Goal: Task Accomplishment & Management: Use online tool/utility

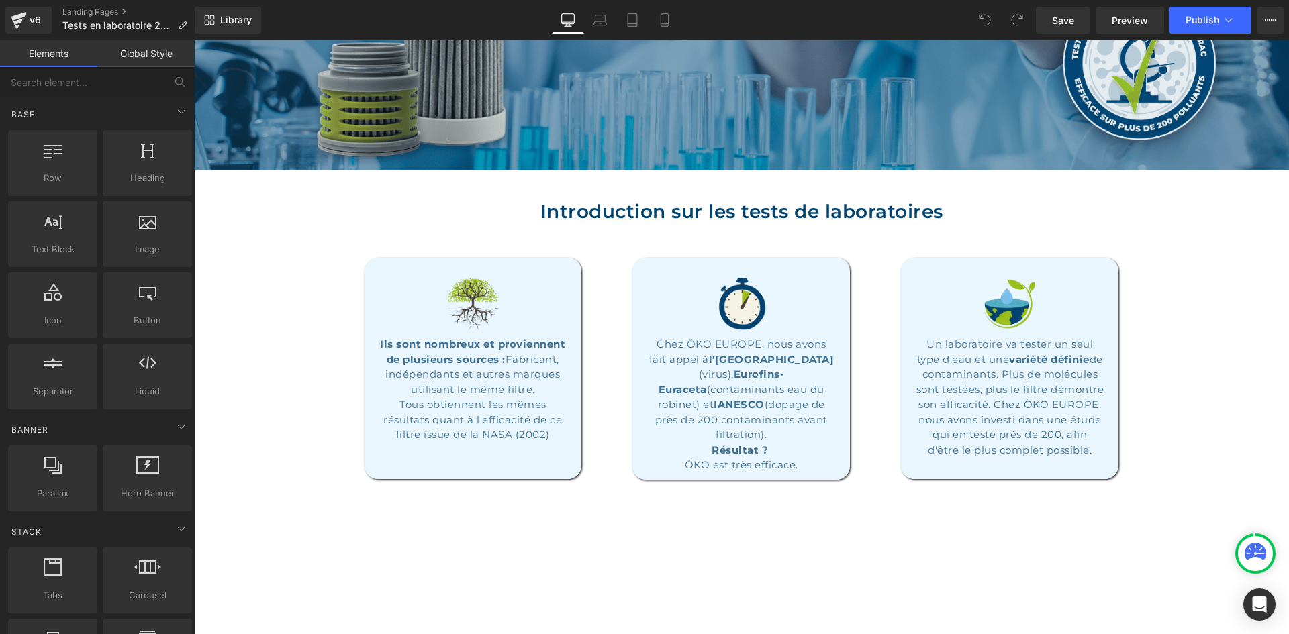
scroll to position [268, 0]
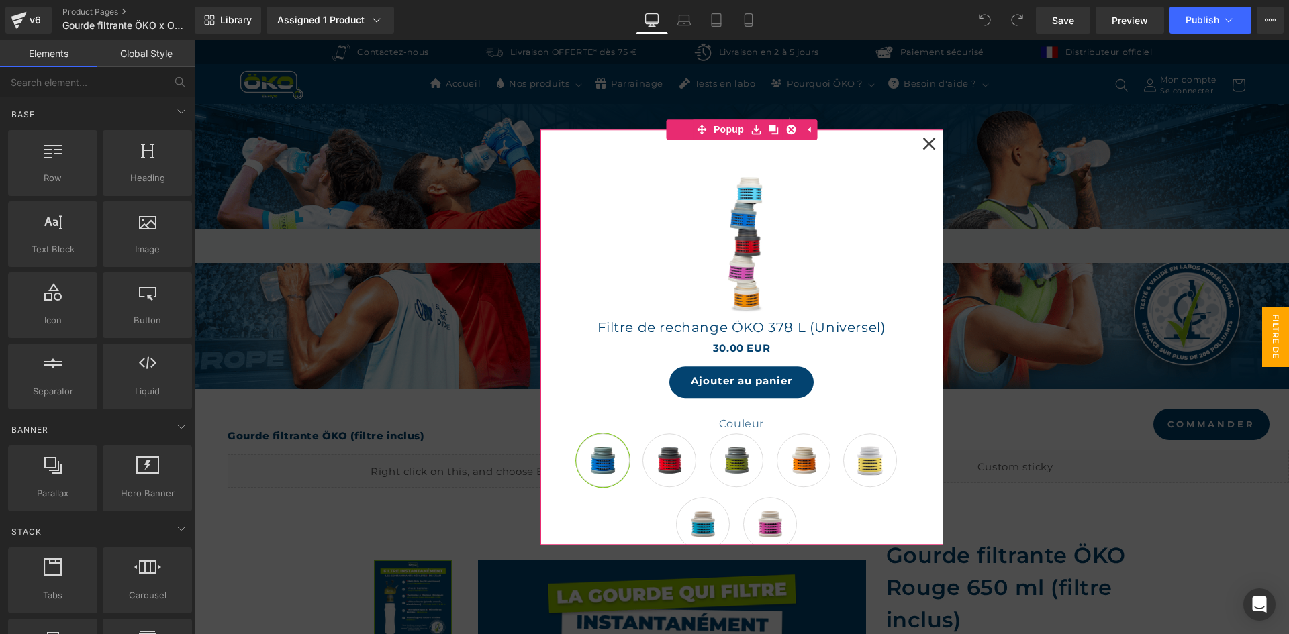
click at [925, 140] on icon at bounding box center [928, 143] width 13 height 13
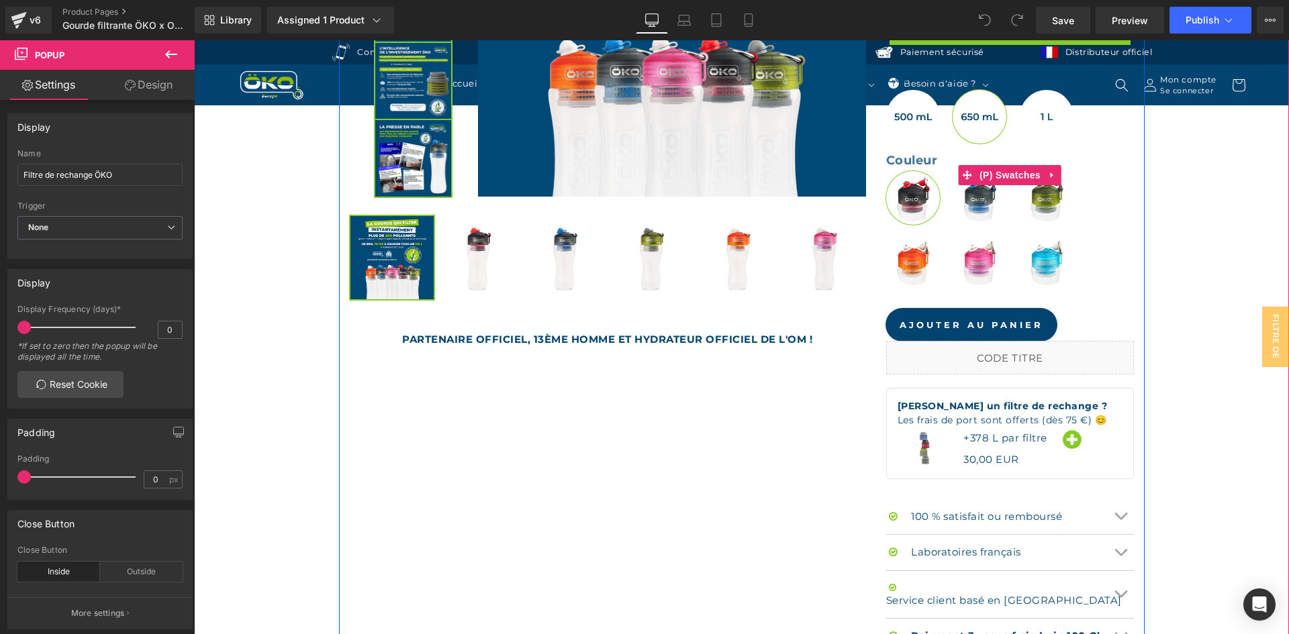
scroll to position [940, 0]
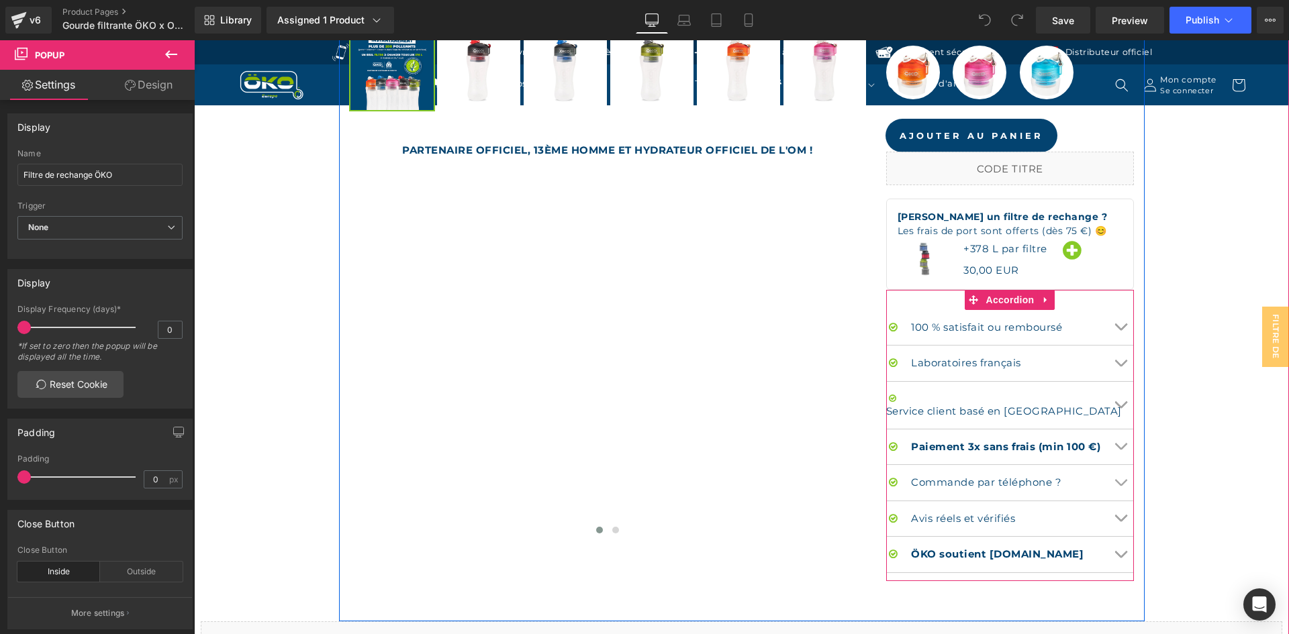
click at [1119, 355] on button "Chevron" at bounding box center [1120, 364] width 27 height 36
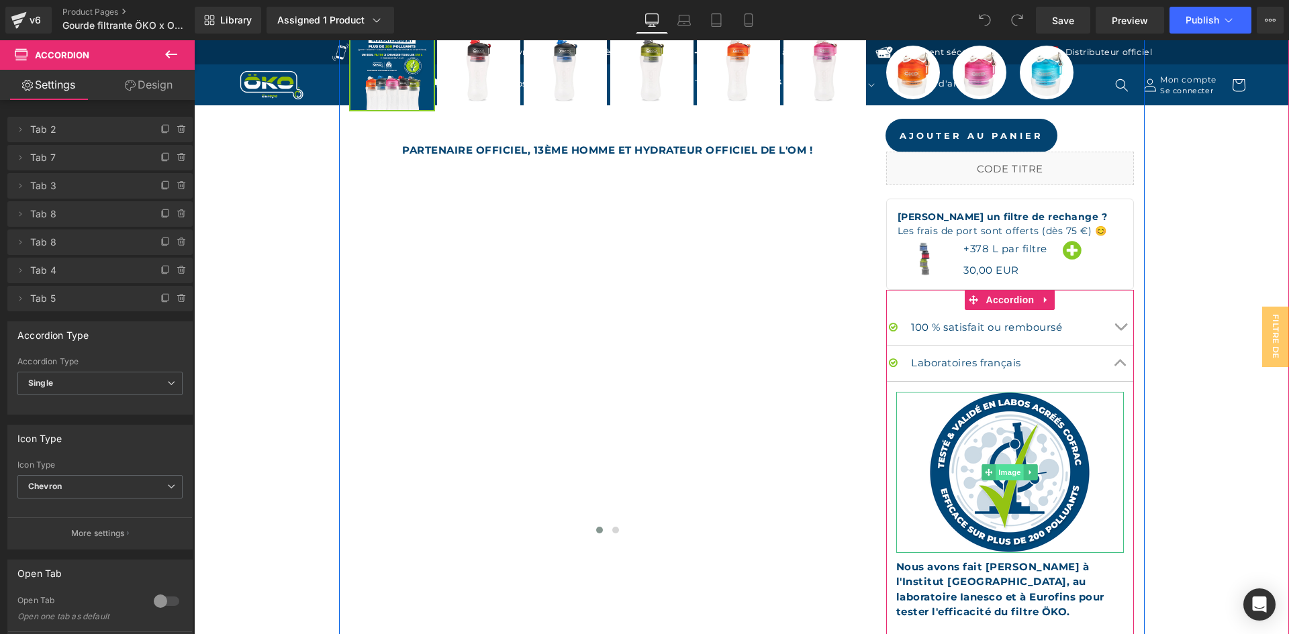
click at [997, 470] on span "Image" at bounding box center [1010, 472] width 28 height 16
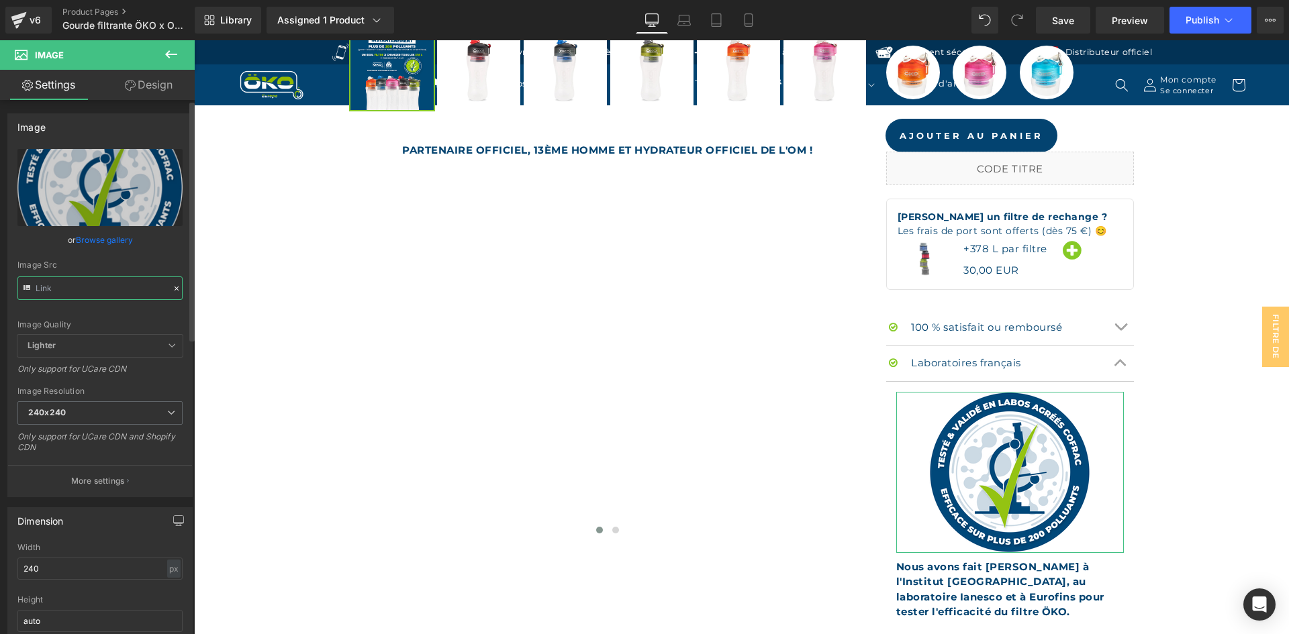
click at [110, 277] on input "text" at bounding box center [99, 287] width 165 height 23
type input "https://cdn.shopify.com/s/files/1/0242/6955/3719/files/LOGO_LABO_ROND-01_240x24…"
click at [115, 268] on div "Image Src" at bounding box center [99, 264] width 165 height 9
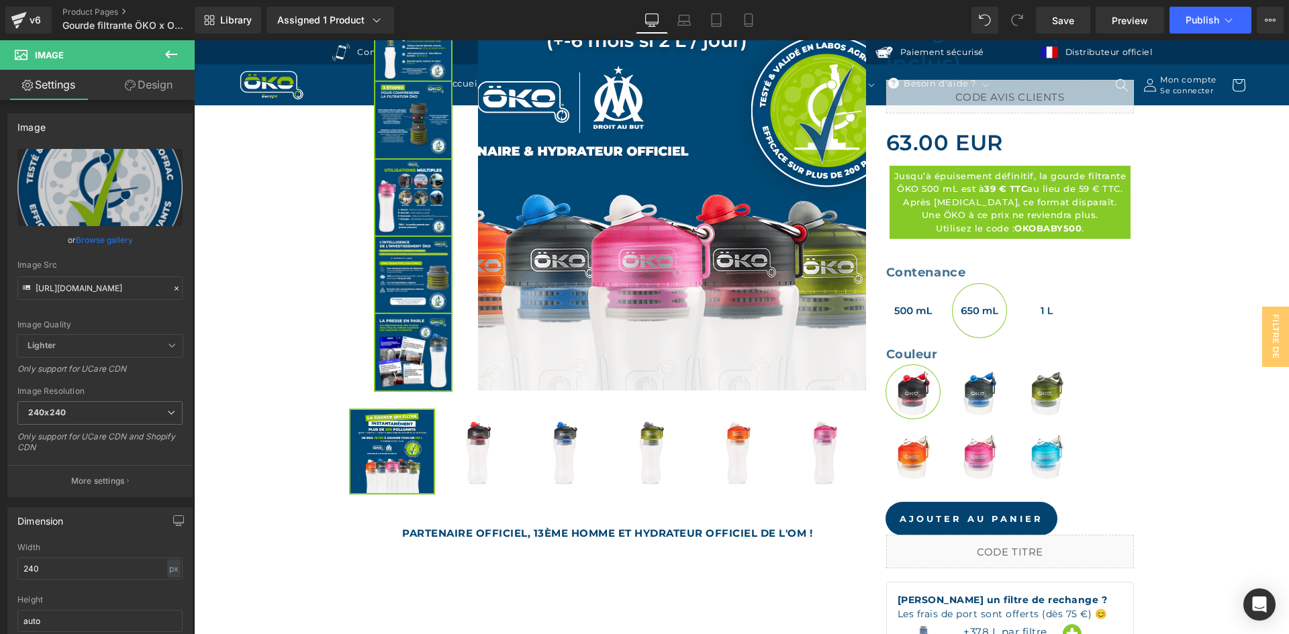
scroll to position [805, 0]
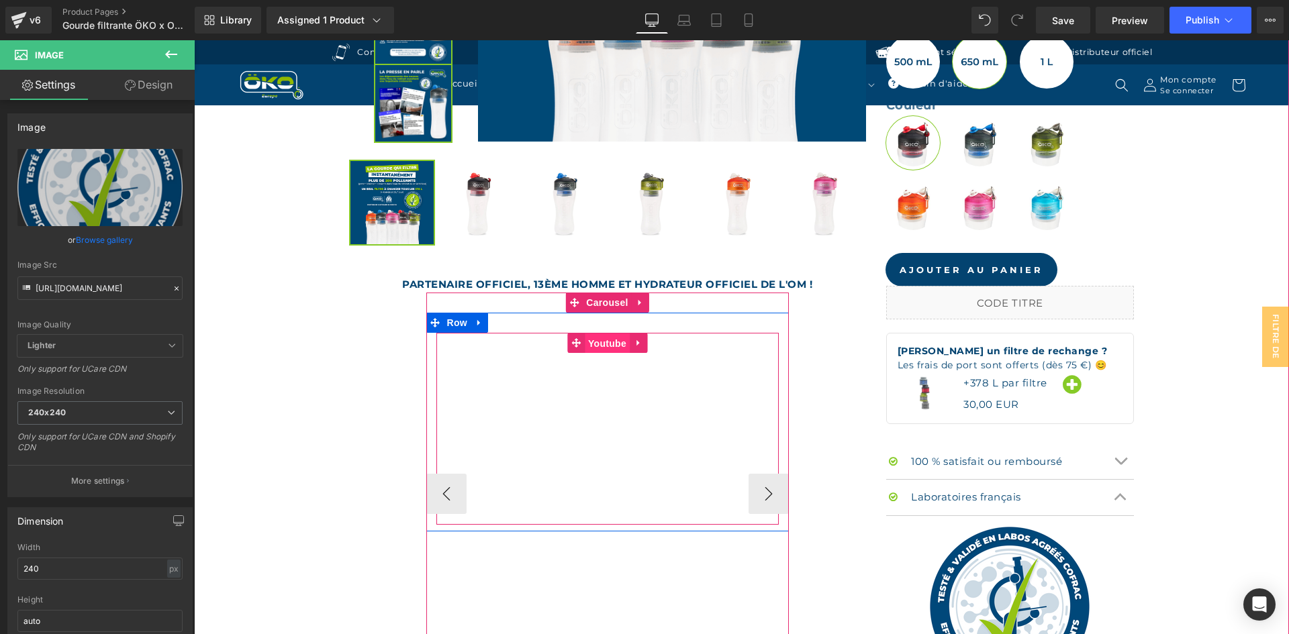
click at [610, 344] on span "Youtube" at bounding box center [607, 344] width 45 height 20
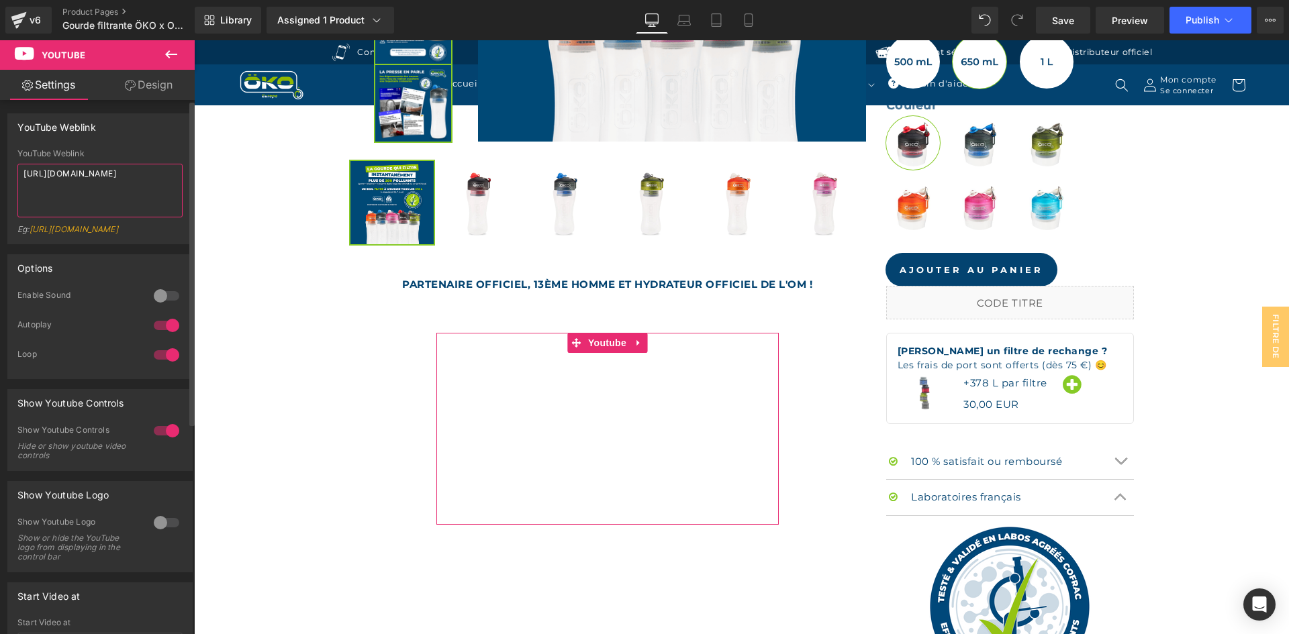
click at [131, 171] on textarea "https://youtu.be/76JpcDbK2mk" at bounding box center [99, 191] width 165 height 54
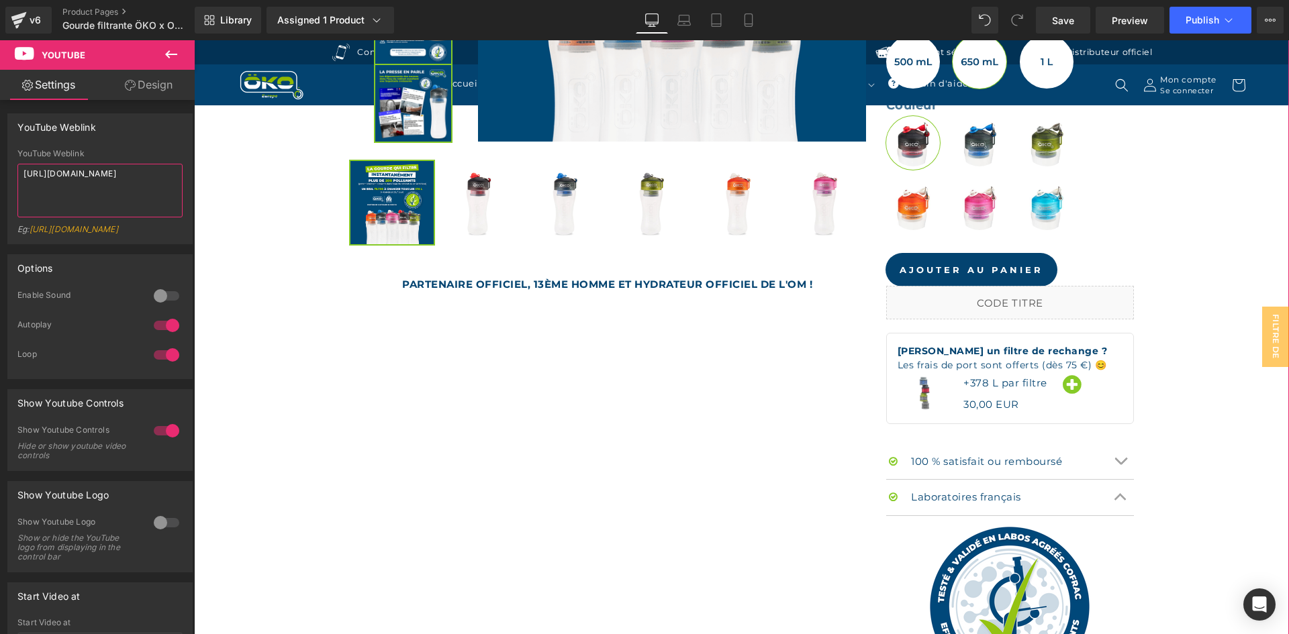
paste textarea "www.youtube.com/watch?v=dt_TqlcrOBs"
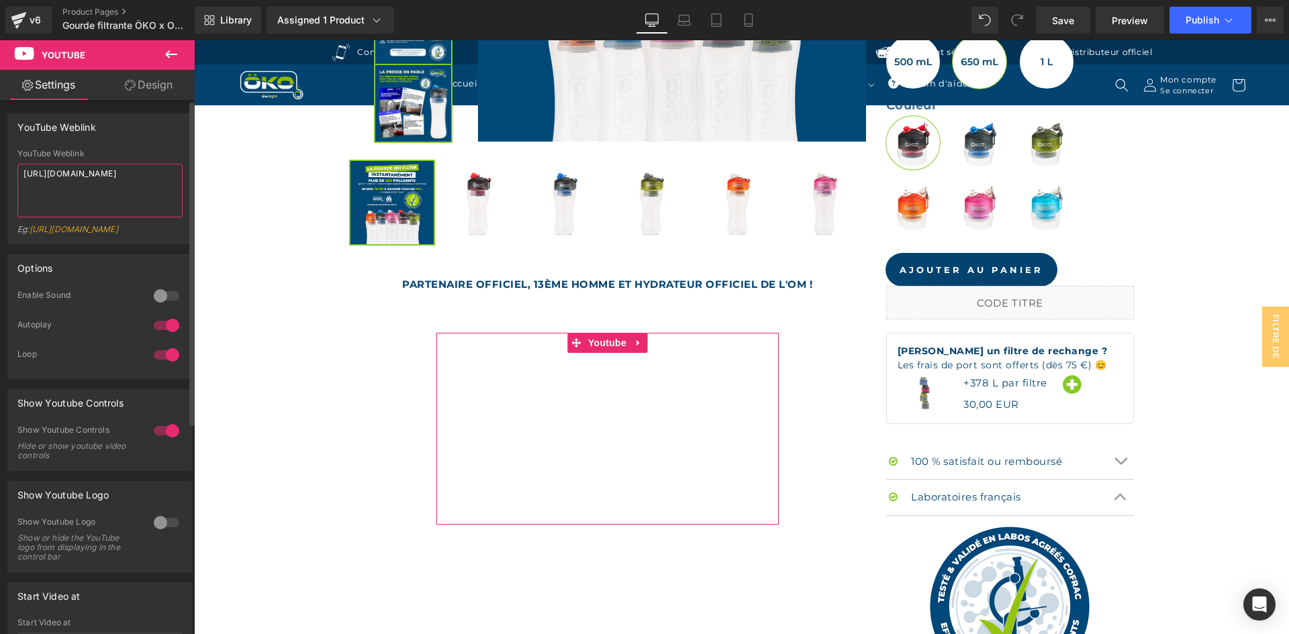
type textarea "https://www.youtube.com/watch?v=dt_TqlcrOBs"
click at [155, 155] on div "YouTube Weblink" at bounding box center [99, 153] width 165 height 9
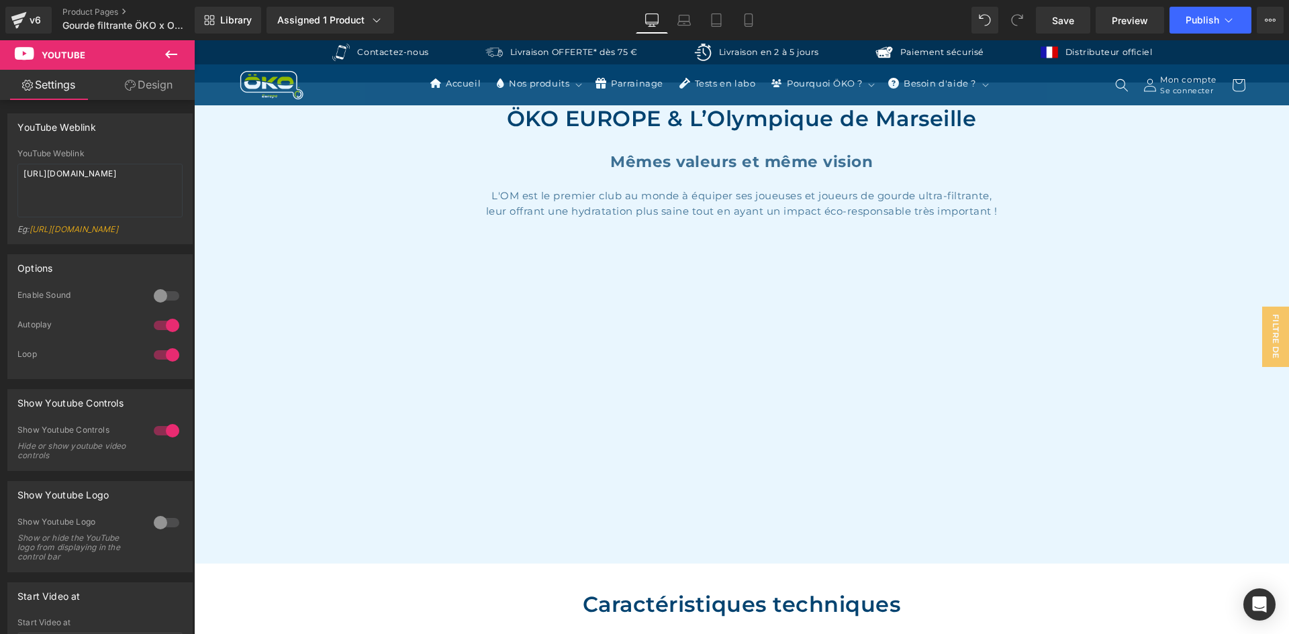
scroll to position [5115, 0]
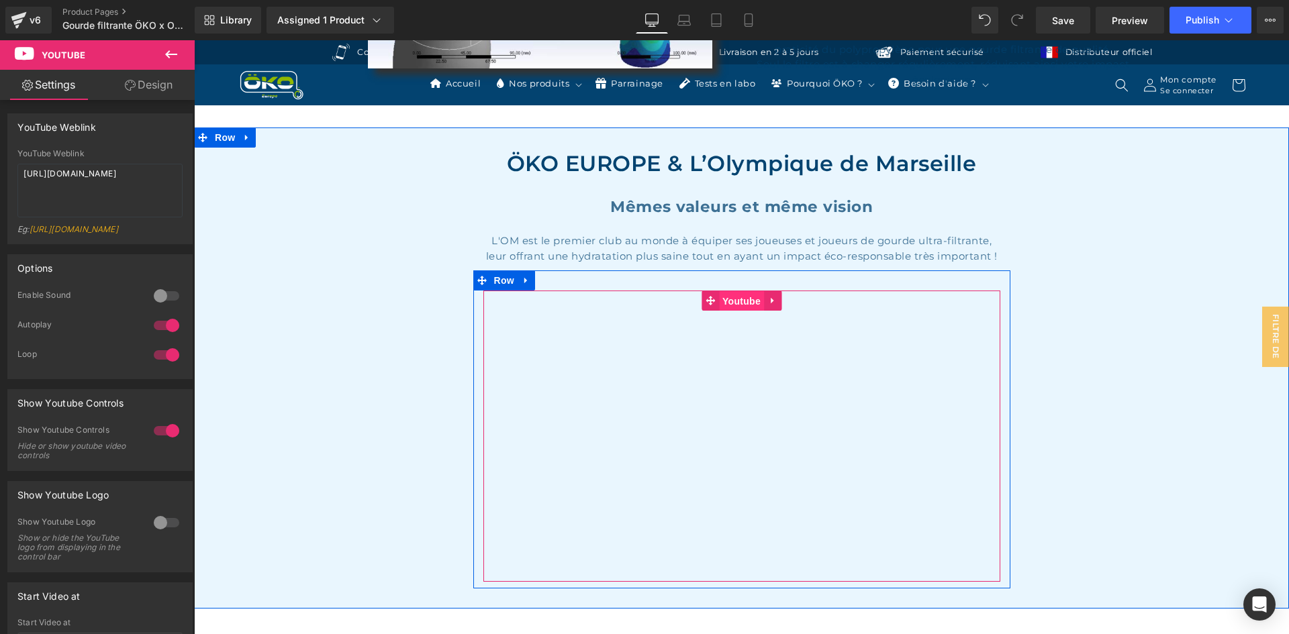
click at [719, 291] on span "Youtube" at bounding box center [741, 301] width 45 height 20
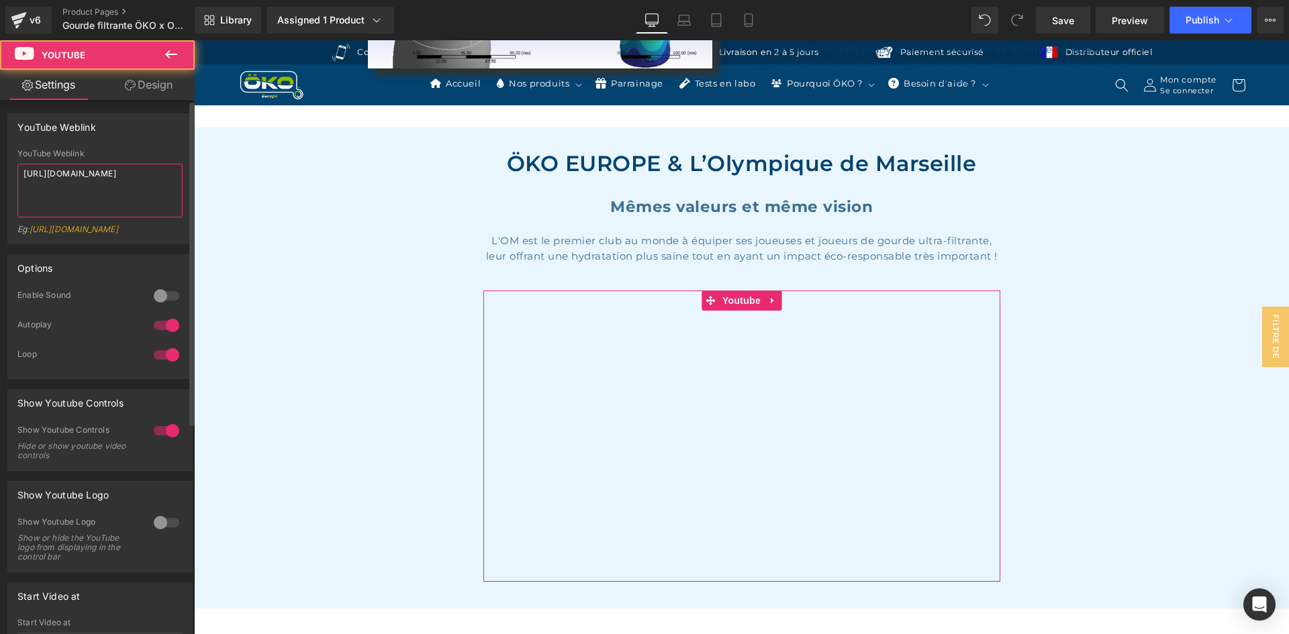
click at [149, 186] on textarea "https://youtu.be/76JpcDbK2mk" at bounding box center [99, 191] width 165 height 54
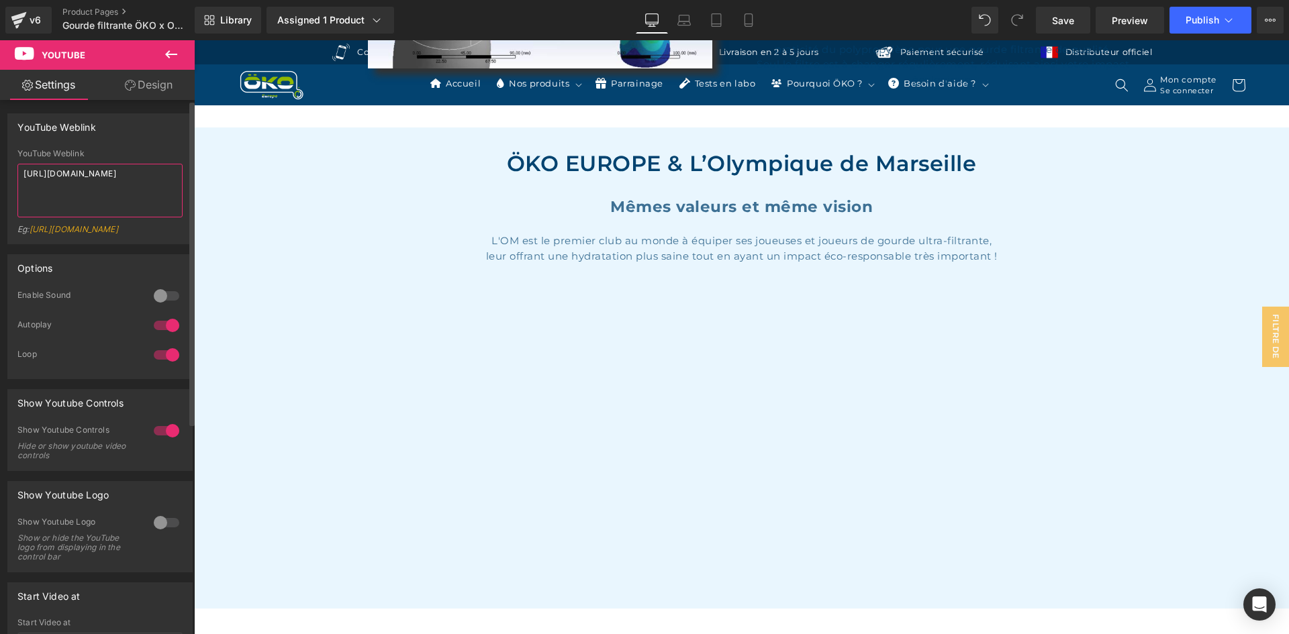
paste textarea "www.youtube.com/watch?v=dt_TqlcrOBs"
type textarea "https://www.youtube.com/watch?v=dt_TqlcrOBs"
click at [148, 155] on div "YouTube Weblink" at bounding box center [99, 153] width 165 height 9
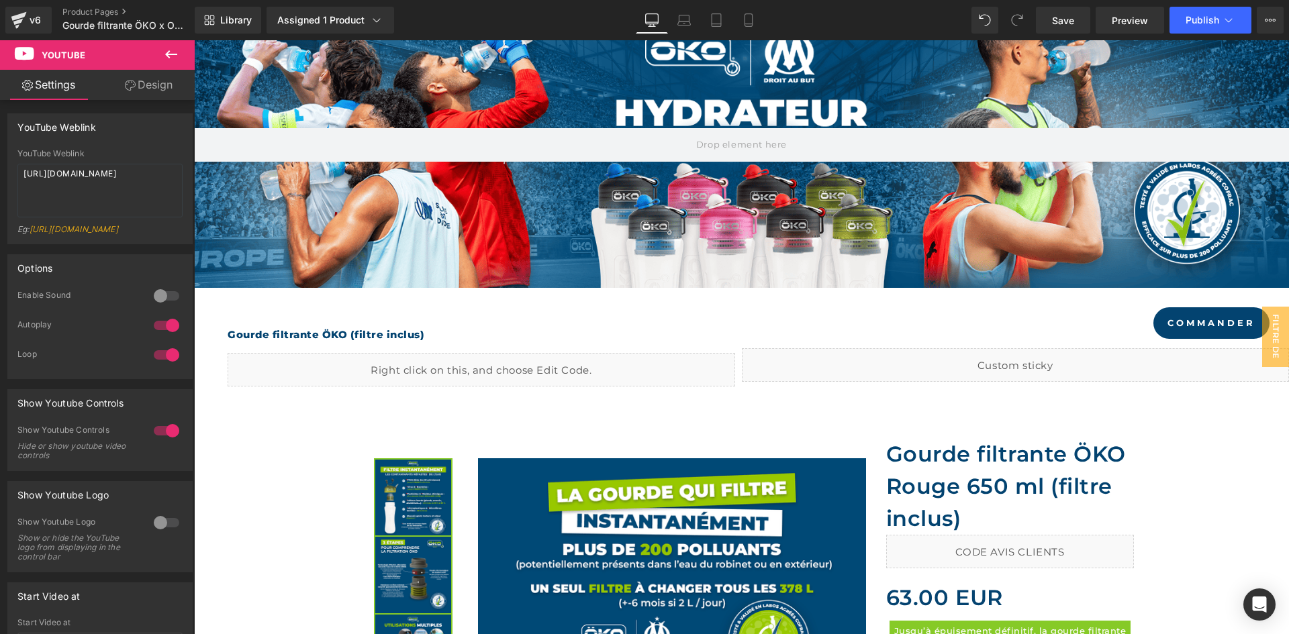
scroll to position [0, 0]
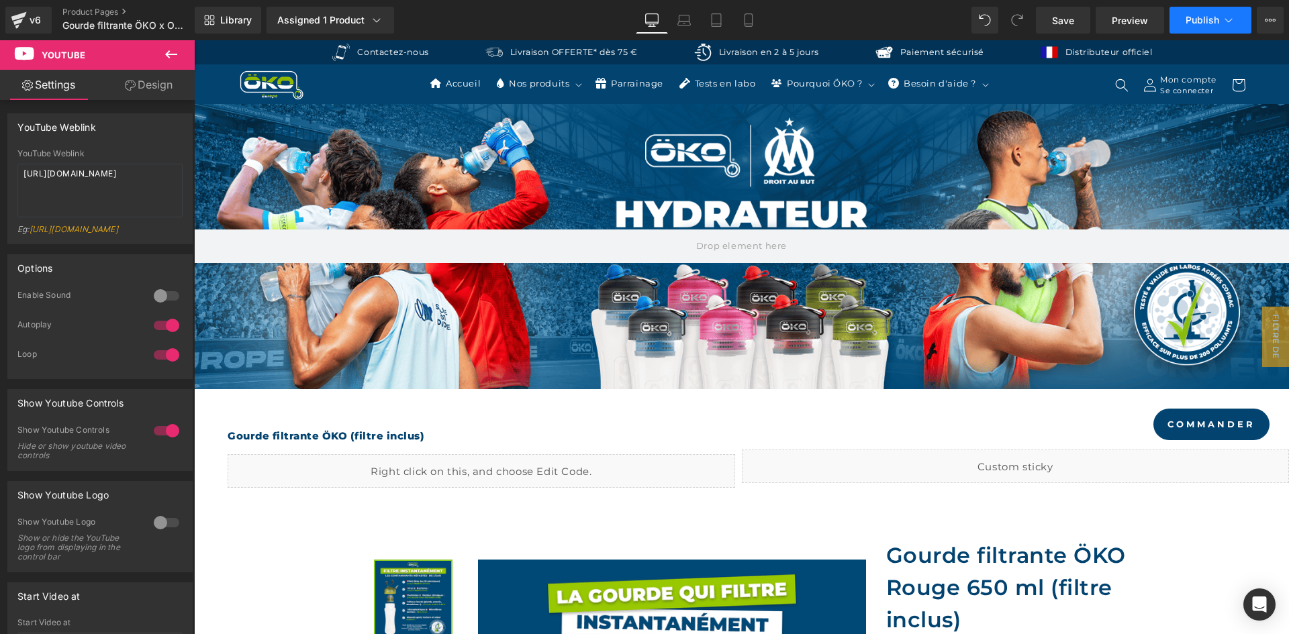
click at [1191, 25] on span "Publish" at bounding box center [1202, 20] width 34 height 11
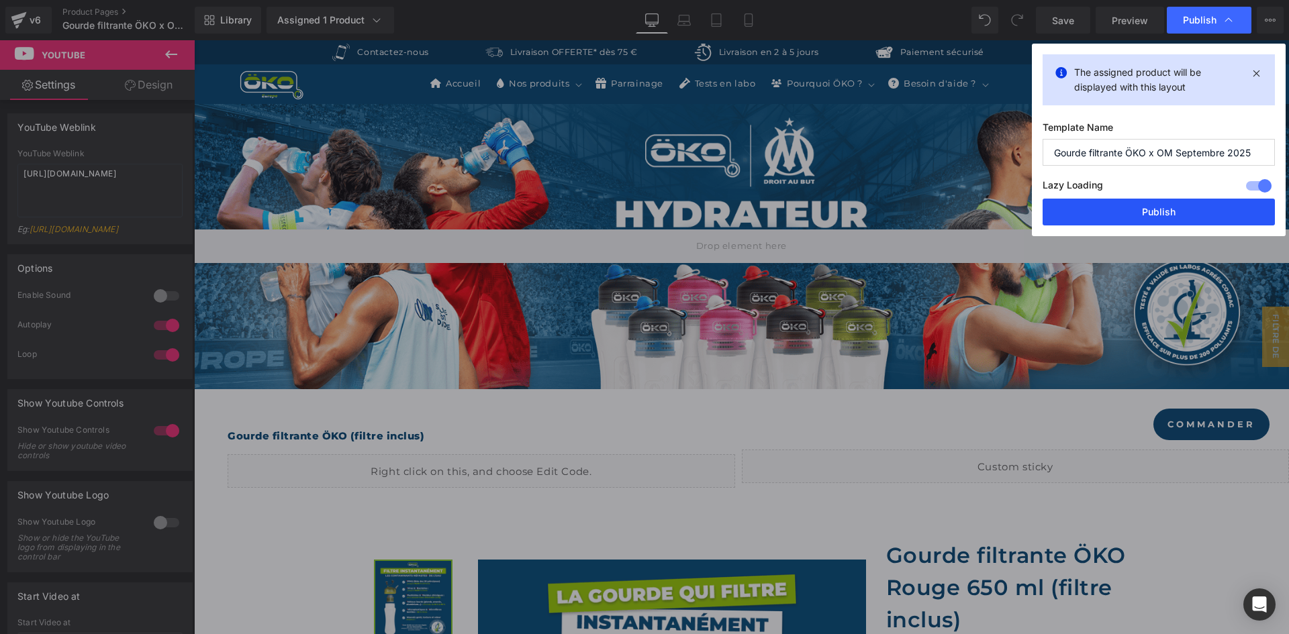
click at [1119, 213] on button "Publish" at bounding box center [1158, 212] width 232 height 27
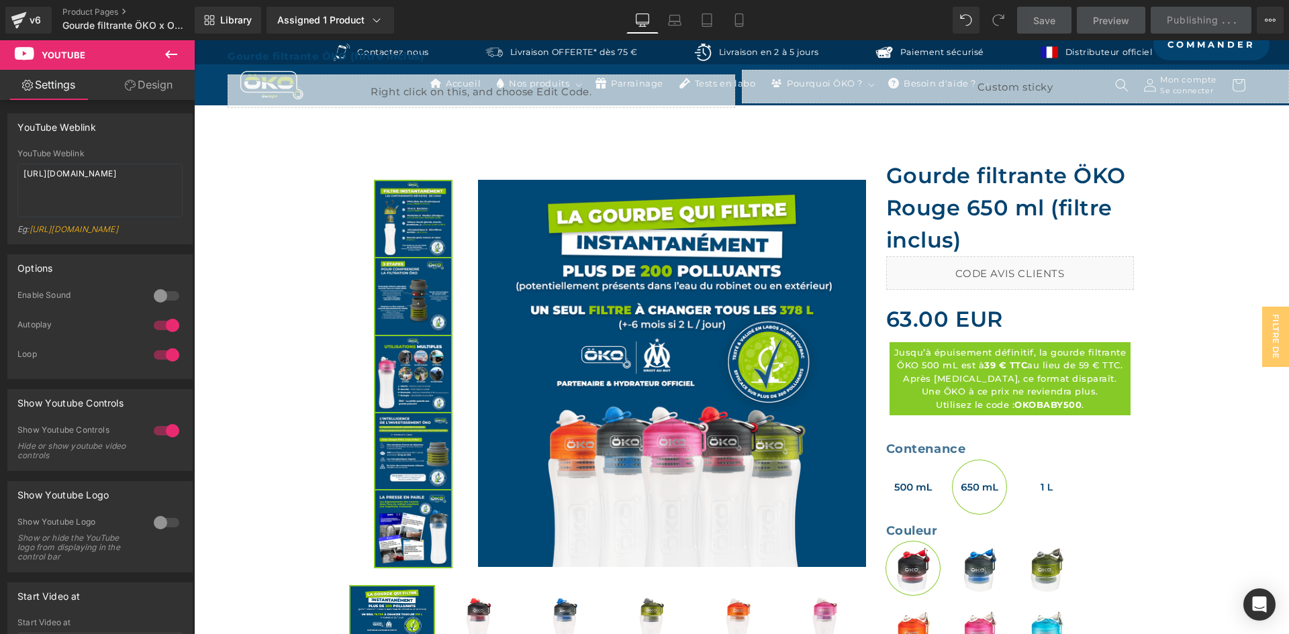
scroll to position [470, 0]
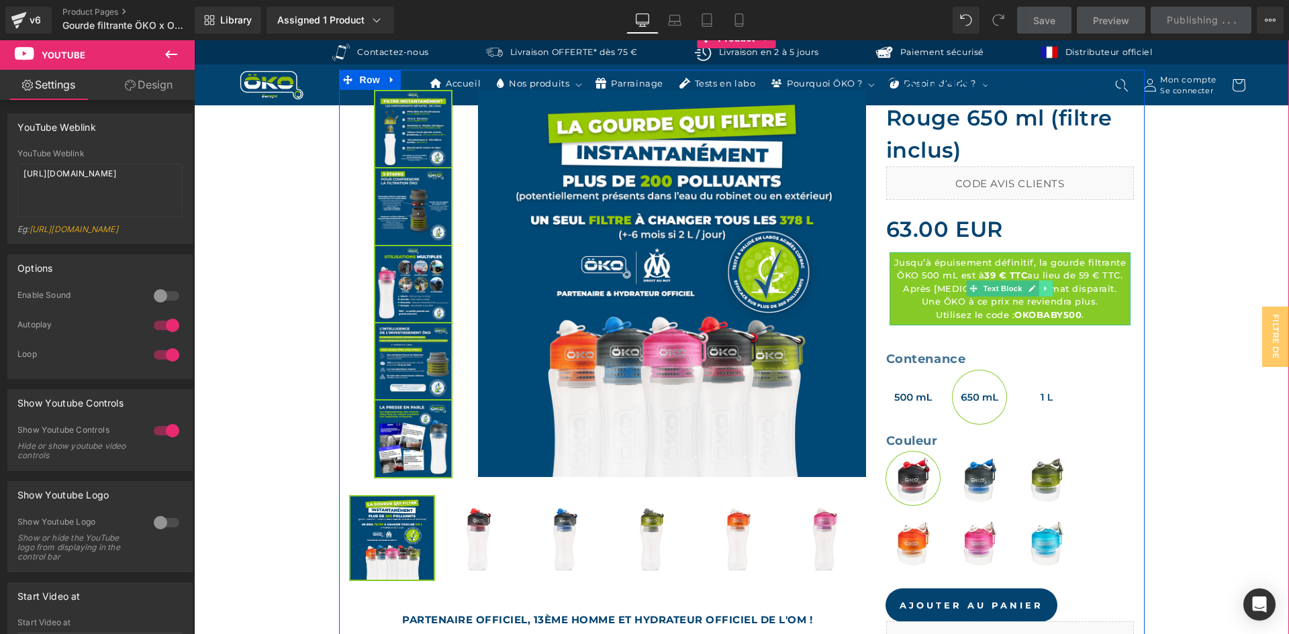
click at [1044, 291] on icon at bounding box center [1045, 289] width 2 height 5
click at [1029, 237] on div "63.00 EUR 63.00 EUR" at bounding box center [1010, 229] width 248 height 39
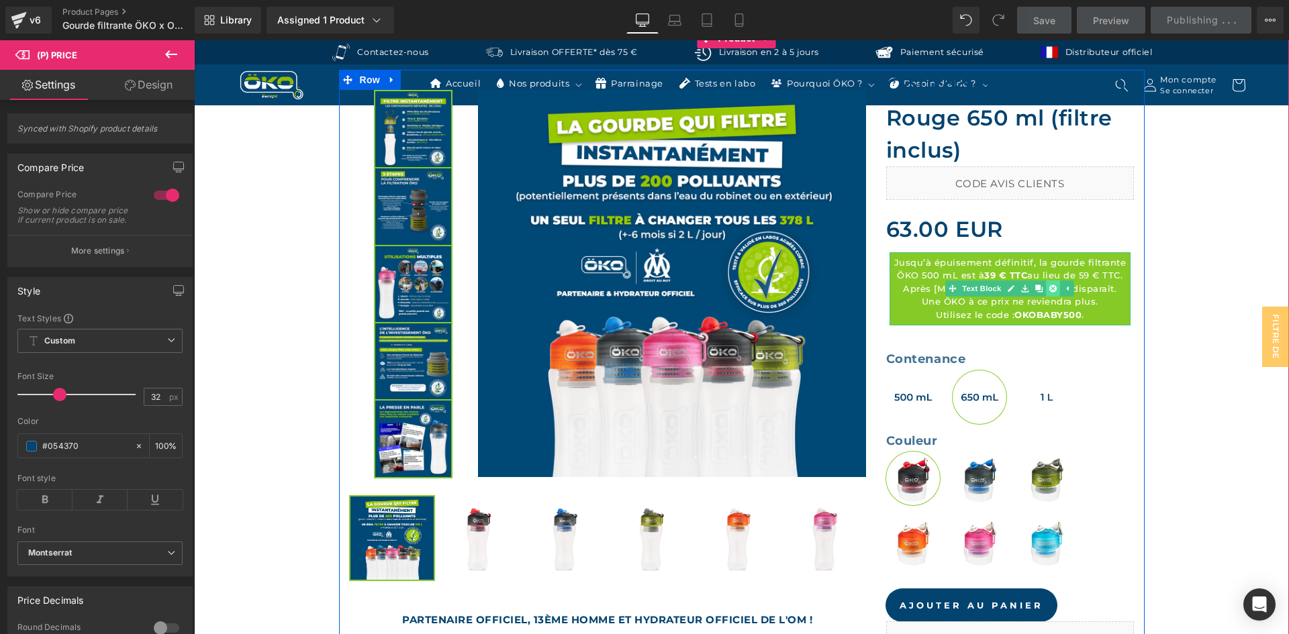
click at [1049, 290] on icon at bounding box center [1052, 288] width 7 height 7
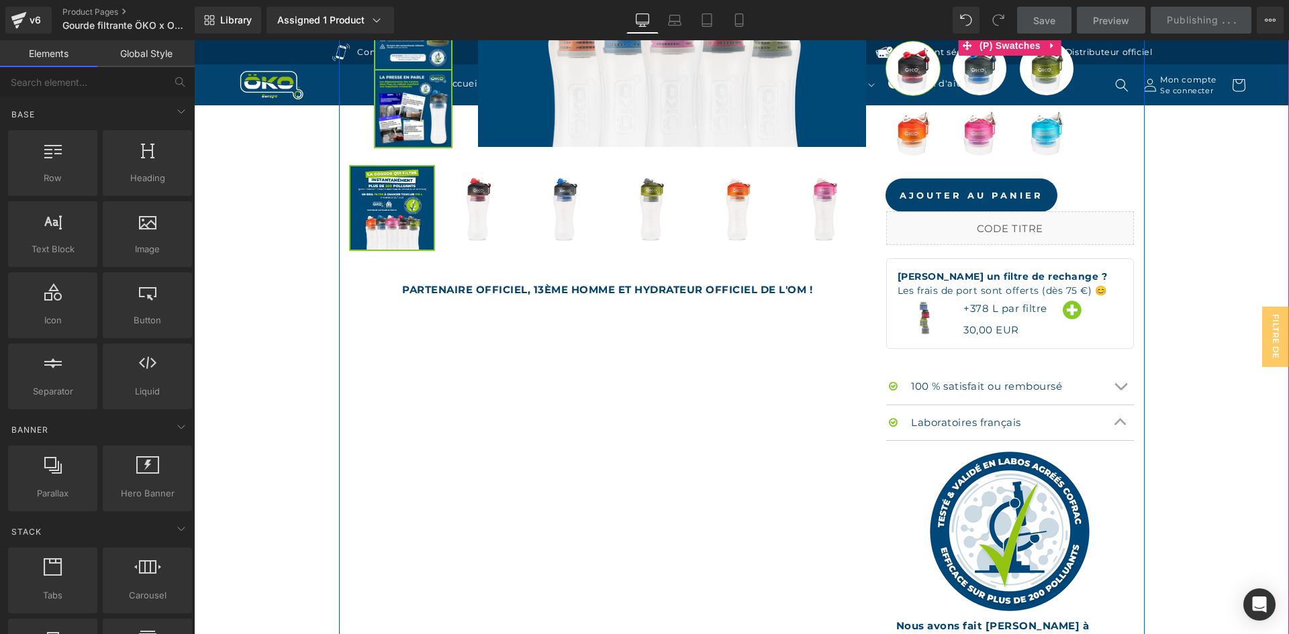
scroll to position [805, 0]
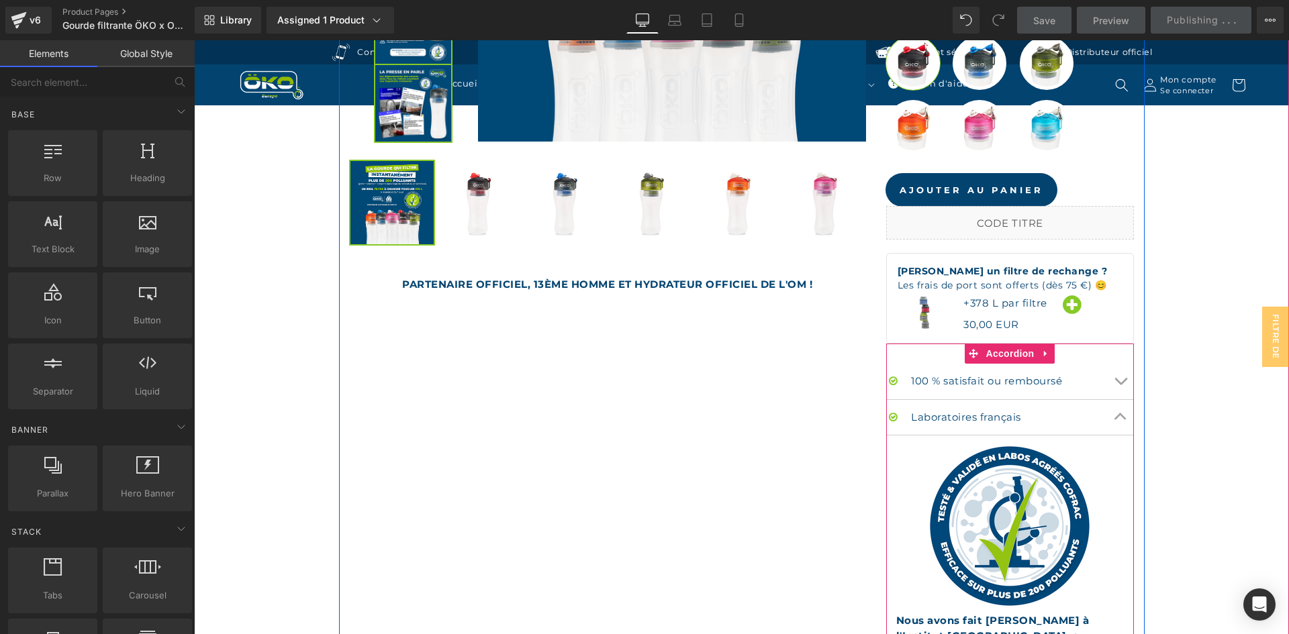
click at [1115, 407] on button "Chevron" at bounding box center [1120, 418] width 27 height 36
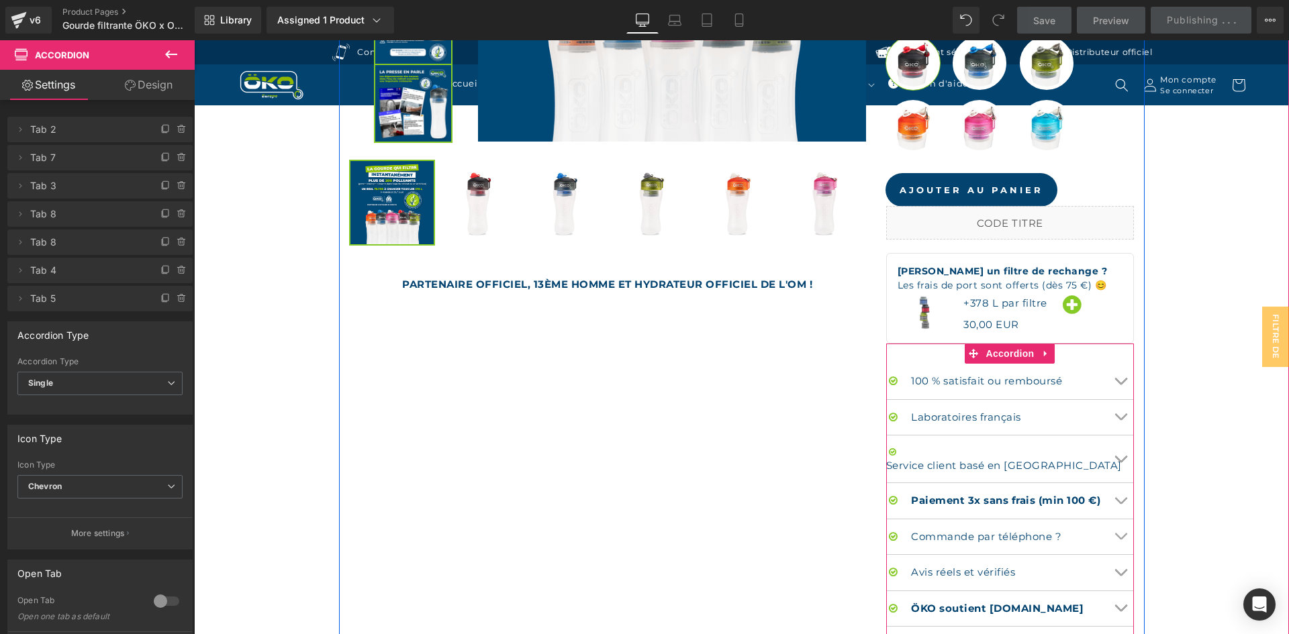
click at [1115, 407] on button "Chevron" at bounding box center [1120, 418] width 27 height 36
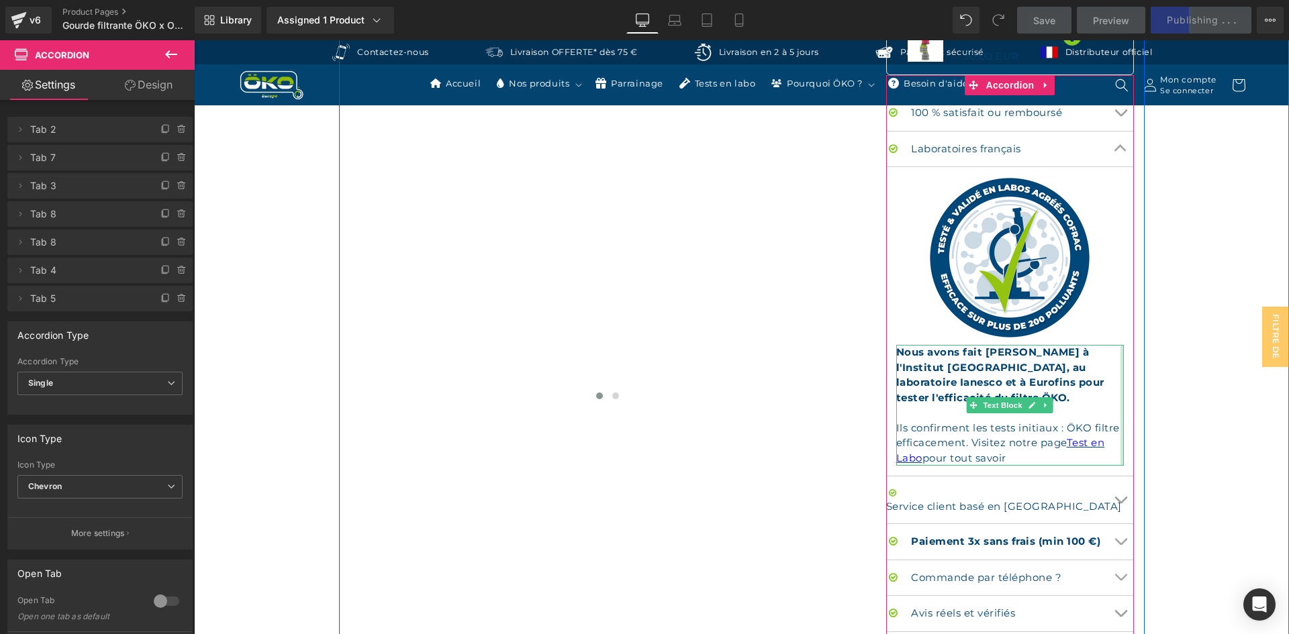
scroll to position [1007, 0]
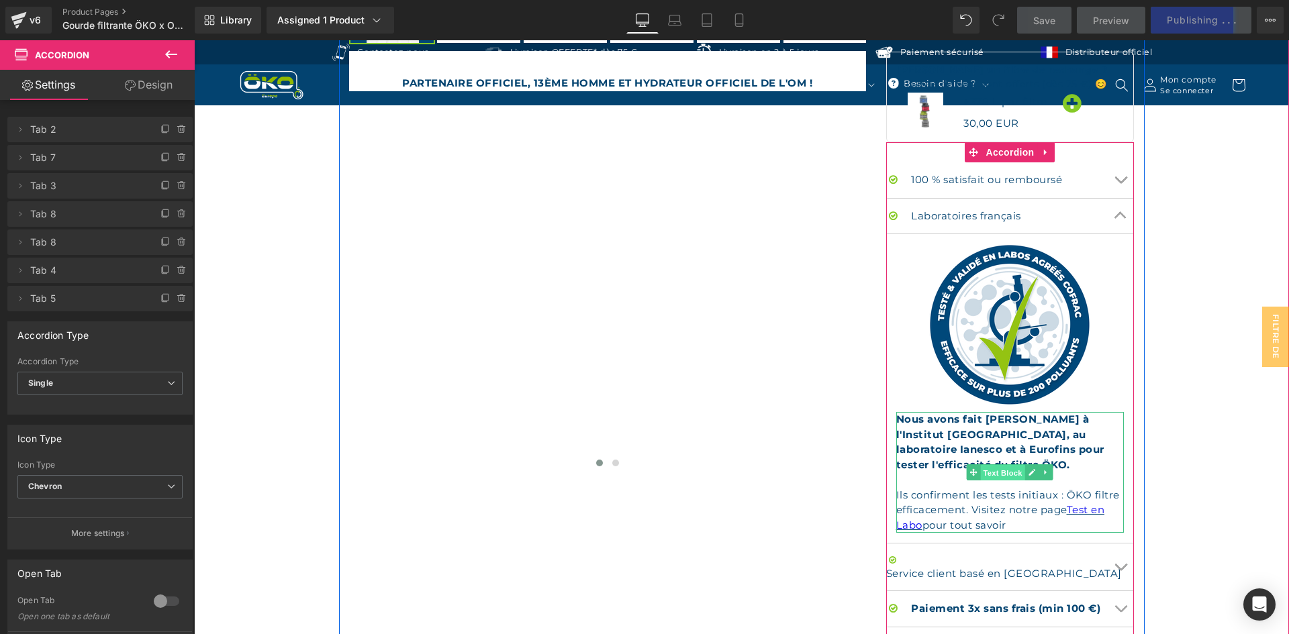
click at [1005, 472] on span "Text Block" at bounding box center [1002, 473] width 44 height 16
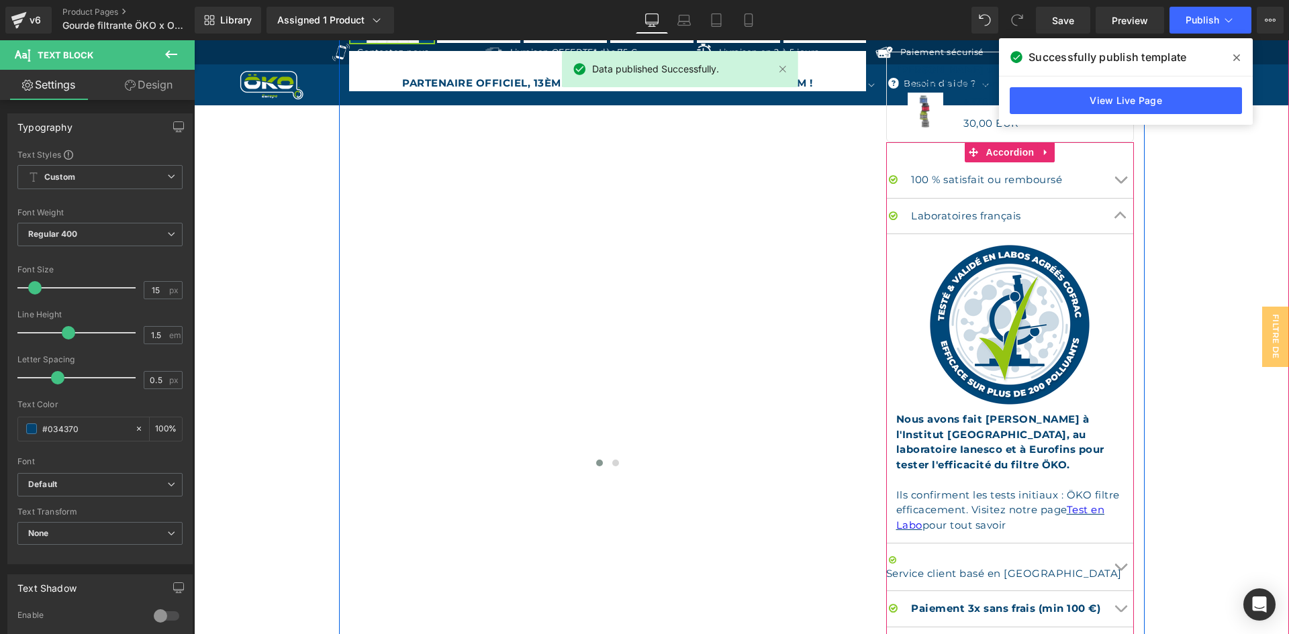
click at [1114, 170] on button "Chevron" at bounding box center [1120, 180] width 27 height 36
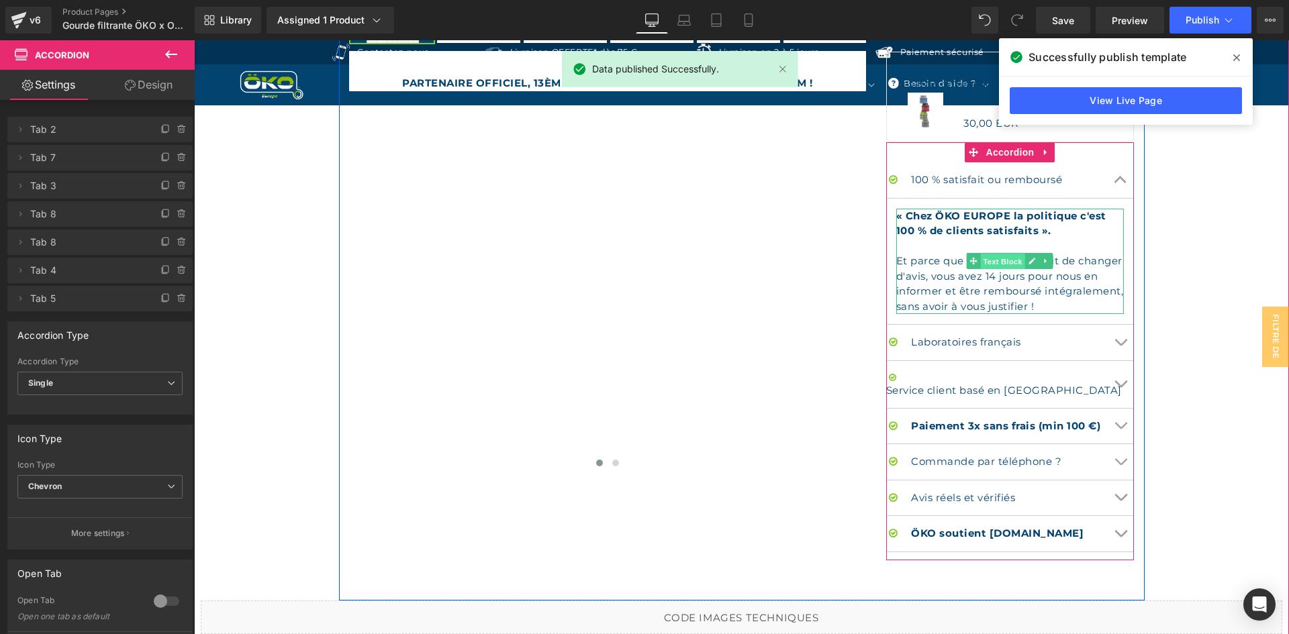
click at [996, 266] on span "Text Block" at bounding box center [1002, 262] width 44 height 16
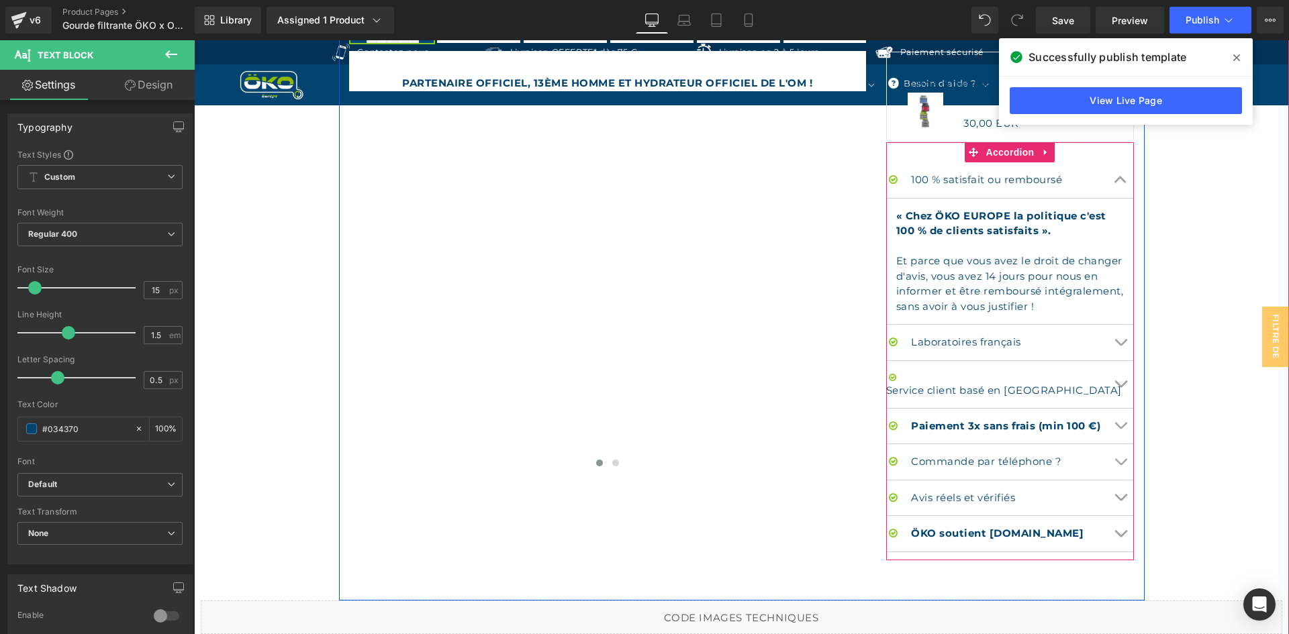
click at [1114, 170] on button "Chevron" at bounding box center [1120, 180] width 27 height 36
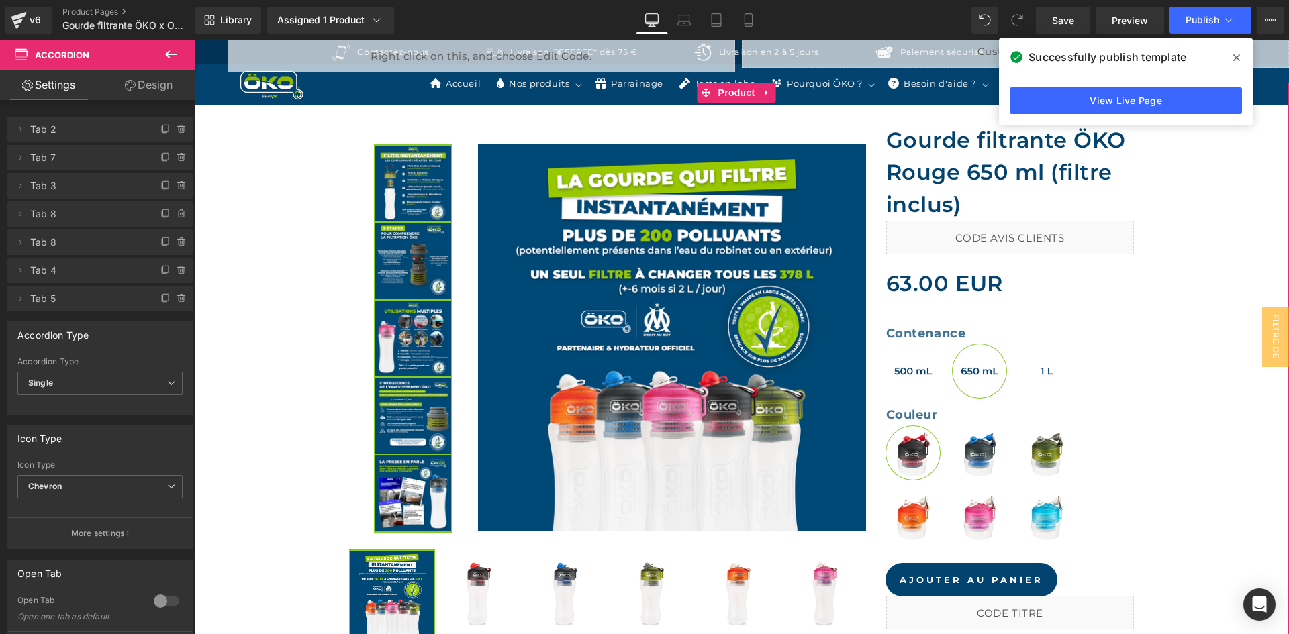
scroll to position [403, 0]
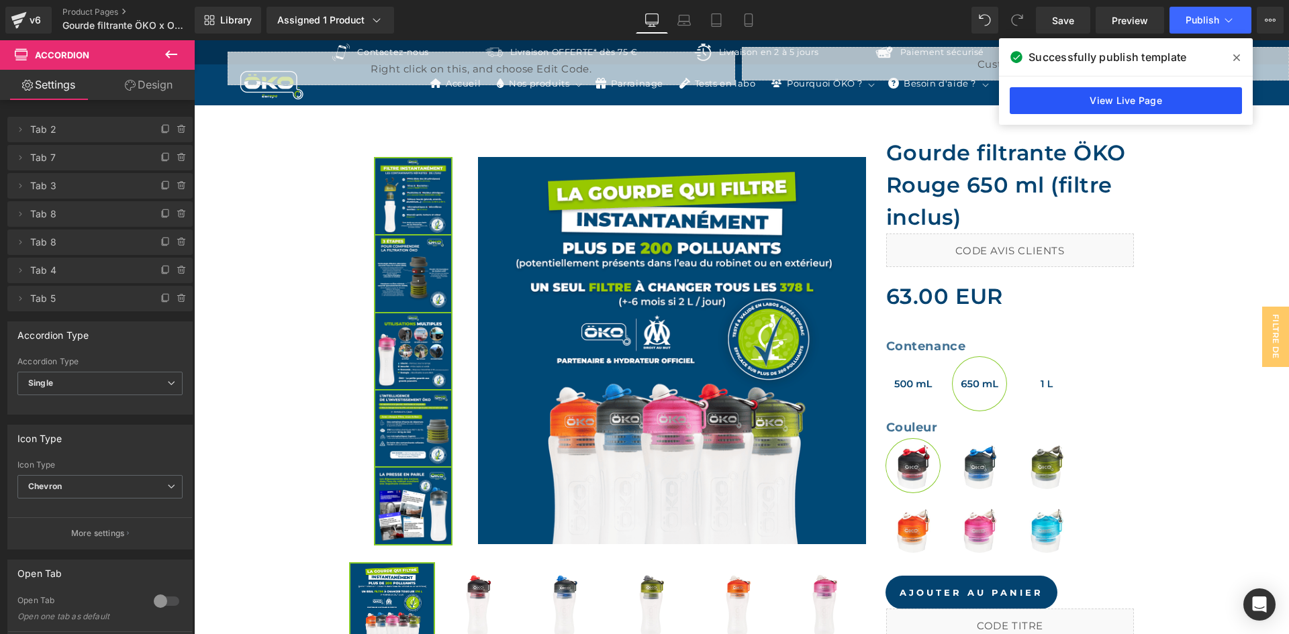
click at [1138, 105] on link "View Live Page" at bounding box center [1125, 100] width 232 height 27
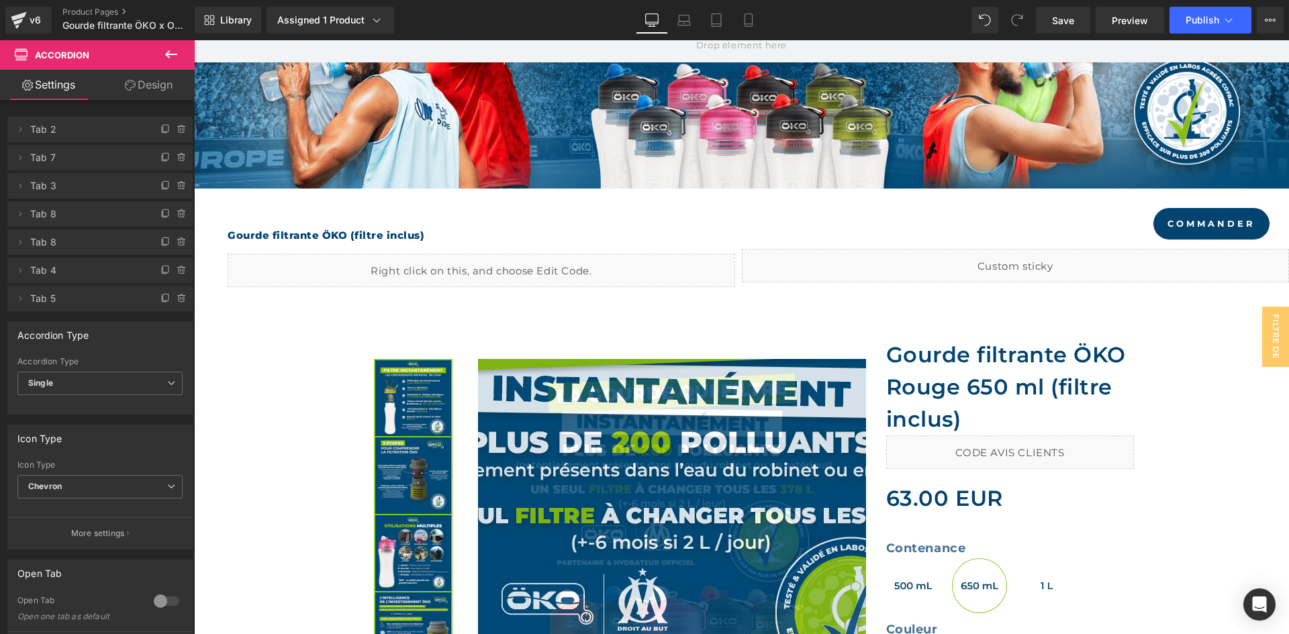
scroll to position [0, 0]
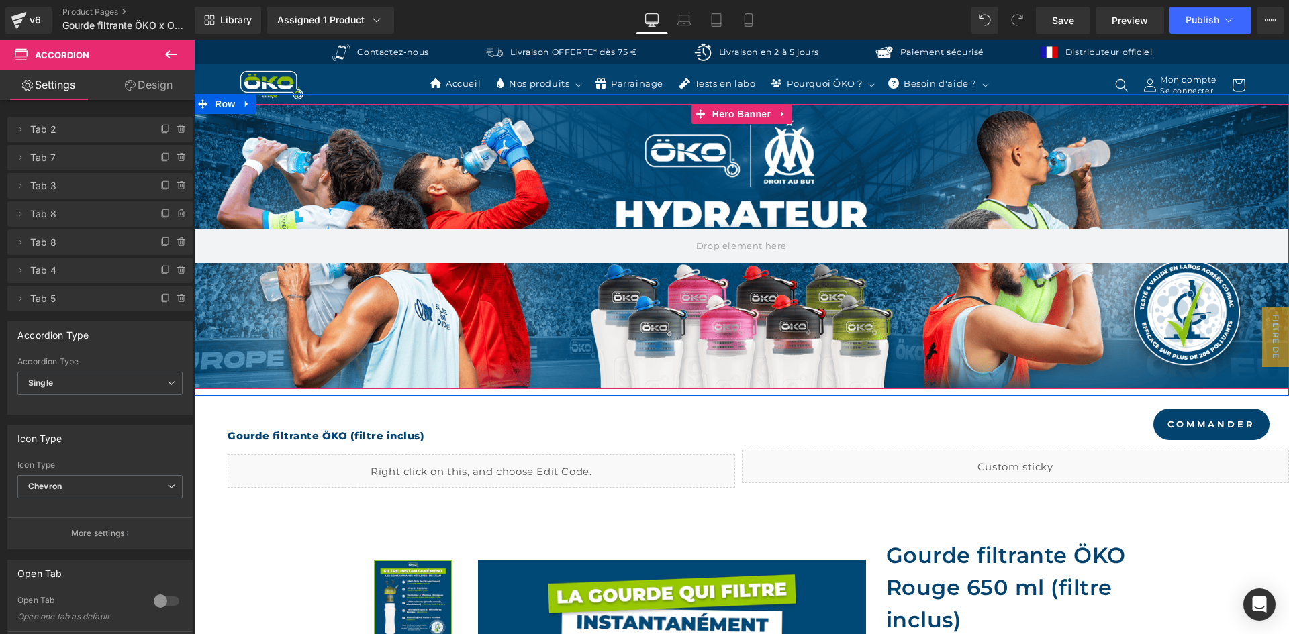
click at [733, 103] on div at bounding box center [741, 99] width 1095 height 10
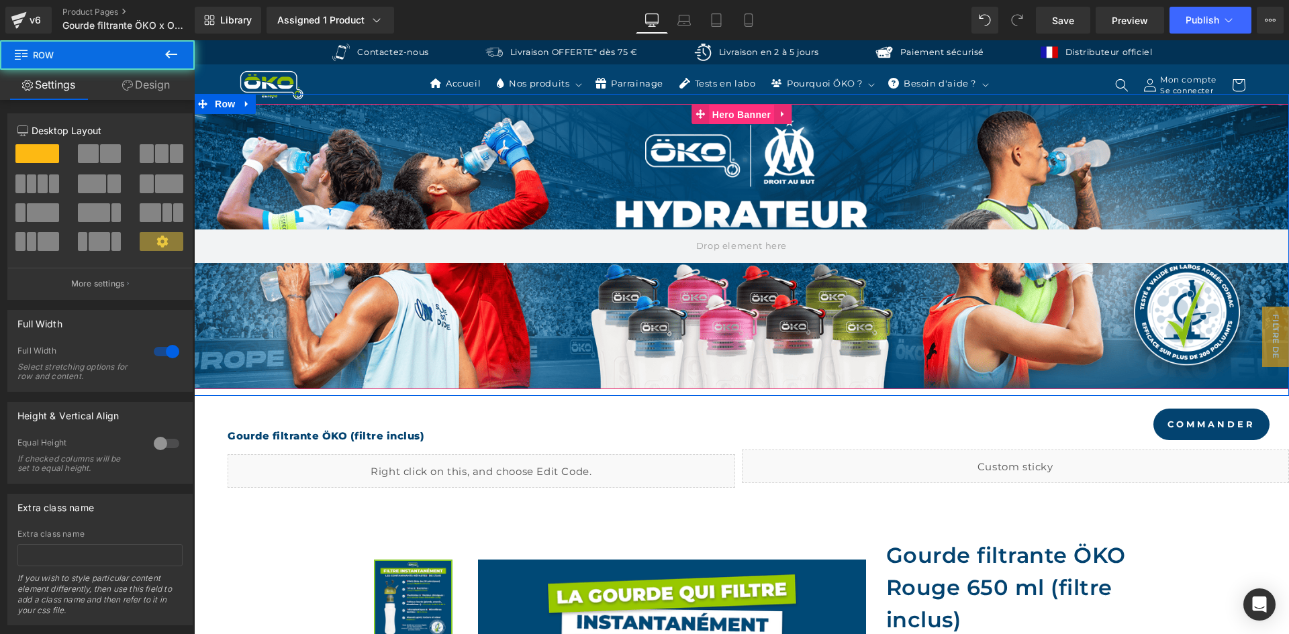
click at [729, 116] on span "Hero Banner" at bounding box center [741, 115] width 65 height 20
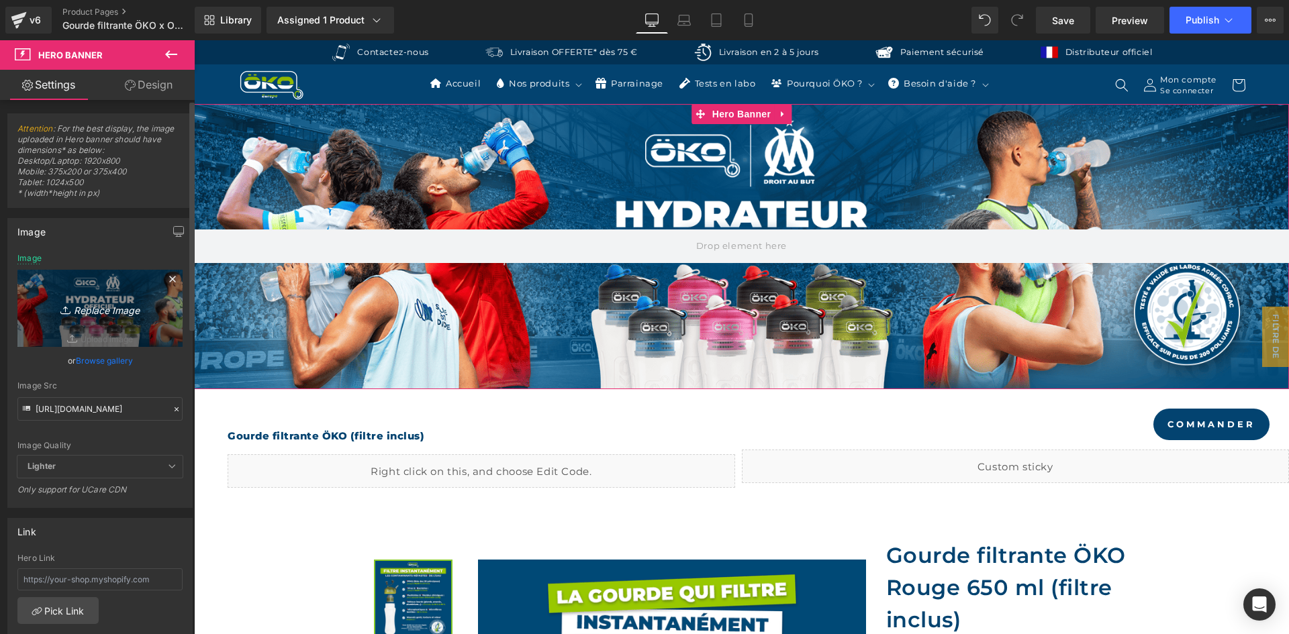
click at [138, 312] on icon "Replace Image" at bounding box center [99, 308] width 107 height 17
type input "C:\fakepath\BANNIERE OM PC_.webp"
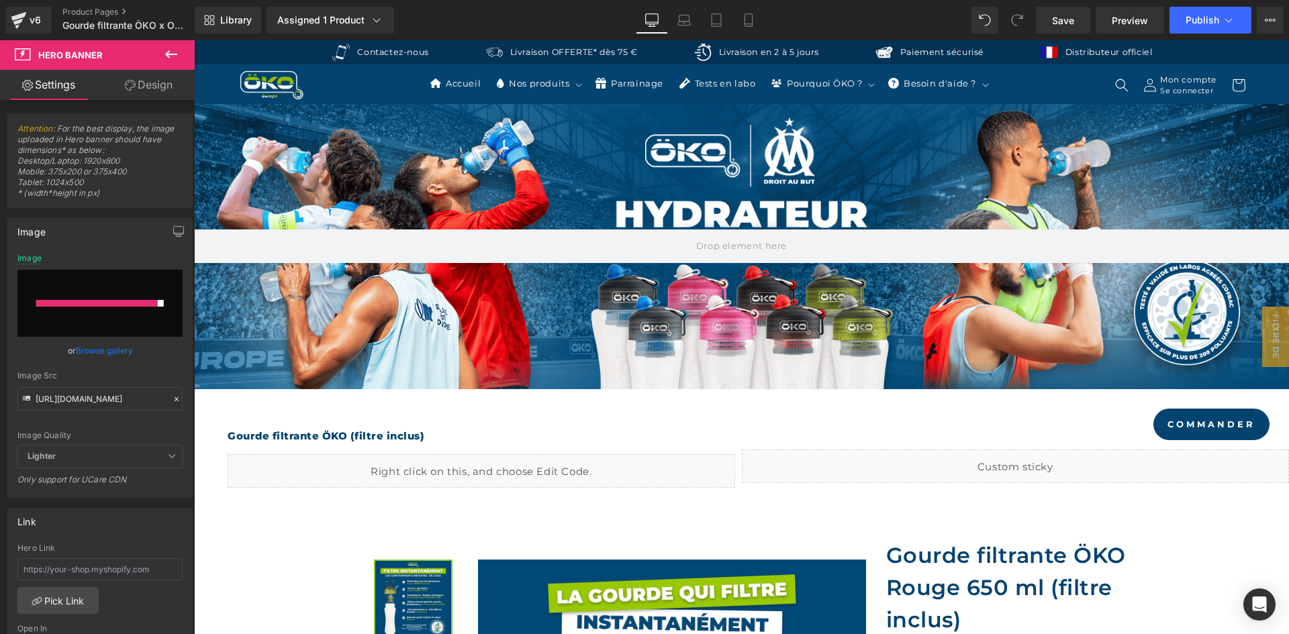
click at [473, 419] on h1 "Gourde filtrante ÖKO (filtre inclus)" at bounding box center [468, 430] width 534 height 48
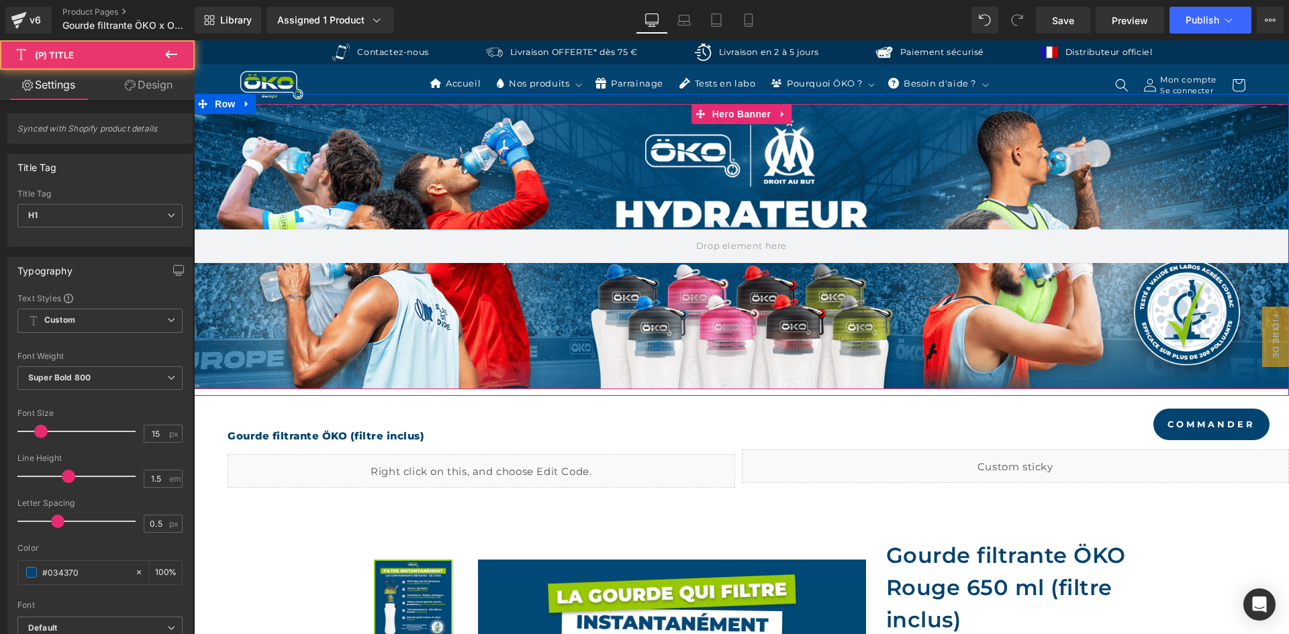
click at [521, 299] on div at bounding box center [741, 246] width 1095 height 285
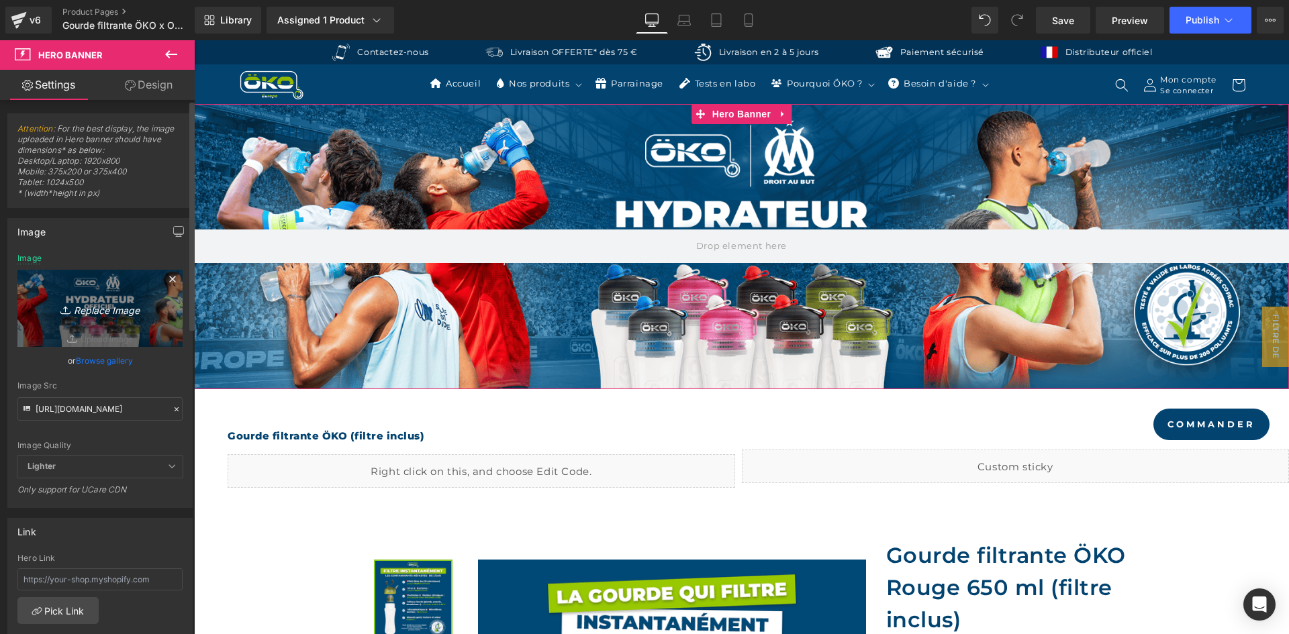
click at [46, 316] on icon "Replace Image" at bounding box center [99, 308] width 107 height 17
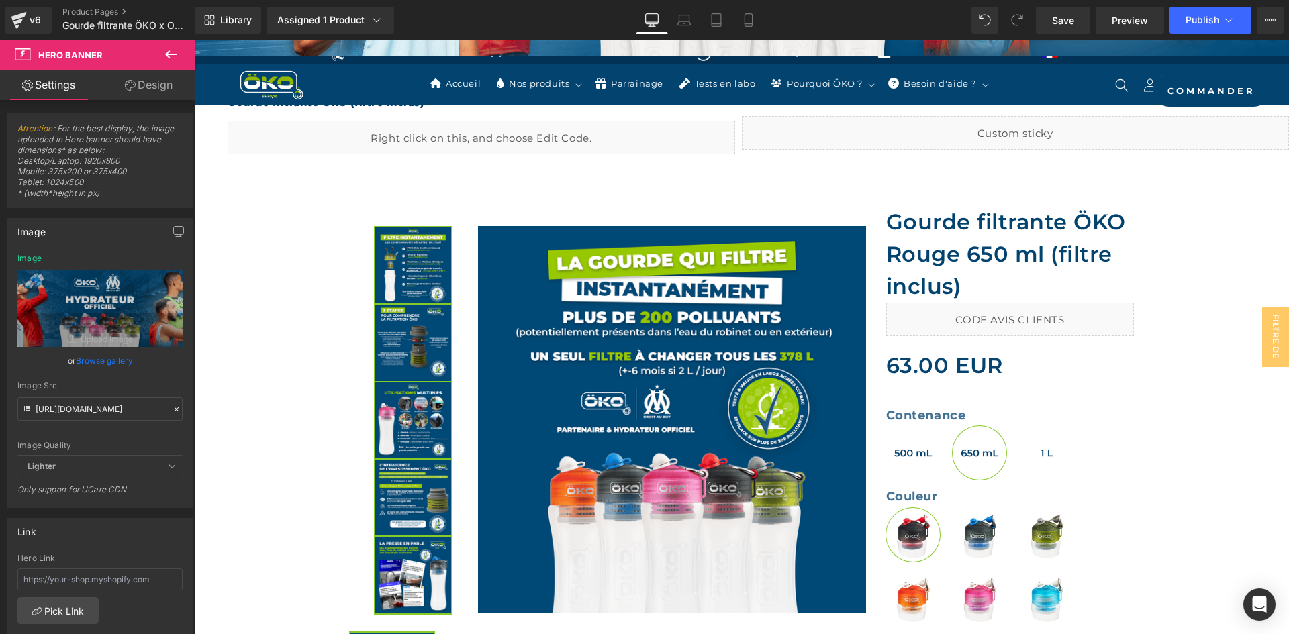
scroll to position [336, 0]
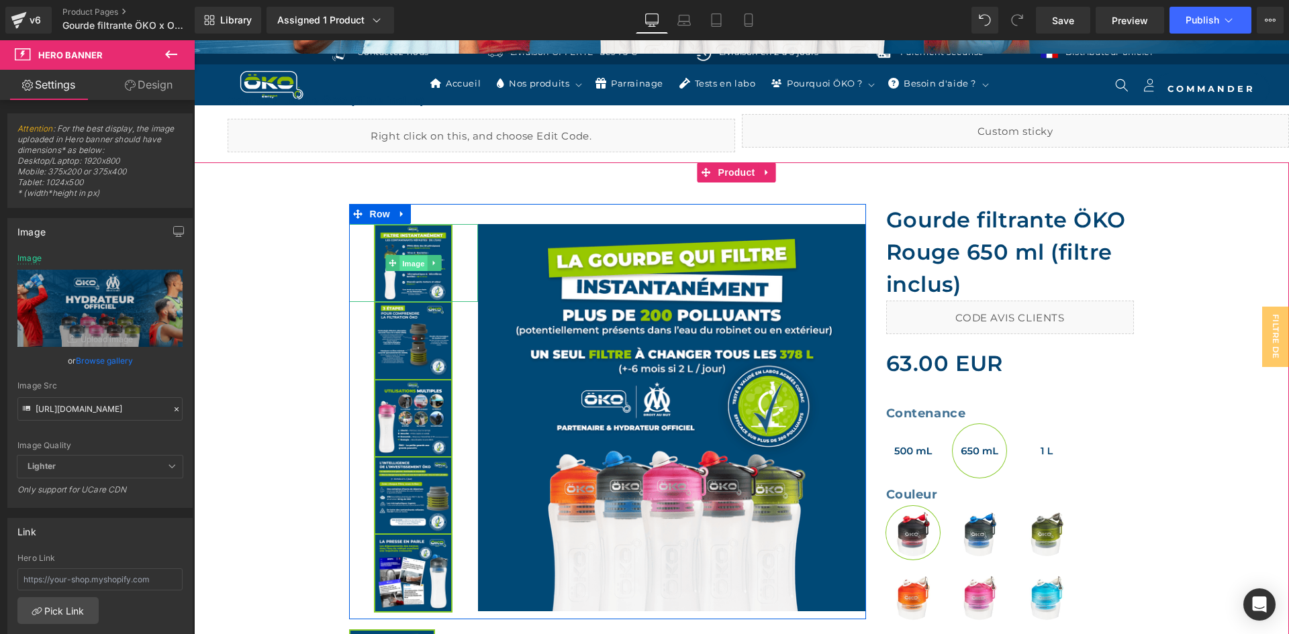
click at [402, 259] on span "Image" at bounding box center [413, 264] width 28 height 16
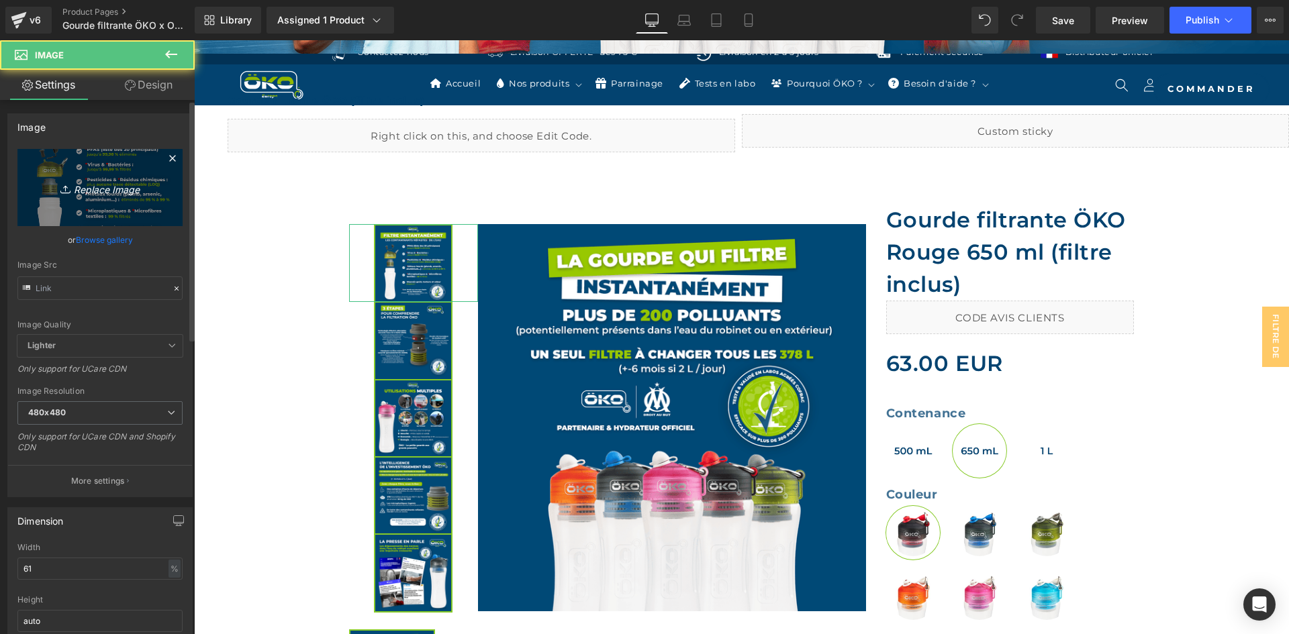
click at [127, 194] on icon "Replace Image" at bounding box center [99, 187] width 107 height 17
type input "C:\fakepath\SLIDE 02 SITE WEB.webp"
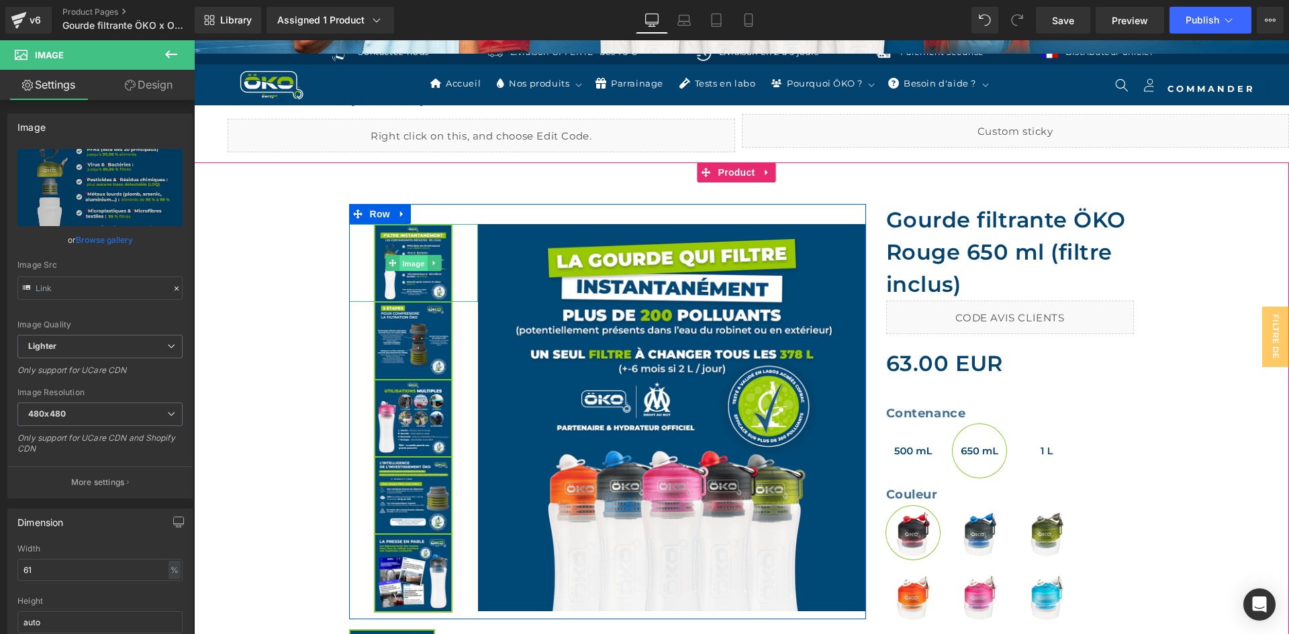
click at [411, 258] on span "Image" at bounding box center [413, 264] width 28 height 16
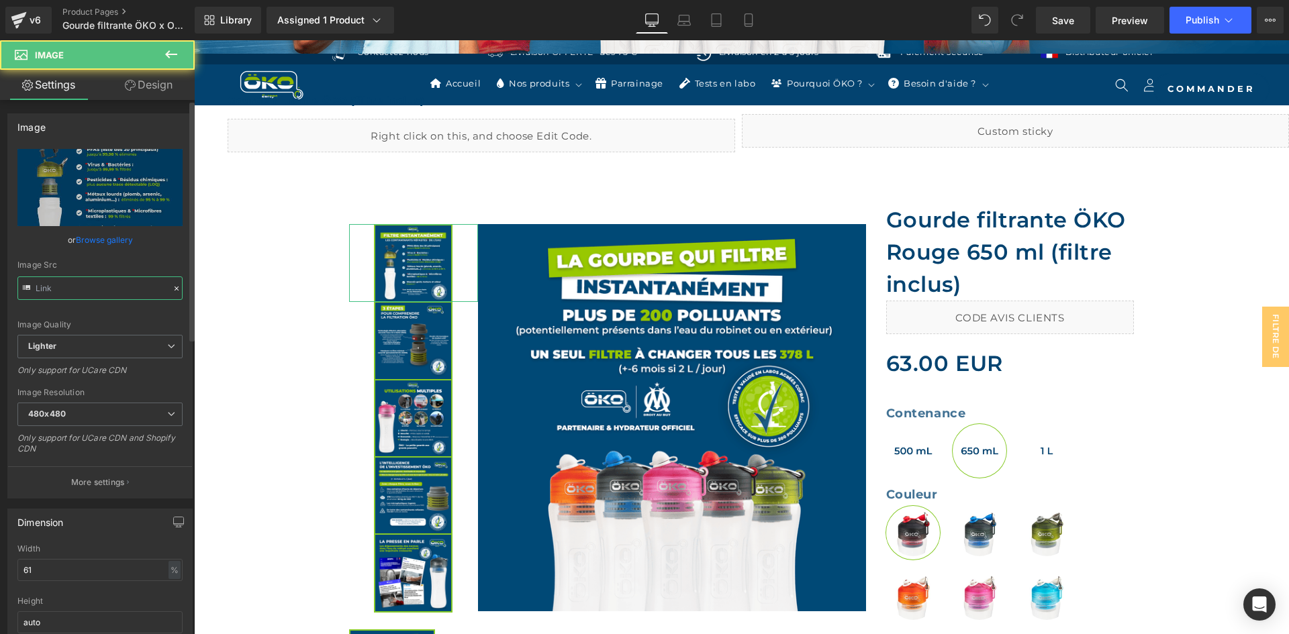
click at [107, 282] on input "text" at bounding box center [99, 287] width 165 height 23
type input "https://ucarecdn.com/7ab8ad48-17ac-418e-9c0c-42efef085904/-/format/auto/-/previ…"
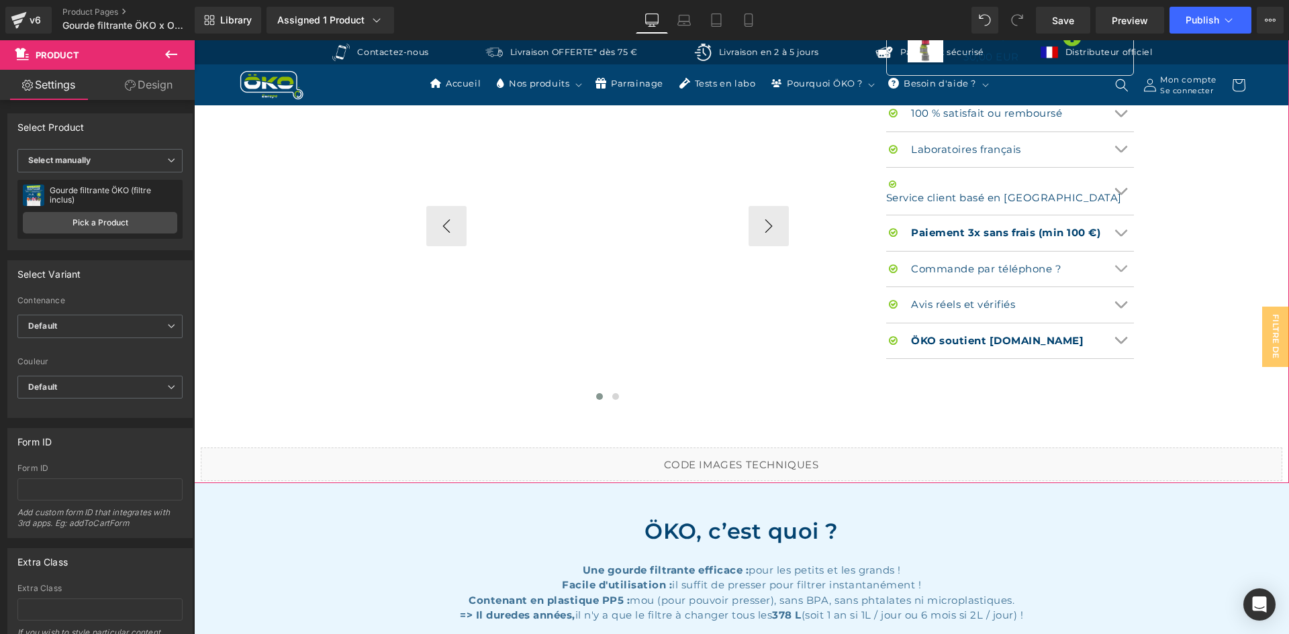
scroll to position [1074, 0]
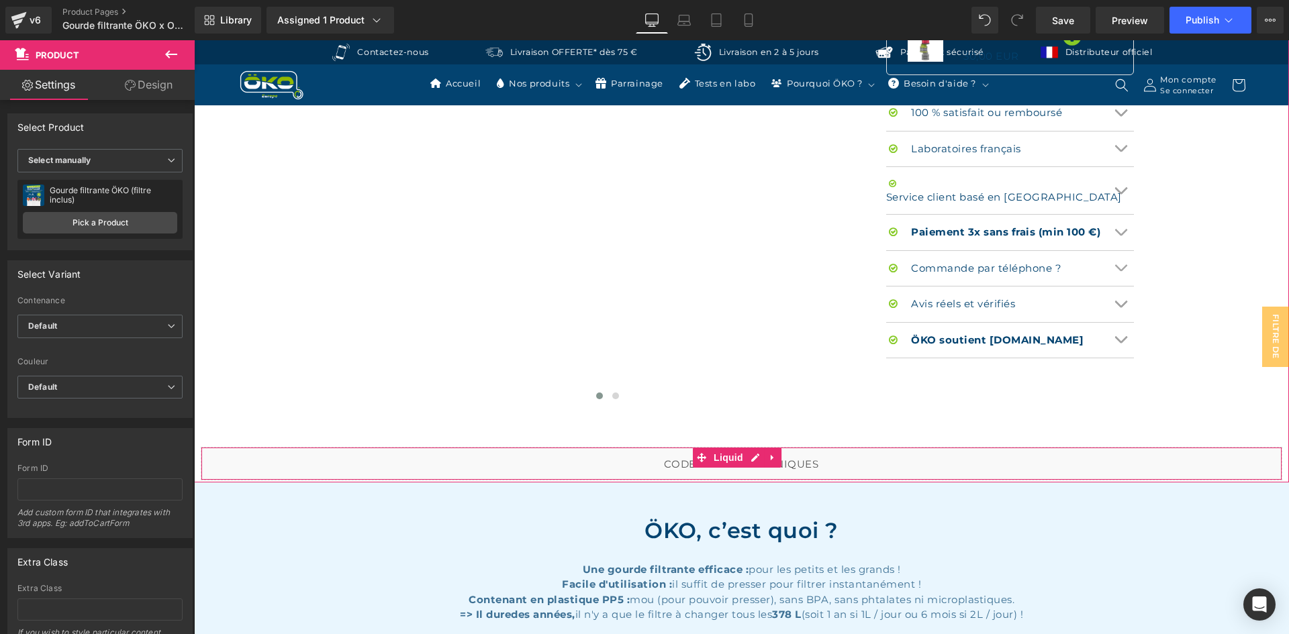
click at [760, 461] on div "Liquid" at bounding box center [741, 464] width 1081 height 34
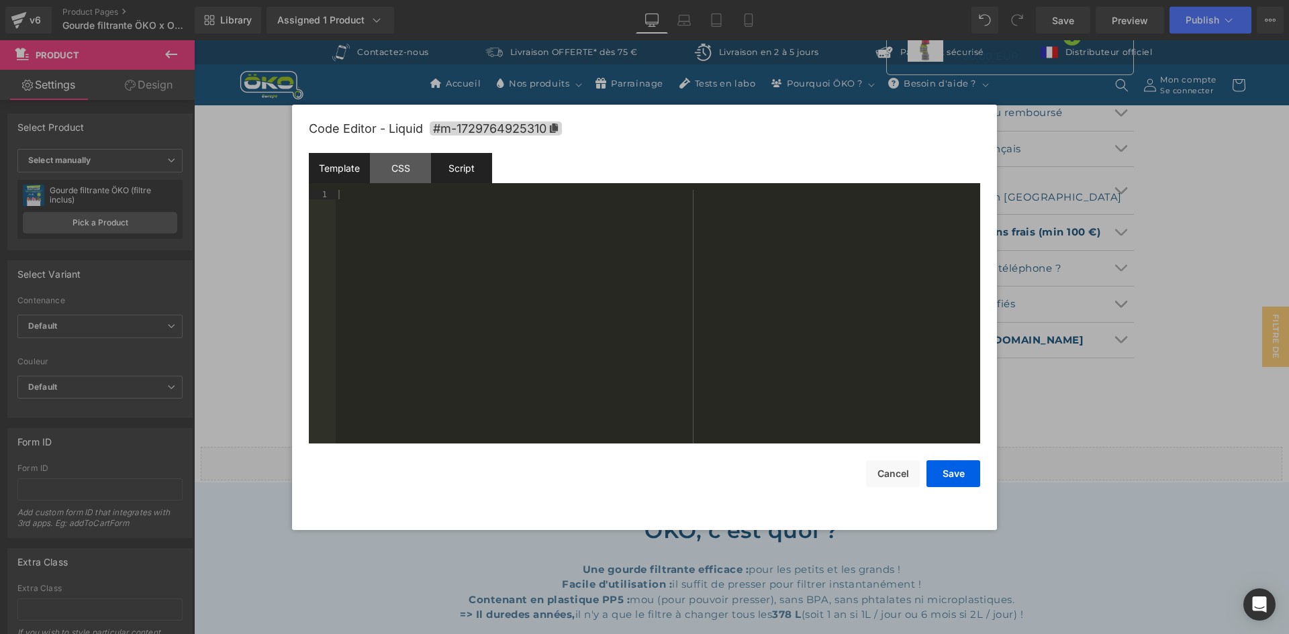
click at [468, 177] on div "Script" at bounding box center [461, 168] width 61 height 30
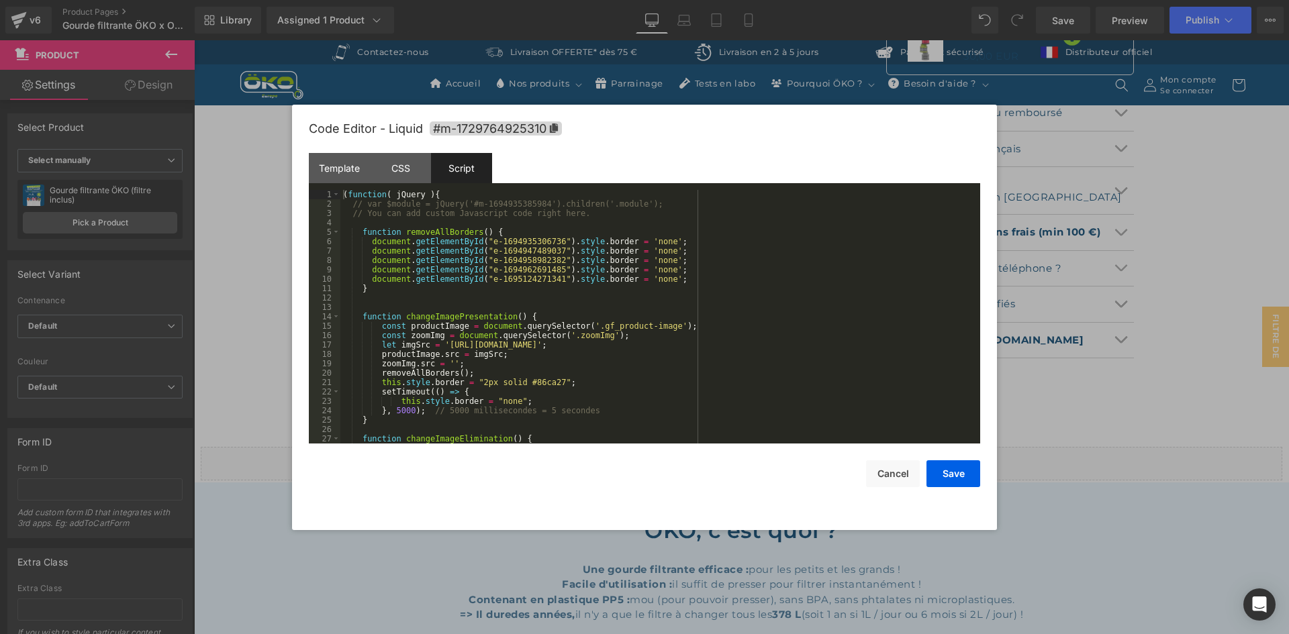
click at [439, 342] on div "( function ( jQuery ) { // var $module = jQuery('#m-1694935385984').children('.…" at bounding box center [657, 326] width 634 height 272
click at [836, 347] on div "( function ( jQuery ) { // var $module = jQuery('#m-1694935385984').children('.…" at bounding box center [657, 326] width 634 height 272
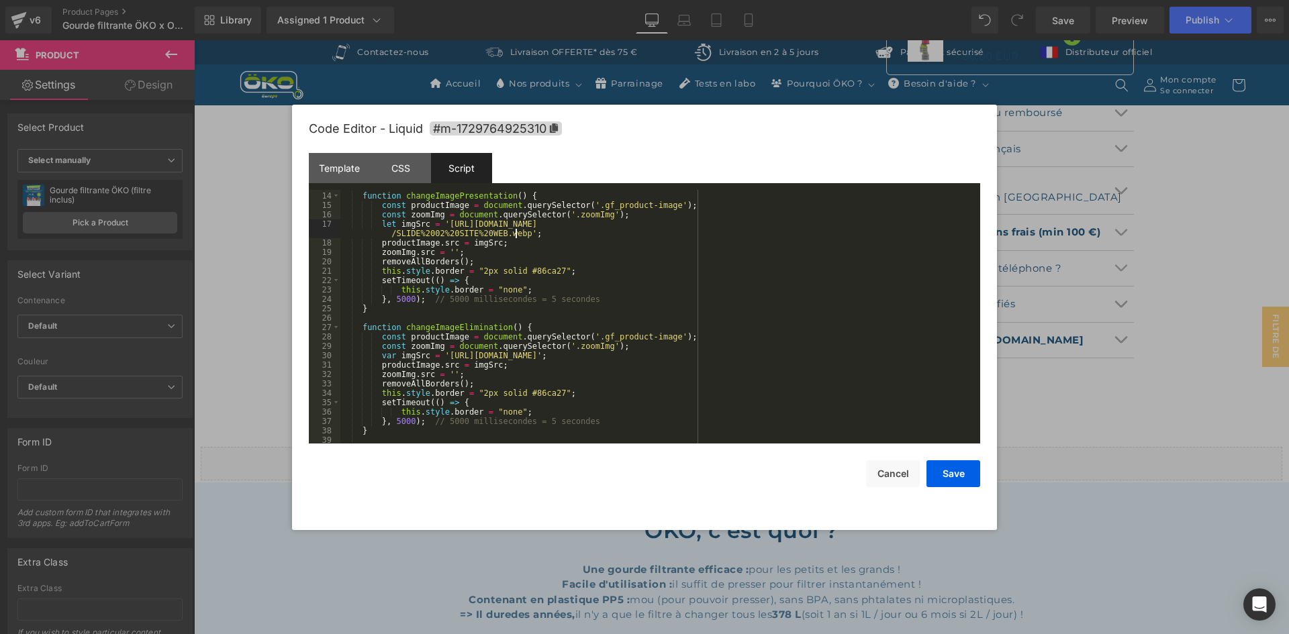
scroll to position [0, 0]
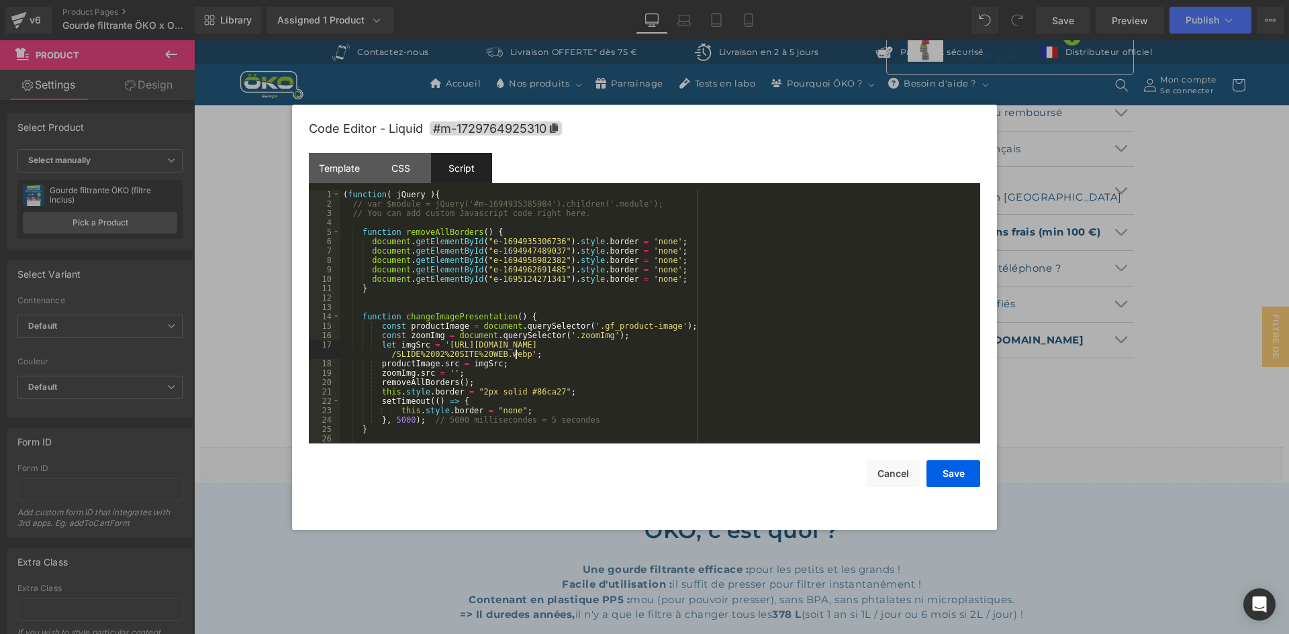
click at [809, 346] on div "( function ( jQuery ) { // var $module = jQuery('#m-1694935385984').children('.…" at bounding box center [657, 326] width 634 height 272
click at [943, 481] on button "Save" at bounding box center [953, 473] width 54 height 27
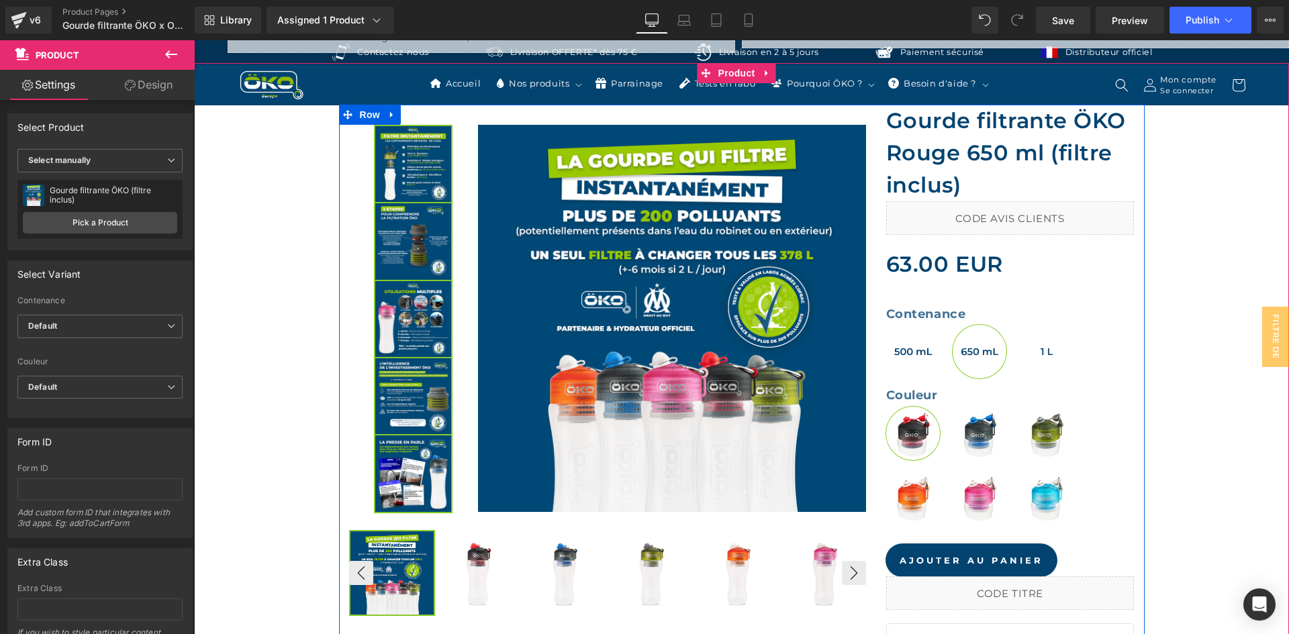
scroll to position [336, 0]
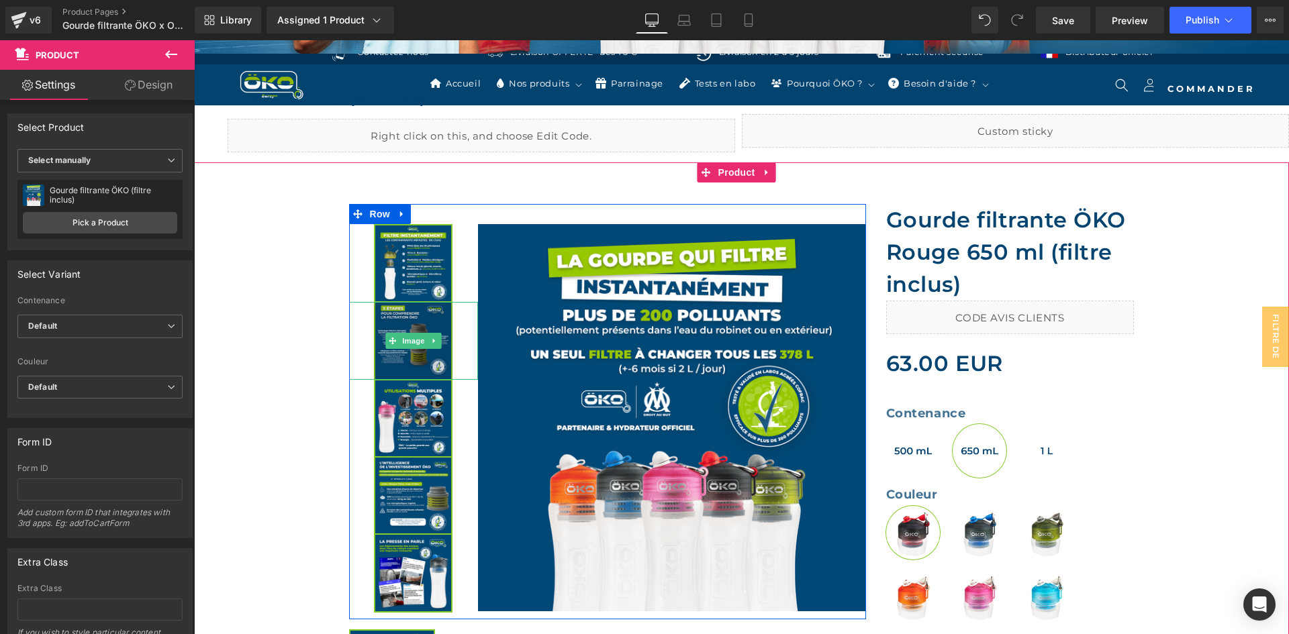
click at [410, 332] on img at bounding box center [413, 340] width 79 height 77
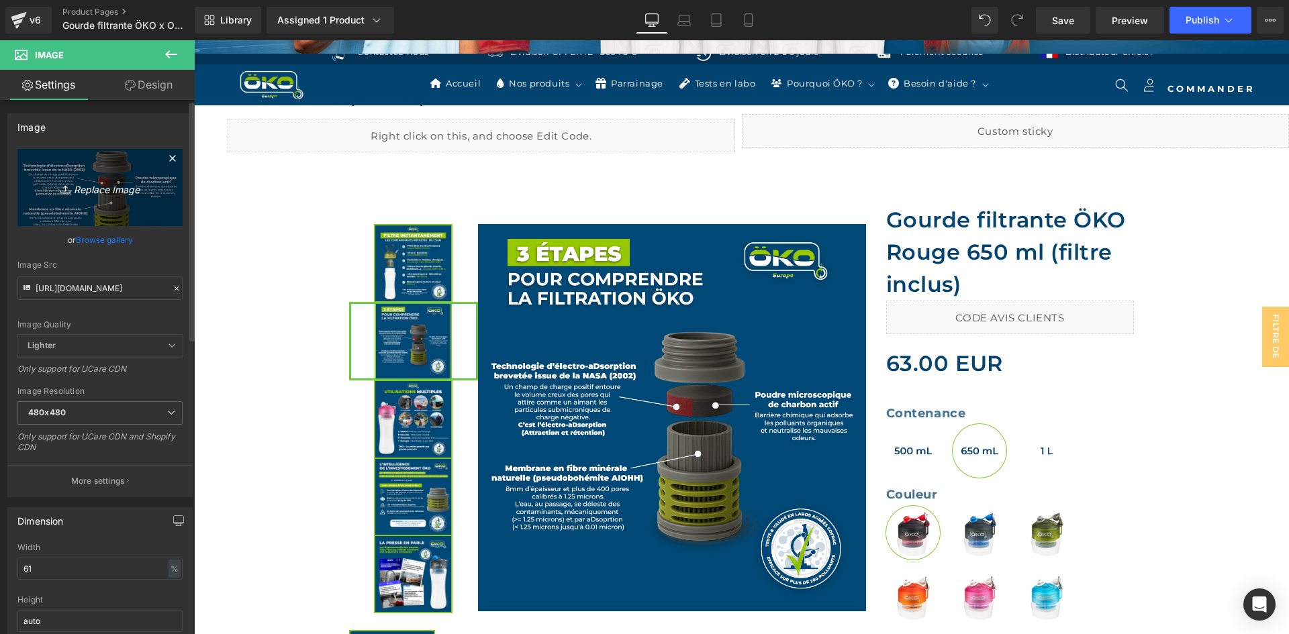
click at [141, 182] on icon "Replace Image" at bounding box center [99, 187] width 107 height 17
type input "C:\fakepath\SLIDE 03 SITE WEB.webp"
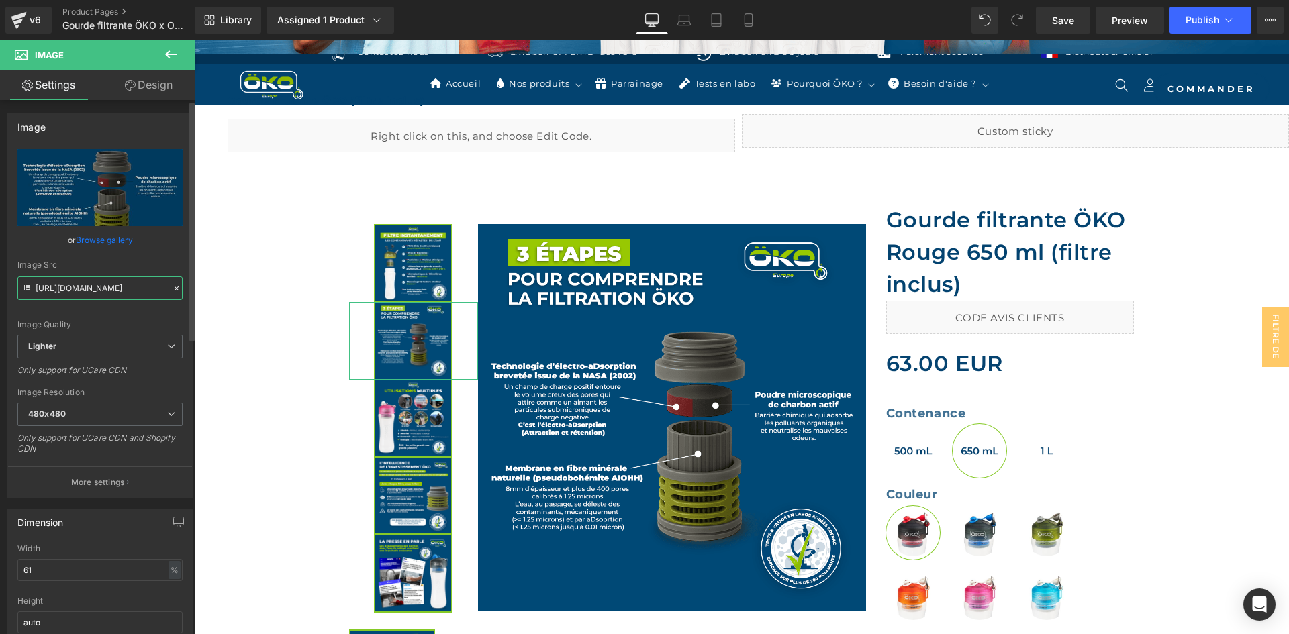
click at [99, 285] on input "https://cdn.shopify.com/s/files/1/0242/6955/3719/files/SLIDE_03_SITE_WEB_480x48…" at bounding box center [99, 287] width 165 height 23
type input "https://ucarecdn.com/ade063b0-3b58-48f6-8792-48fd25bd6b35/-/format/auto/-/previ…"
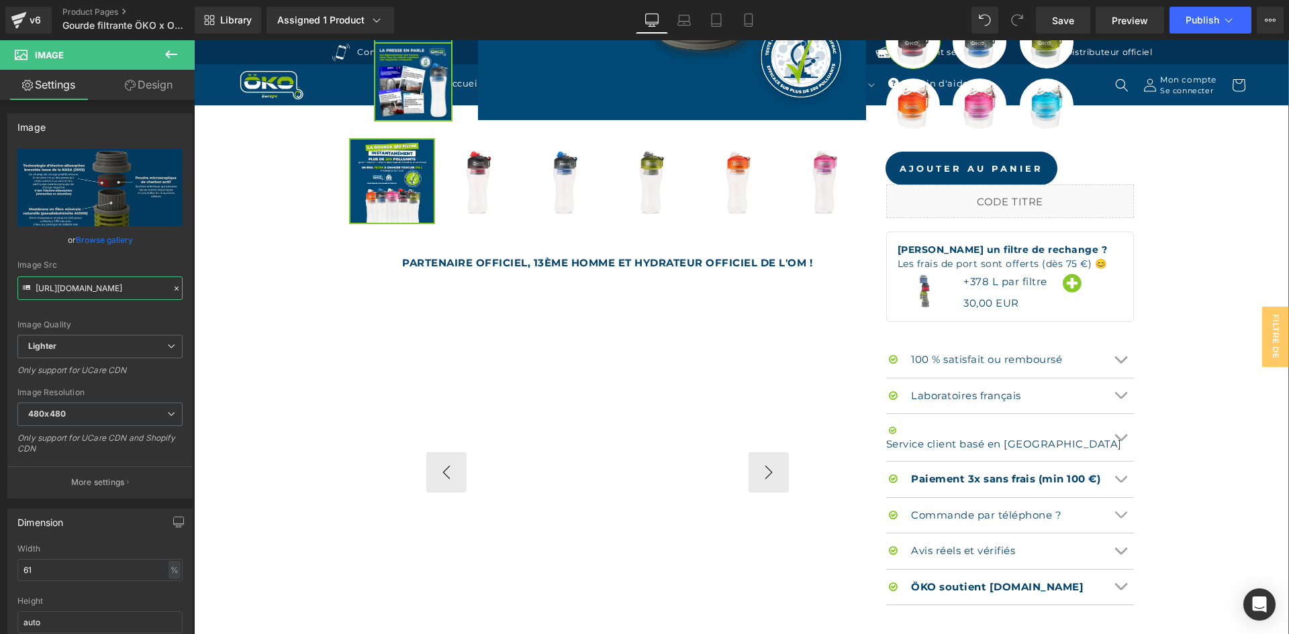
scroll to position [940, 0]
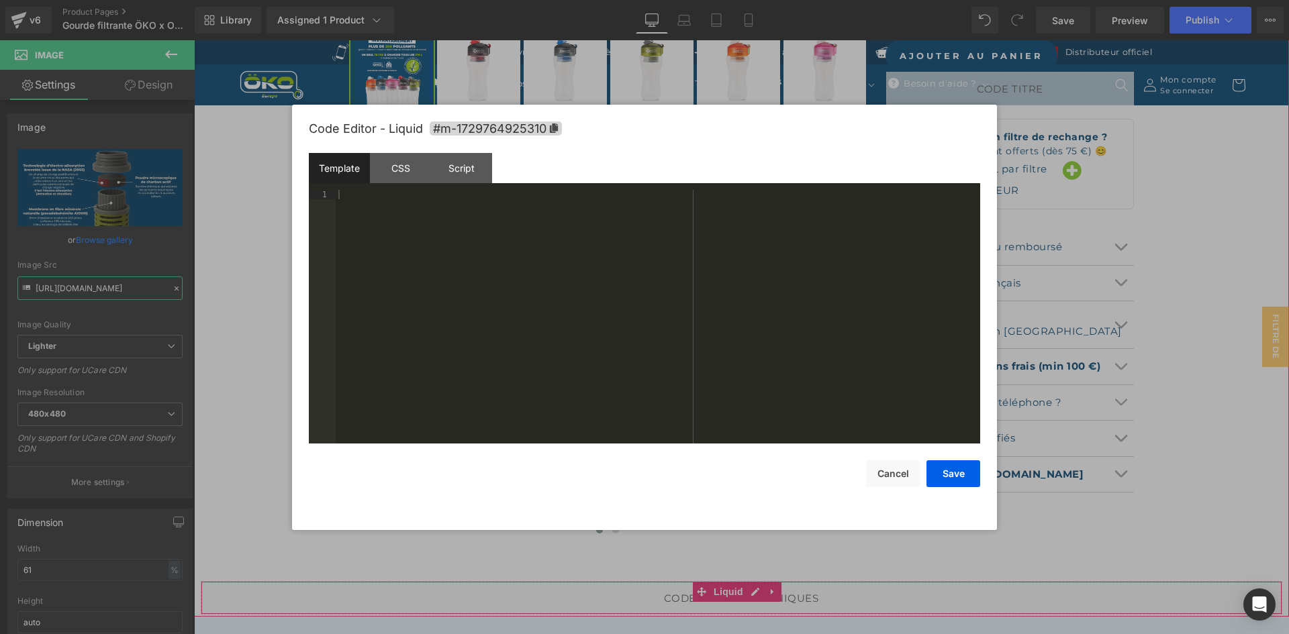
click at [752, 589] on div "Liquid" at bounding box center [741, 598] width 1081 height 34
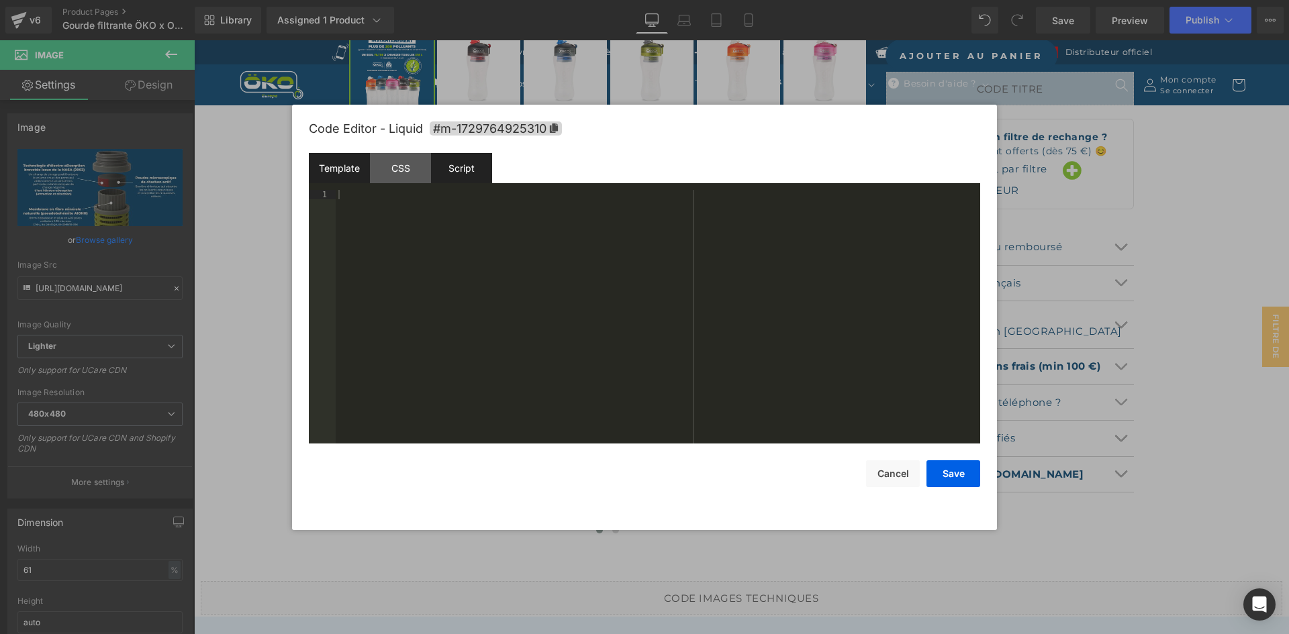
click at [475, 173] on div "Script" at bounding box center [461, 168] width 61 height 30
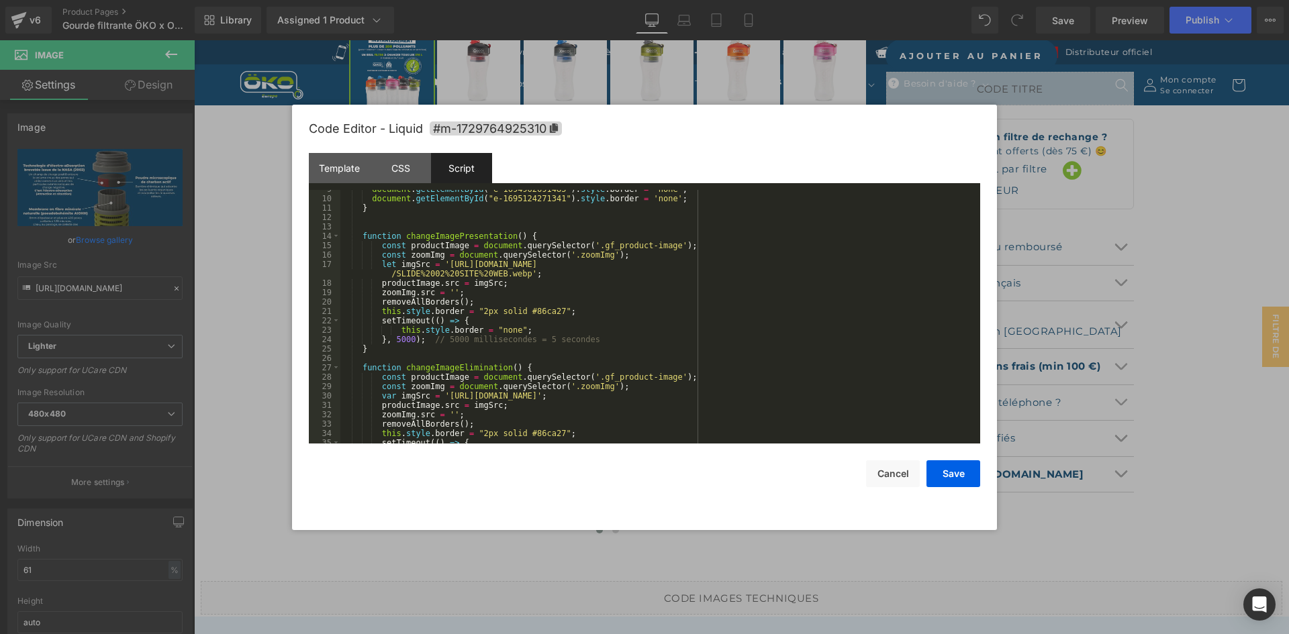
scroll to position [161, 0]
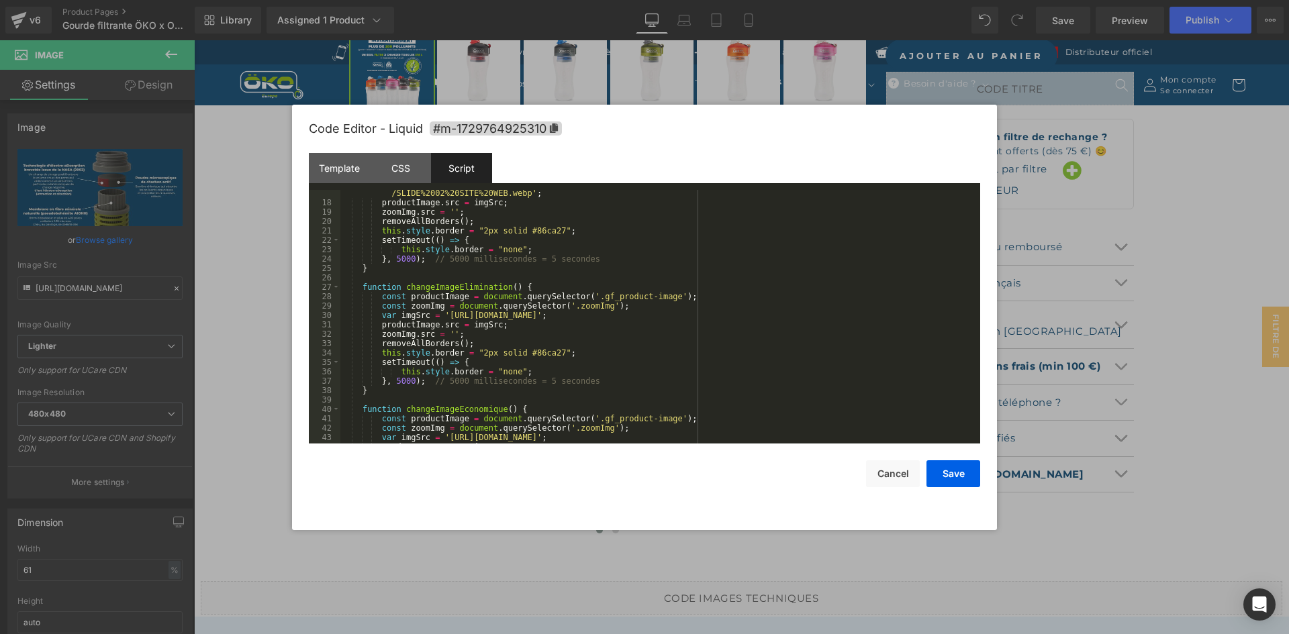
click at [439, 312] on div "let imgSrc = 'https://ucarecdn.com/7ab8ad48-17ac-418e-9c0c-42efef085904/-/forma…" at bounding box center [657, 320] width 634 height 282
click at [835, 309] on div "let imgSrc = 'https://ucarecdn.com/7ab8ad48-17ac-418e-9c0c-42efef085904/-/forma…" at bounding box center [657, 320] width 634 height 282
click at [832, 315] on div "let imgSrc = 'https://ucarecdn.com/7ab8ad48-17ac-418e-9c0c-42efef085904/-/forma…" at bounding box center [657, 320] width 634 height 282
click at [835, 314] on div "let imgSrc = 'https://ucarecdn.com/7ab8ad48-17ac-418e-9c0c-42efef085904/-/forma…" at bounding box center [657, 320] width 634 height 282
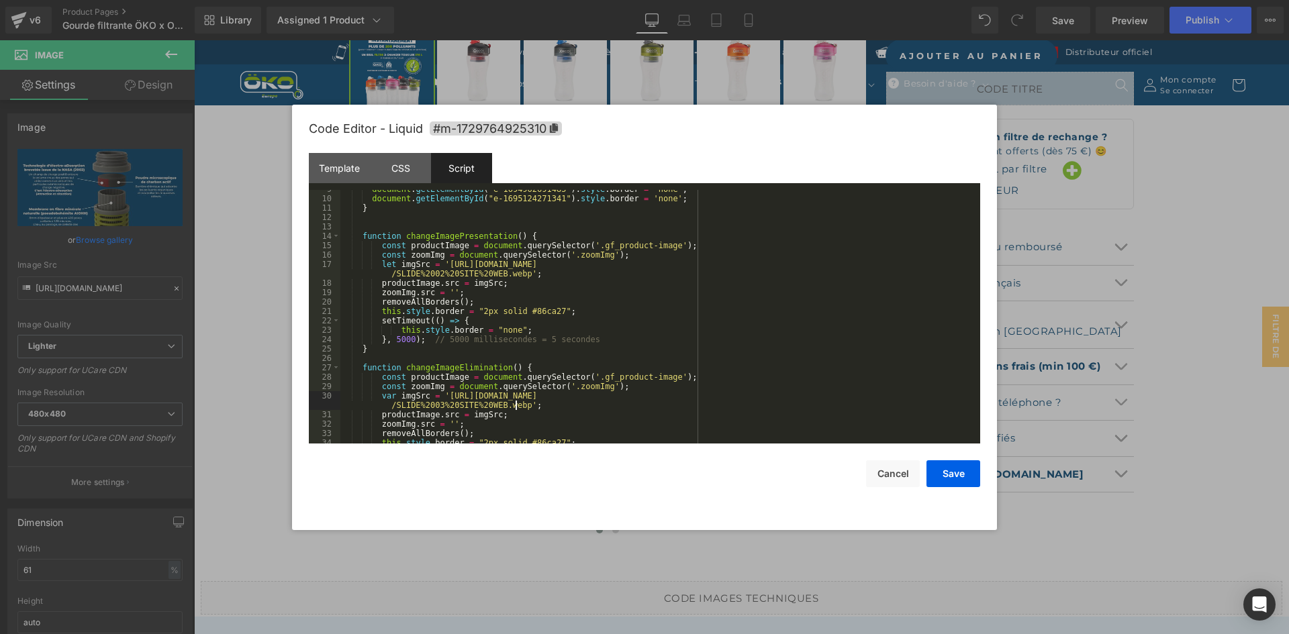
scroll to position [81, 0]
click at [817, 258] on div "document . getElementById ( "e-1694962691485" ) . style . border = 'none' ; doc…" at bounding box center [657, 321] width 634 height 272
click at [817, 262] on div "document . getElementById ( "e-1694962691485" ) . style . border = 'none' ; doc…" at bounding box center [657, 321] width 634 height 272
click at [815, 398] on div "document . getElementById ( "e-1694962691485" ) . style . border = 'none' ; doc…" at bounding box center [657, 321] width 634 height 272
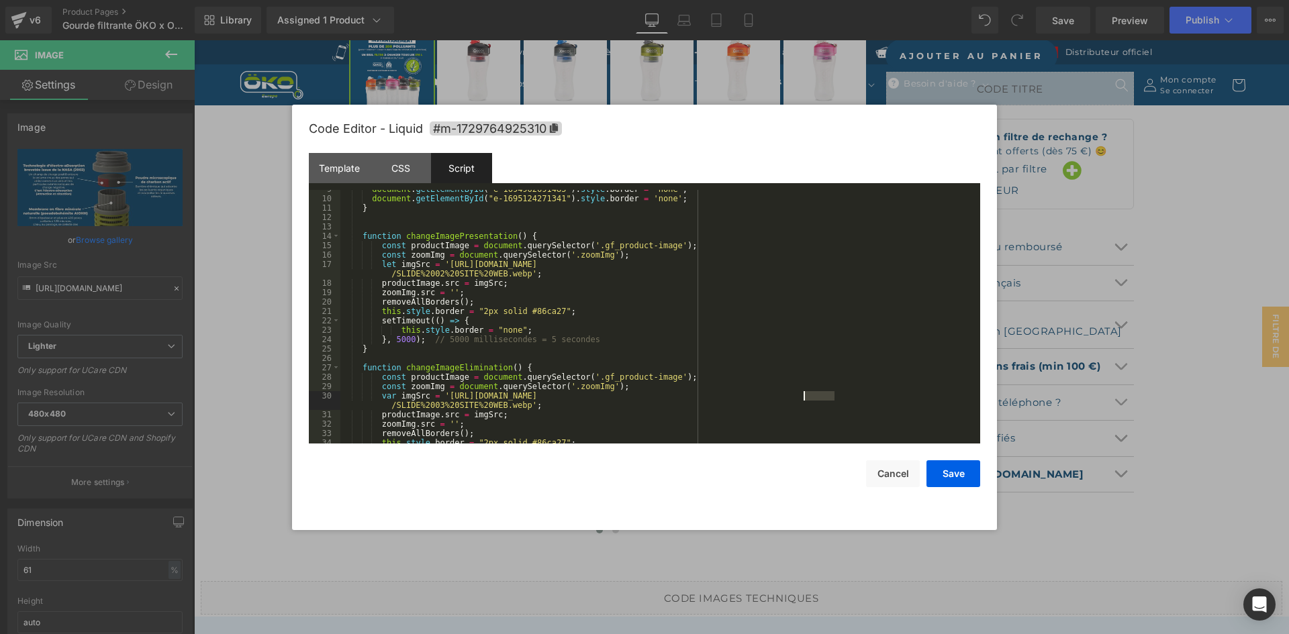
click at [815, 398] on div "document . getElementById ( "e-1694962691485" ) . style . border = 'none' ; doc…" at bounding box center [657, 321] width 634 height 272
click at [936, 469] on button "Save" at bounding box center [953, 473] width 54 height 27
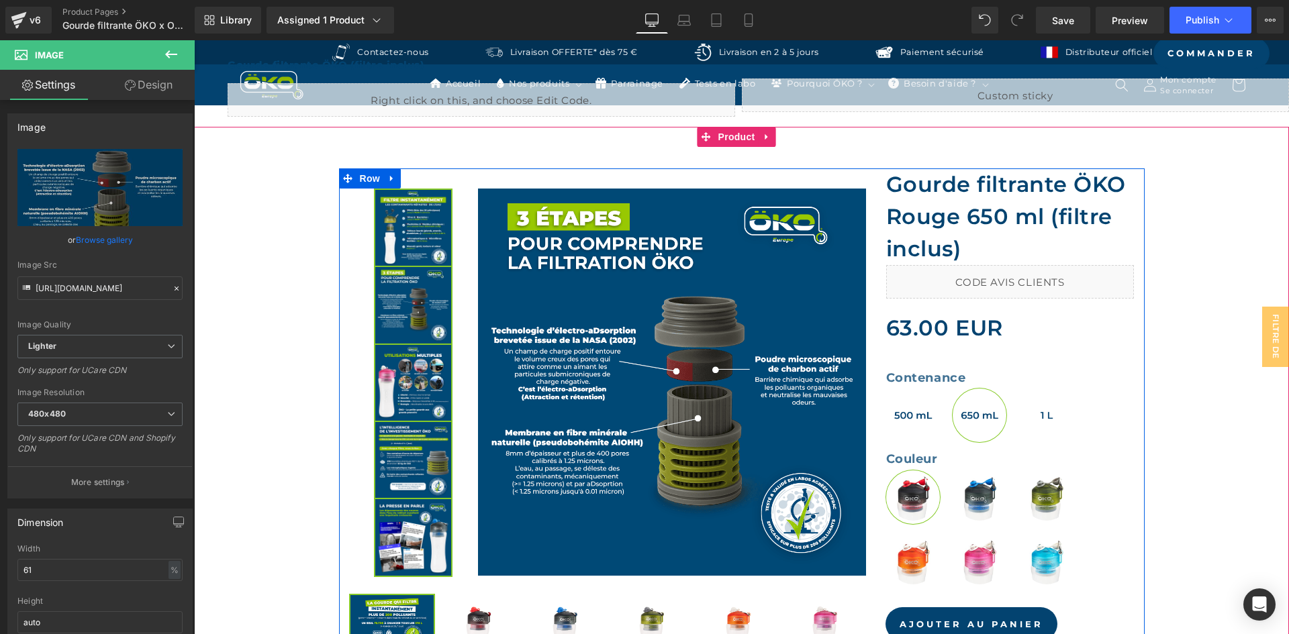
scroll to position [336, 0]
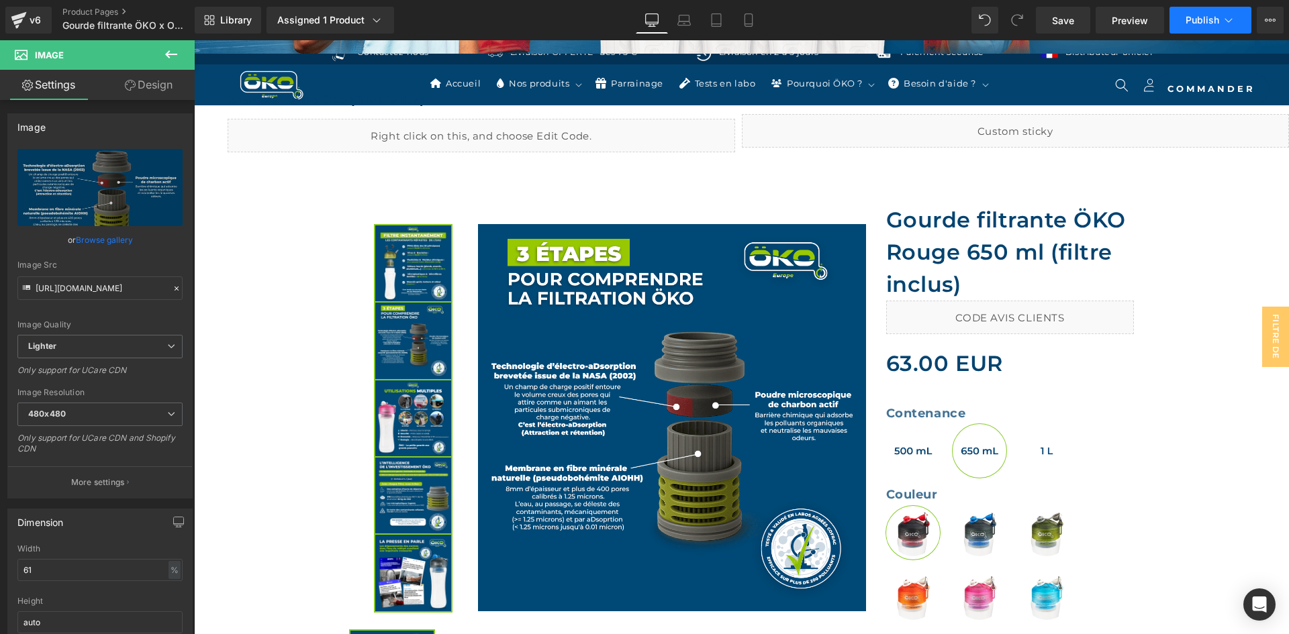
click at [1213, 22] on span "Publish" at bounding box center [1202, 20] width 34 height 11
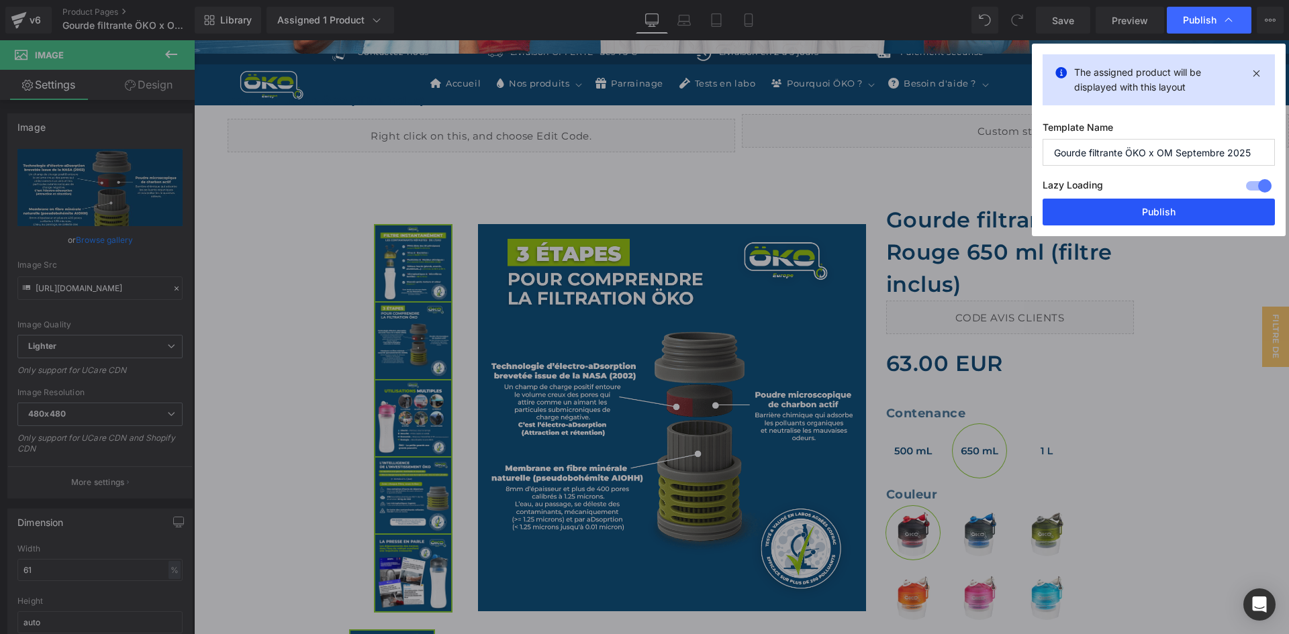
click at [1106, 200] on button "Publish" at bounding box center [1158, 212] width 232 height 27
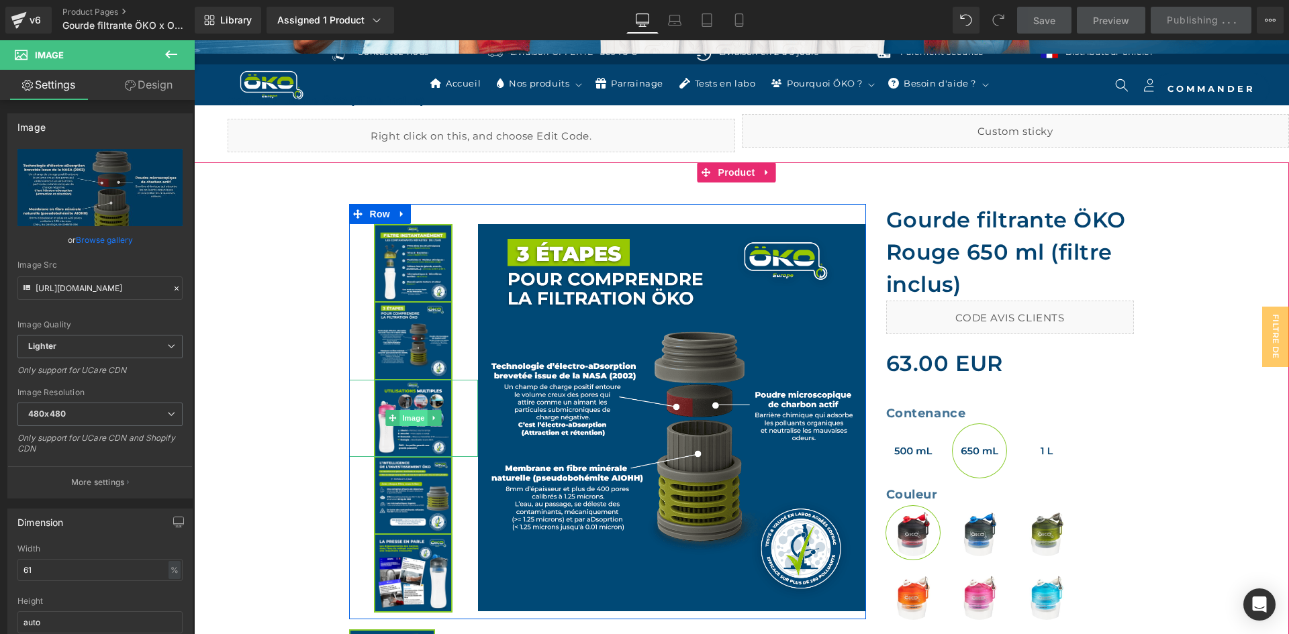
click at [417, 417] on span "Image" at bounding box center [413, 418] width 28 height 16
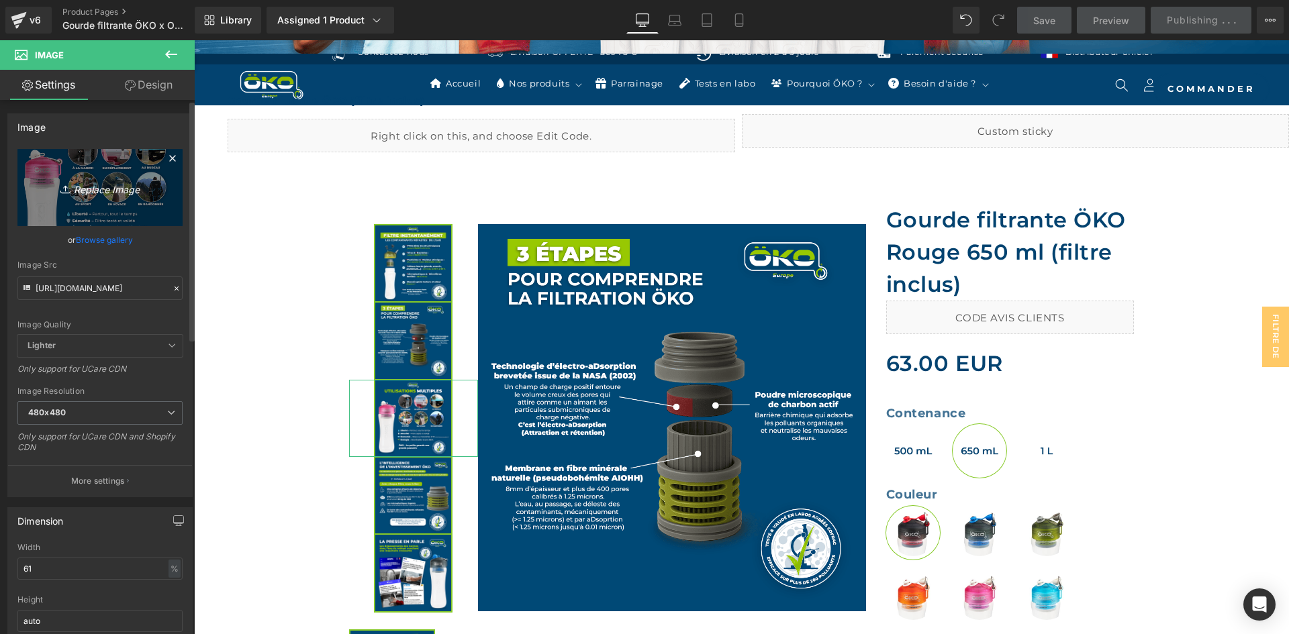
click at [99, 176] on link "Replace Image" at bounding box center [99, 187] width 165 height 77
type input "C:\fakepath\SLIDE 04 SITE WEB.webp"
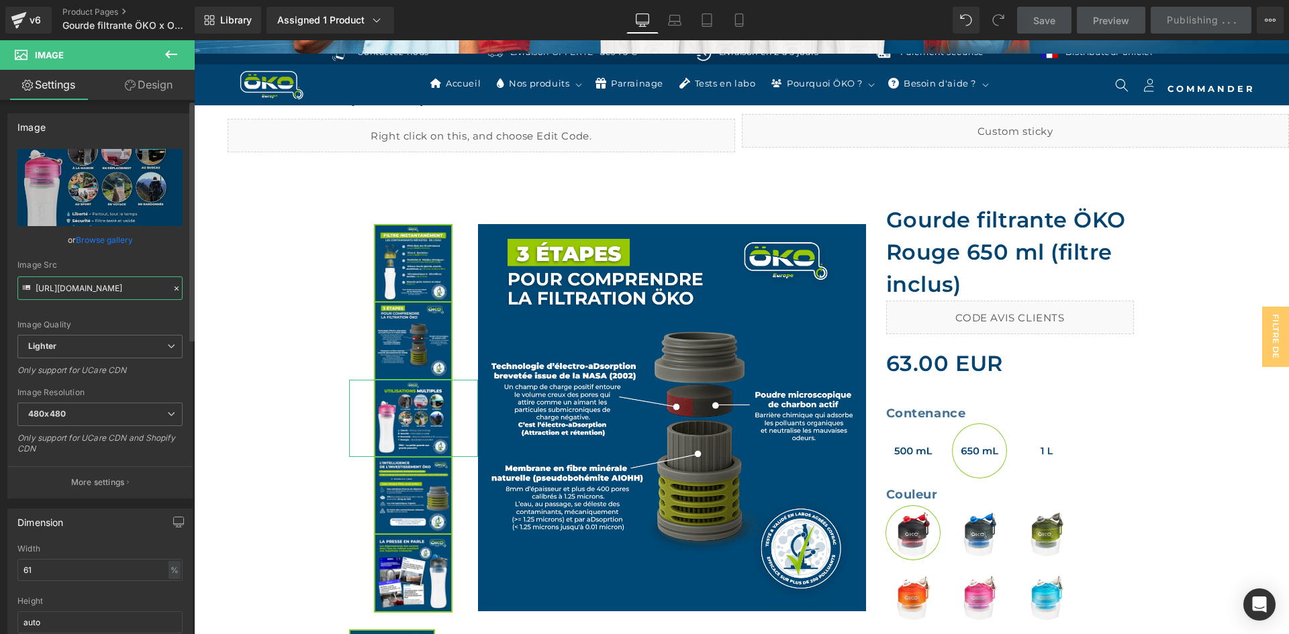
click at [99, 281] on input "https://cdn.shopify.com/s/files/1/0242/6955/3719/files/SLIDE_04_SITE_WEB_480x48…" at bounding box center [99, 287] width 165 height 23
type input "https://ucarecdn.com/e37860bf-27ae-4318-8c65-8766fab6d89d/-/format/auto/-/previ…"
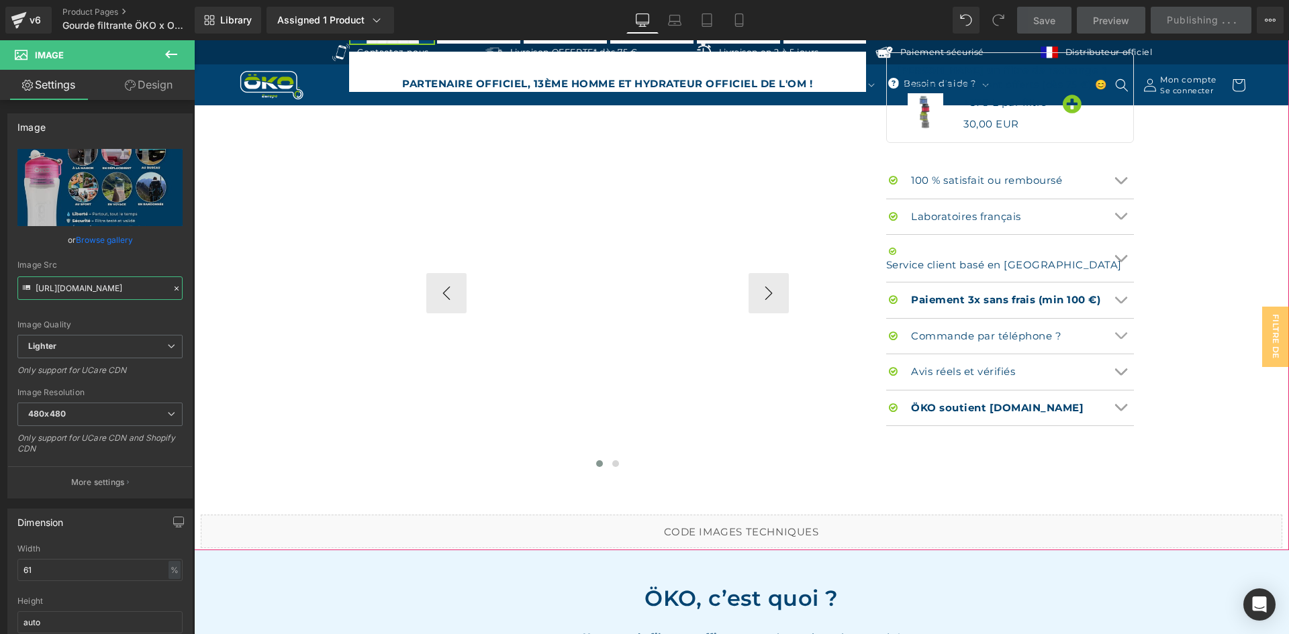
scroll to position [1007, 0]
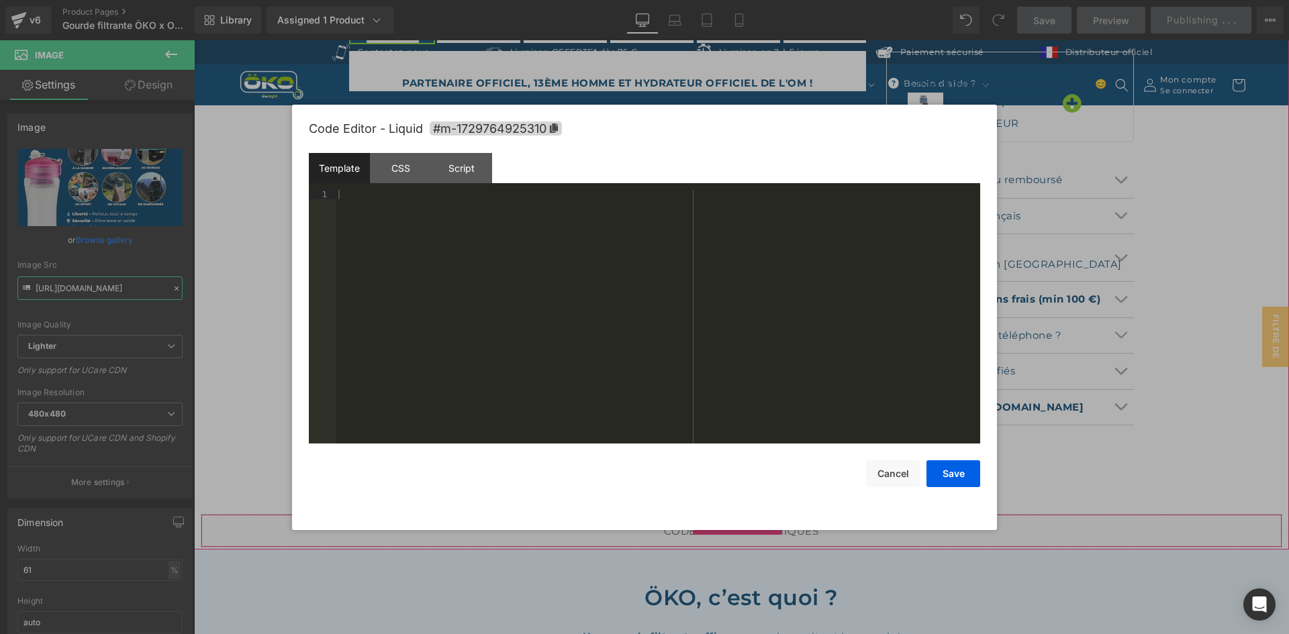
click at [749, 525] on div "Liquid" at bounding box center [741, 531] width 1081 height 34
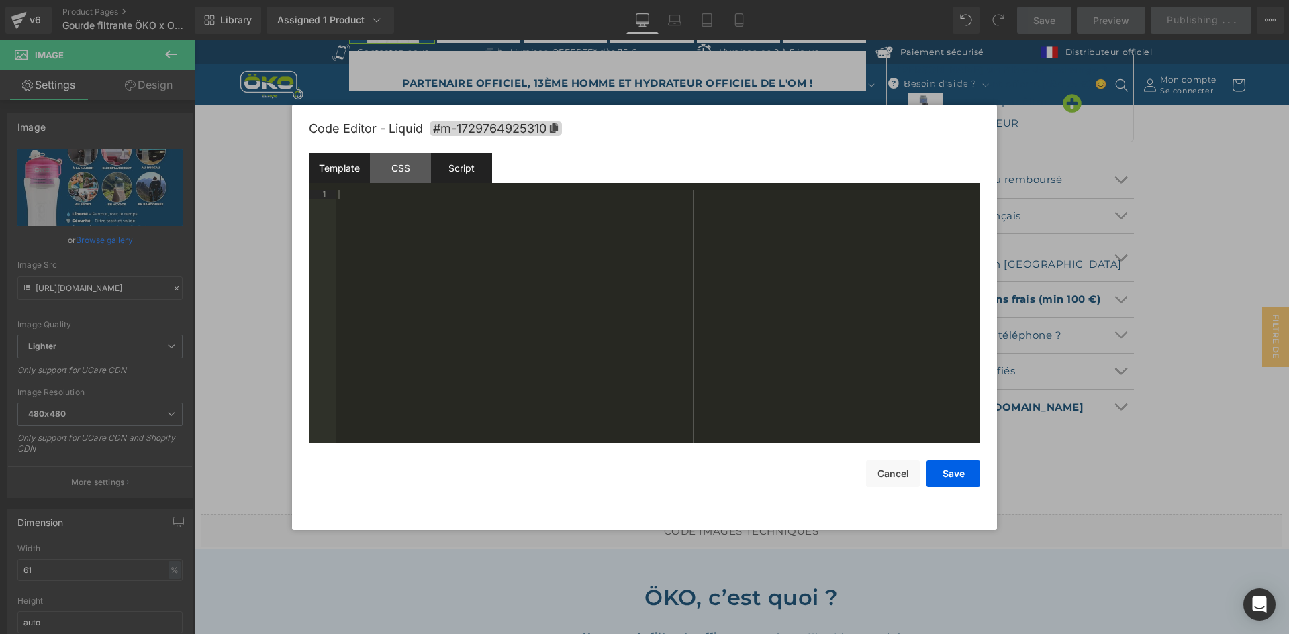
click at [439, 180] on div "Script" at bounding box center [461, 168] width 61 height 30
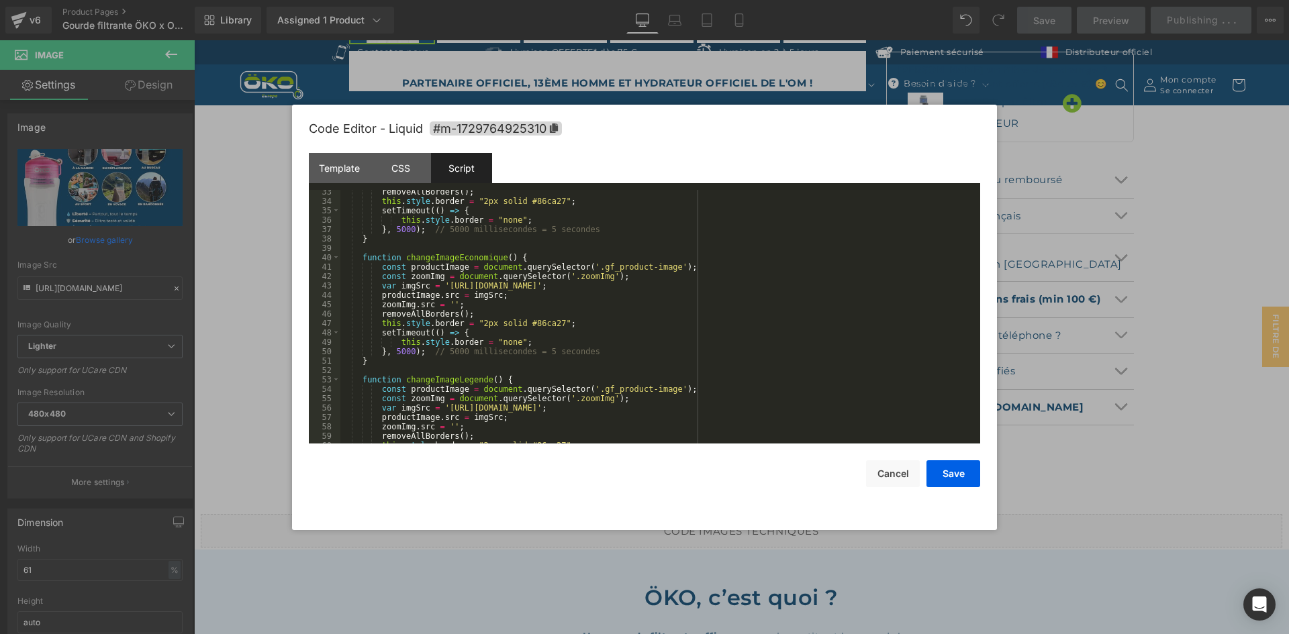
scroll to position [322, 0]
click at [438, 288] on div "removeAllBorders ( ) ; this . style . border = "2px solid #86ca27" ; setTimeout…" at bounding box center [657, 323] width 634 height 272
click at [834, 283] on div "removeAllBorders ( ) ; this . style . border = "2px solid #86ca27" ; setTimeout…" at bounding box center [657, 323] width 634 height 272
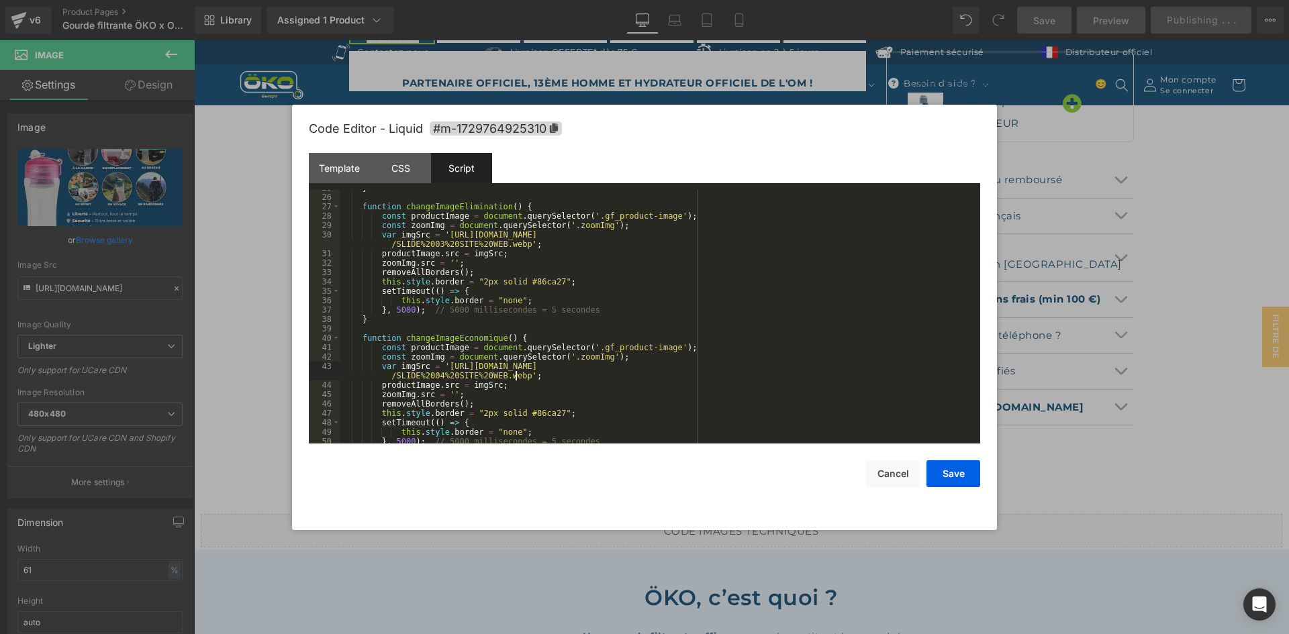
scroll to position [242, 0]
click at [824, 235] on div "} function changeImageElimination ( ) { const productImage = document . querySe…" at bounding box center [657, 319] width 634 height 272
click at [816, 365] on div "} function changeImageElimination ( ) { const productImage = document . querySe…" at bounding box center [657, 319] width 634 height 272
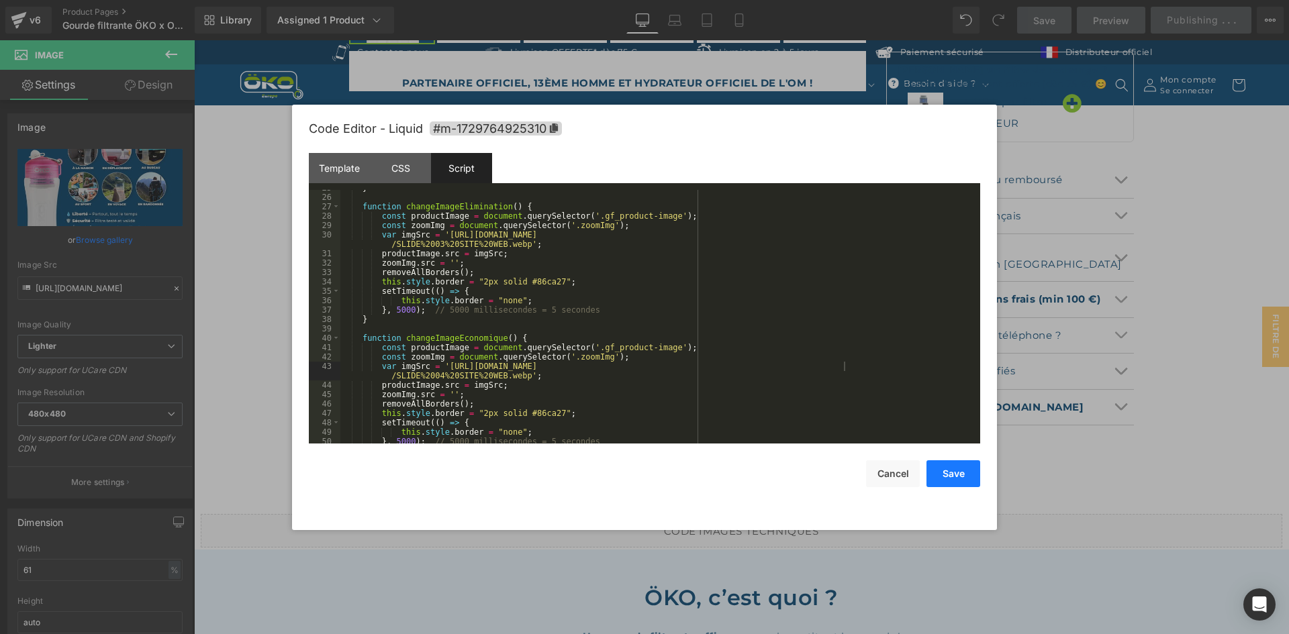
click at [946, 466] on button "Save" at bounding box center [953, 473] width 54 height 27
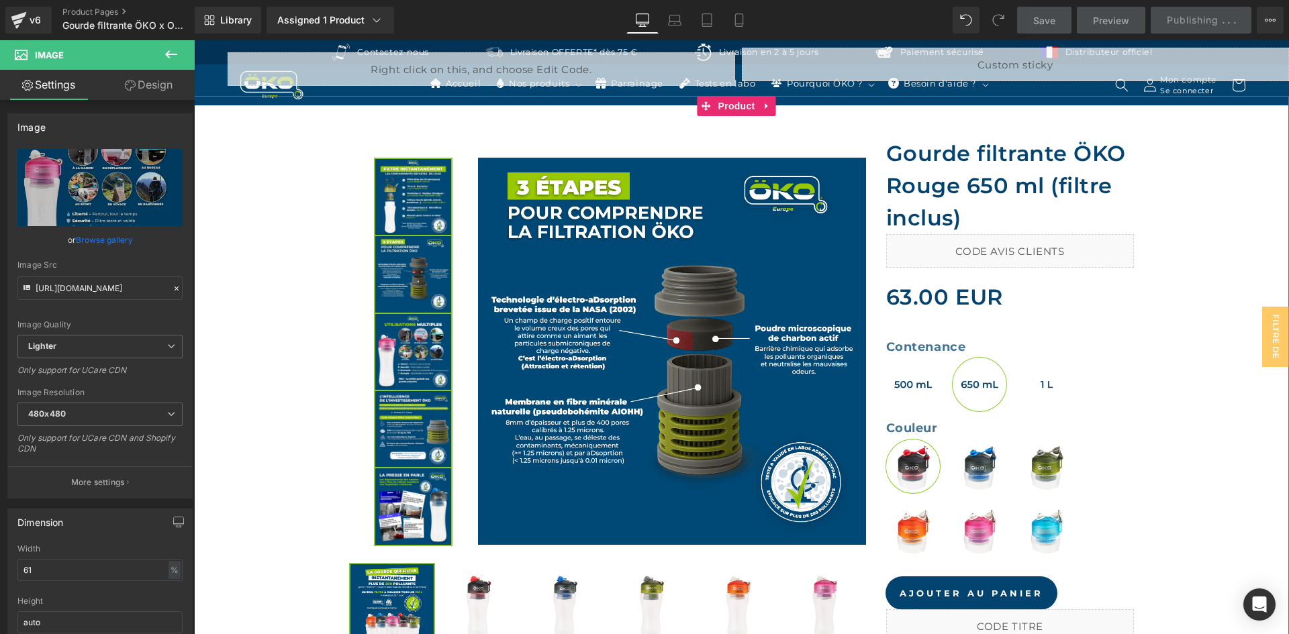
scroll to position [403, 0]
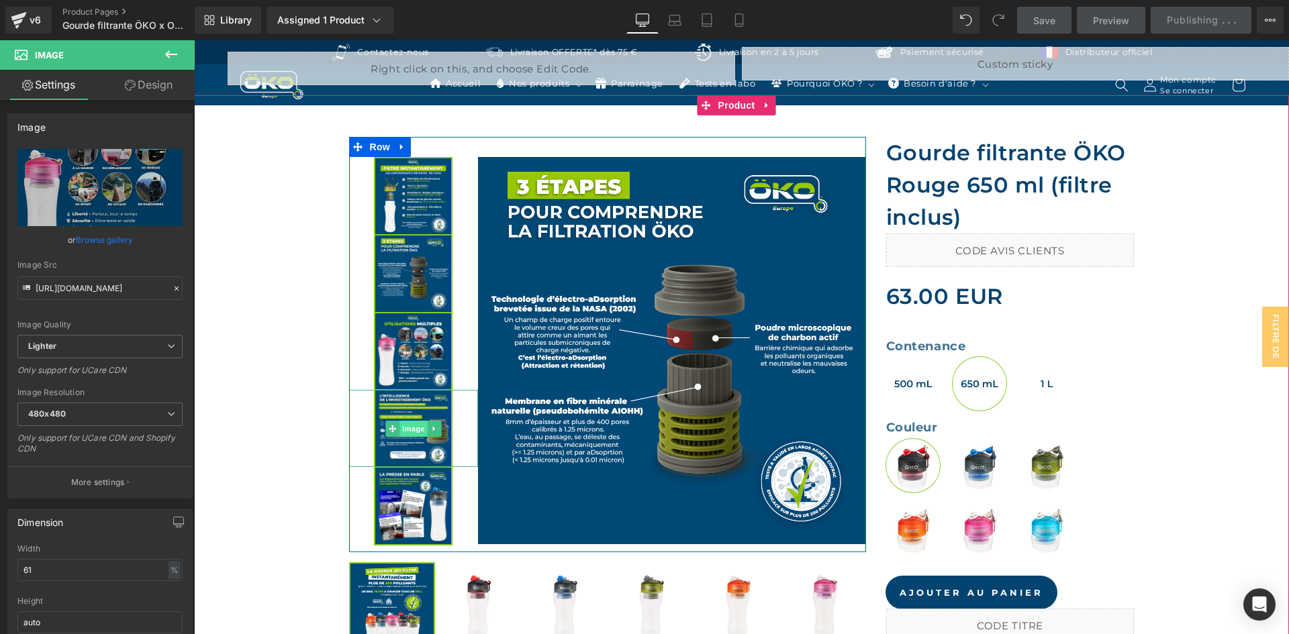
click at [404, 428] on span "Image" at bounding box center [413, 429] width 28 height 16
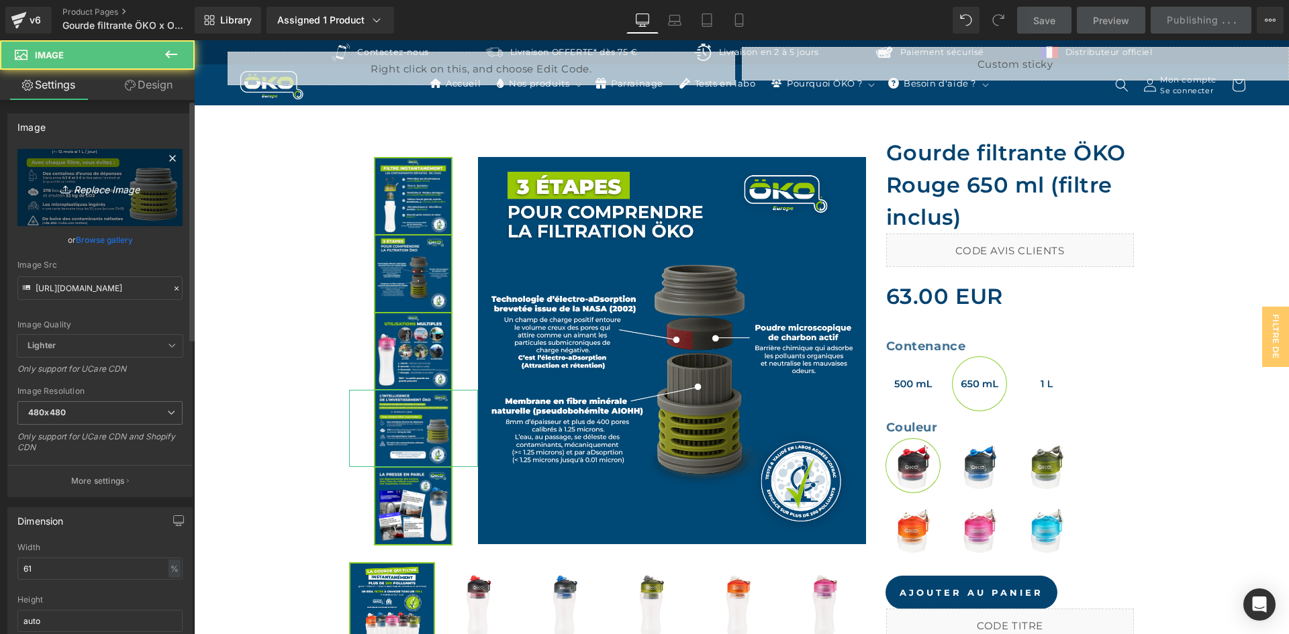
click at [90, 193] on icon "Replace Image" at bounding box center [99, 187] width 107 height 17
type input "C:\fakepath\SLIDE 05 SITE WEB.webp"
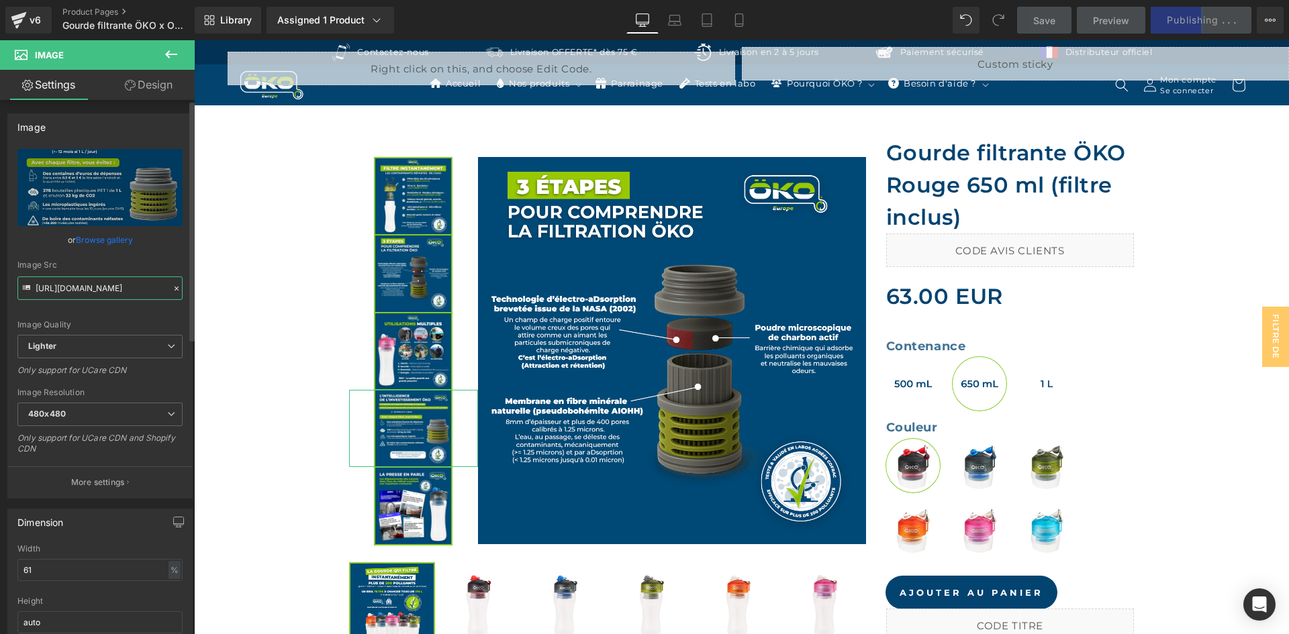
click at [82, 294] on input "https://cdn.shopify.com/s/files/1/0242/6955/3719/files/SLIDE_05_SITE_WEB_480x48…" at bounding box center [99, 287] width 165 height 23
type input "https://ucarecdn.com/5766e5ca-f80b-470b-a191-6929cefc0b67/-/format/auto/-/previ…"
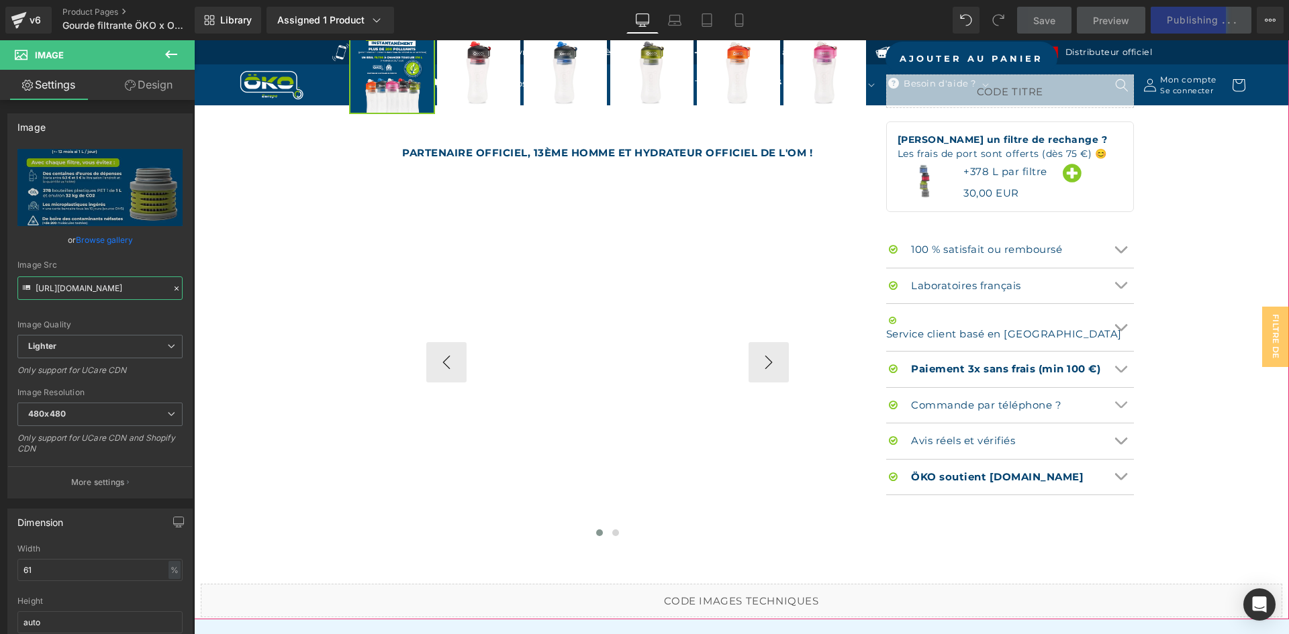
scroll to position [940, 0]
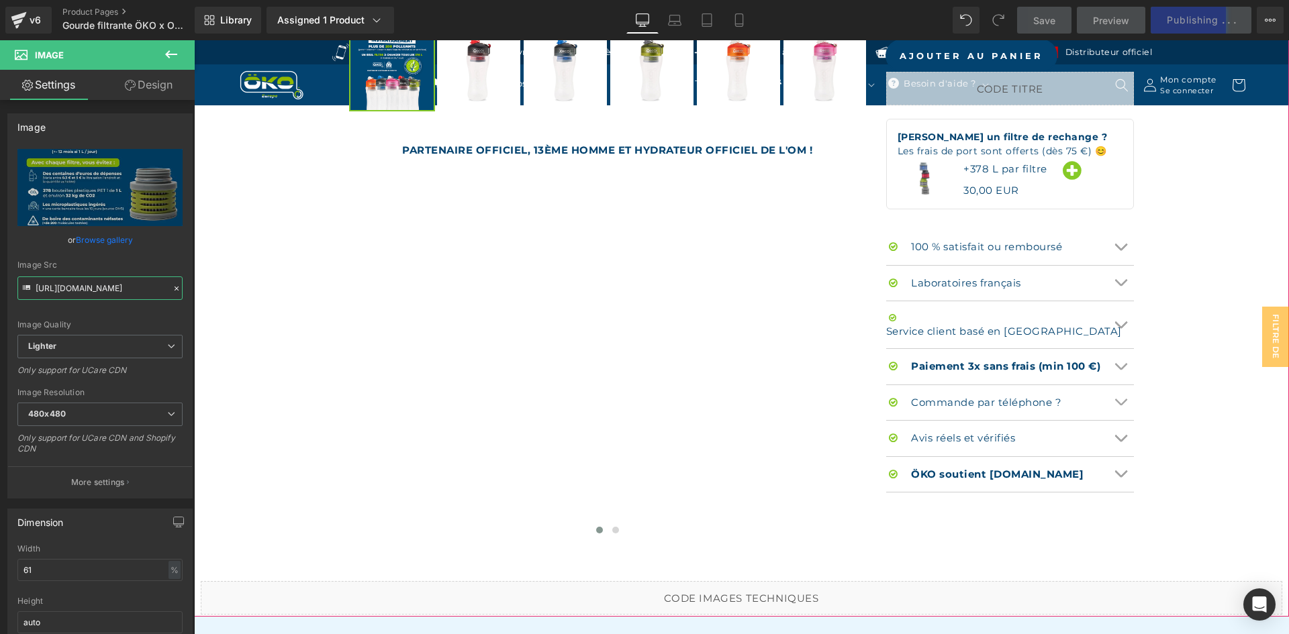
click at [757, 596] on div "Liquid" at bounding box center [741, 598] width 1081 height 34
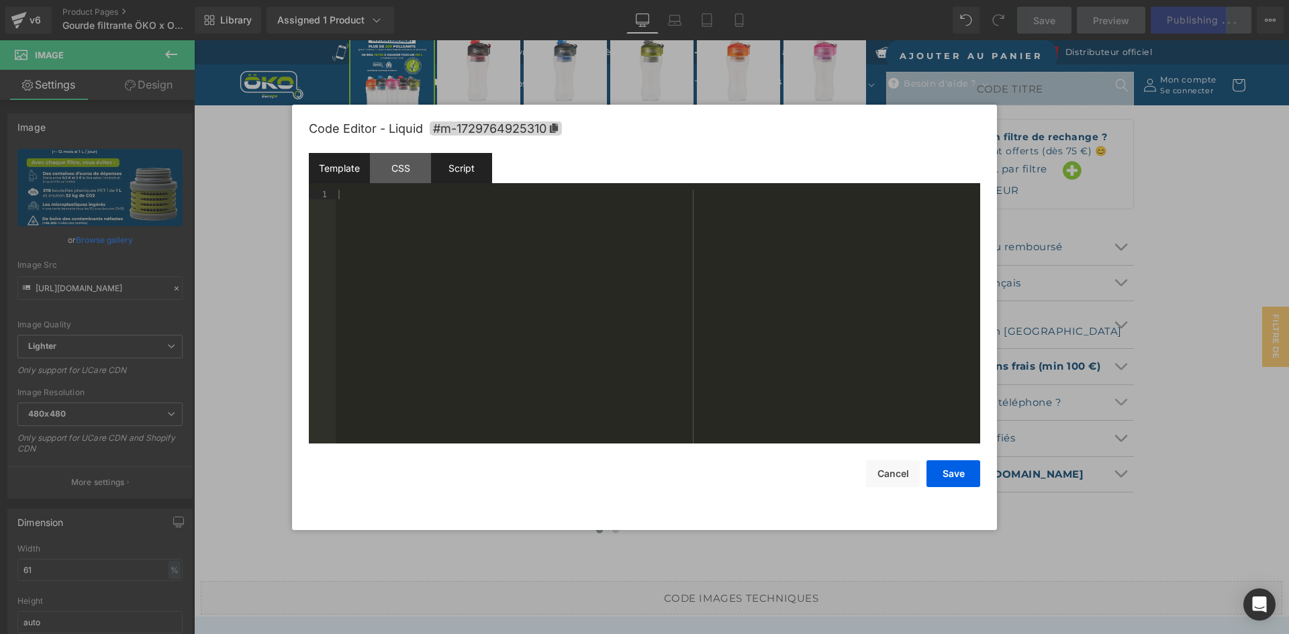
click at [458, 162] on div "Script" at bounding box center [461, 168] width 61 height 30
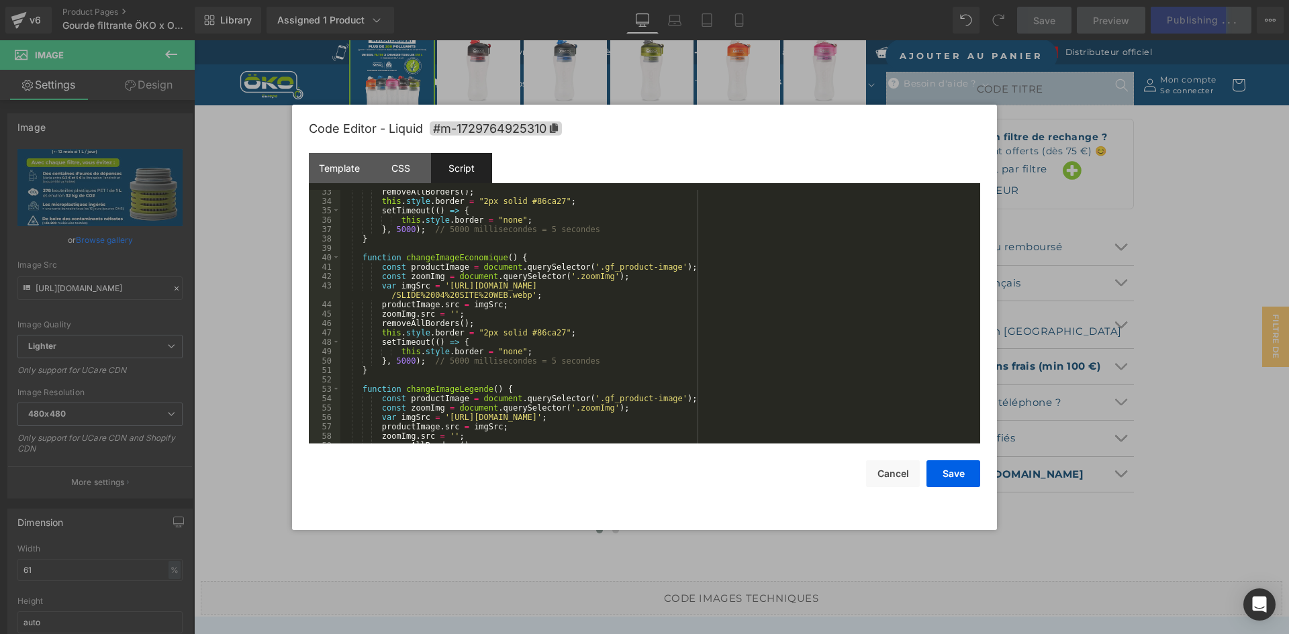
scroll to position [403, 0]
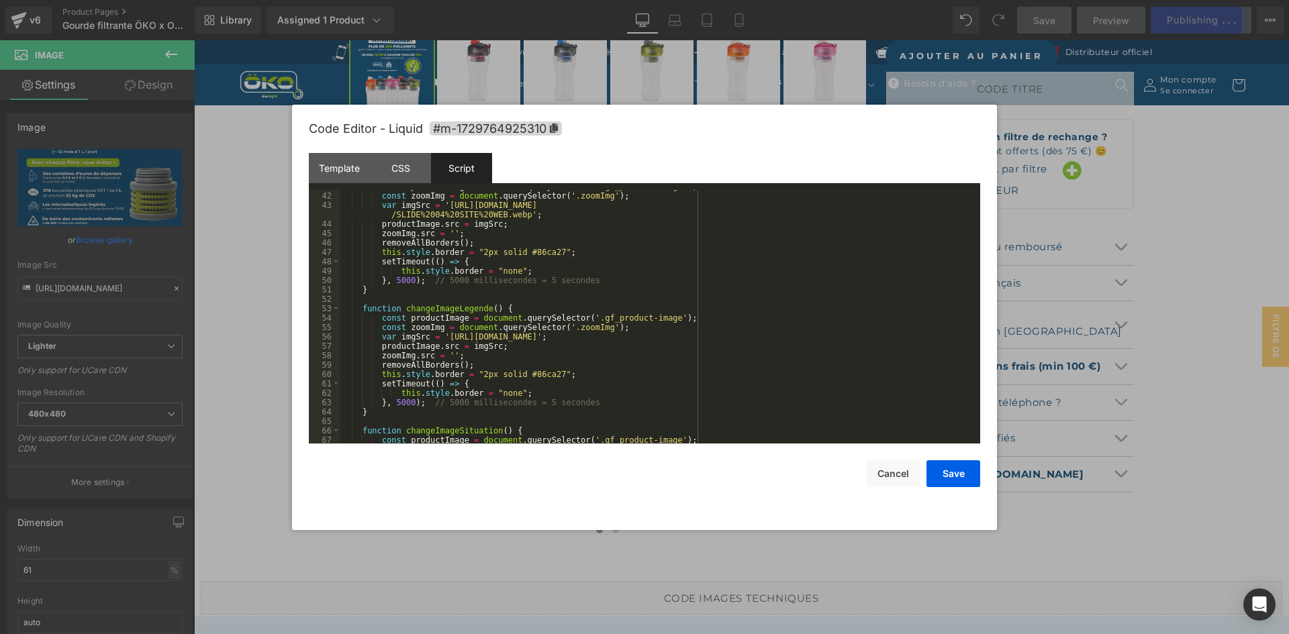
click at [439, 335] on div "const productImage = document . querySelector ( '.gf_product-image' ) ; const z…" at bounding box center [657, 318] width 634 height 272
click at [834, 336] on div "const productImage = document . querySelector ( '.gf_product-image' ) ; const z…" at bounding box center [657, 318] width 634 height 272
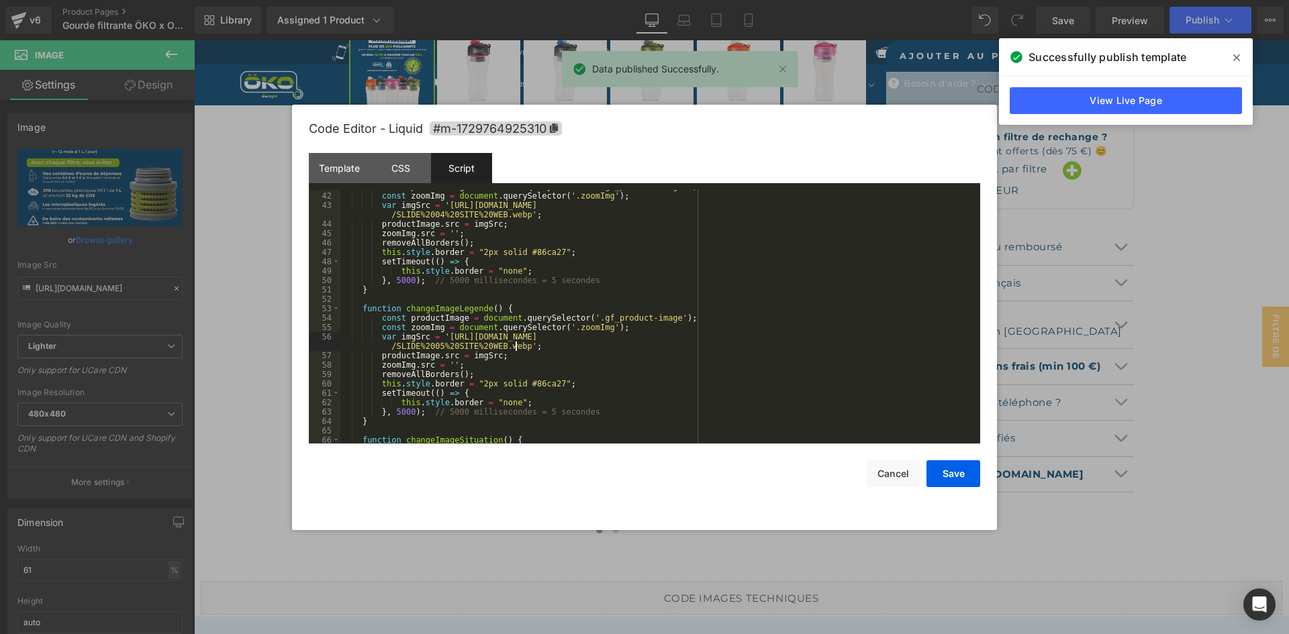
click at [819, 209] on div "const productImage = document . querySelector ( '.gf_product-image' ) ; const z…" at bounding box center [657, 318] width 634 height 272
click at [817, 334] on div "const productImage = document . querySelector ( '.gf_product-image' ) ; const z…" at bounding box center [657, 318] width 634 height 272
click at [938, 466] on button "Save" at bounding box center [953, 473] width 54 height 27
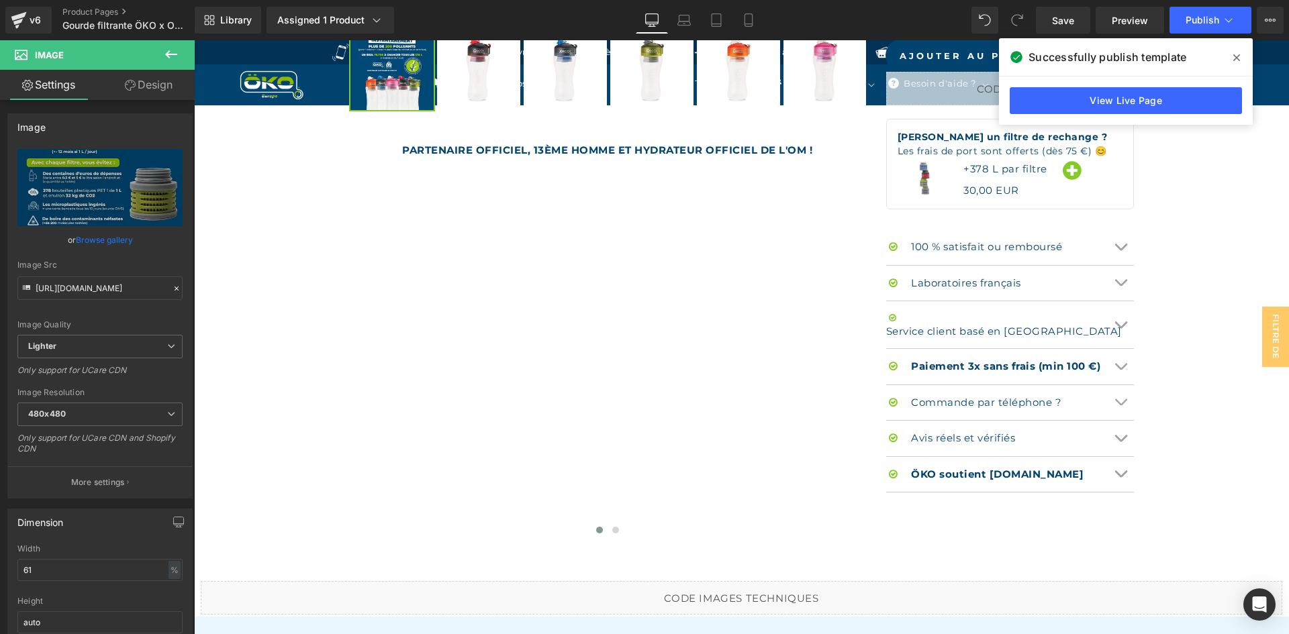
click at [1238, 54] on icon at bounding box center [1236, 57] width 7 height 11
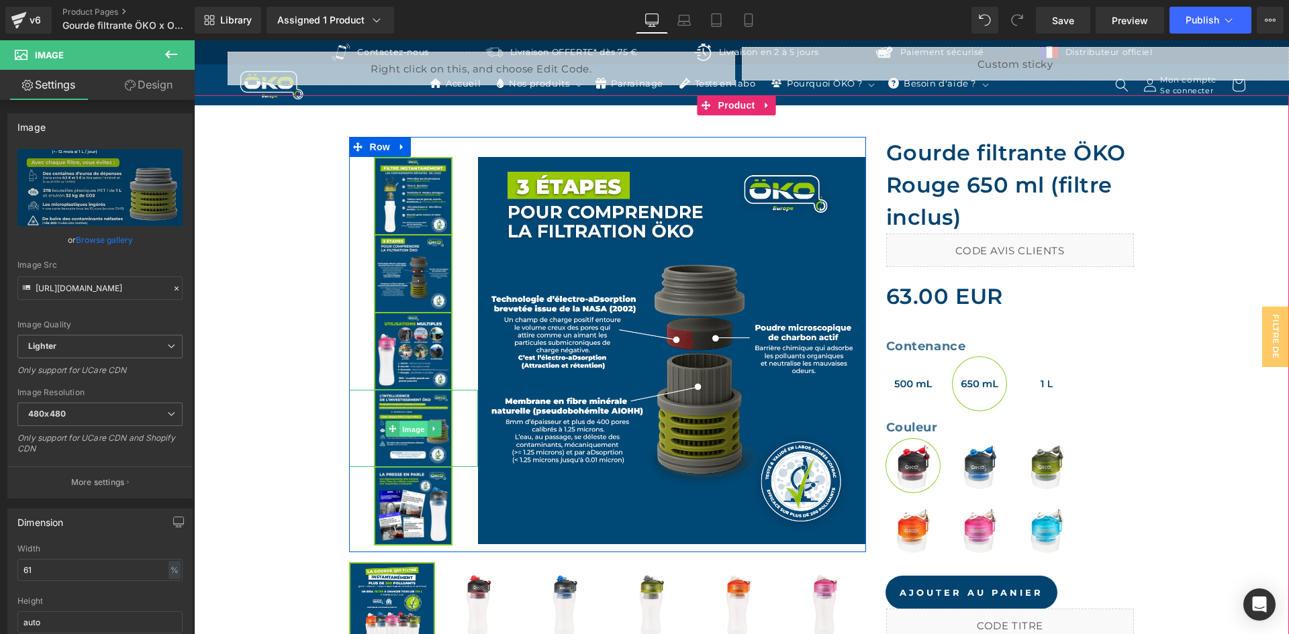
click at [409, 430] on span "Image" at bounding box center [413, 429] width 28 height 16
click at [410, 503] on span "Image" at bounding box center [413, 507] width 28 height 16
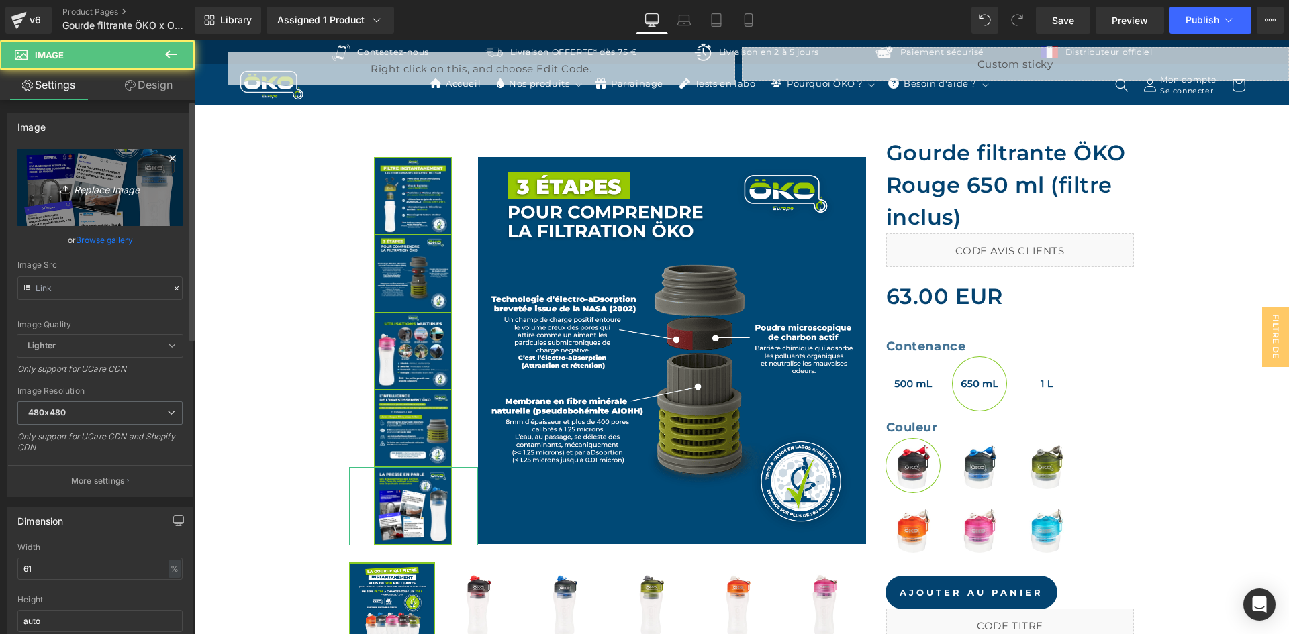
click at [114, 214] on link "Replace Image" at bounding box center [99, 187] width 165 height 77
type input "C:\fakepath\SLIDE 06 SITE WEB.webp"
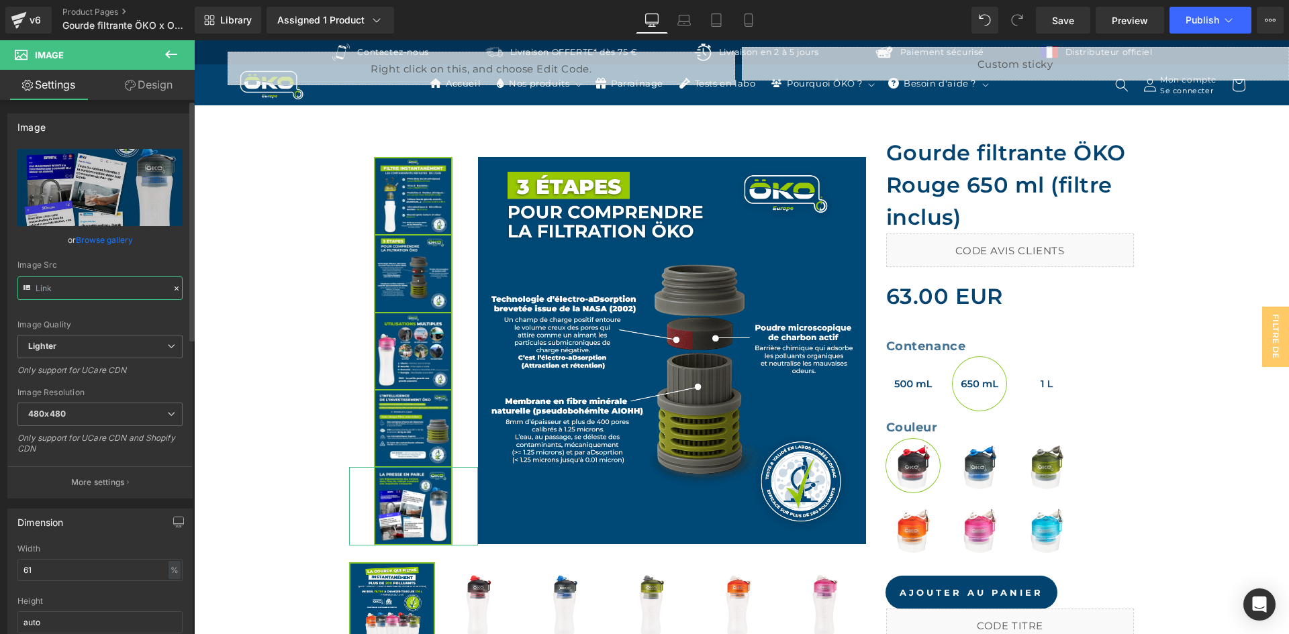
click at [108, 297] on input "text" at bounding box center [99, 287] width 165 height 23
type input "https://ucarecdn.com/b26475cd-a9fe-47cf-abf6-ea179ecba89e/-/format/auto/-/previ…"
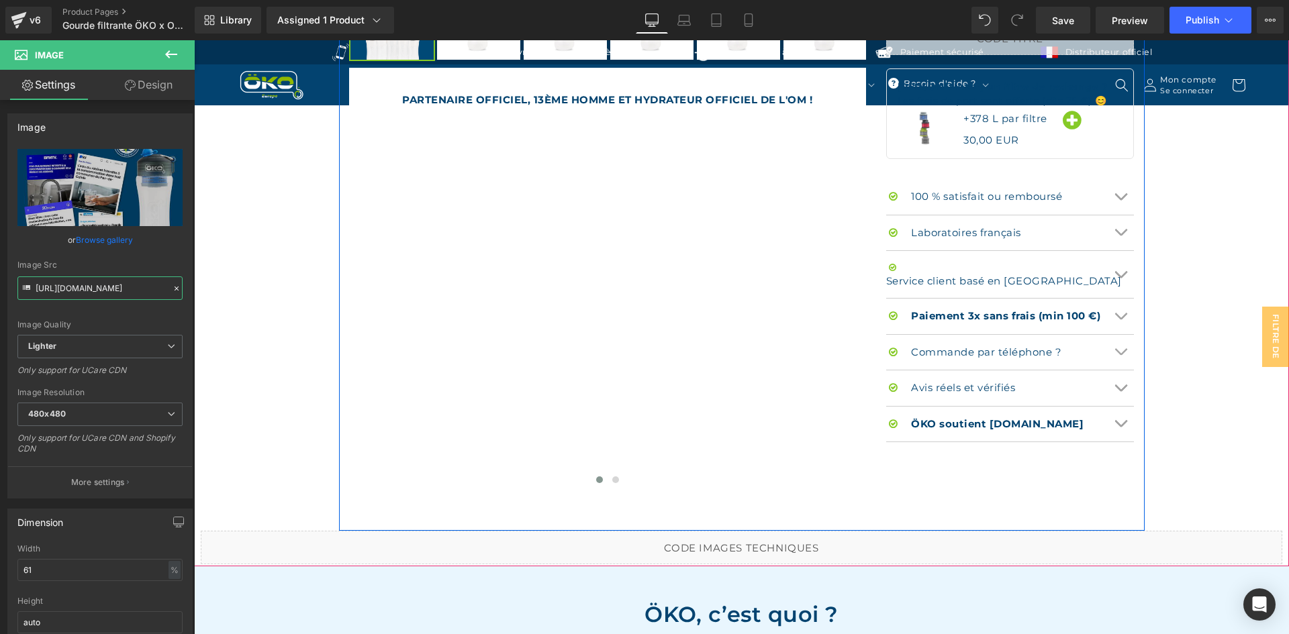
scroll to position [1007, 0]
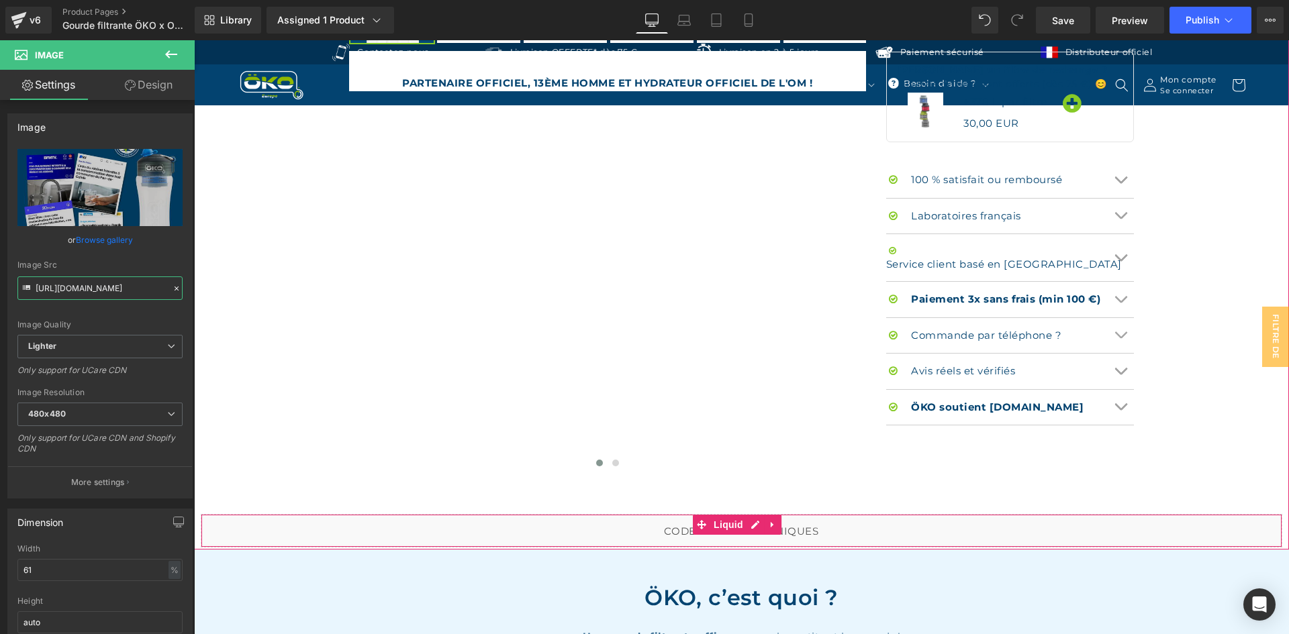
click at [756, 522] on div "Liquid" at bounding box center [741, 531] width 1081 height 34
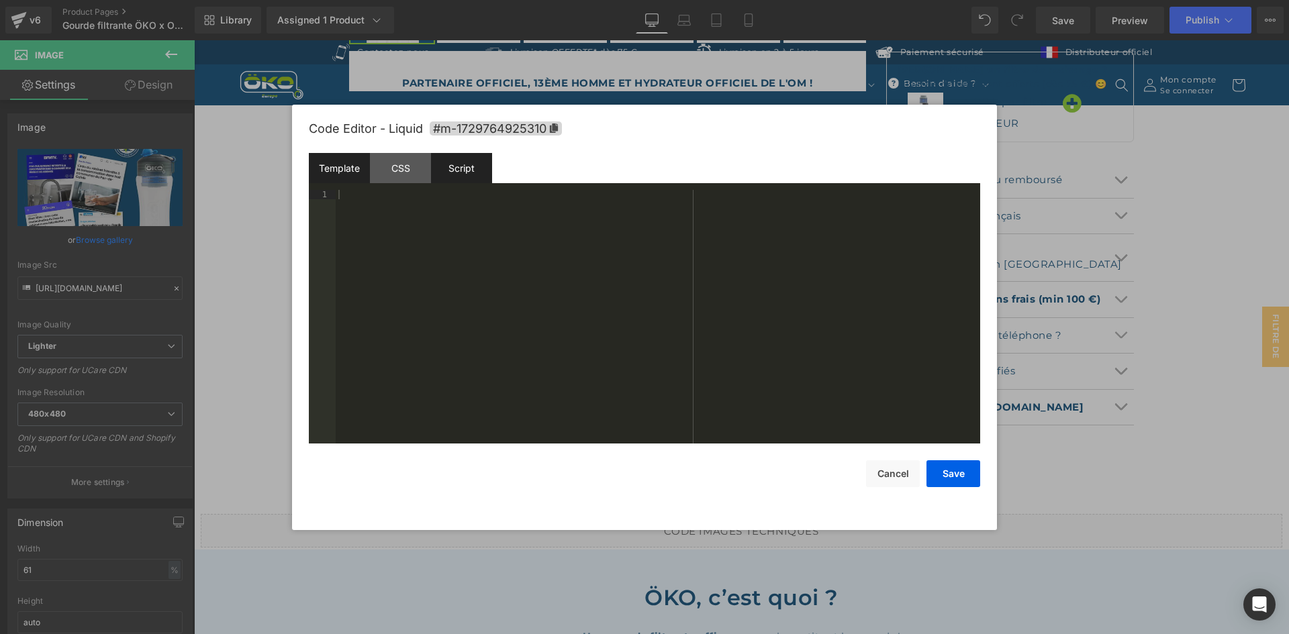
click at [462, 183] on div "Script" at bounding box center [461, 168] width 61 height 30
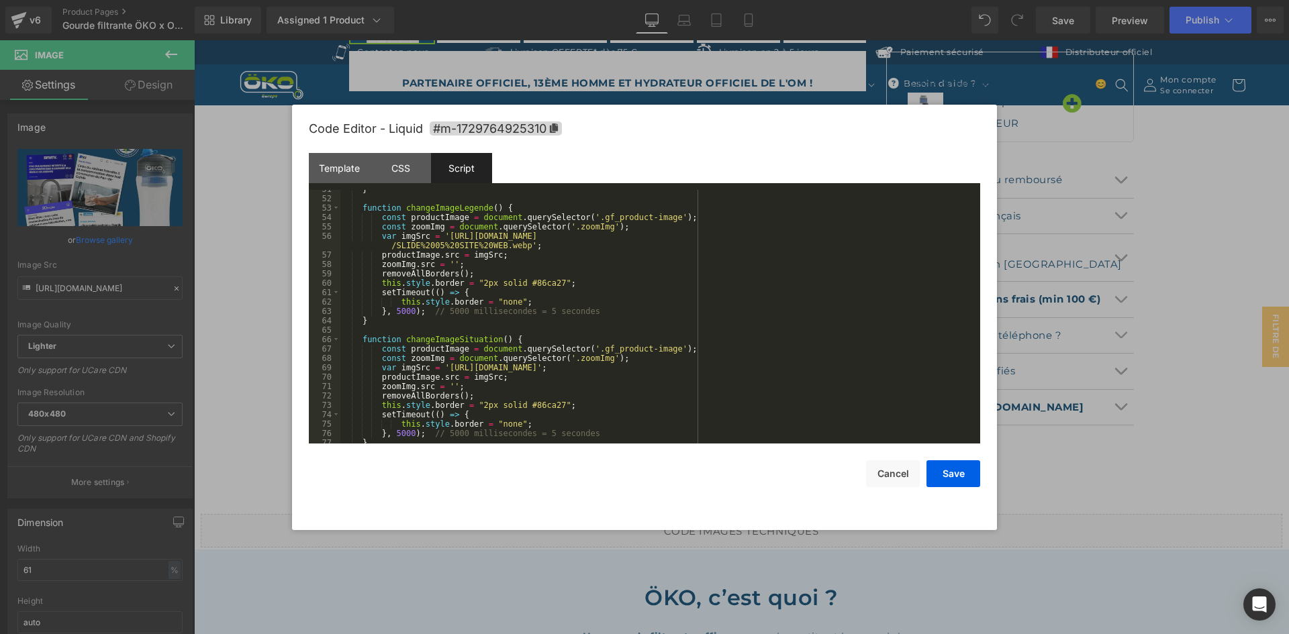
scroll to position [544, 0]
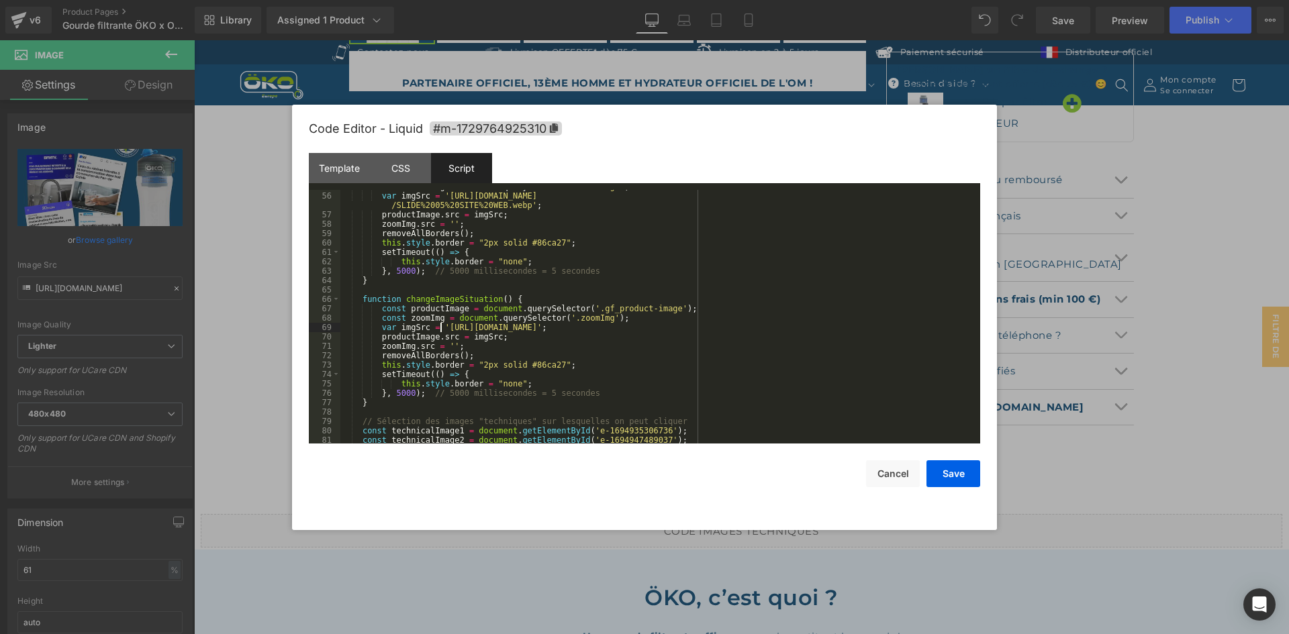
click at [440, 326] on div "const zoomImg = document . querySelector ( '.zoomImg' ) ; var imgSrc = 'https:/…" at bounding box center [657, 318] width 634 height 272
click at [835, 330] on div "const zoomImg = document . querySelector ( '.zoomImg' ) ; var imgSrc = 'https:/…" at bounding box center [657, 318] width 634 height 272
click at [812, 329] on div "const zoomImg = document . querySelector ( '.zoomImg' ) ; var imgSrc = 'https:/…" at bounding box center [657, 318] width 634 height 272
click at [807, 330] on div "const zoomImg = document . querySelector ( '.zoomImg' ) ; var imgSrc = 'https:/…" at bounding box center [657, 318] width 634 height 272
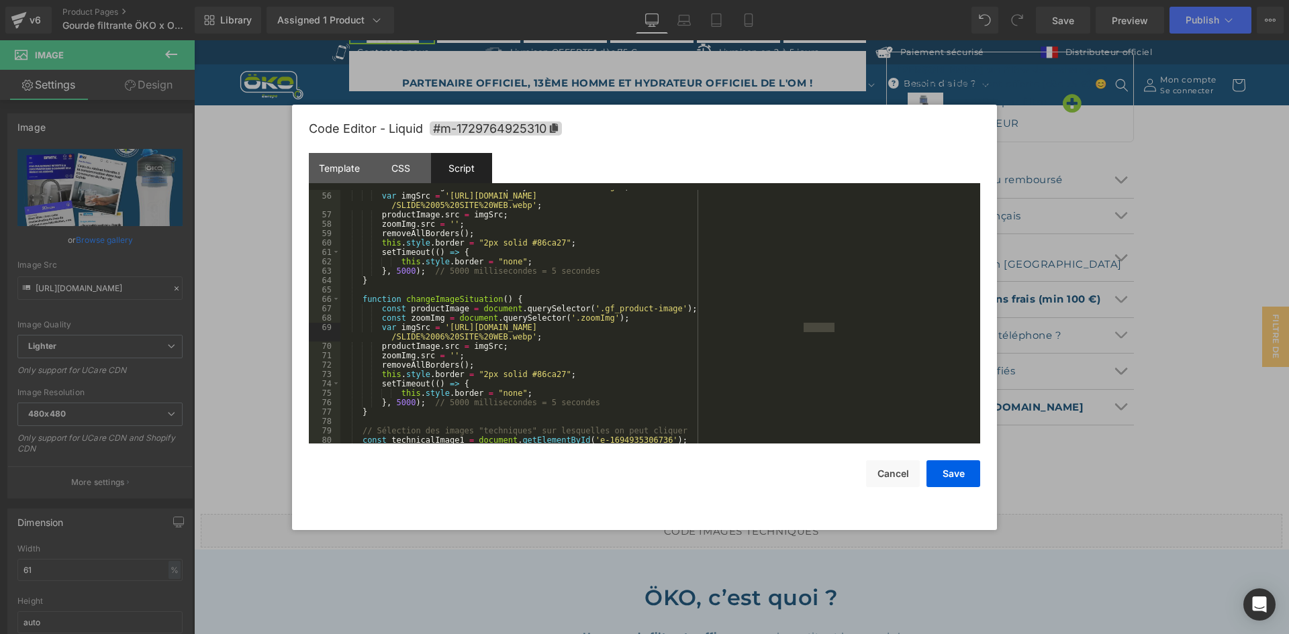
scroll to position [463, 0]
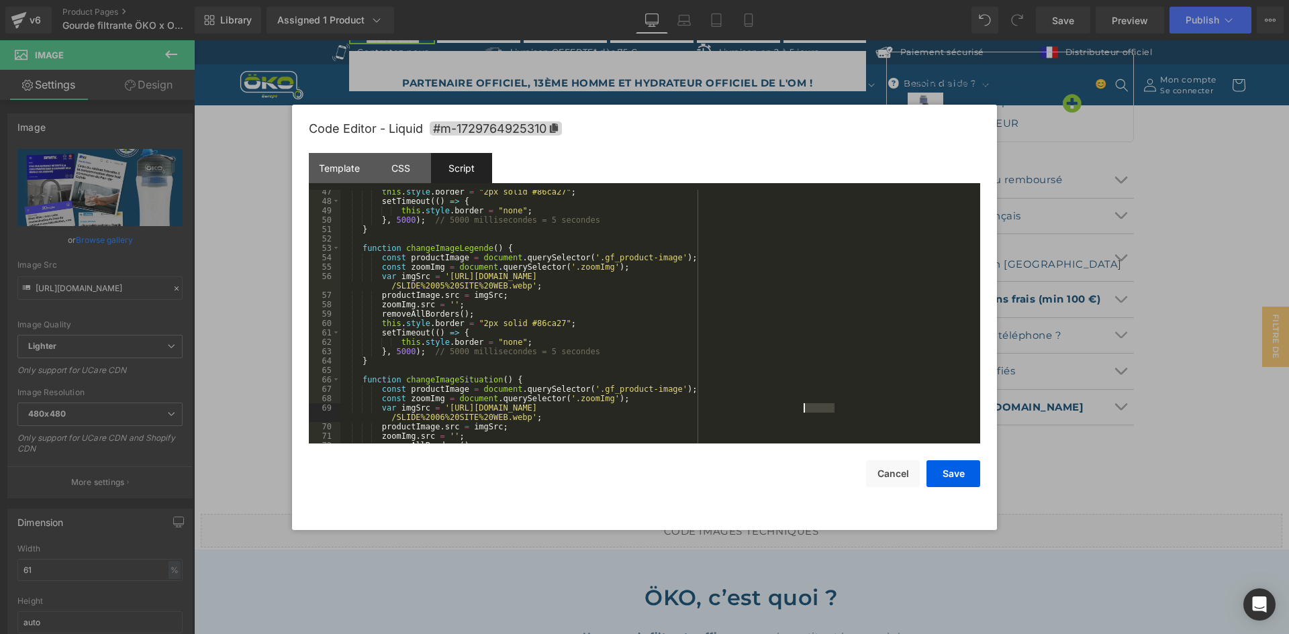
click at [823, 274] on div "this . style . border = "2px solid #86ca27" ; setTimeout (( ) => { this . style…" at bounding box center [657, 323] width 634 height 272
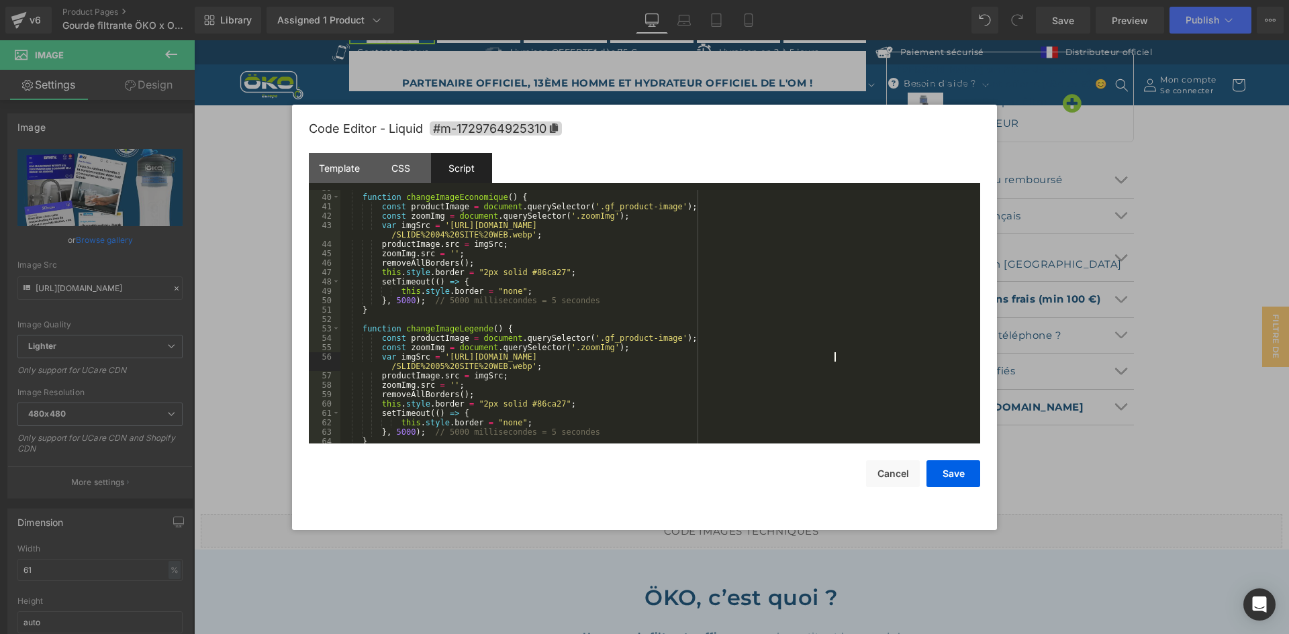
scroll to position [342, 0]
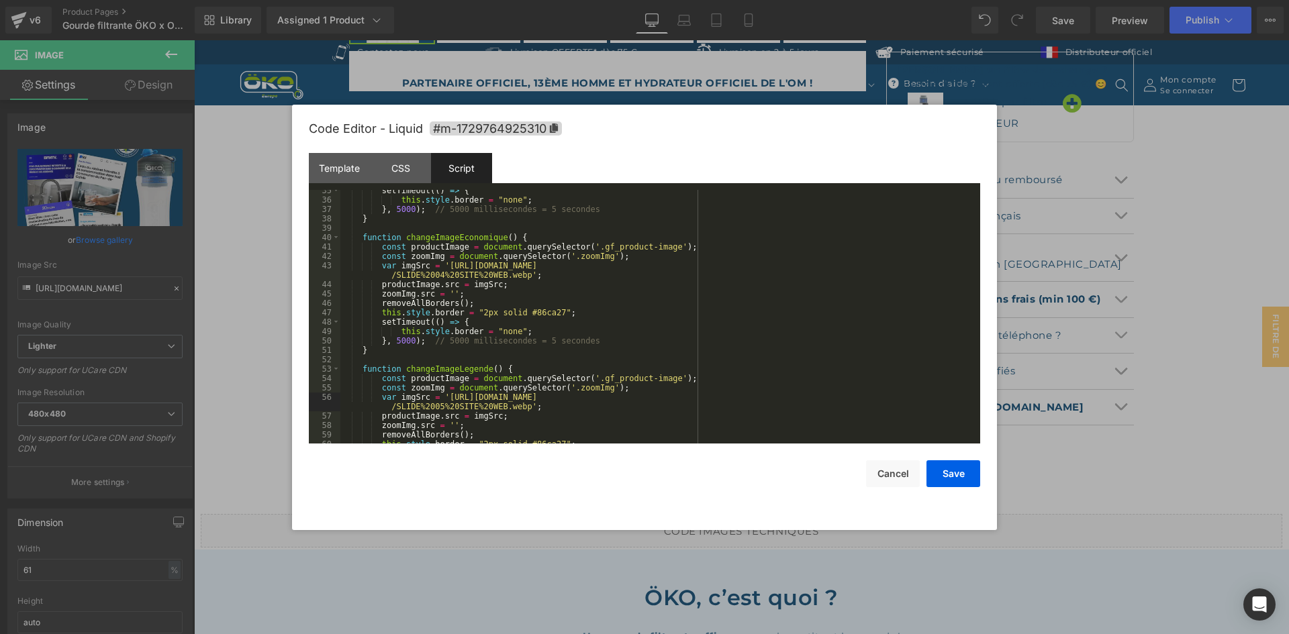
click at [821, 264] on div "setTimeout (( ) => { this . style . border = "none" ; } , 5000 ) ; // 5000 mill…" at bounding box center [657, 322] width 634 height 272
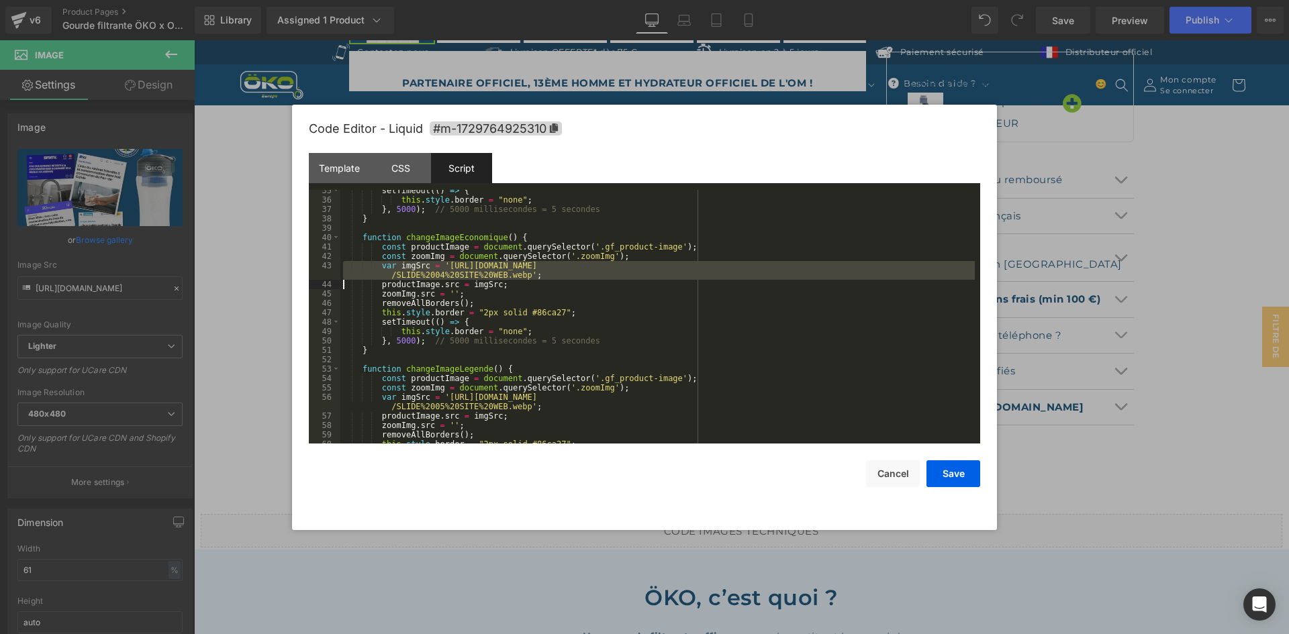
click at [822, 265] on div "setTimeout (( ) => { this . style . border = "none" ; } , 5000 ) ; // 5000 mill…" at bounding box center [657, 317] width 634 height 254
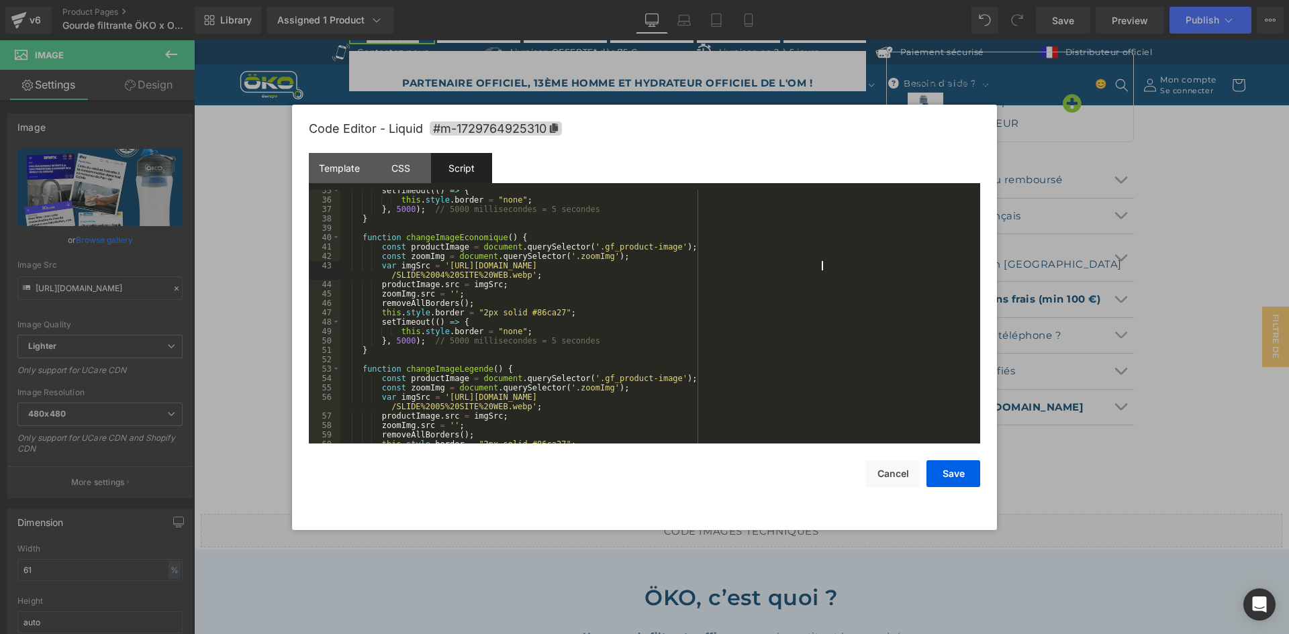
click at [822, 265] on div "setTimeout (( ) => { this . style . border = "none" ; } , 5000 ) ; // 5000 mill…" at bounding box center [657, 322] width 634 height 272
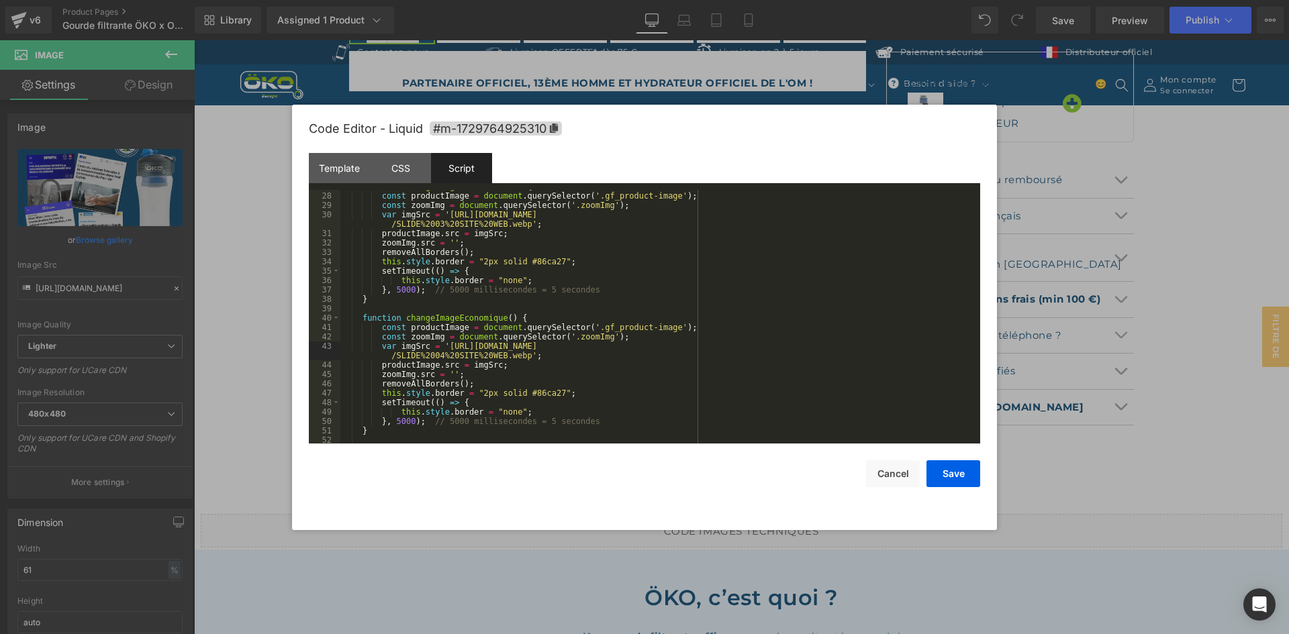
click at [823, 217] on div "function changeImageElimination ( ) { const productImage = document . querySele…" at bounding box center [657, 318] width 634 height 272
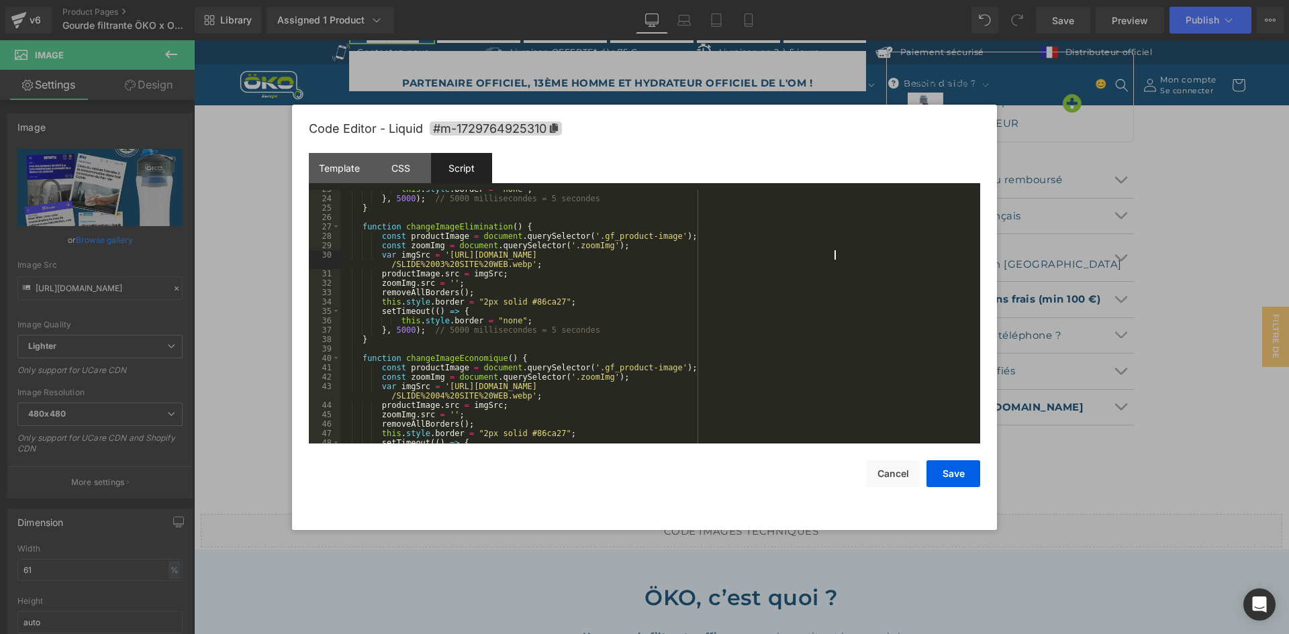
scroll to position [101, 0]
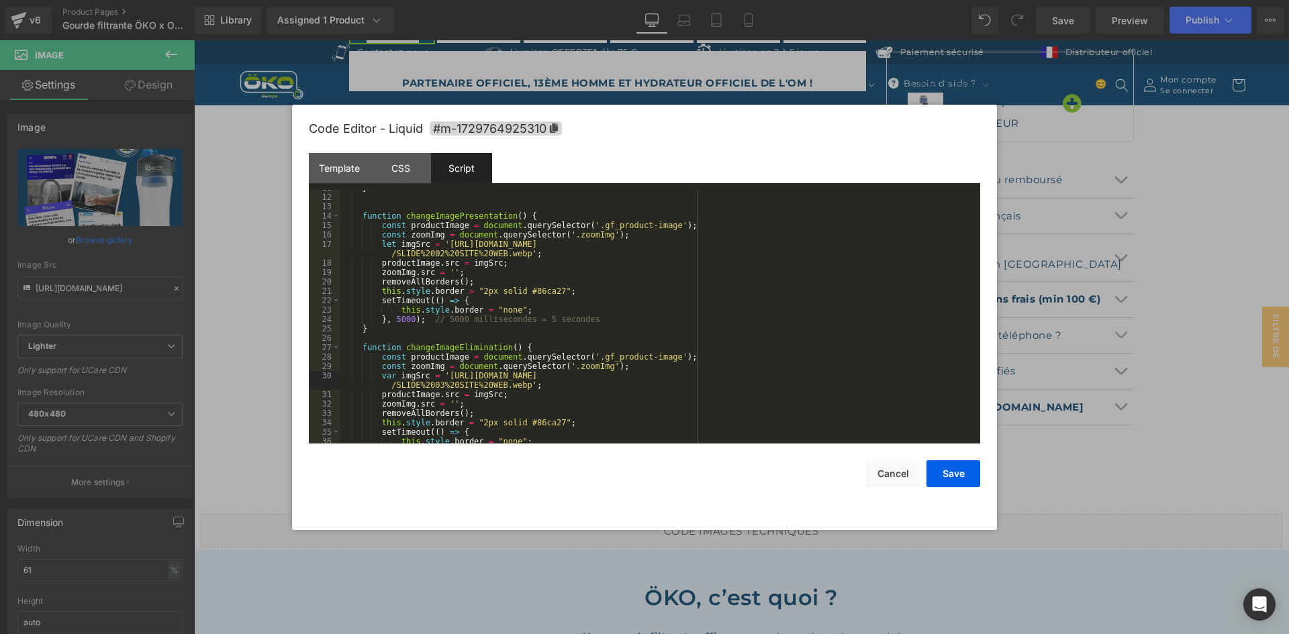
click at [828, 244] on div "} function changeImagePresentation ( ) { const productImage = document . queryS…" at bounding box center [657, 319] width 634 height 272
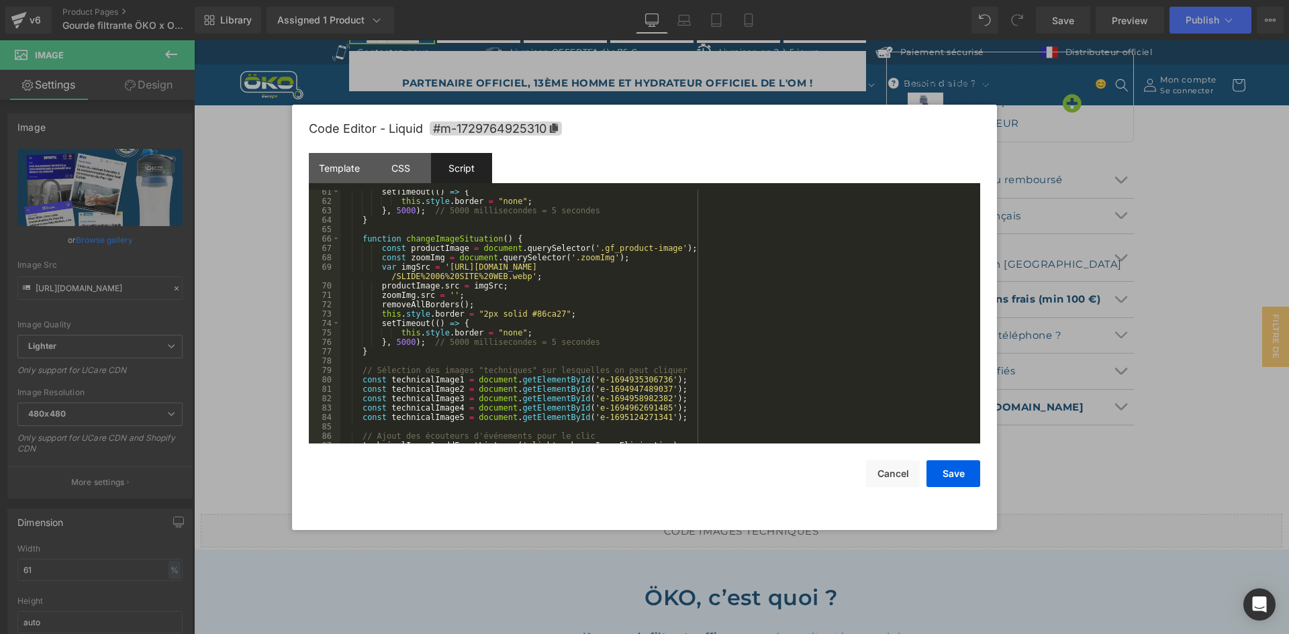
scroll to position [714, 0]
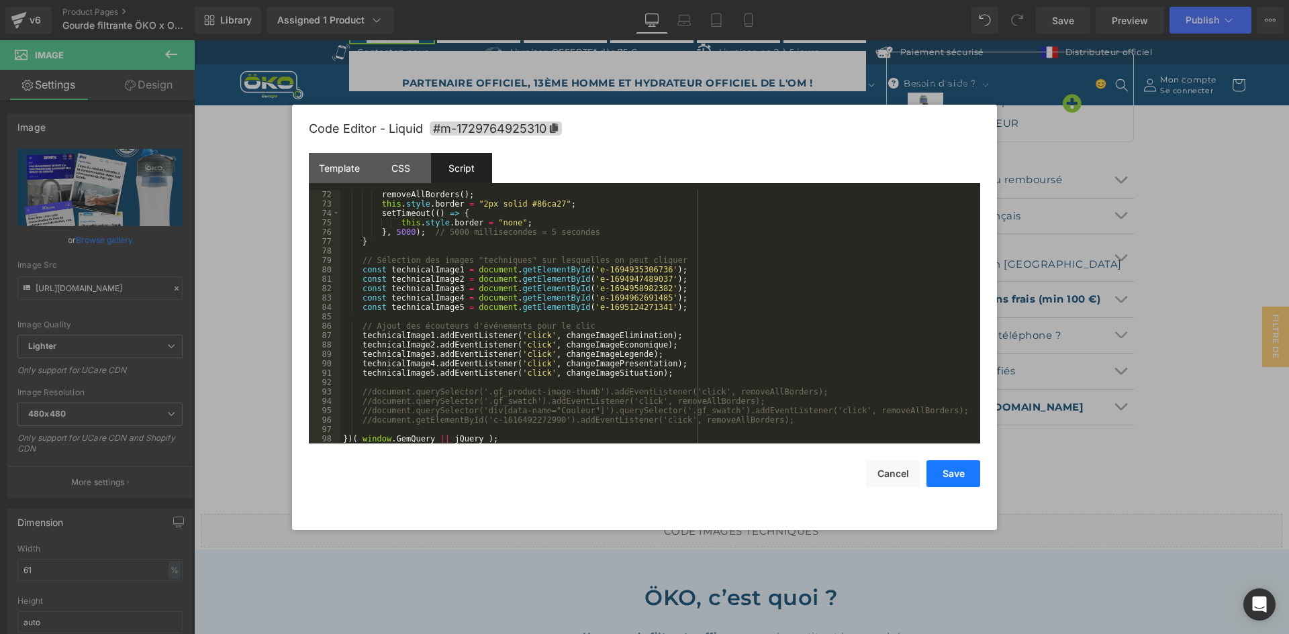
click at [944, 470] on button "Save" at bounding box center [953, 473] width 54 height 27
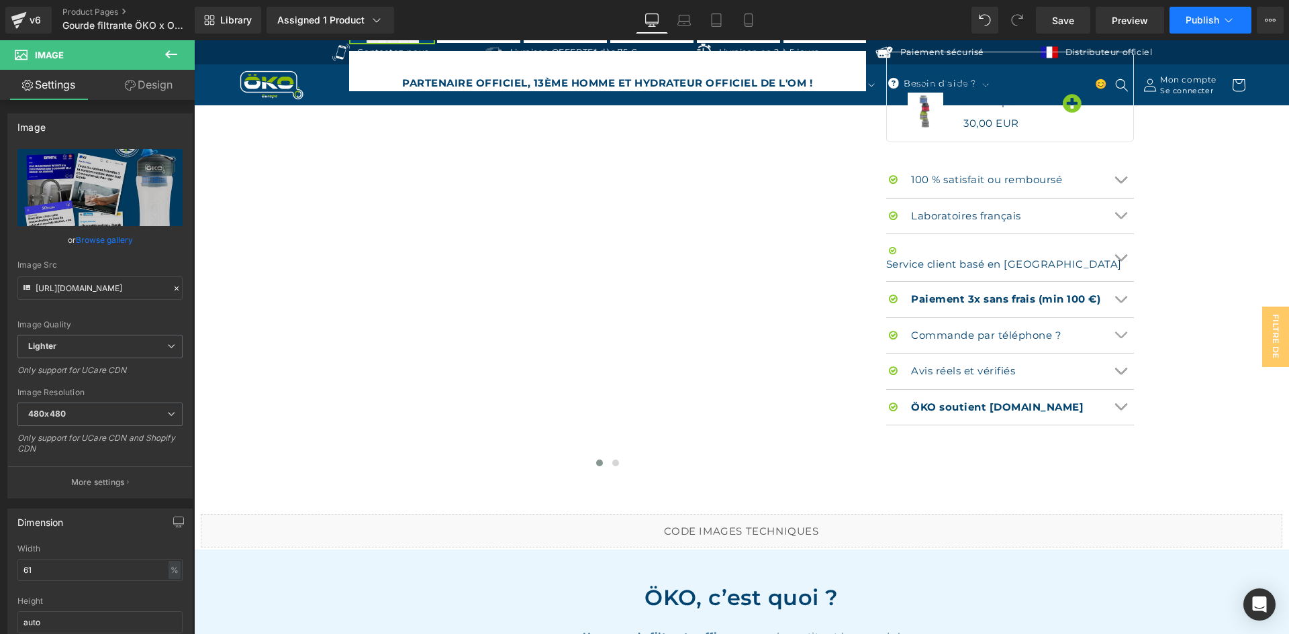
click at [1188, 20] on span "Publish" at bounding box center [1202, 20] width 34 height 11
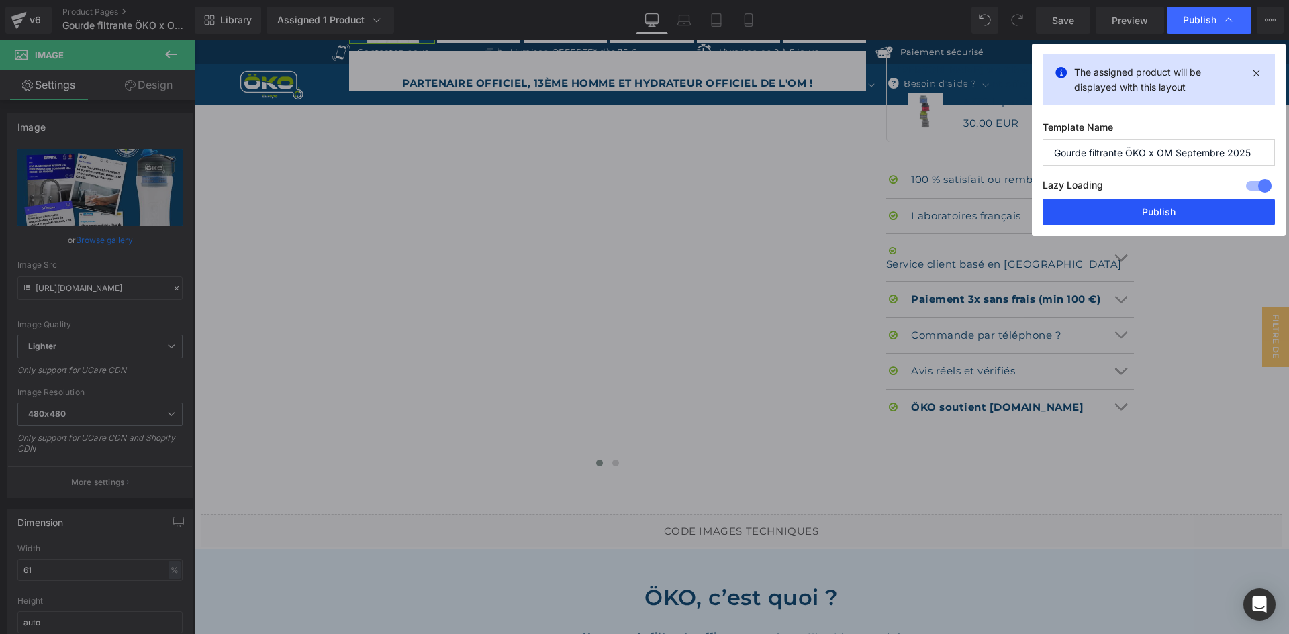
click at [1138, 211] on button "Publish" at bounding box center [1158, 212] width 232 height 27
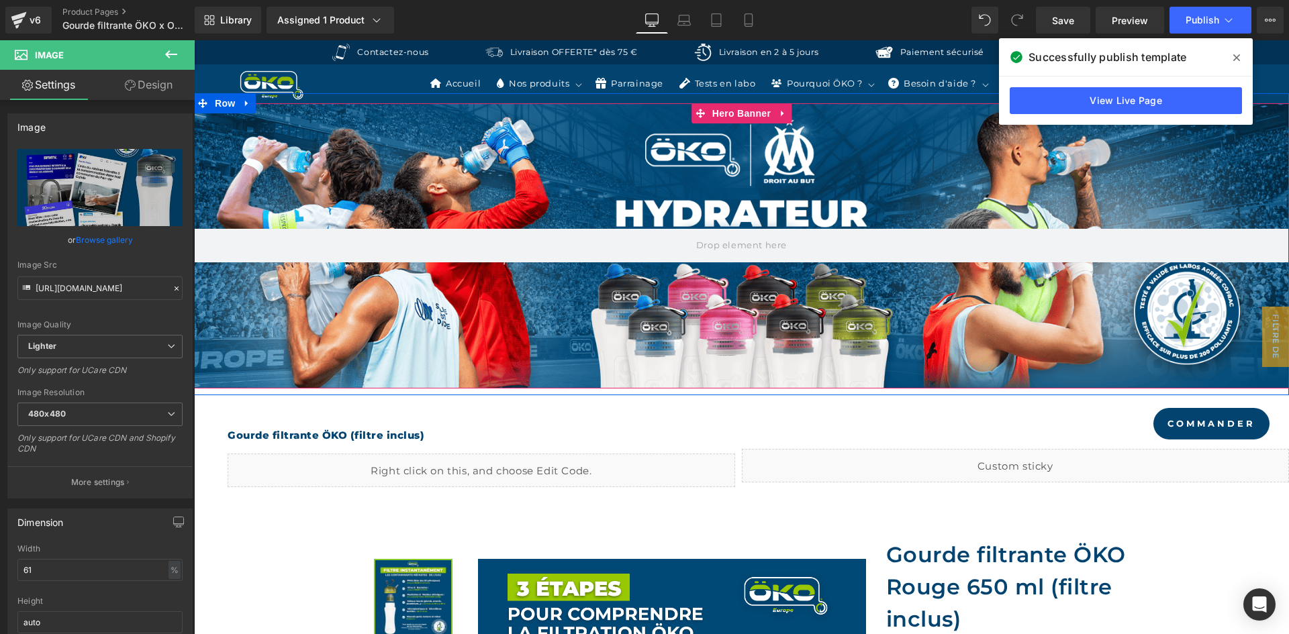
scroll to position [0, 0]
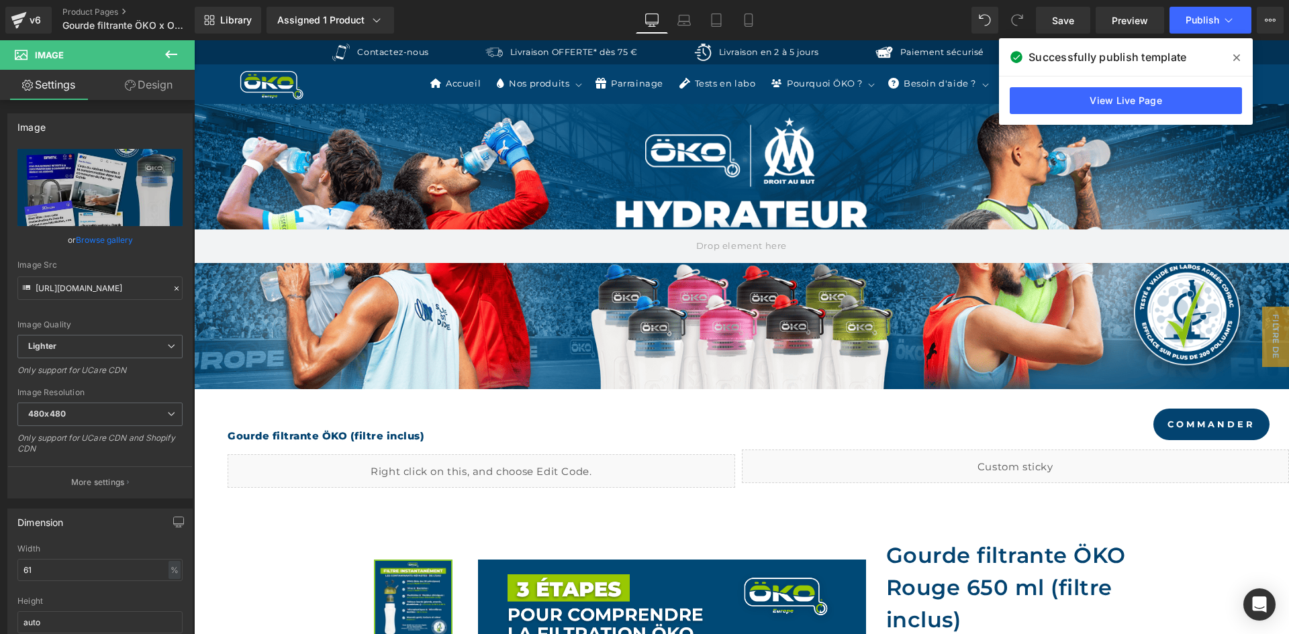
click at [1234, 58] on icon at bounding box center [1236, 57] width 7 height 11
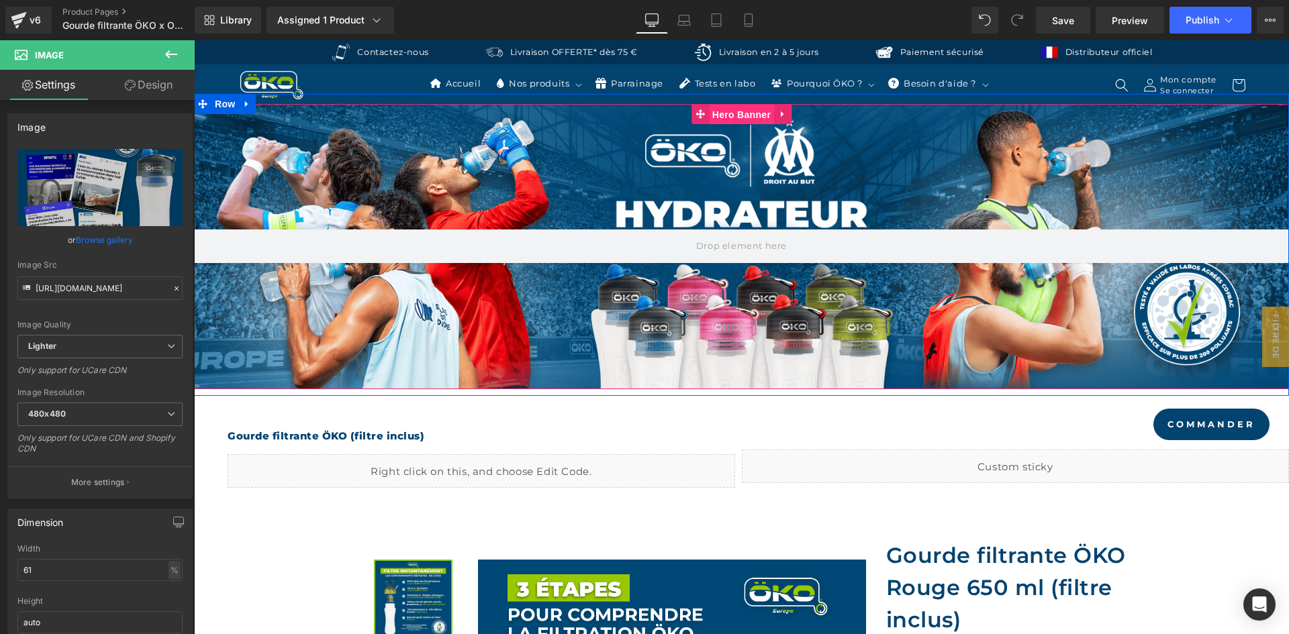
click at [712, 113] on span "Hero Banner" at bounding box center [741, 115] width 65 height 20
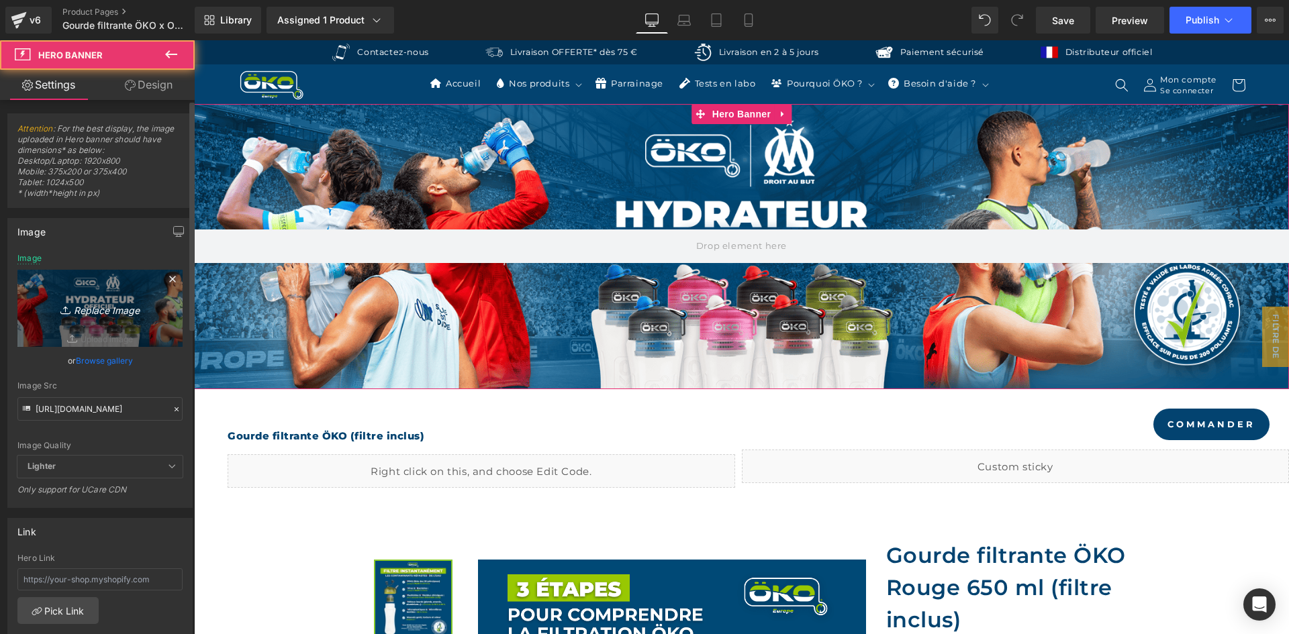
click at [128, 295] on link "Replace Image" at bounding box center [99, 308] width 165 height 77
type input "C:\fakepath\BANNIERE OM PC_.webp"
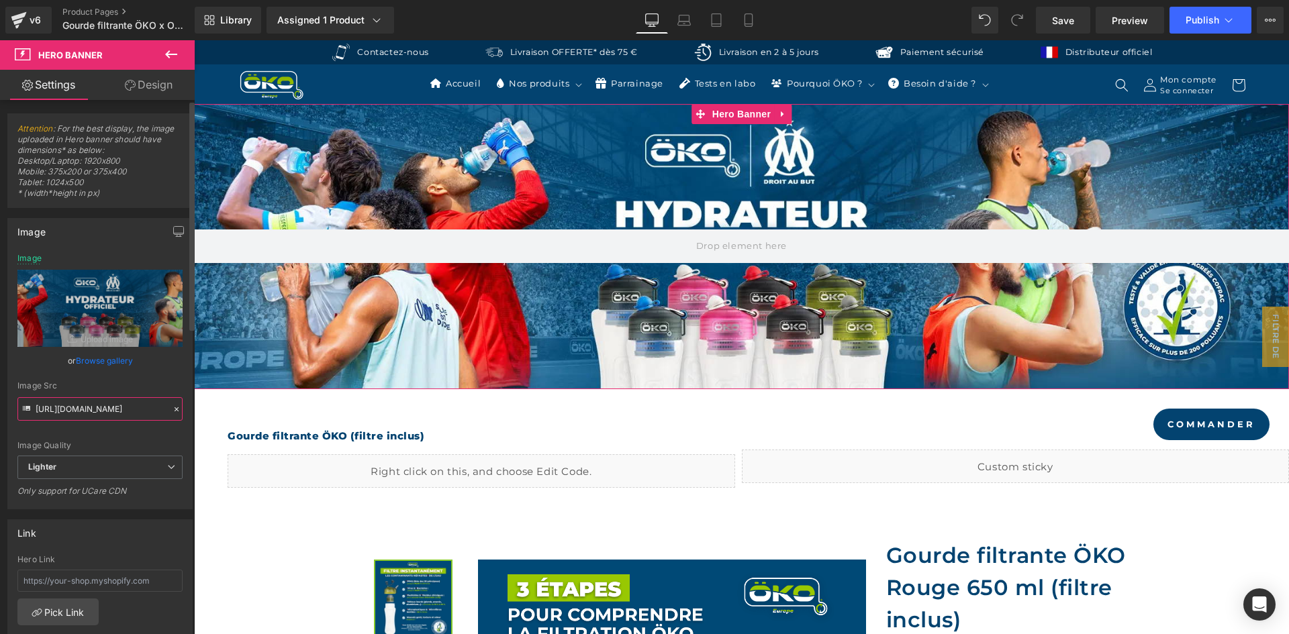
click at [121, 402] on input "https://cdn.shopify.com/s/files/1/0242/6955/3719/files/BANNIERE_OM_PC.png?v=175…" at bounding box center [99, 408] width 165 height 23
type input "https://ucarecdn.com/0f9e559d-3999-4b3e-84e3-53065786a04a/-/format/auto/-/previ…"
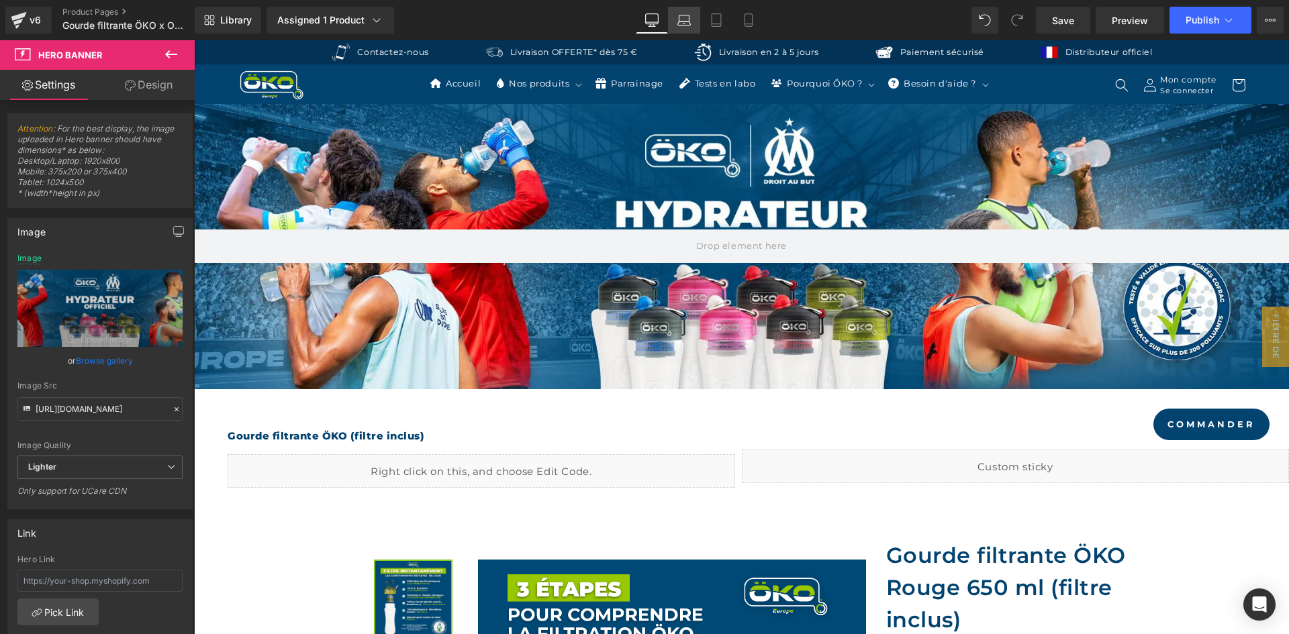
click at [674, 25] on link "Laptop" at bounding box center [684, 20] width 32 height 27
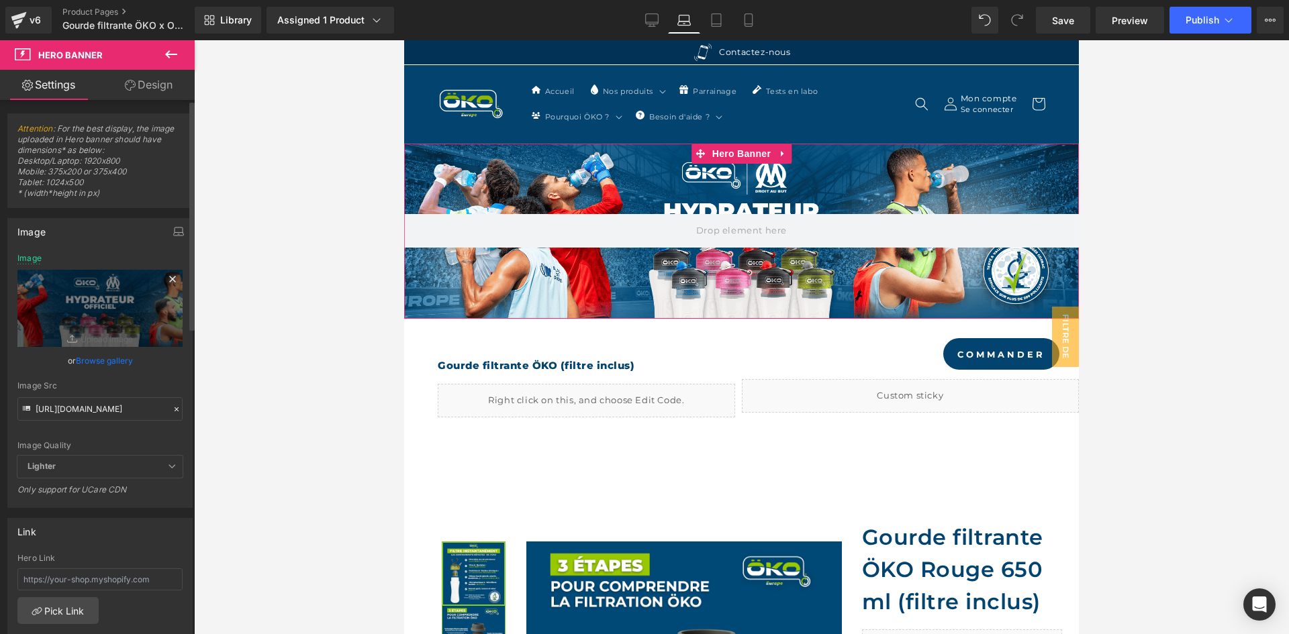
click at [170, 276] on icon at bounding box center [172, 279] width 16 height 16
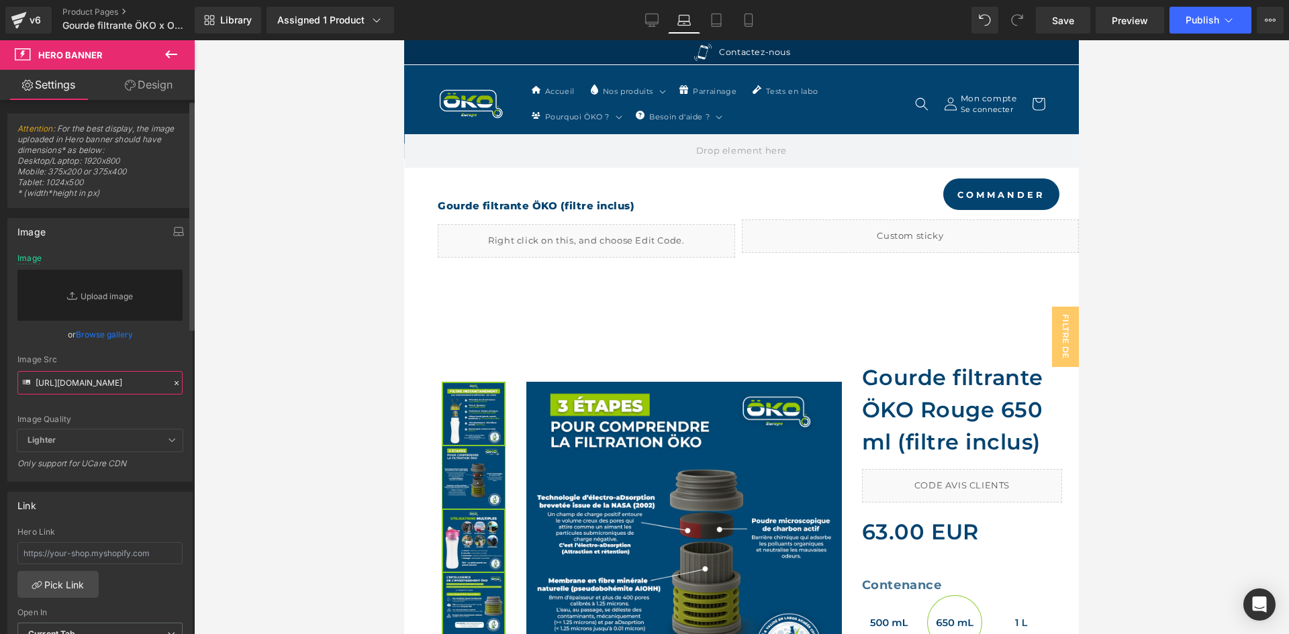
click at [92, 372] on input "https://ucarecdn.com/0f9e559d-3999-4b3e-84e3-53065786a04a/-/format/auto/-/previ…" at bounding box center [99, 382] width 165 height 23
paste input "https://ucarecdn.com/0f9e559d-3999-4b3e-84e3-53065786a04a/-/format/auto/-/previ…"
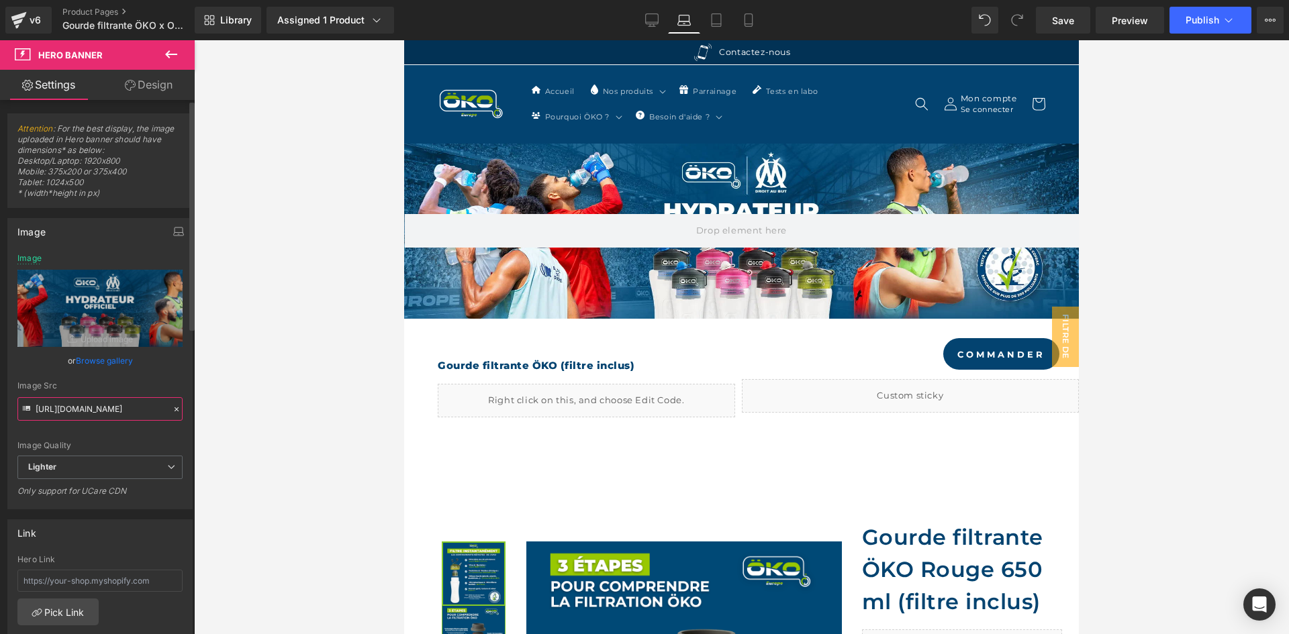
type input "https://ucarecdn.com/0f9e559d-3999-4b3e-84e3-53065786a04a/-/format/auto/-/previ…"
click at [103, 374] on div "Image Quality Lighter Lightest Lighter Lighter Lightest Only support for UCare …" at bounding box center [99, 355] width 165 height 202
click at [174, 227] on icon "button" at bounding box center [178, 231] width 11 height 11
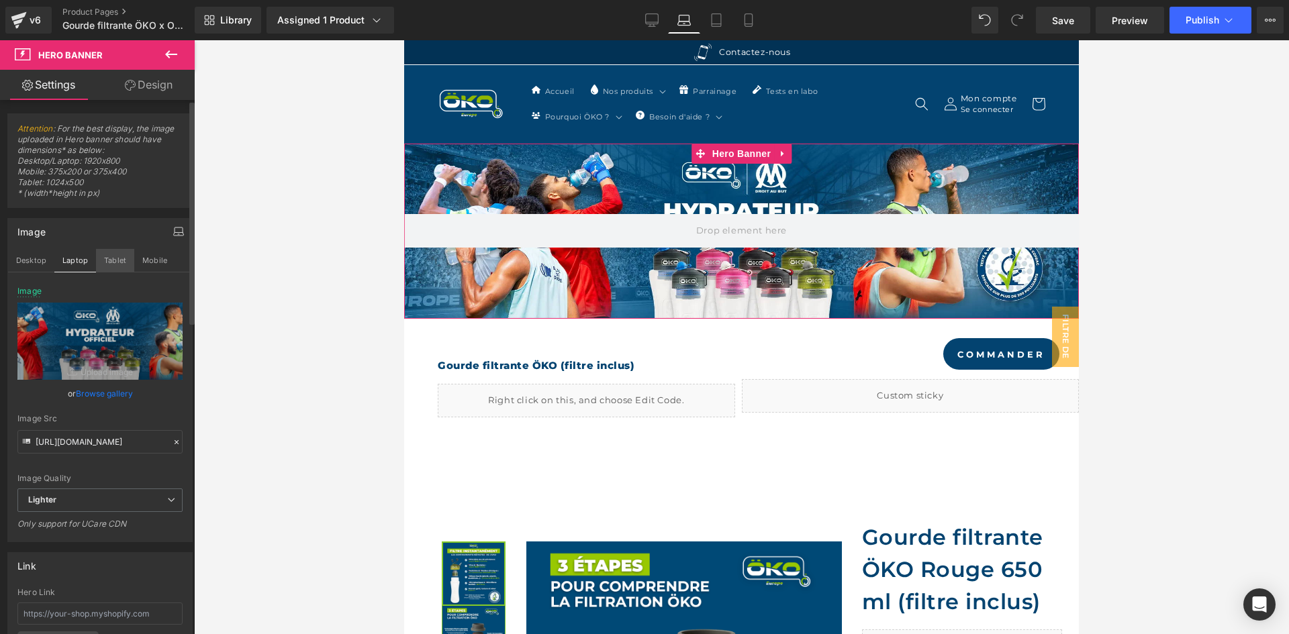
click at [120, 263] on button "Tablet" at bounding box center [115, 260] width 38 height 23
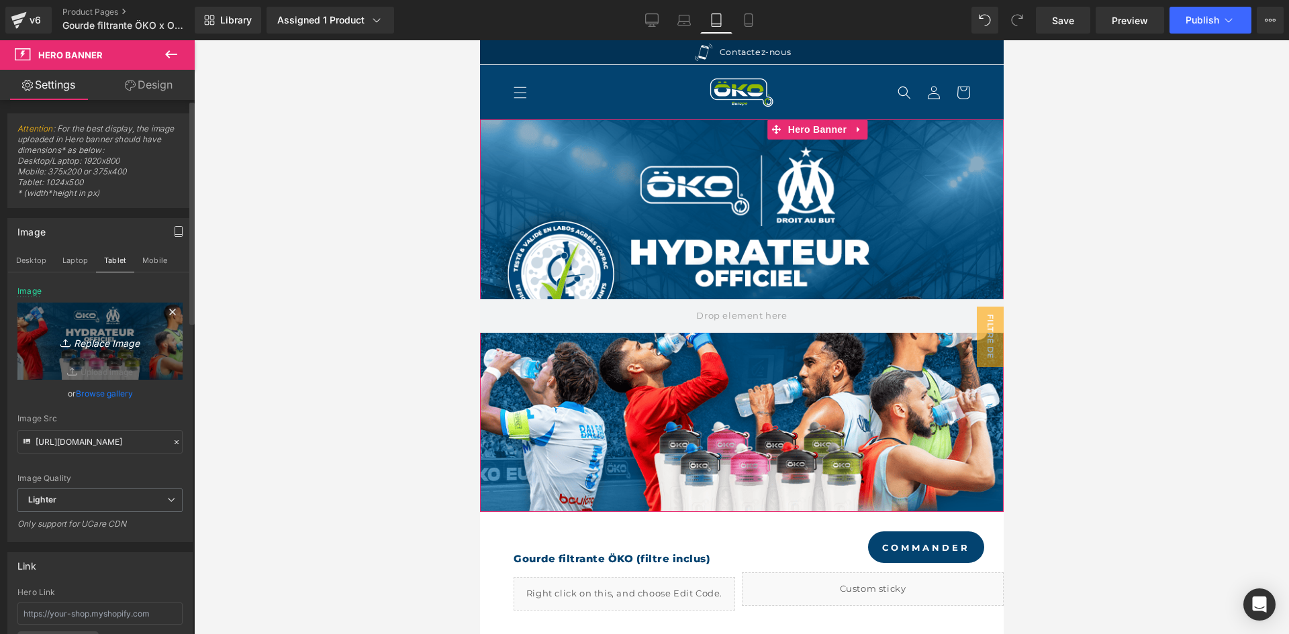
click at [113, 338] on icon "Replace Image" at bounding box center [99, 341] width 107 height 17
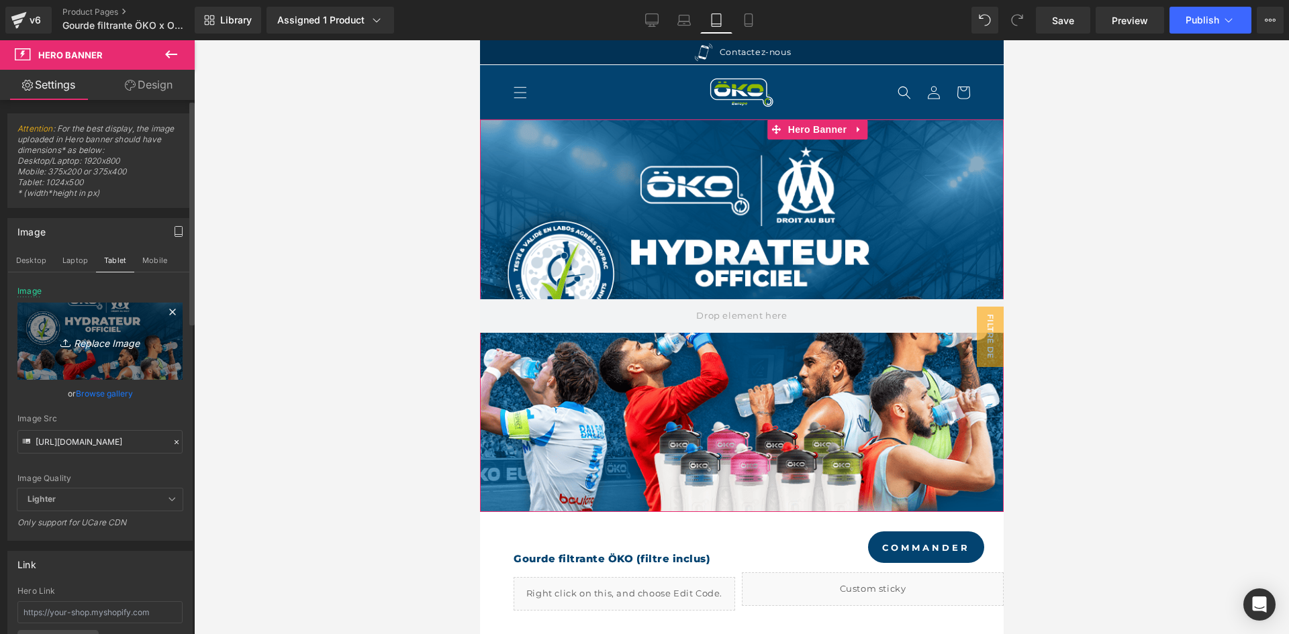
type input "C:\fakepath\BANNIERE MOBILE OM.webp"
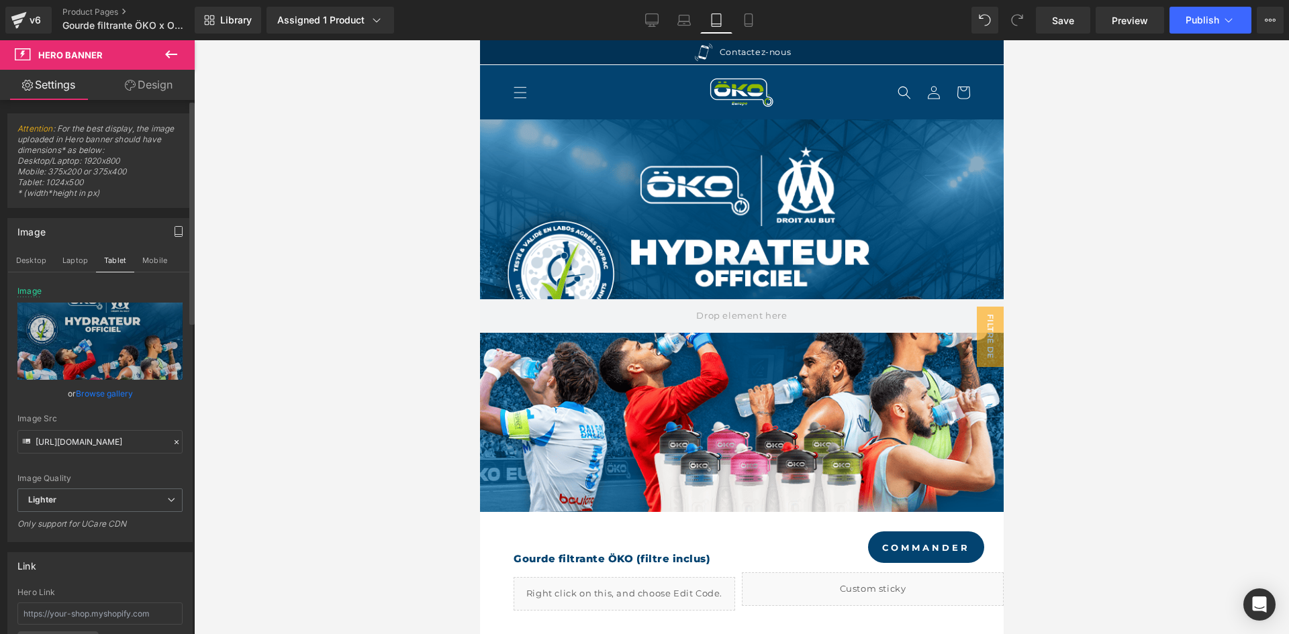
click at [161, 403] on div "Image Quality Lighter Lightest Lighter Lighter Lightest Only support for UCare …" at bounding box center [99, 388] width 165 height 202
click at [139, 437] on input "https://ucarecdn.com/0f9e559d-3999-4b3e-84e3-53065786a04a/-/format/auto/-/previ…" at bounding box center [99, 441] width 165 height 23
type input "https://ucarecdn.com/c0cb2910-b20a-452b-9afa-7363965b4021/-/format/auto/-/previ…"
click at [155, 266] on button "Mobile" at bounding box center [154, 260] width 41 height 23
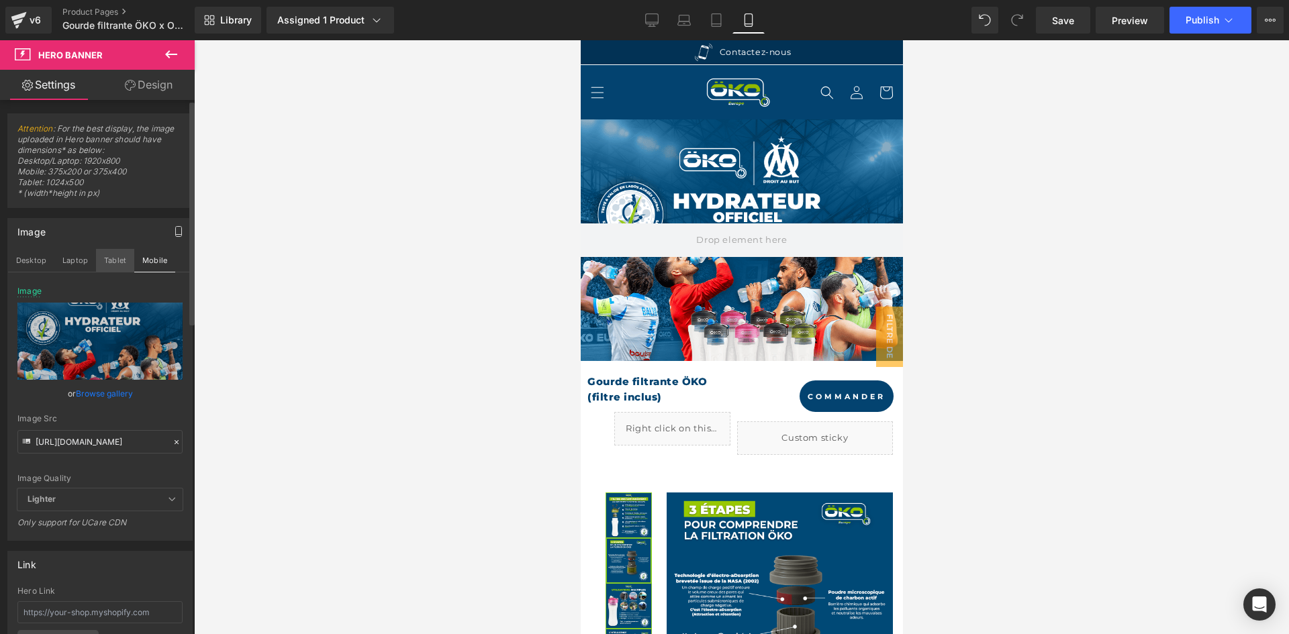
click at [110, 266] on button "Tablet" at bounding box center [115, 260] width 38 height 23
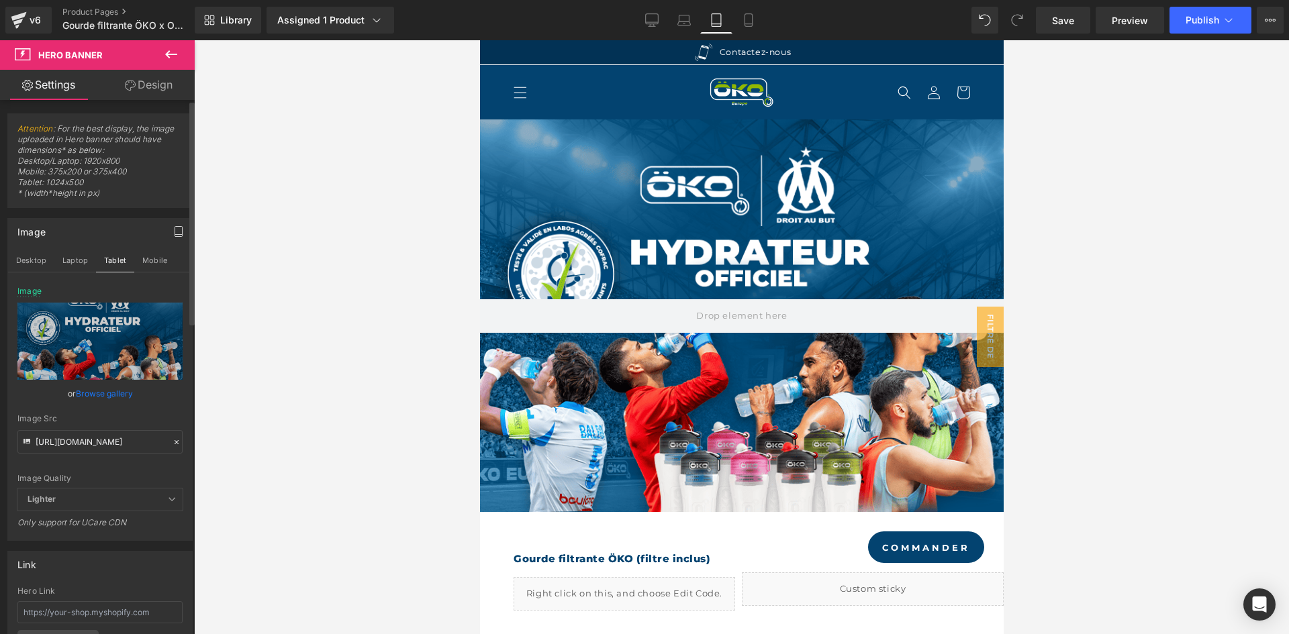
click at [172, 446] on icon at bounding box center [176, 442] width 9 height 9
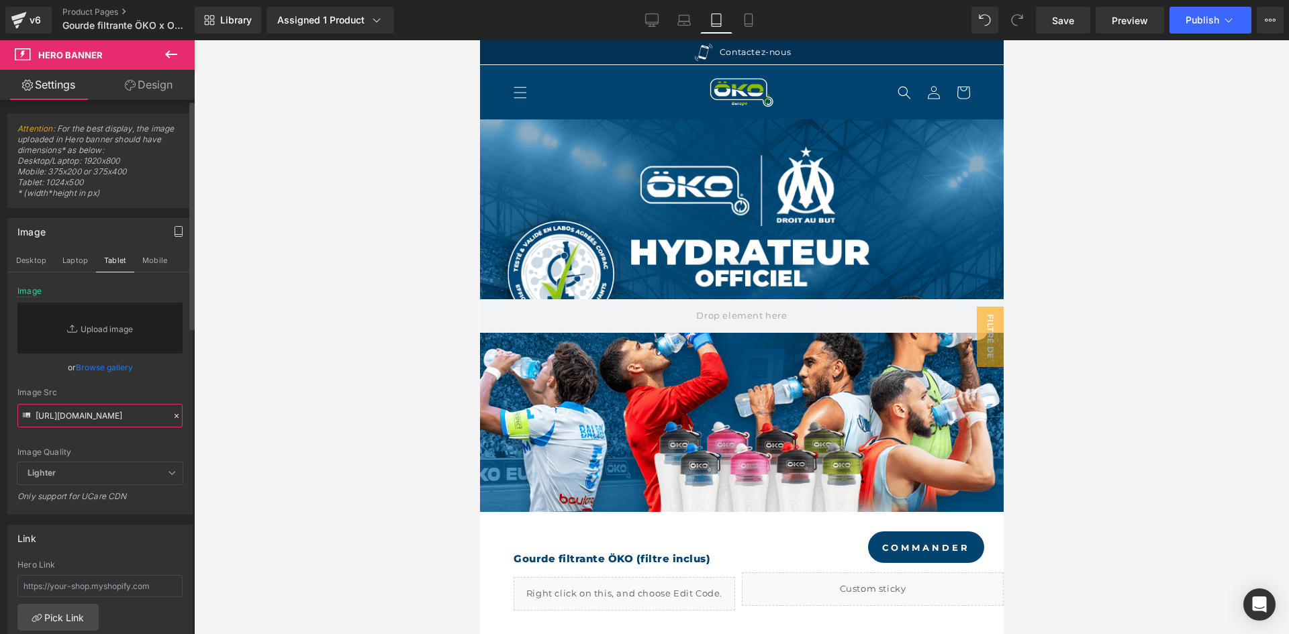
click at [121, 420] on input "https://ucarecdn.com/c0cb2910-b20a-452b-9afa-7363965b4021/-/format/auto/-/previ…" at bounding box center [99, 415] width 165 height 23
paste input "https://ucarecdn.com/c0cb2910-b20a-452b-9afa-7363965b4021/-/format/auto/-/previ…"
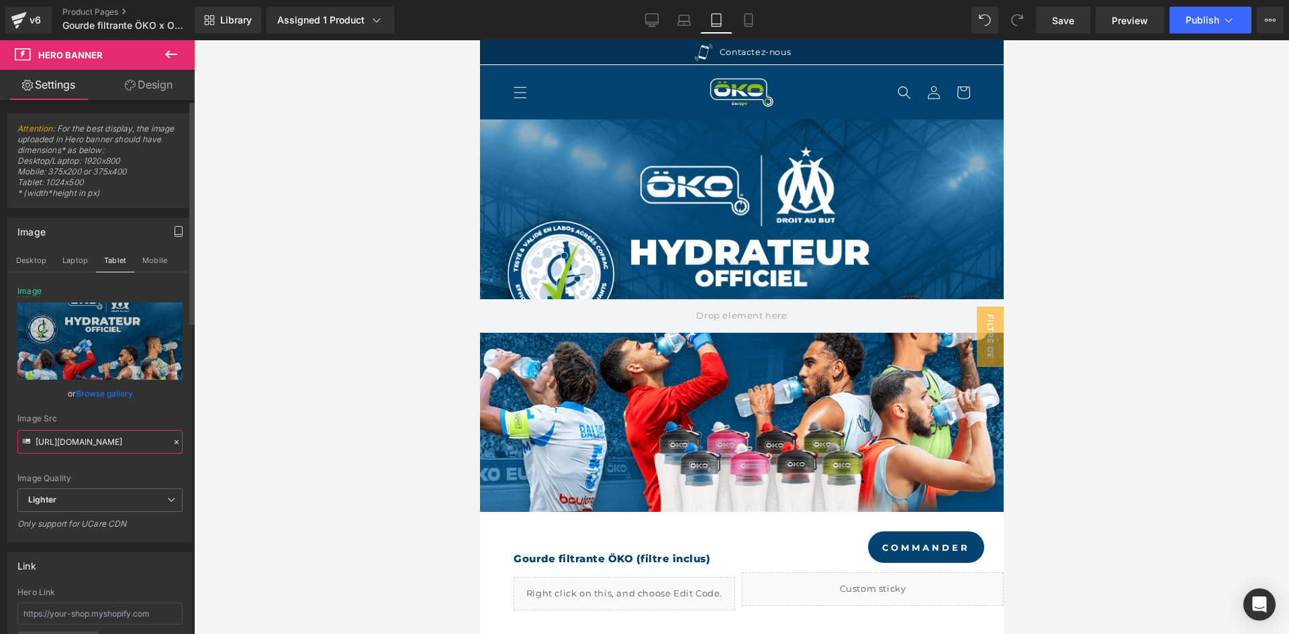
type input "https://ucarecdn.com/c0cb2910-b20a-452b-9afa-7363965b4021/-/format/auto/-/previ…"
click at [139, 415] on div "Image Src" at bounding box center [99, 418] width 165 height 9
click at [162, 272] on div "Desktop Laptop Tablet Mobile" at bounding box center [100, 260] width 184 height 23
click at [158, 258] on button "Mobile" at bounding box center [154, 260] width 41 height 23
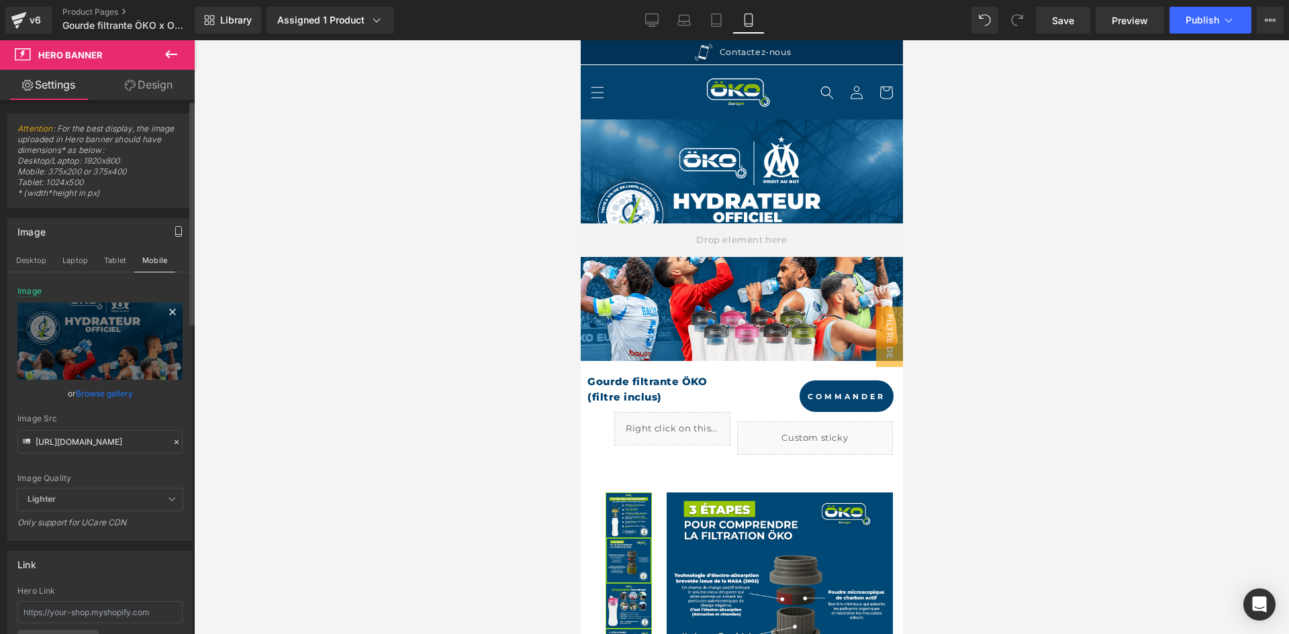
click at [170, 312] on icon at bounding box center [172, 312] width 16 height 16
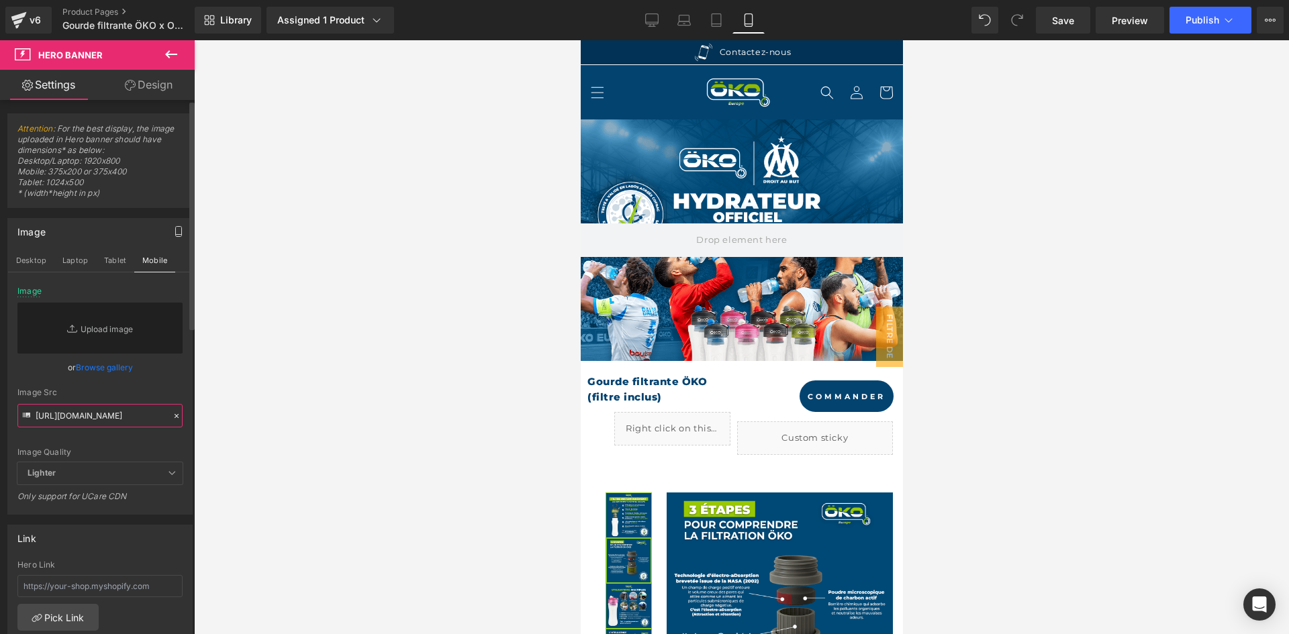
click at [114, 408] on input "https://ucarecdn.com/c0cb2910-b20a-452b-9afa-7363965b4021/-/format/auto/-/previ…" at bounding box center [99, 415] width 165 height 23
paste input "https://ucarecdn.com/c0cb2910-b20a-452b-9afa-7363965b4021/-/format/auto/-/previ…"
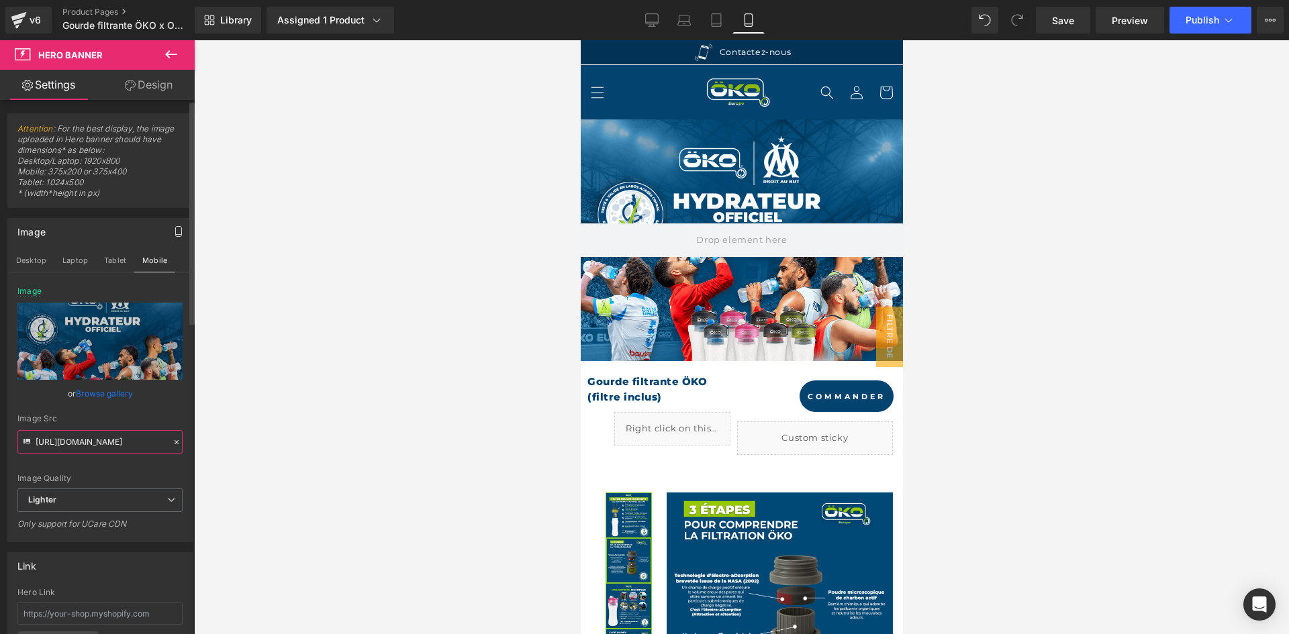
type input "https://ucarecdn.com/c0cb2910-b20a-452b-9afa-7363965b4021/-/format/auto/-/previ…"
click at [122, 415] on div "Image Src" at bounding box center [99, 418] width 165 height 9
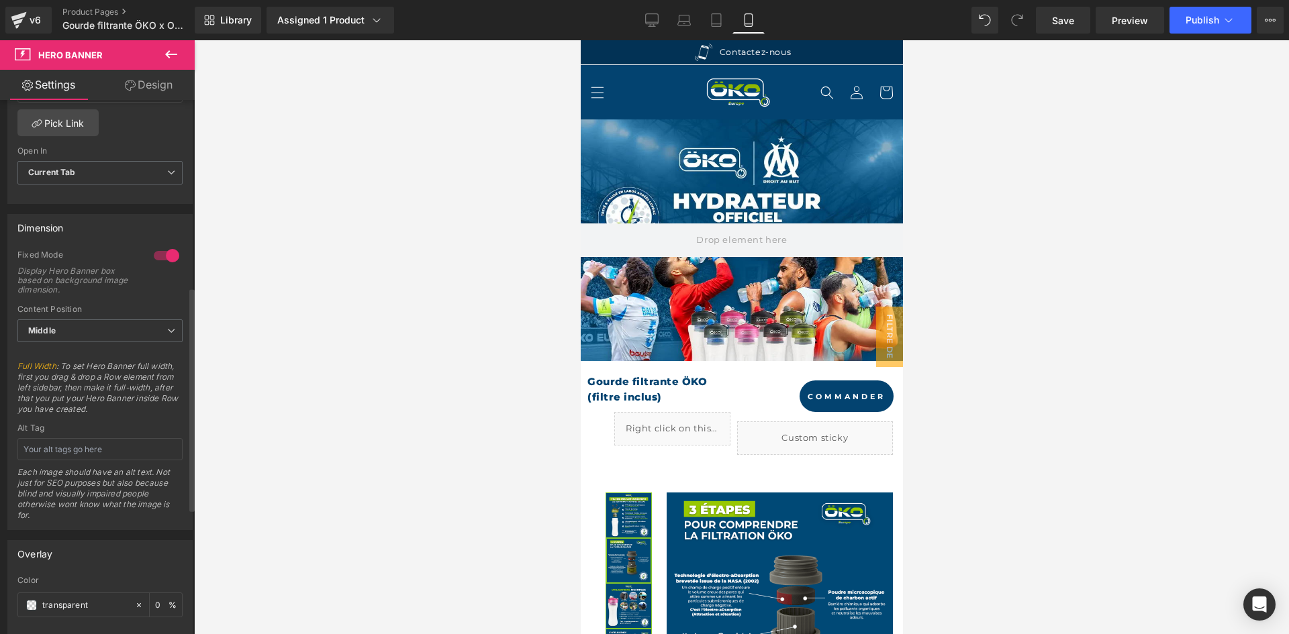
scroll to position [537, 0]
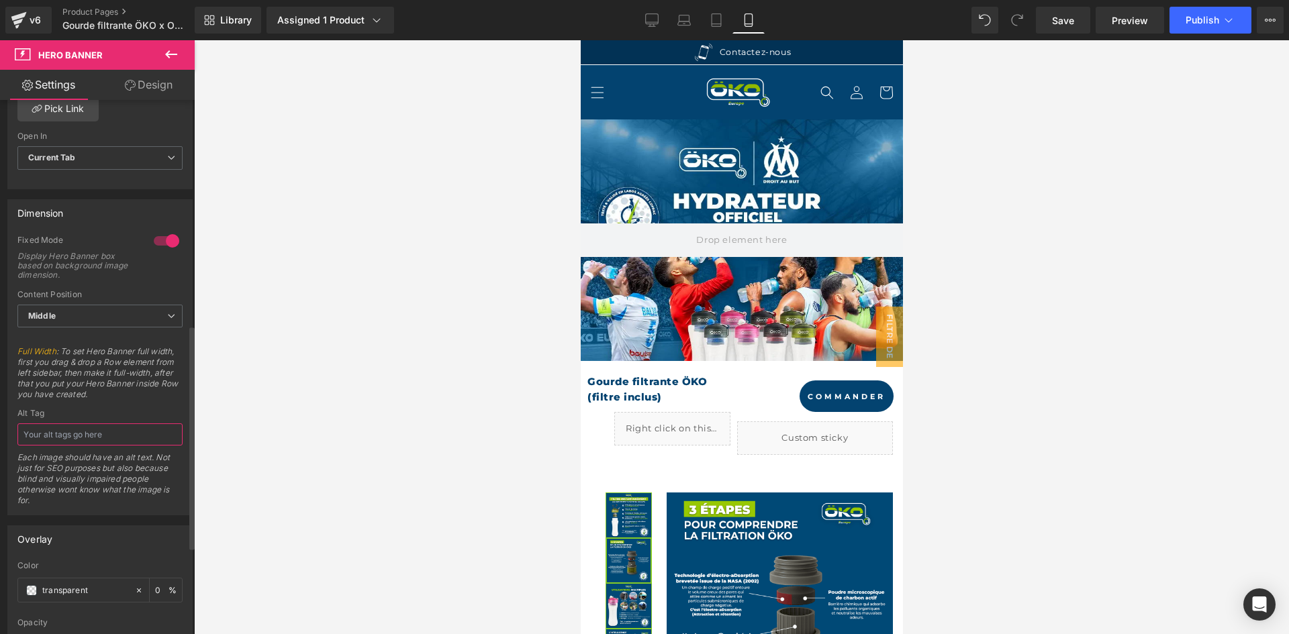
click at [129, 437] on input "text" at bounding box center [99, 434] width 165 height 22
click at [144, 367] on span "Full Width : To set Hero Banner full width, first you drag & drop a Row element…" at bounding box center [99, 377] width 165 height 62
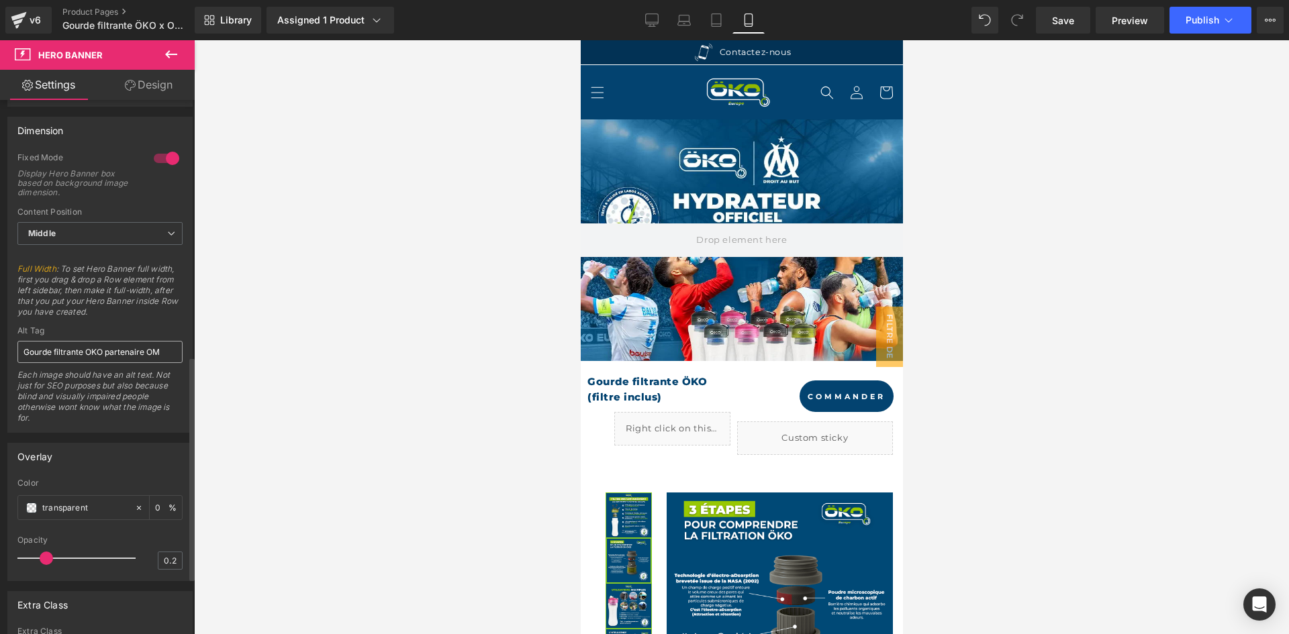
scroll to position [611, 0]
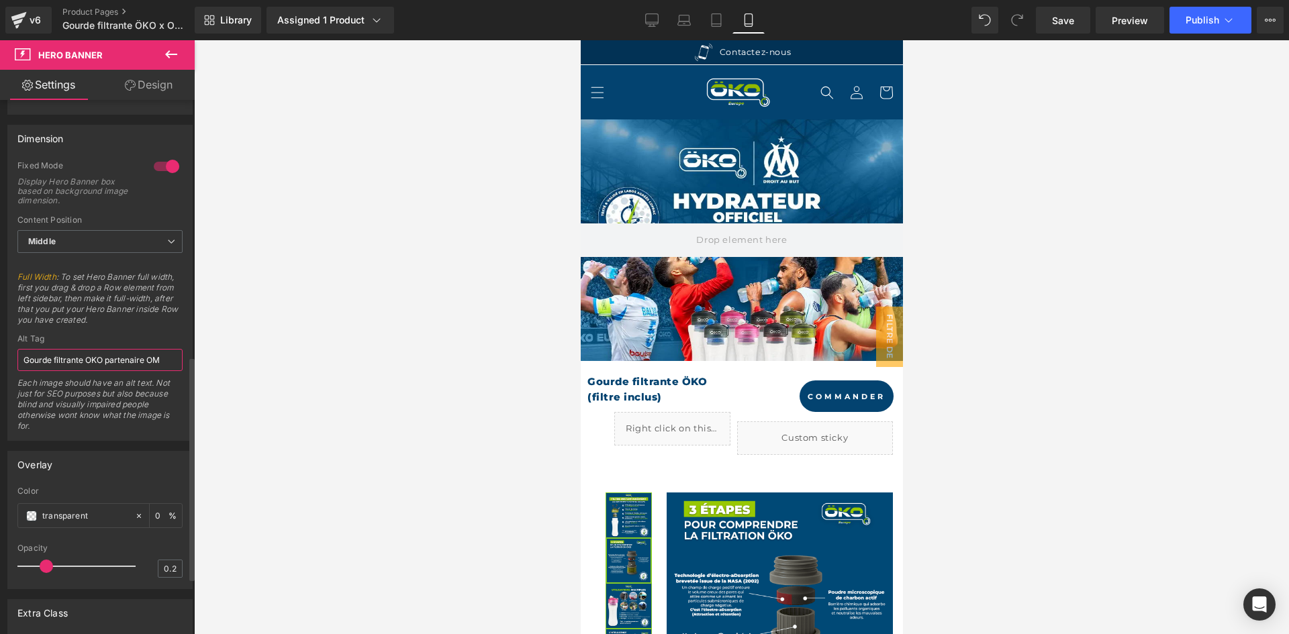
click at [117, 366] on input "Gourde filtrante OKO partenaire OM" at bounding box center [99, 360] width 165 height 22
type input "Gourde filtrante OKO joueurs OM"
click at [112, 330] on span "Full Width : To set Hero Banner full width, first you drag & drop a Row element…" at bounding box center [99, 303] width 165 height 62
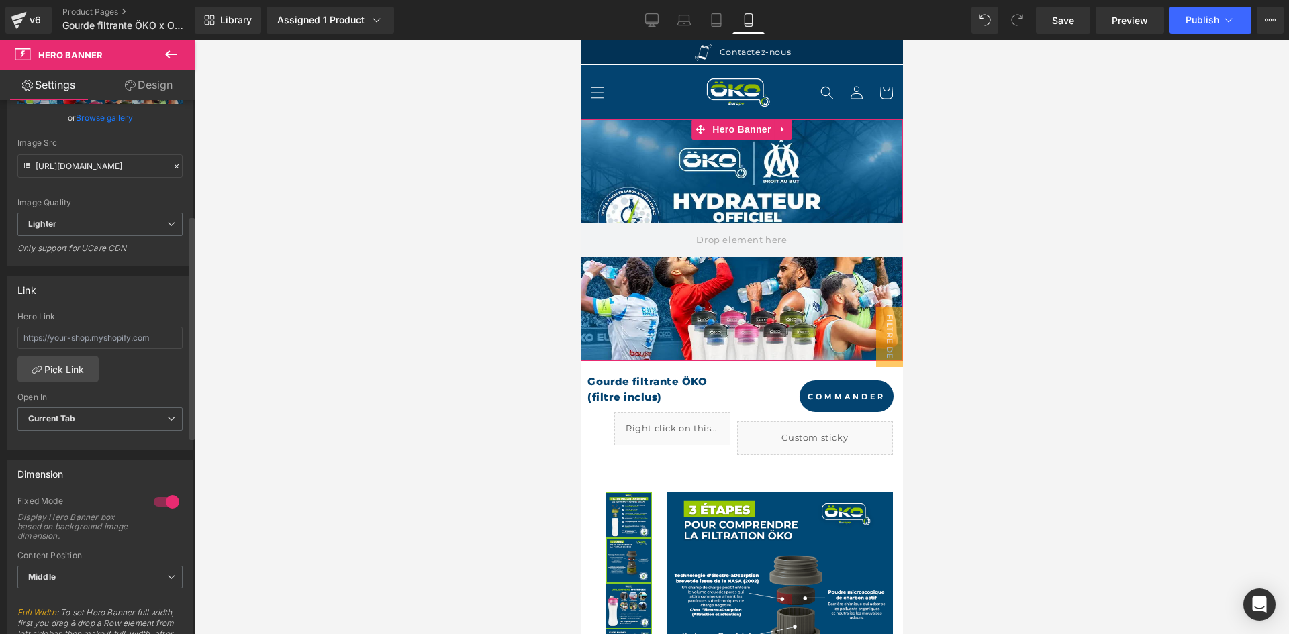
scroll to position [0, 0]
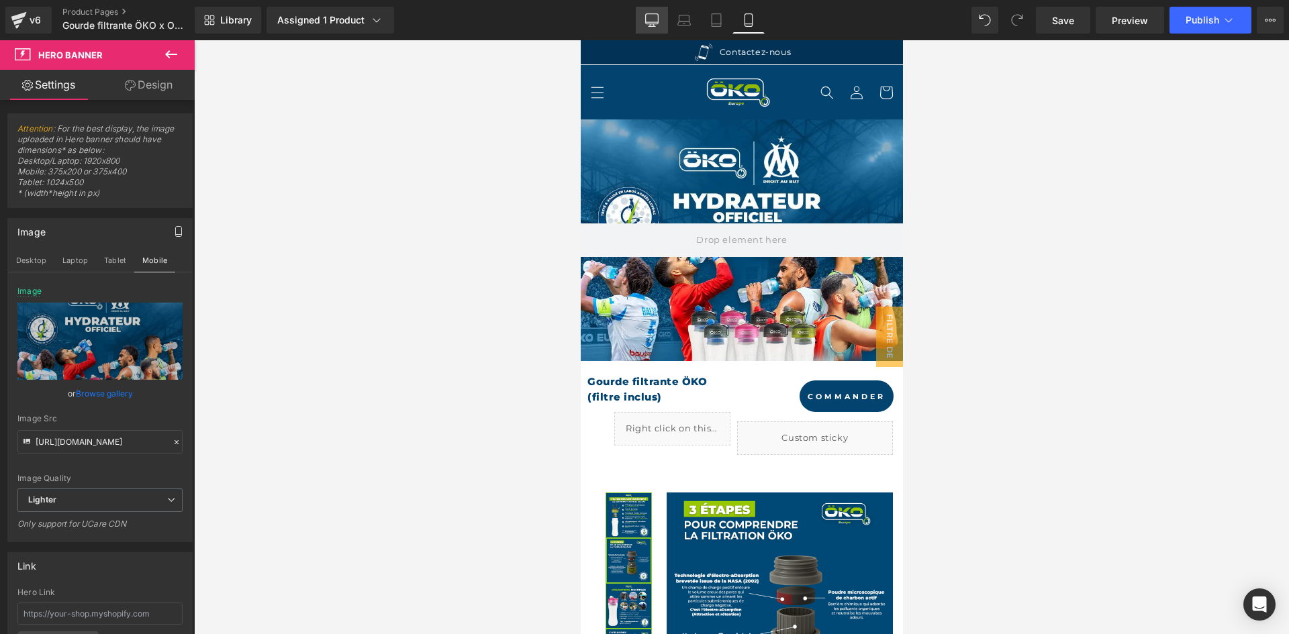
click at [645, 23] on icon at bounding box center [651, 19] width 13 height 13
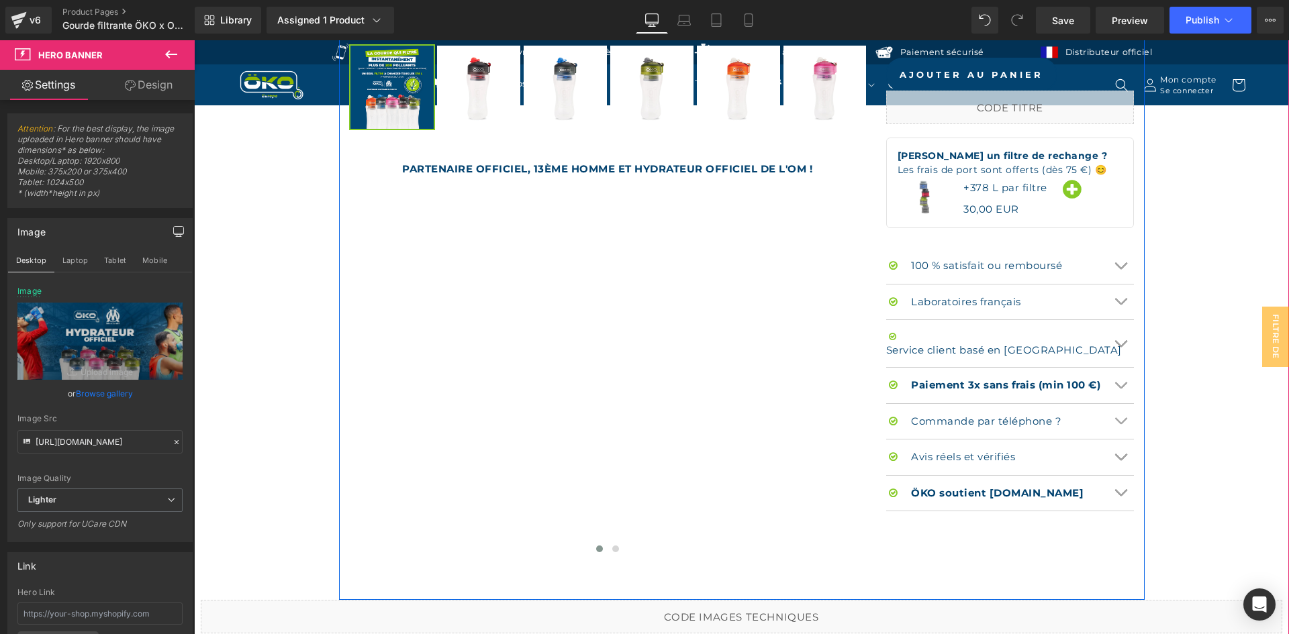
scroll to position [940, 0]
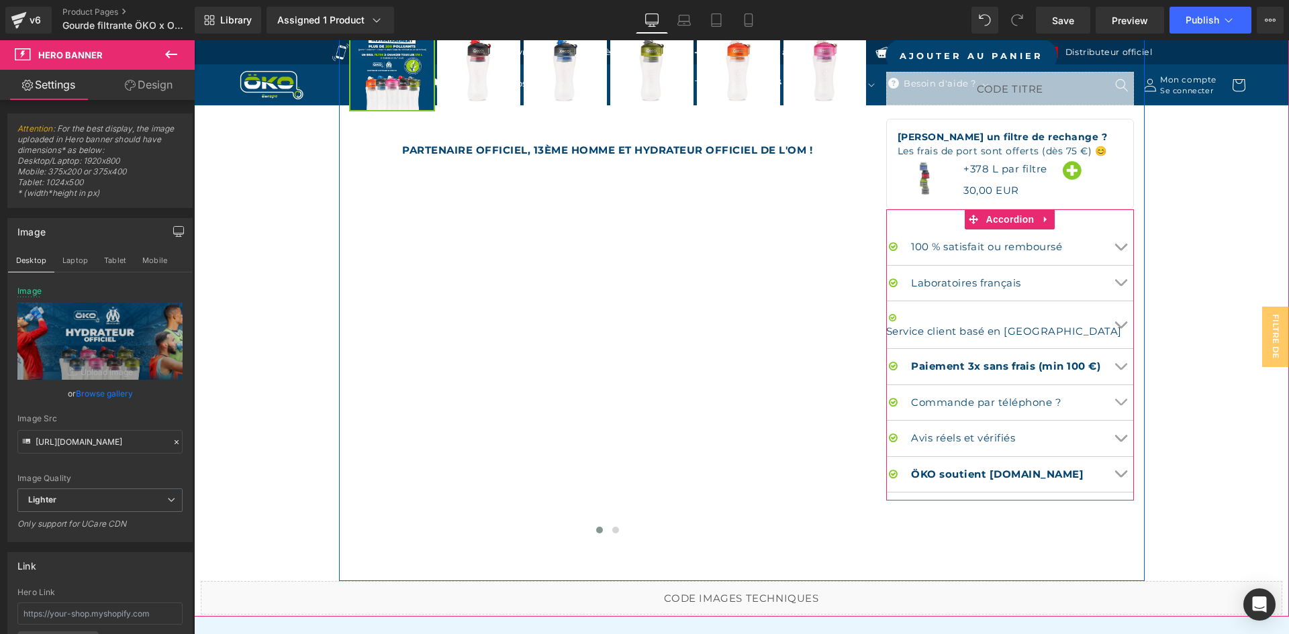
click at [1119, 270] on button "Chevron" at bounding box center [1120, 284] width 27 height 36
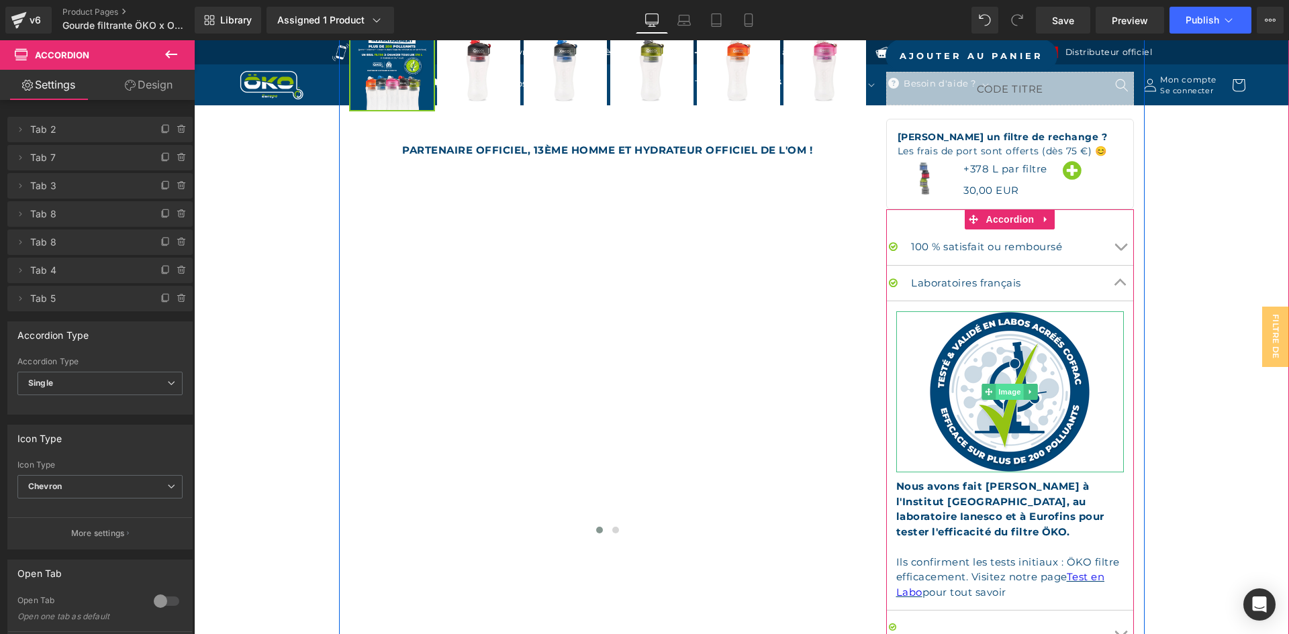
click at [996, 395] on span "Image" at bounding box center [1010, 392] width 28 height 16
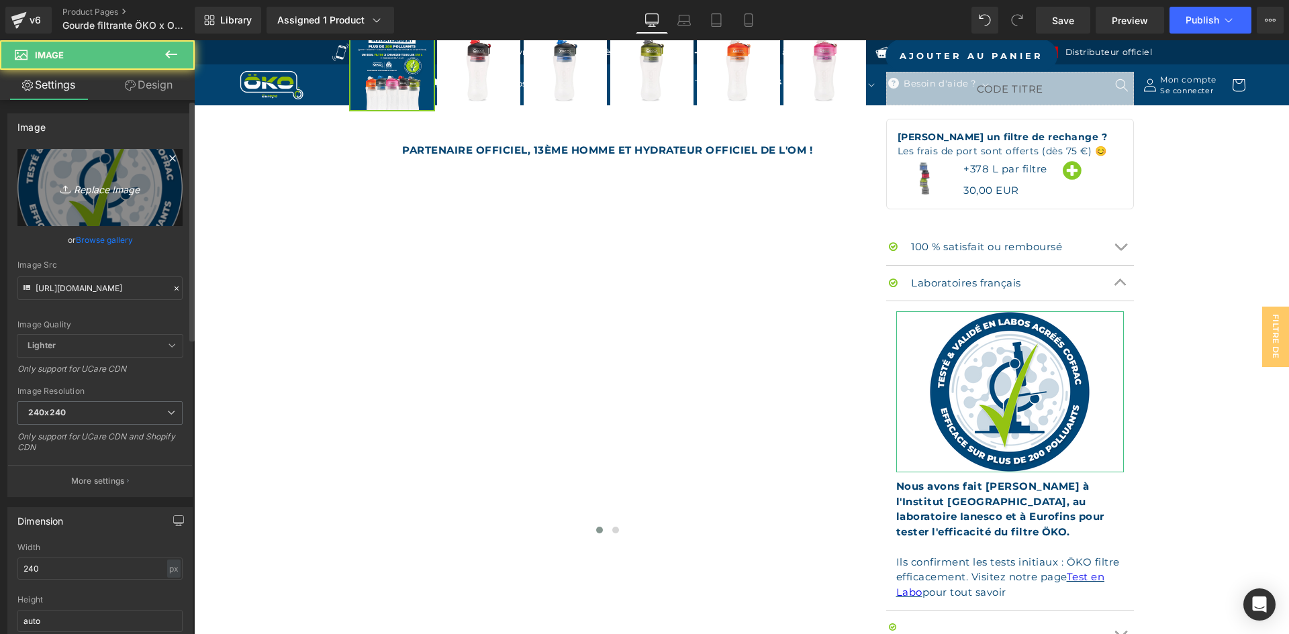
click at [102, 186] on icon "Replace Image" at bounding box center [99, 187] width 107 height 17
type input "C:\fakepath\LOGO LABO-01.webp"
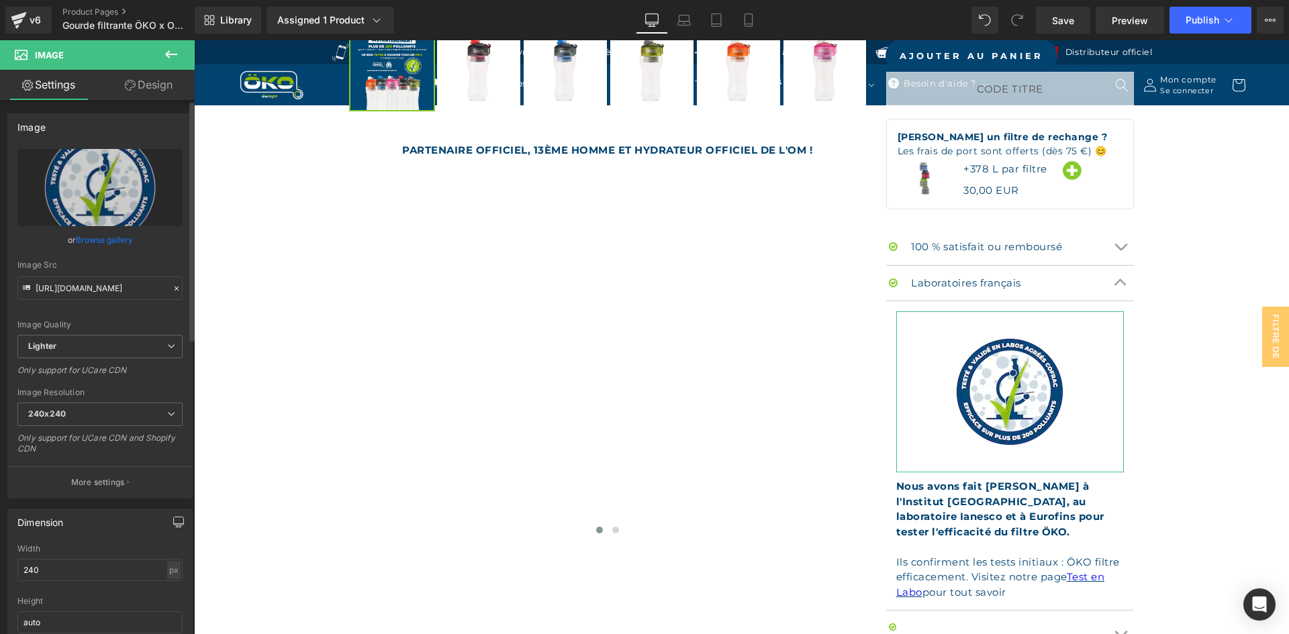
click at [174, 523] on icon "button" at bounding box center [179, 523] width 10 height 0
click at [153, 550] on button "Mobile" at bounding box center [154, 551] width 41 height 23
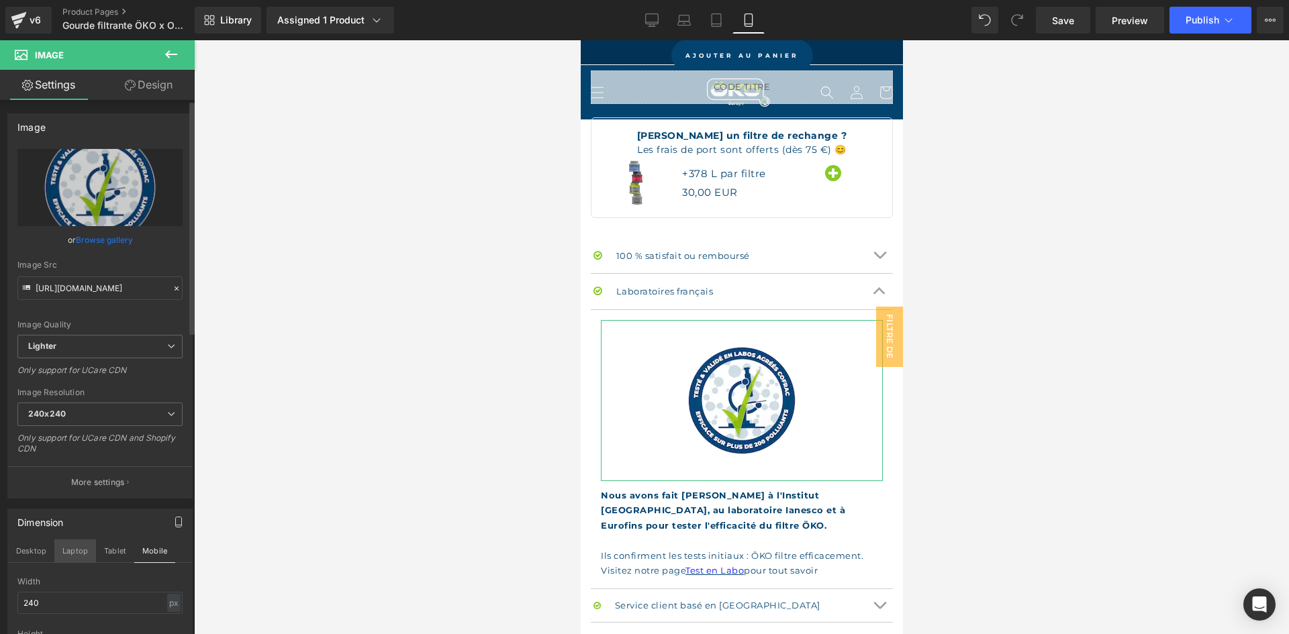
scroll to position [1168, 0]
click at [42, 542] on button "Desktop" at bounding box center [31, 551] width 46 height 23
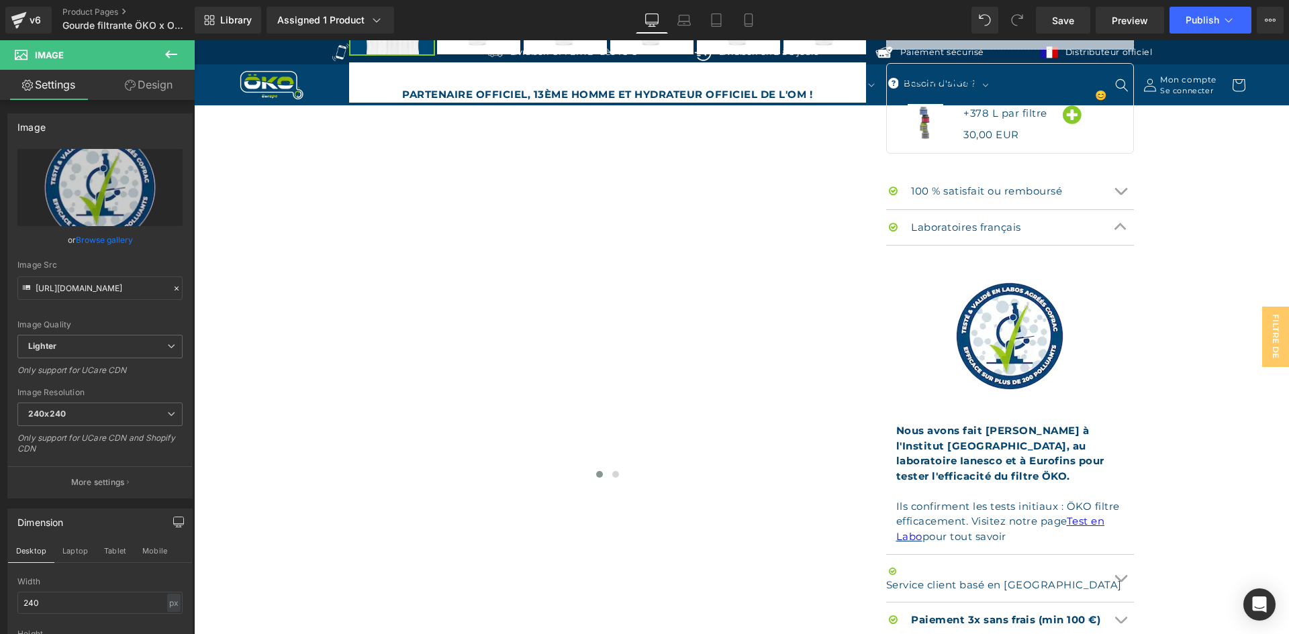
scroll to position [936, 0]
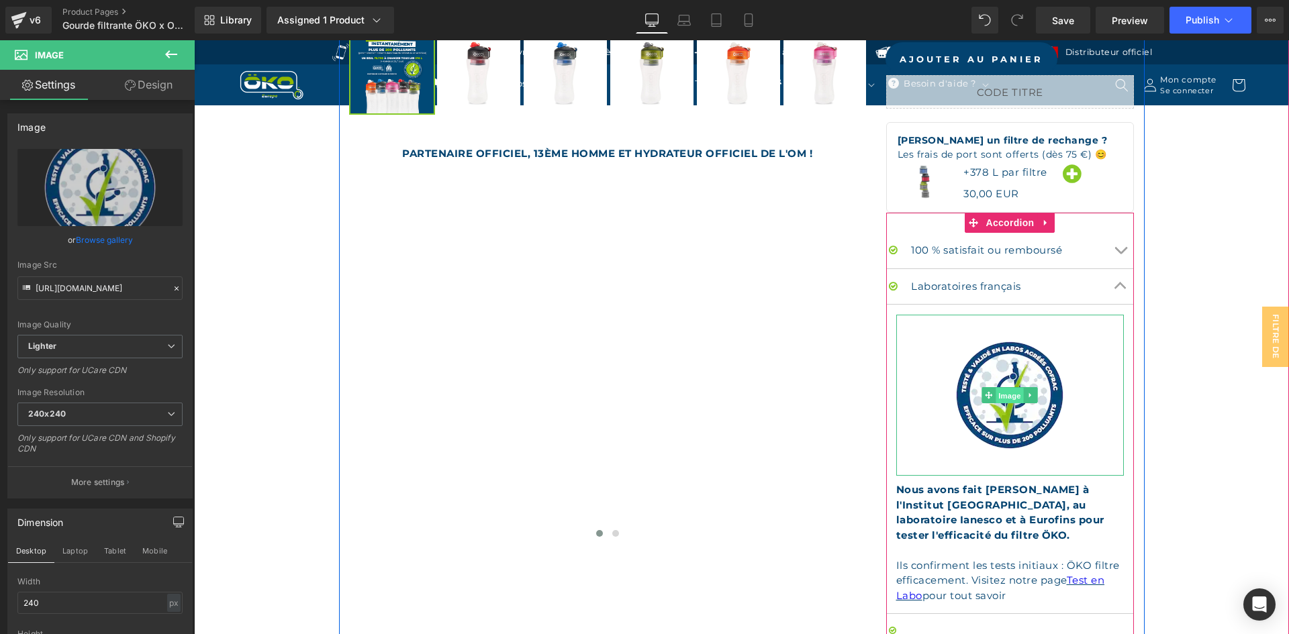
click at [1001, 394] on span "Image" at bounding box center [1010, 396] width 28 height 16
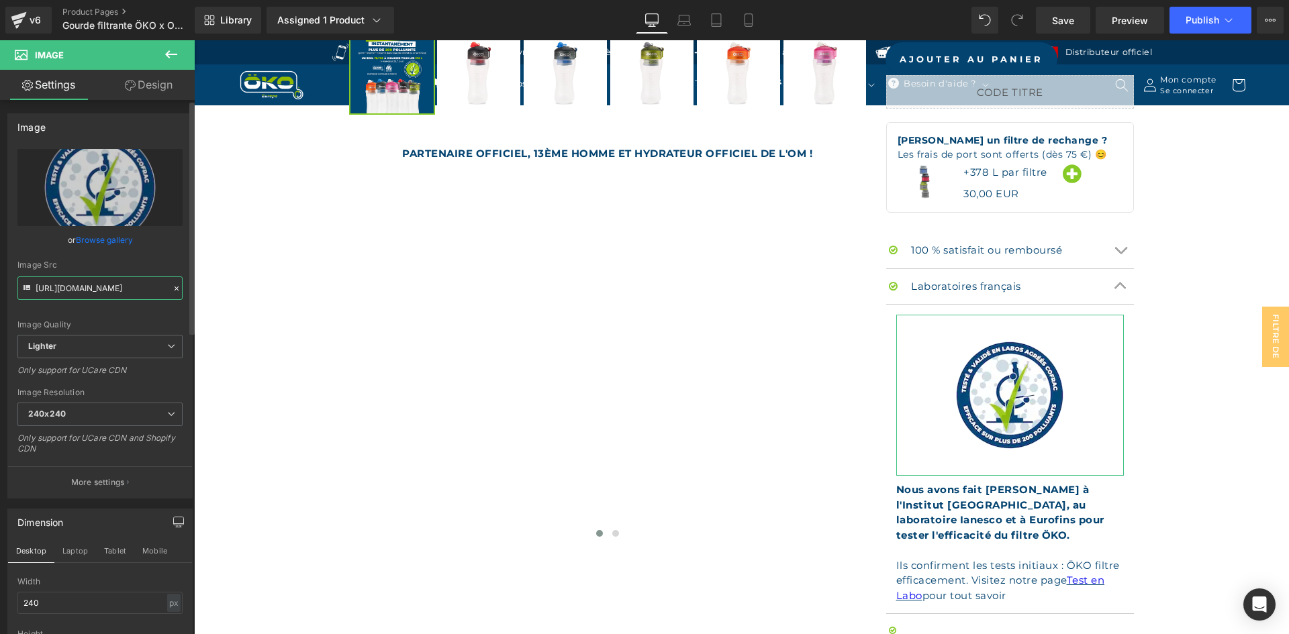
click at [121, 299] on input "https://cdn.shopify.com/s/files/1/0242/6955/3719/files/LOGO_LABO_ROND-01_240x24…" at bounding box center [99, 287] width 165 height 23
type input "https://ucarecdn.com/5d22e325-75d9-43a6-83da-eb147a308236/-/format/auto/-/previ…"
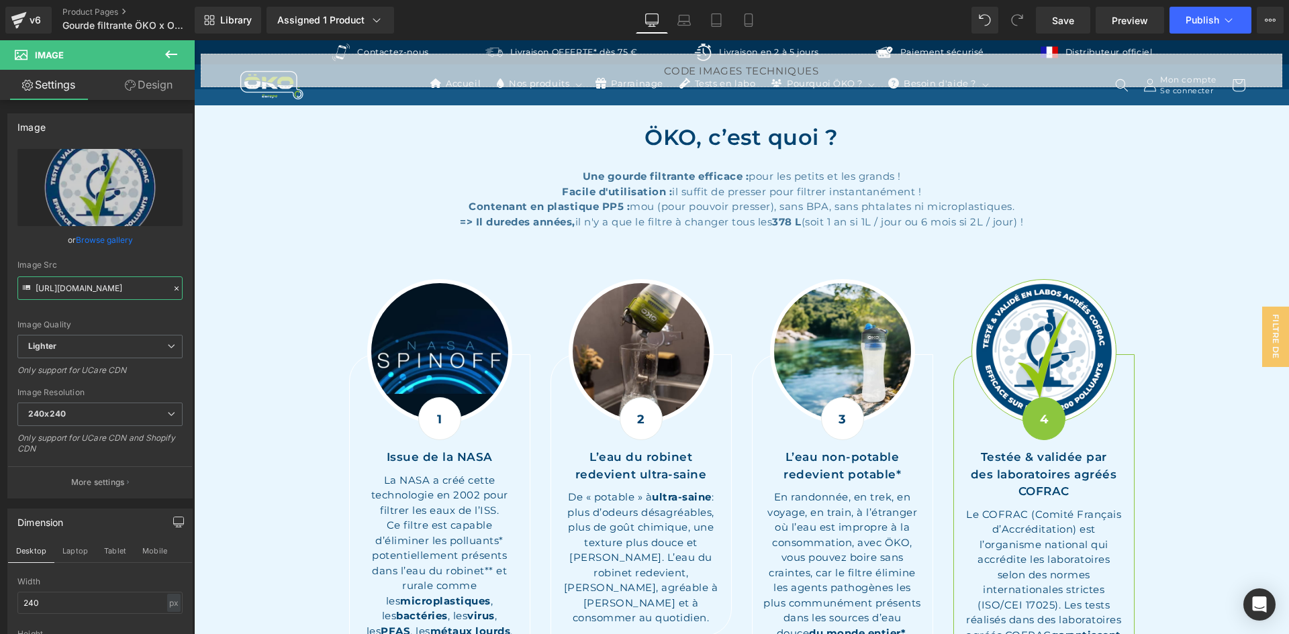
scroll to position [1741, 0]
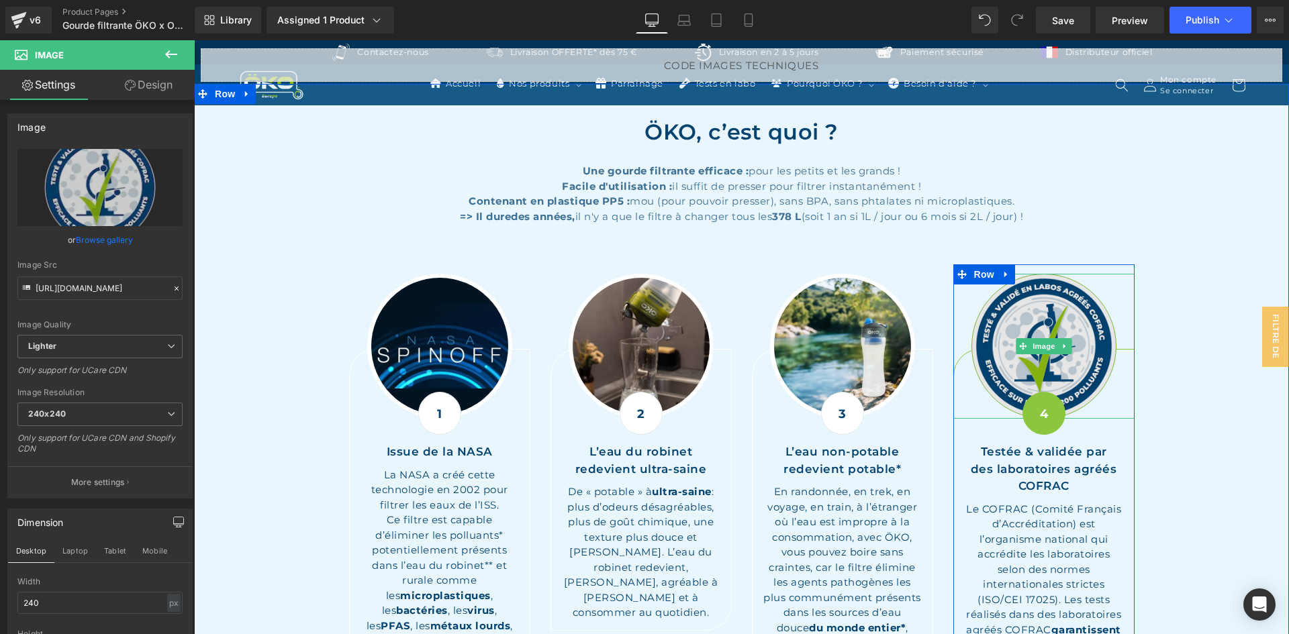
click at [1036, 300] on img at bounding box center [1043, 346] width 145 height 145
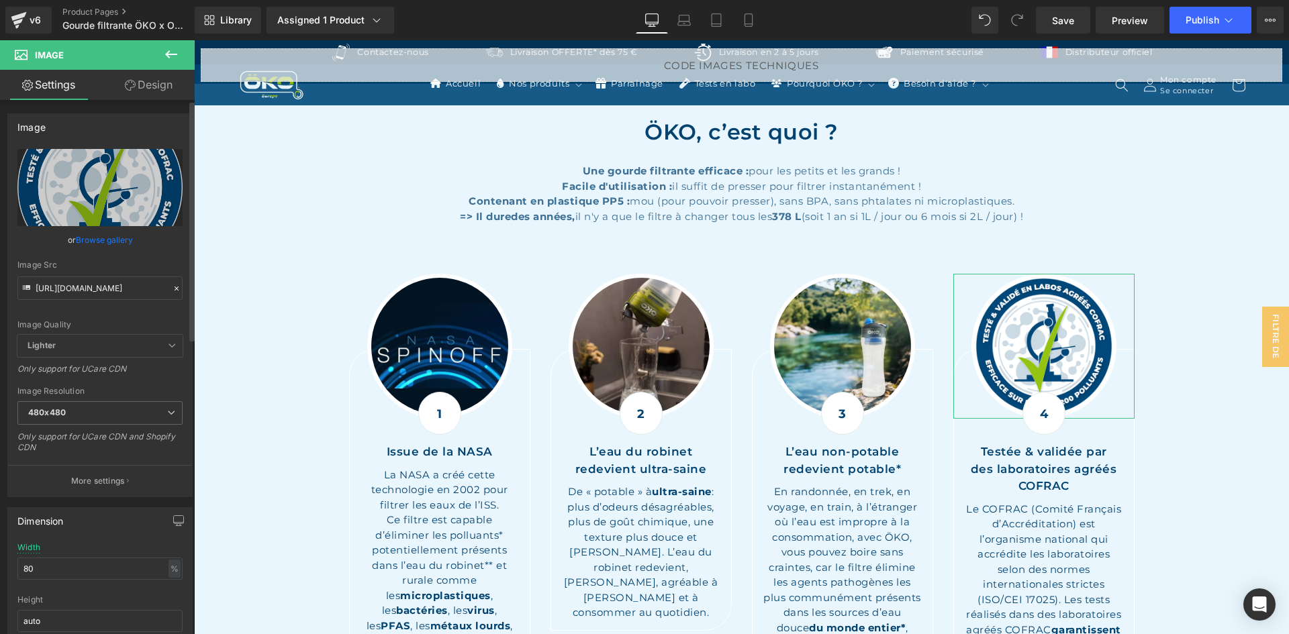
click at [172, 291] on icon at bounding box center [176, 288] width 9 height 9
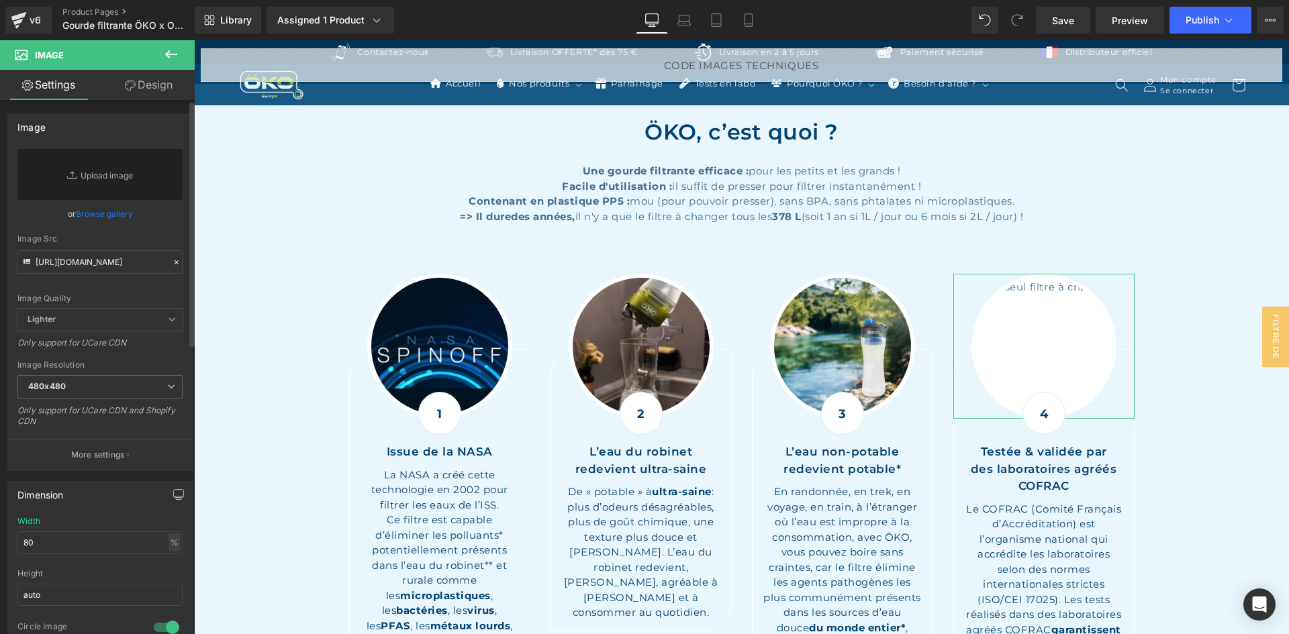
click at [123, 276] on div "Image Quality Lighter Lightest Lighter Lighter Lightest Only support for UCare …" at bounding box center [99, 229] width 165 height 160
click at [124, 271] on input "https://cdn.shopify.com/s/files/1/0242/6955/3719/files/LOGO_LABO_ROND-01_480x48…" at bounding box center [99, 261] width 165 height 23
paste input "https://ucarecdn.com/5d22e325-75d9-43a6-83da-eb147a308236/-/format/auto/-/previ…"
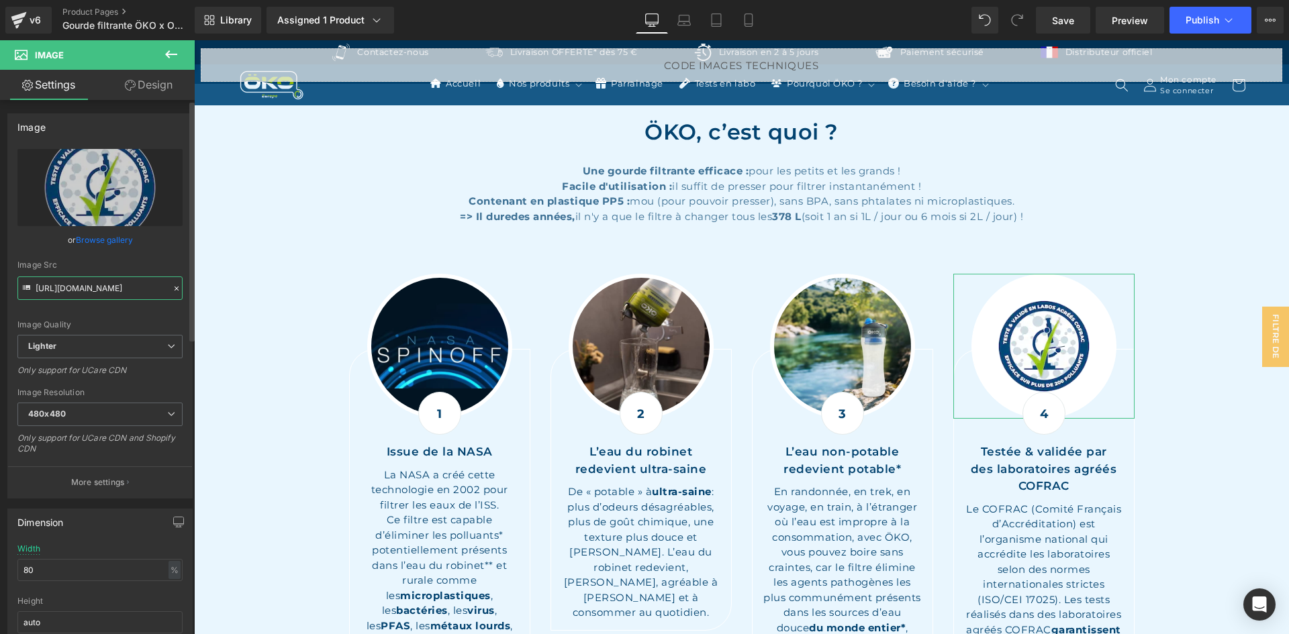
type input "https://ucarecdn.com/5d22e325-75d9-43a6-83da-eb147a308236/-/format/auto/-/previ…"
click at [121, 321] on div "Image Quality" at bounding box center [99, 324] width 165 height 9
click at [124, 293] on input "https://ucarecdn.com/5d22e325-75d9-43a6-83da-eb147a308236/-/format/auto/-/previ…" at bounding box center [99, 287] width 165 height 23
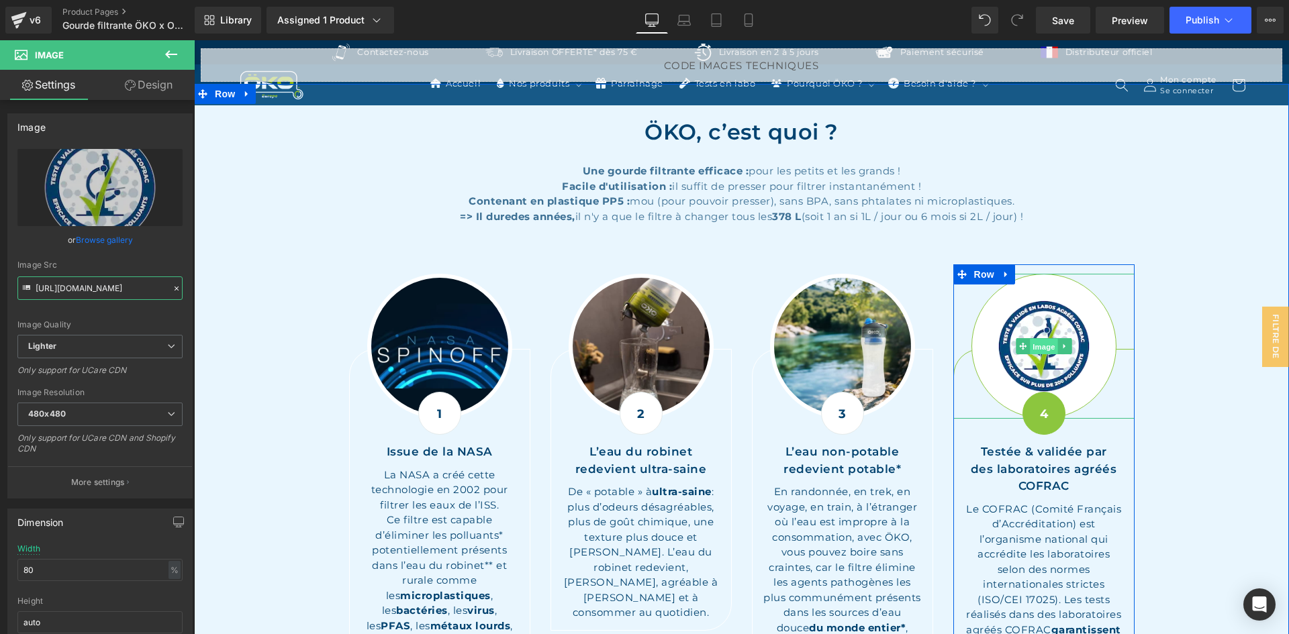
click at [1038, 339] on span "Image" at bounding box center [1043, 347] width 28 height 16
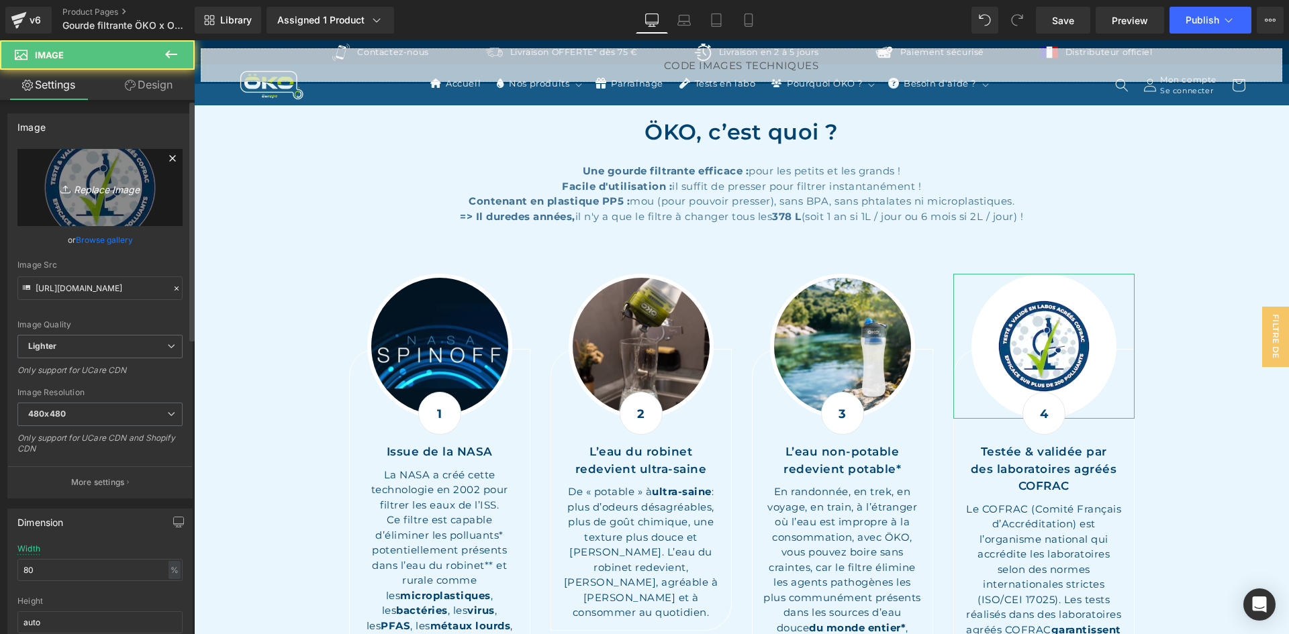
click at [91, 175] on link "Replace Image" at bounding box center [99, 187] width 165 height 77
type input "C:\fakepath\Logo tests labo COFRAC.webp"
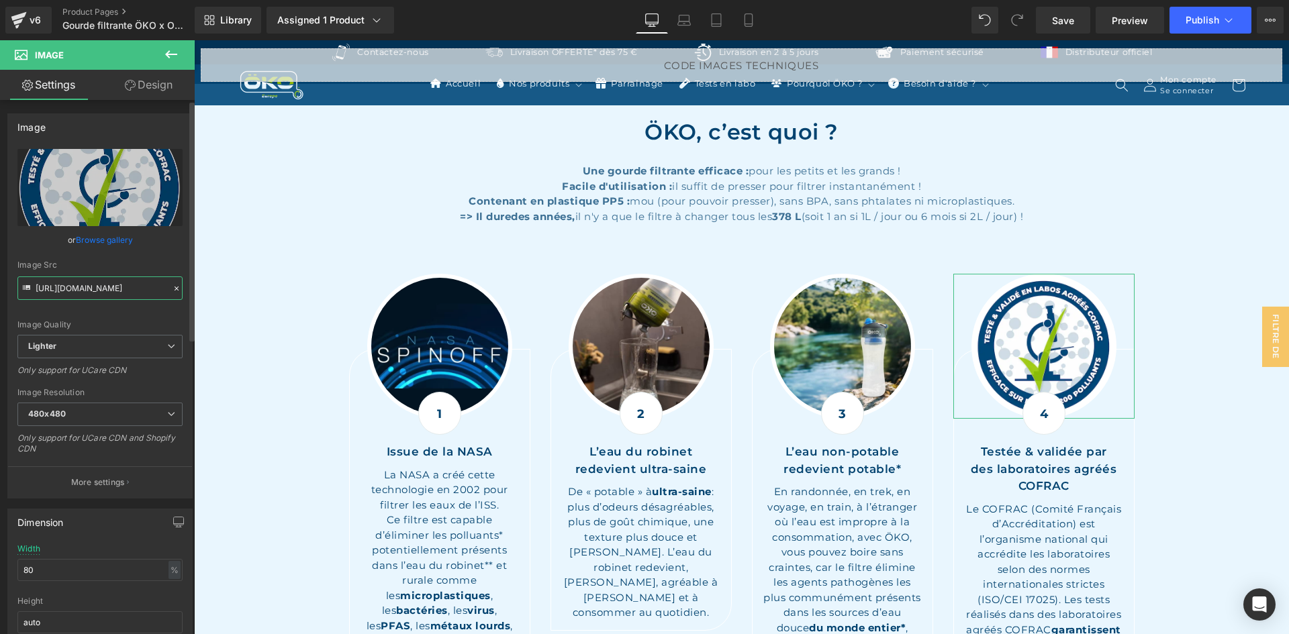
click at [111, 287] on input "https://ucarecdn.com/5d22e325-75d9-43a6-83da-eb147a308236/-/format/auto/-/previ…" at bounding box center [99, 287] width 165 height 23
type input "https://ucarecdn.com/0d3e0097-9e6b-4486-b839-911e3d63146c/-/format/auto/-/previ…"
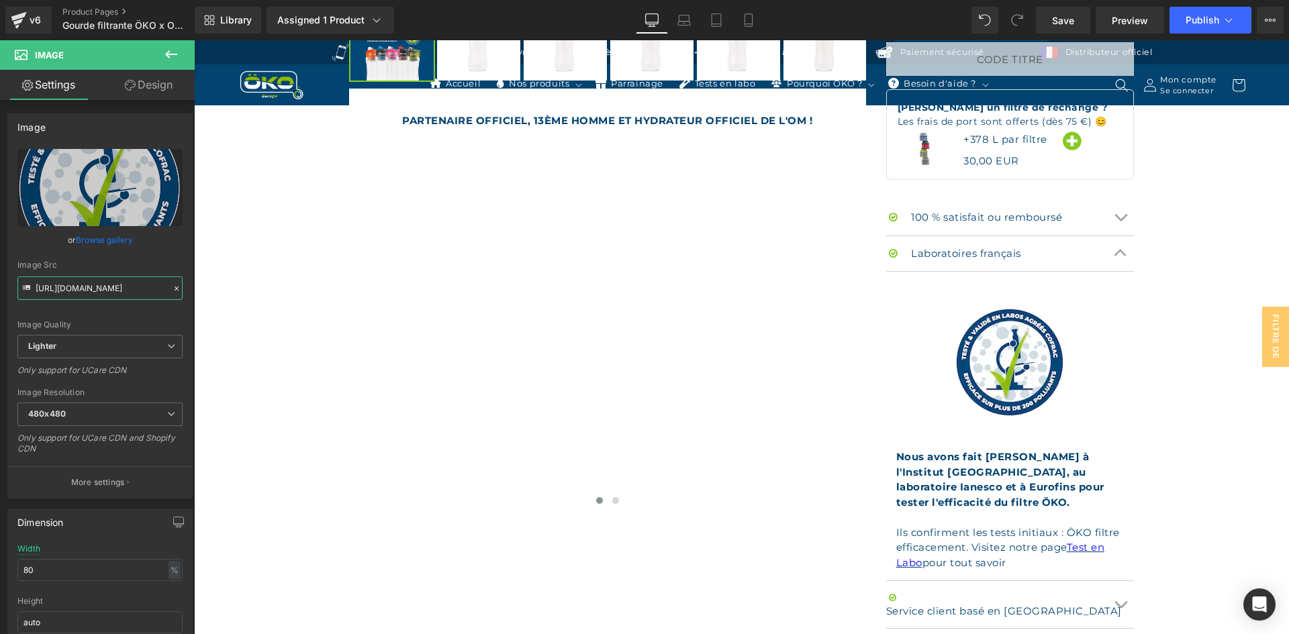
scroll to position [936, 0]
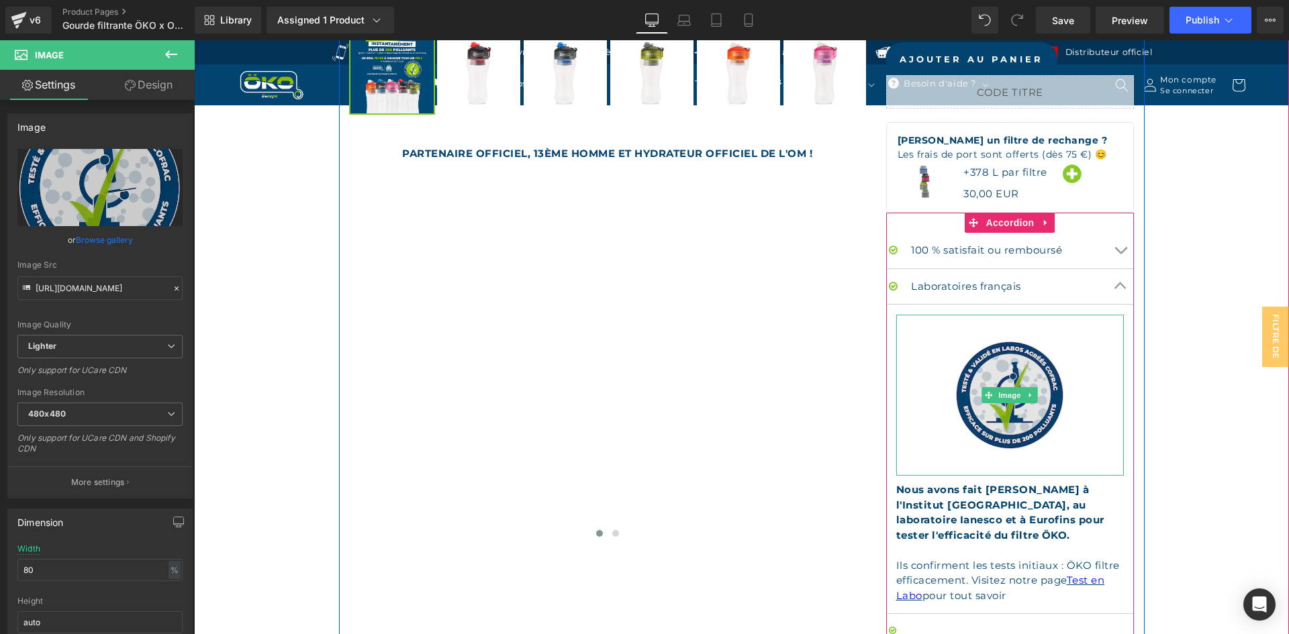
click at [1001, 381] on img at bounding box center [1009, 395] width 161 height 161
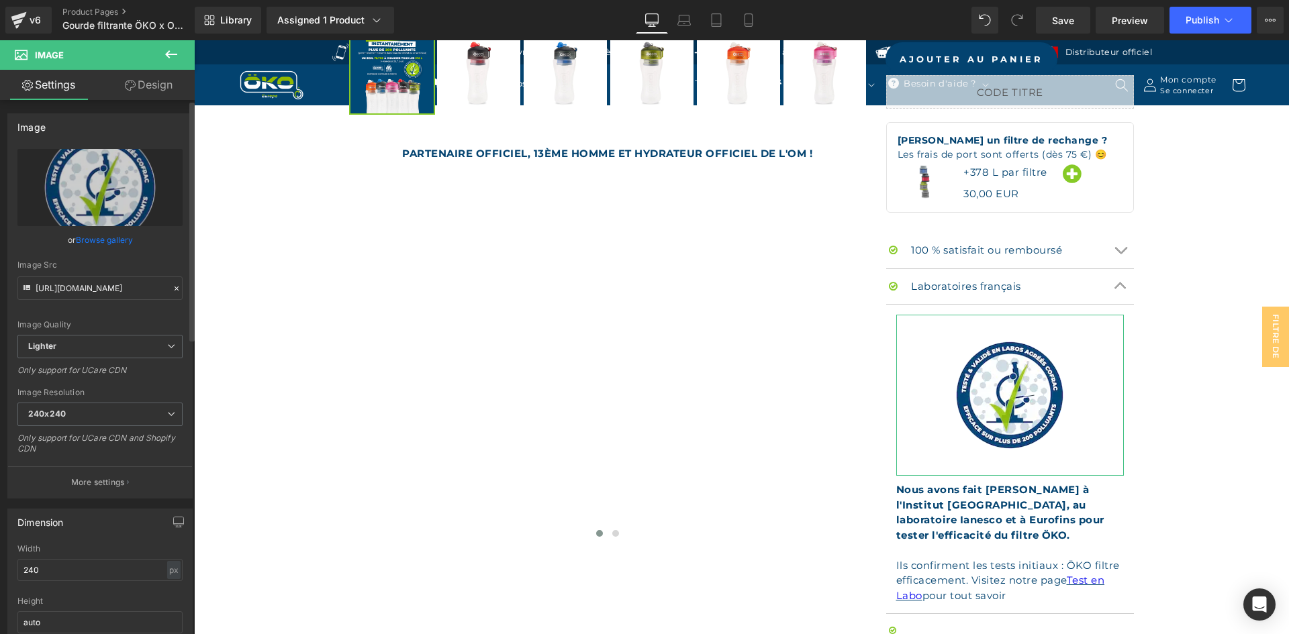
click at [172, 289] on icon at bounding box center [176, 288] width 9 height 9
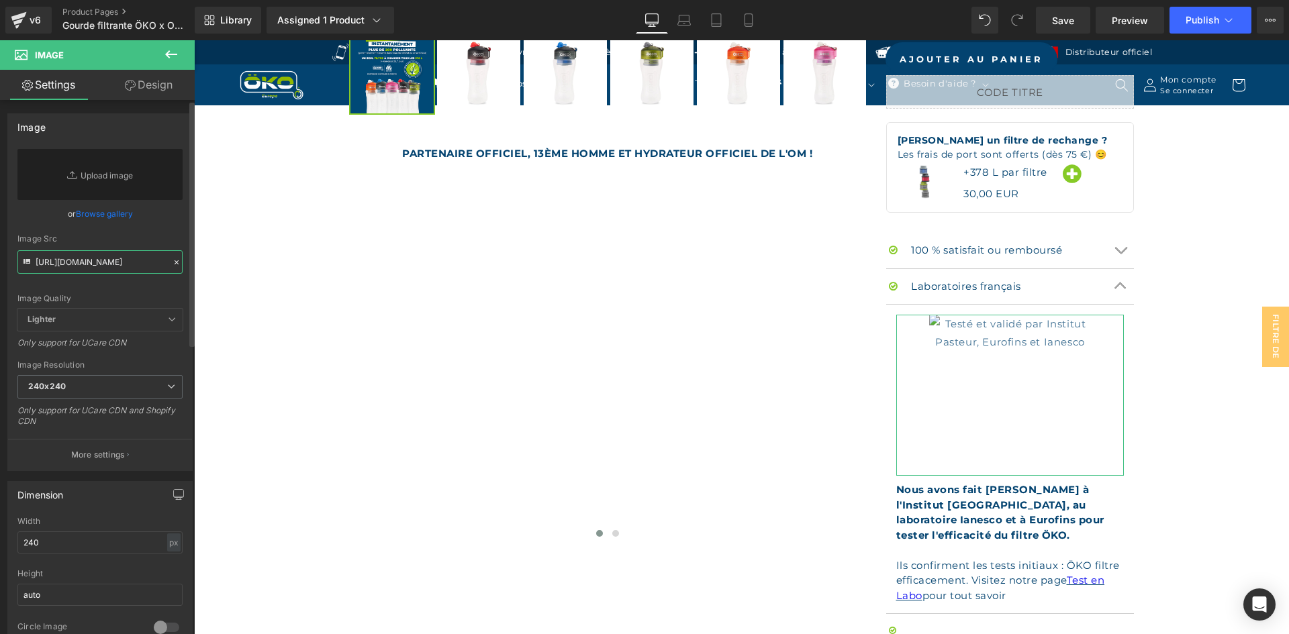
click at [89, 257] on input "https://ucarecdn.com/5d22e325-75d9-43a6-83da-eb147a308236/-/format/auto/-/previ…" at bounding box center [99, 261] width 165 height 23
paste input "https://ucarecdn.com/0d3e0097-9e6b-4486-b839-911e3d63146c/-/format/auto/-/previ…"
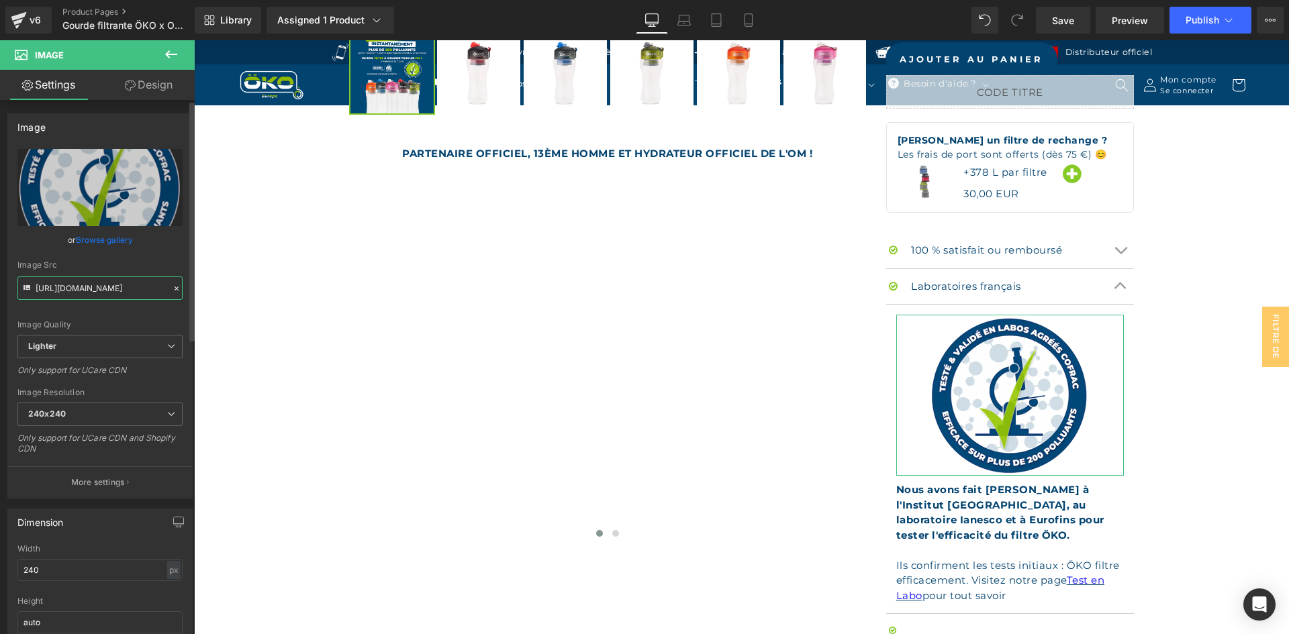
type input "https://ucarecdn.com/0d3e0097-9e6b-4486-b839-911e3d63146c/-/format/auto/-/previ…"
click at [134, 268] on div "Image Src" at bounding box center [99, 264] width 165 height 9
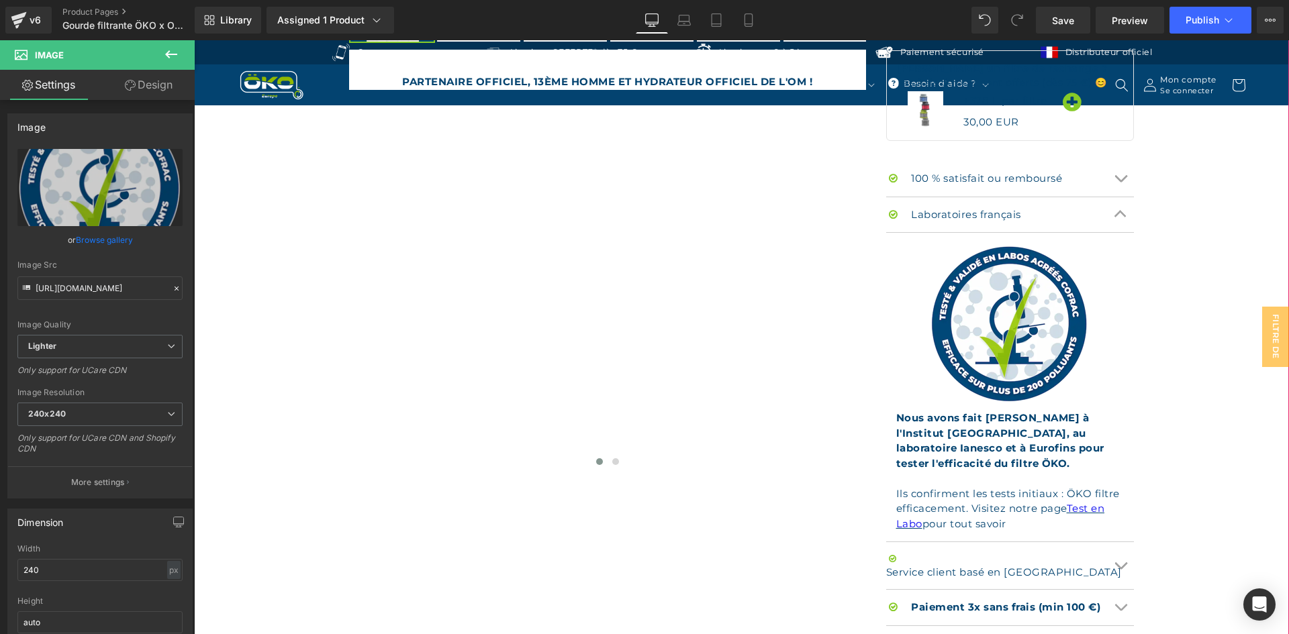
scroll to position [1003, 0]
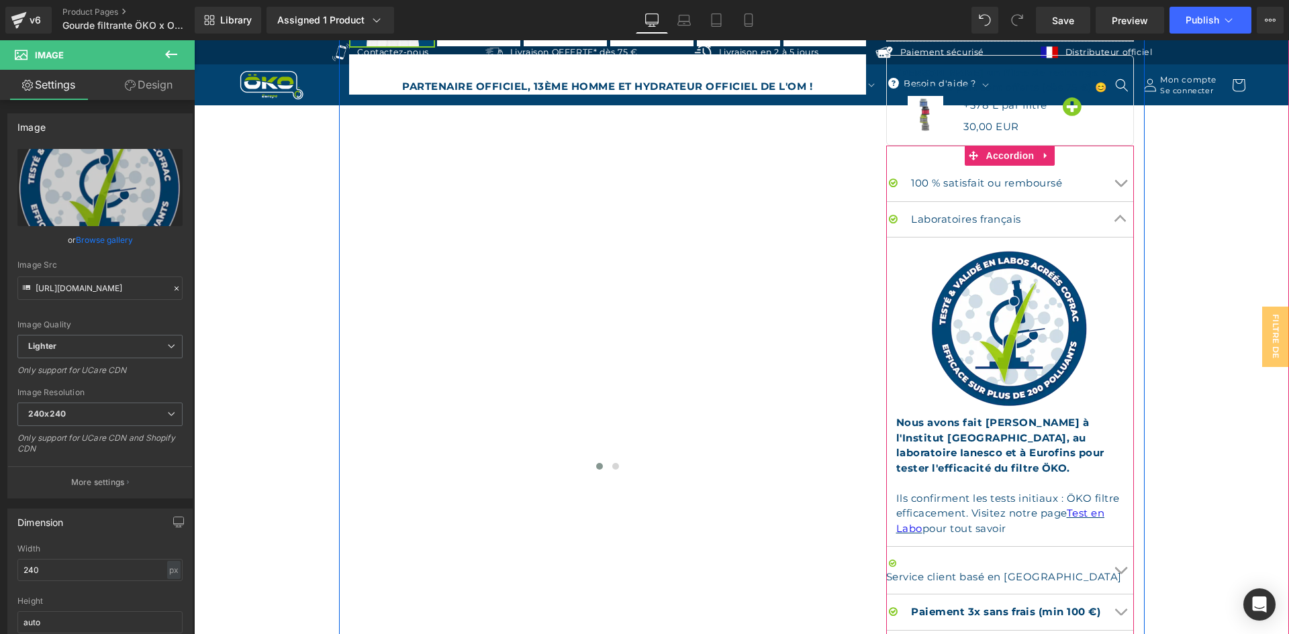
click at [1118, 206] on button "Chevron" at bounding box center [1120, 220] width 27 height 36
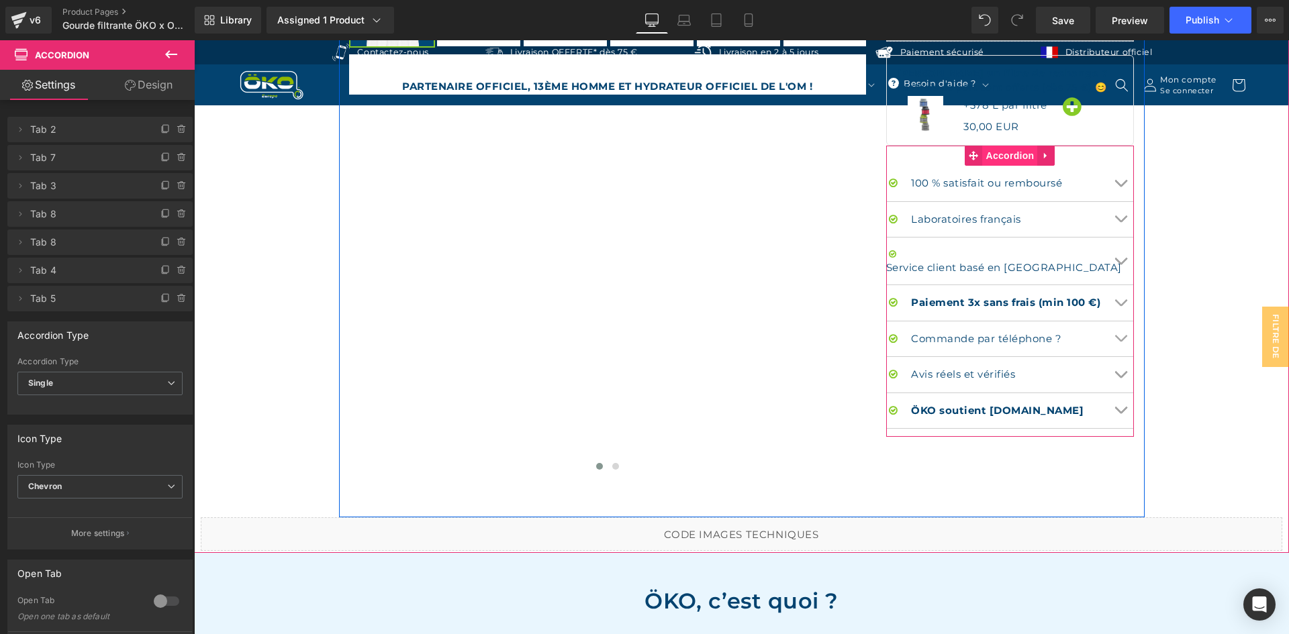
click at [1004, 153] on span "Accordion" at bounding box center [1009, 156] width 55 height 20
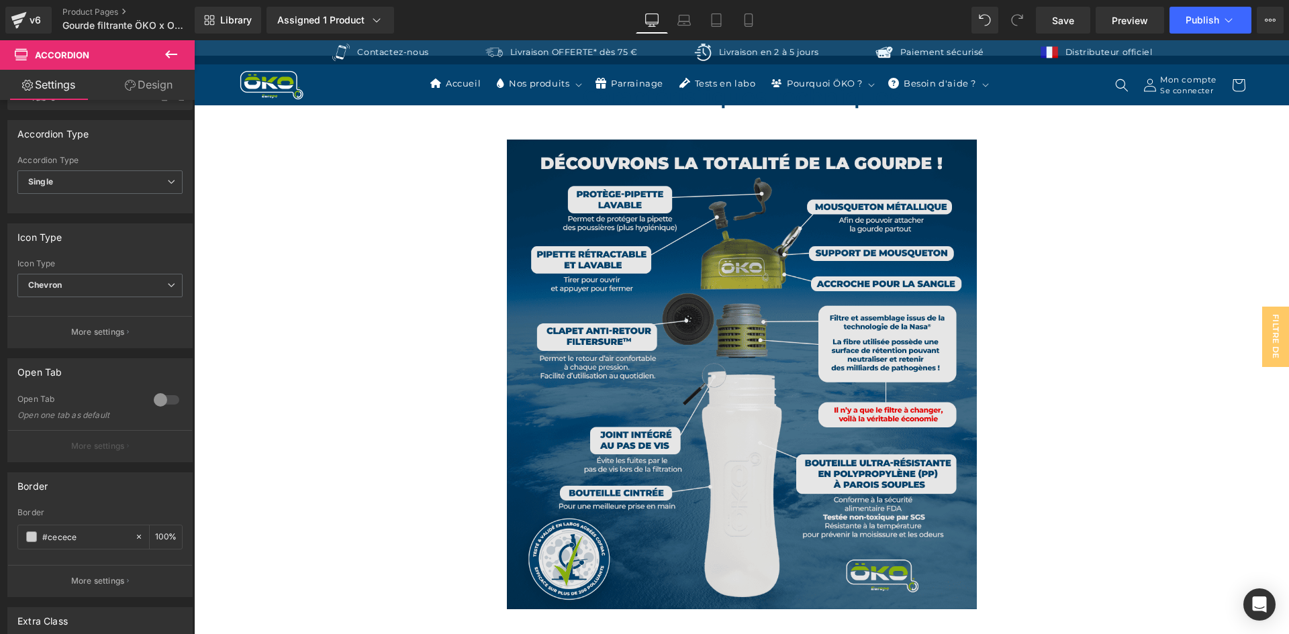
scroll to position [5298, 0]
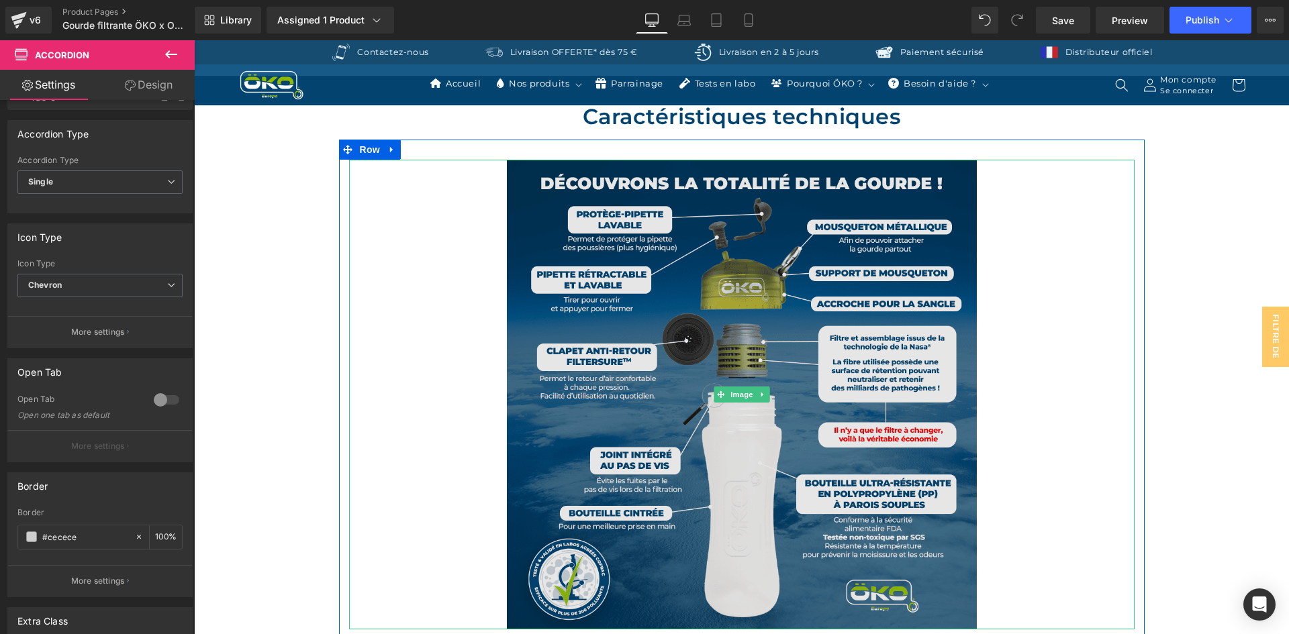
click at [743, 200] on img at bounding box center [742, 395] width 470 height 470
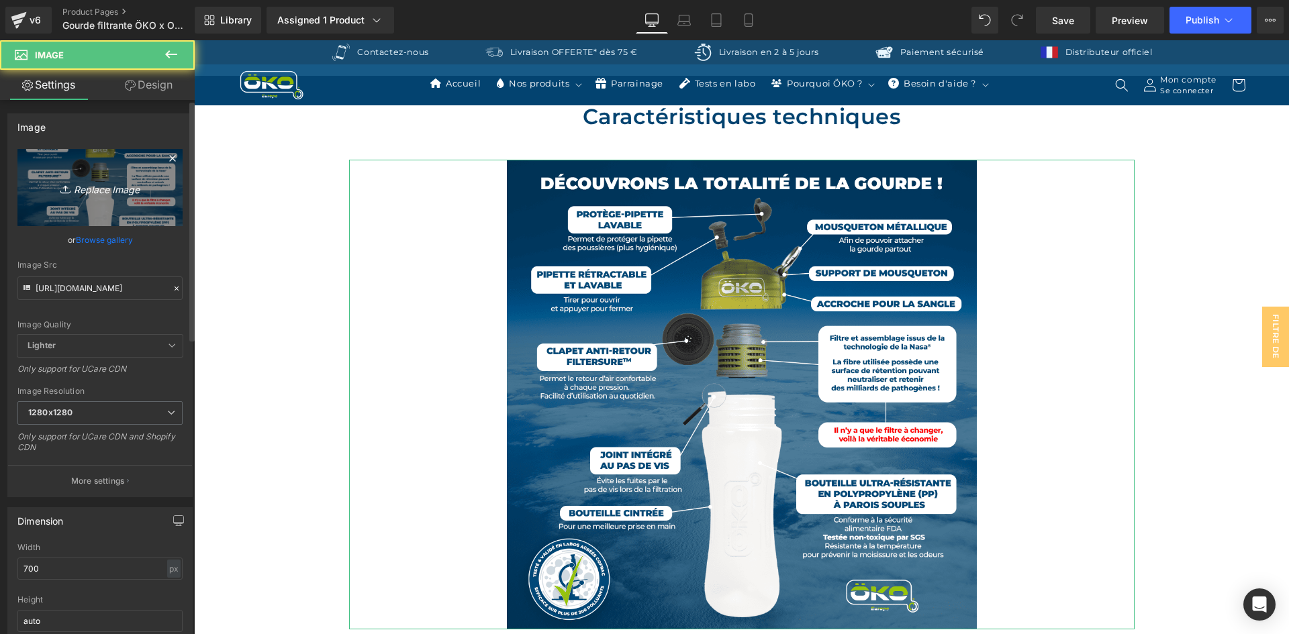
click at [103, 195] on icon "Replace Image" at bounding box center [99, 187] width 107 height 17
type input "C:\fakepath\SLIDE 06 SITE WEB-.webp"
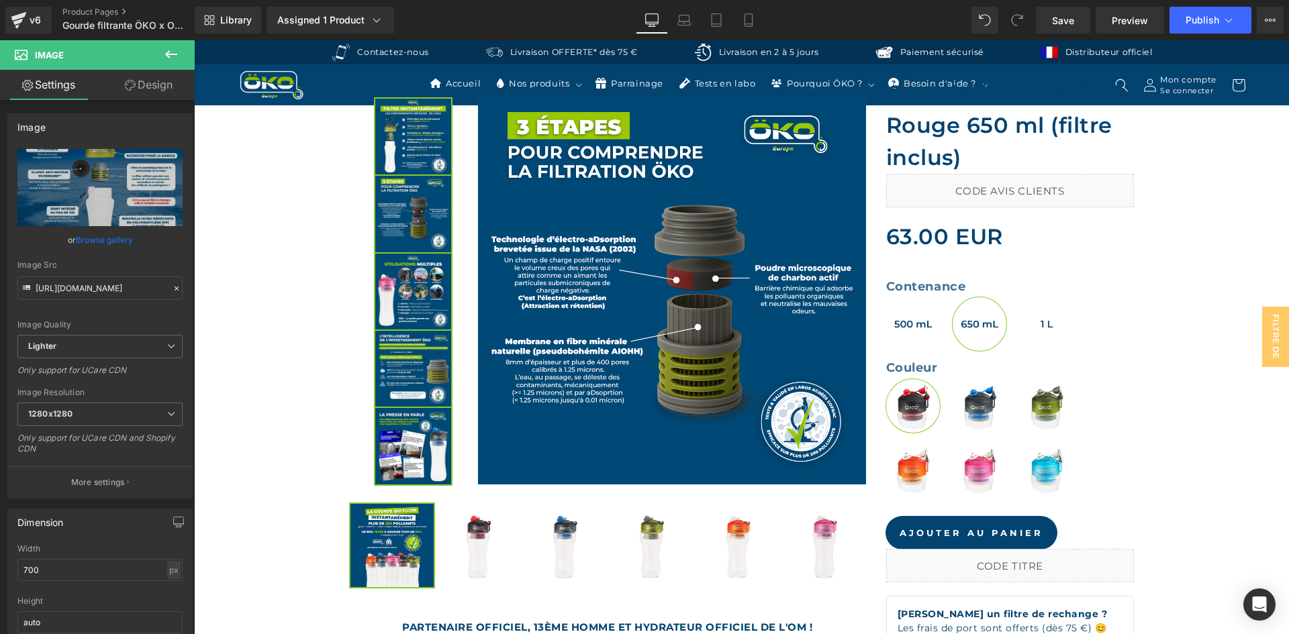
scroll to position [385, 0]
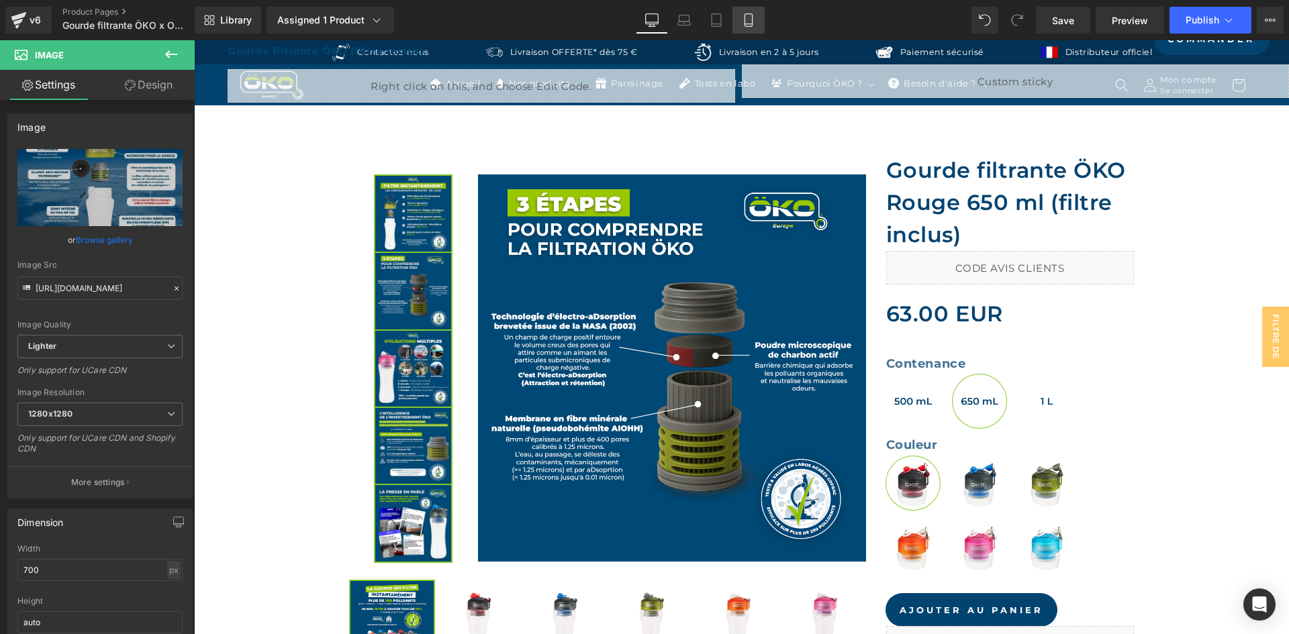
click at [748, 16] on icon at bounding box center [748, 19] width 13 height 13
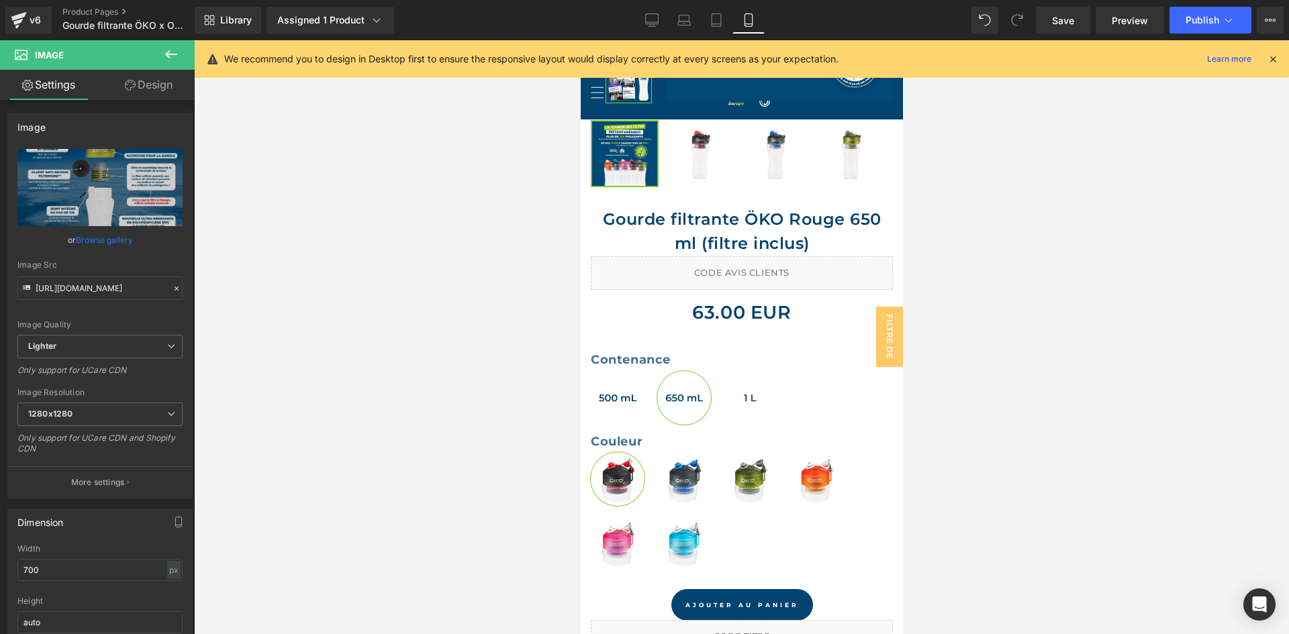
scroll to position [578, 0]
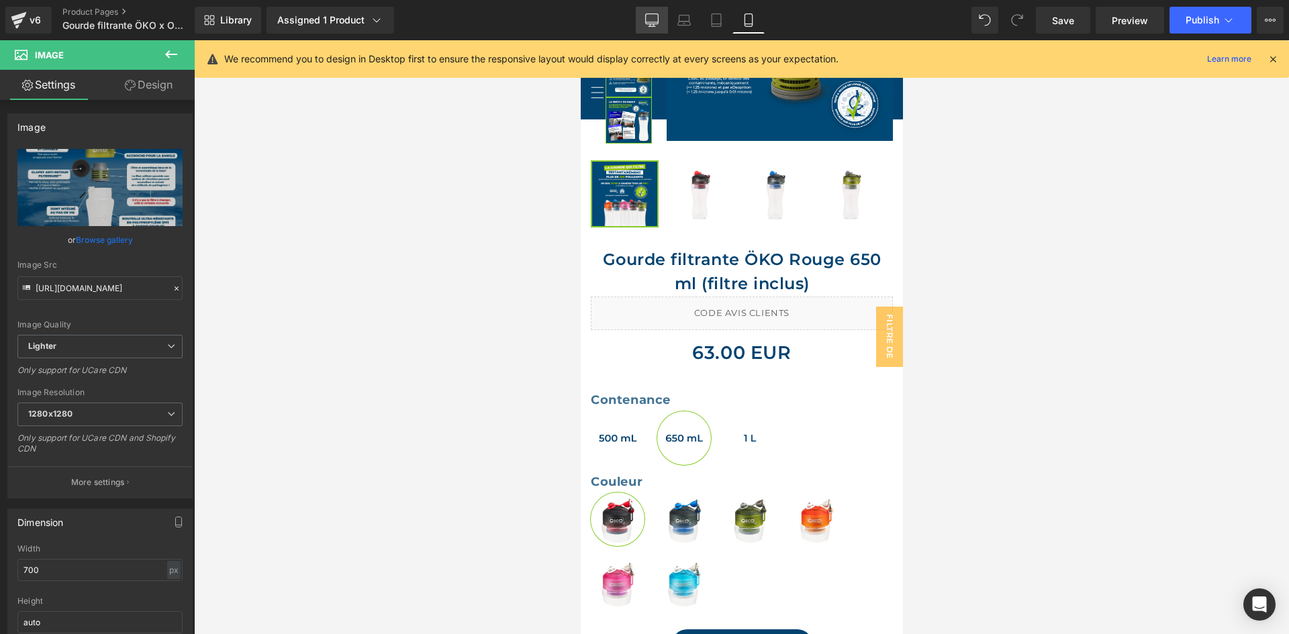
click at [656, 24] on icon at bounding box center [652, 19] width 13 height 10
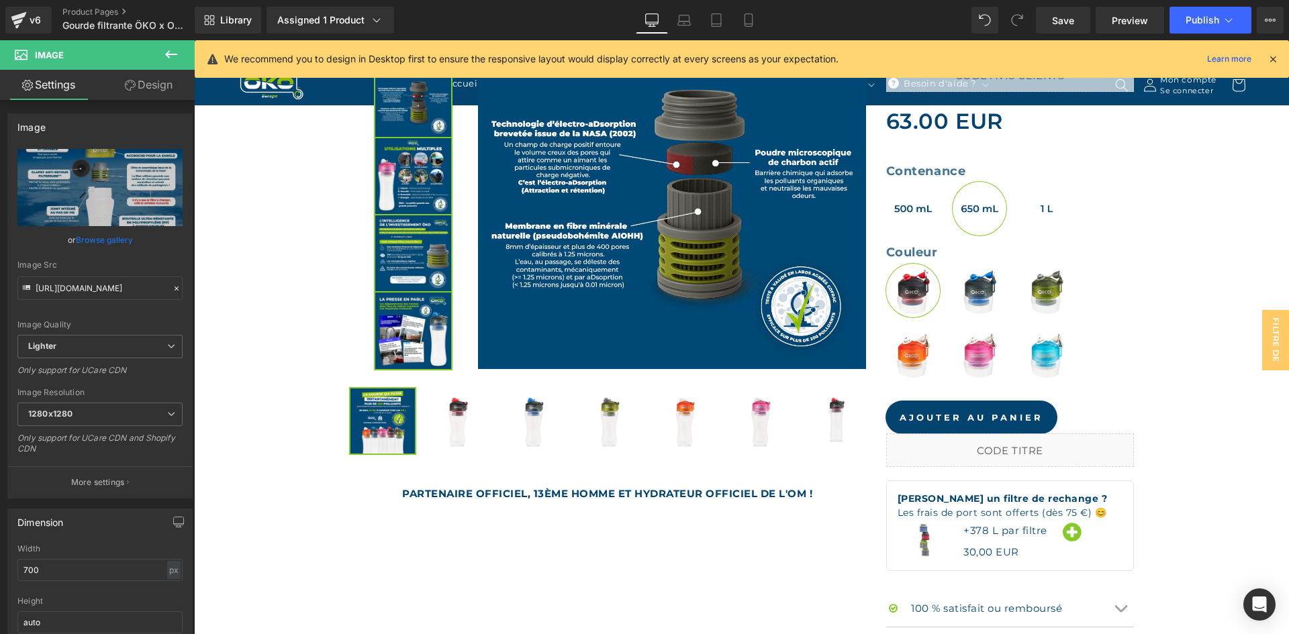
scroll to position [0, 0]
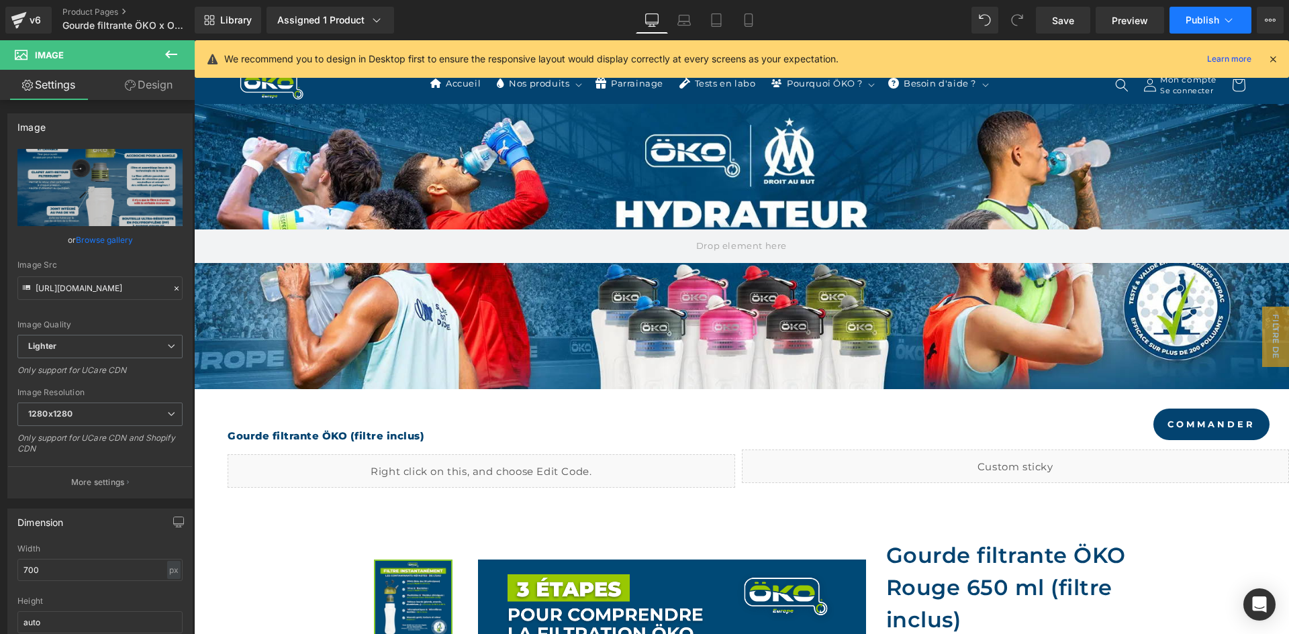
click at [1190, 8] on button "Publish" at bounding box center [1210, 20] width 82 height 27
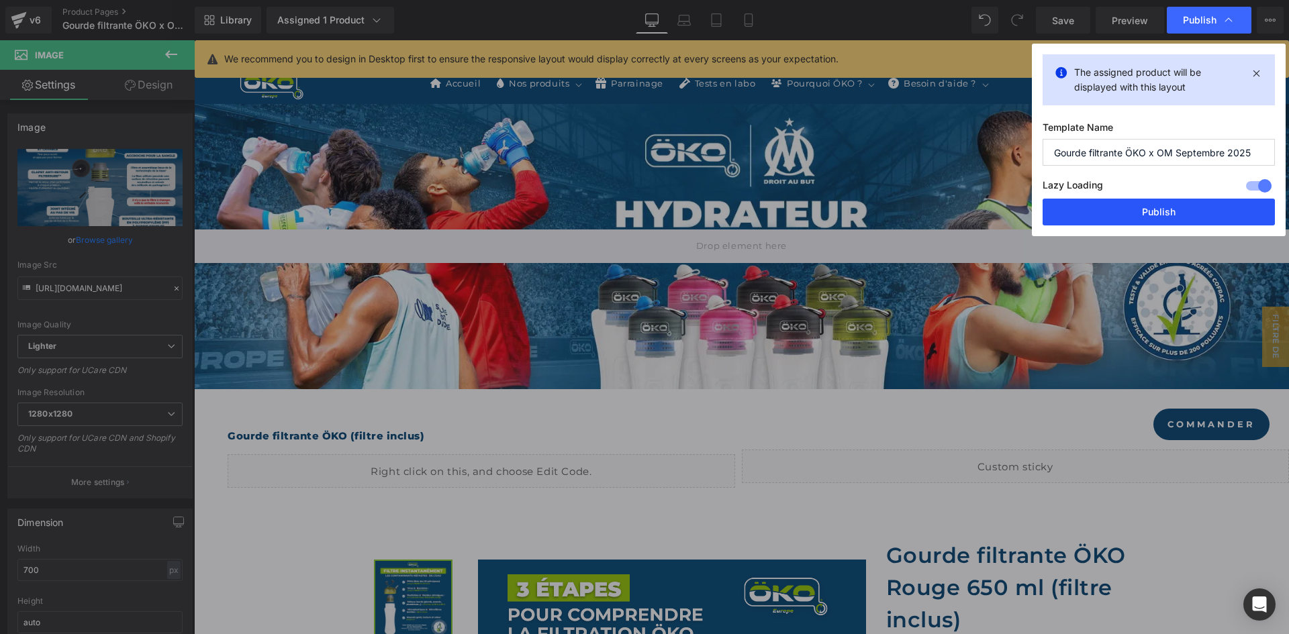
click at [1134, 213] on button "Publish" at bounding box center [1158, 212] width 232 height 27
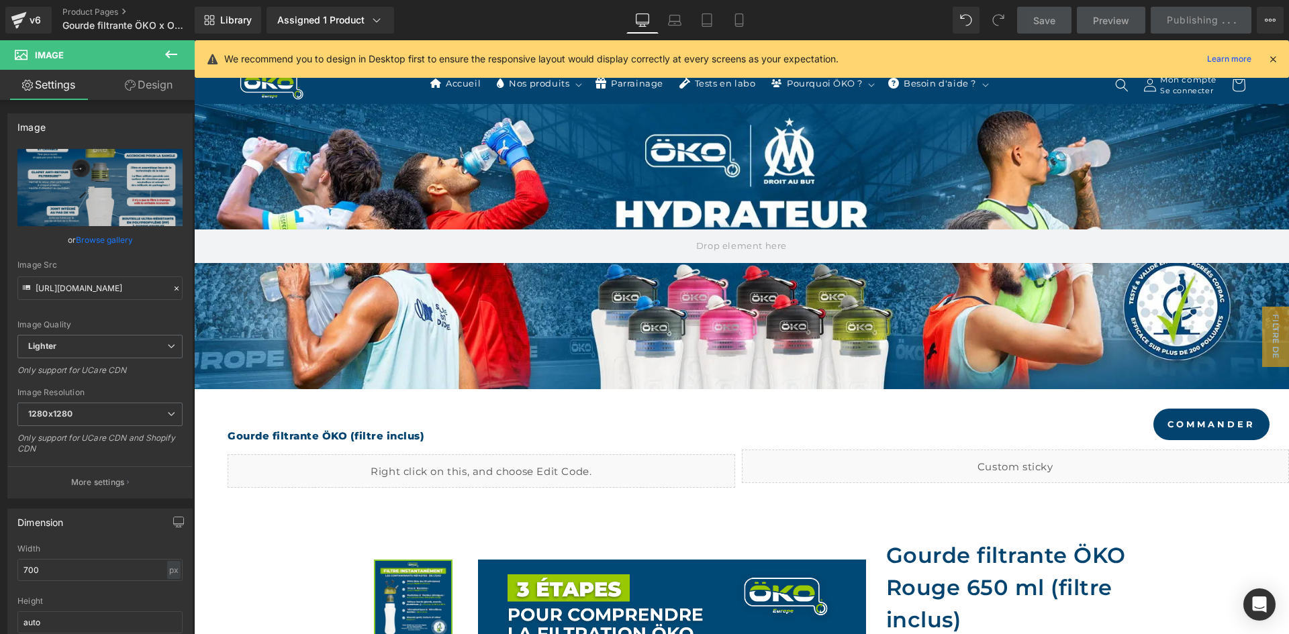
click at [1270, 58] on icon at bounding box center [1272, 59] width 12 height 12
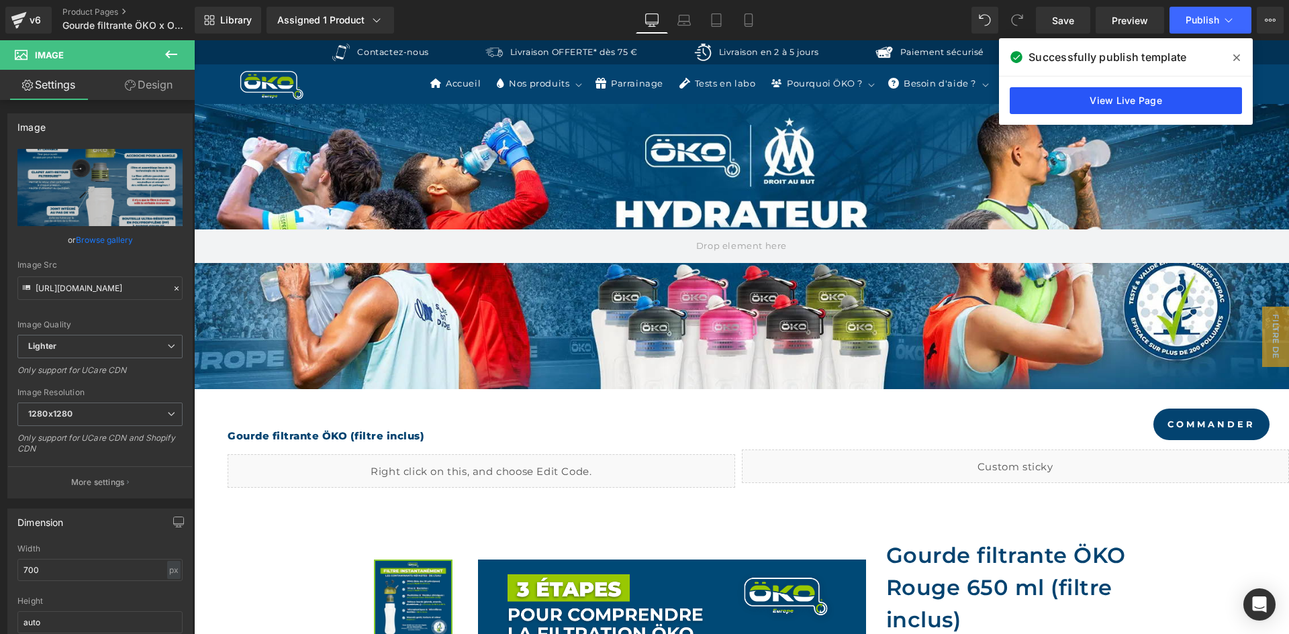
click at [1138, 101] on link "View Live Page" at bounding box center [1125, 100] width 232 height 27
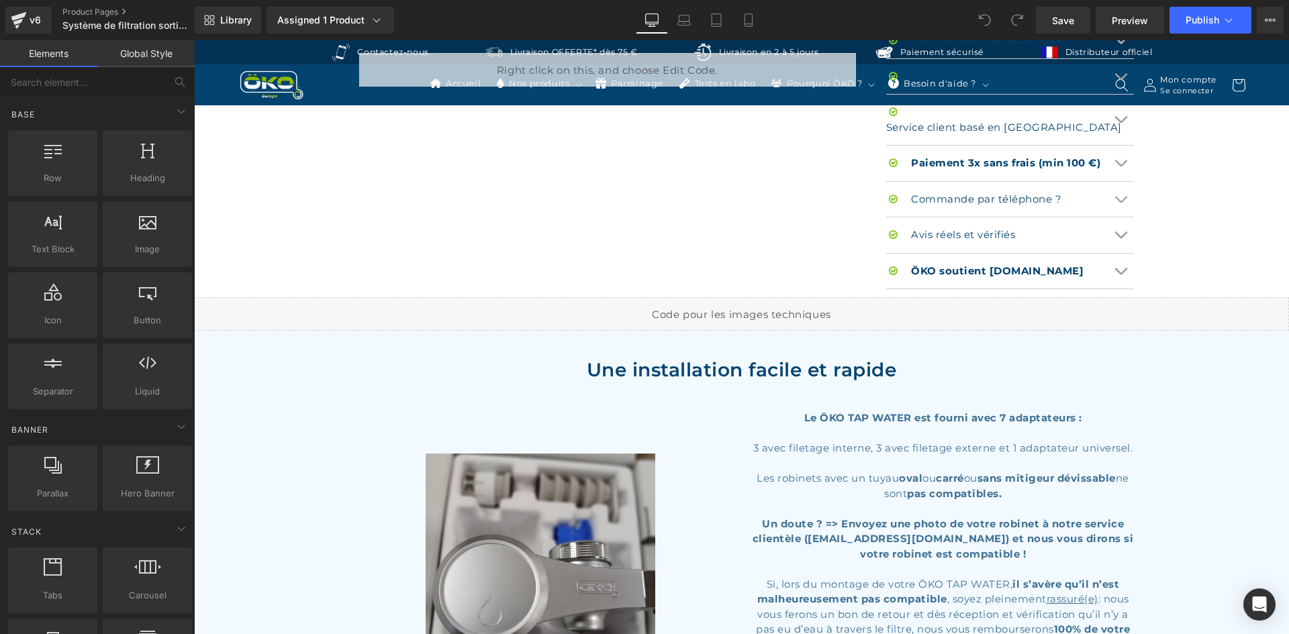
scroll to position [940, 0]
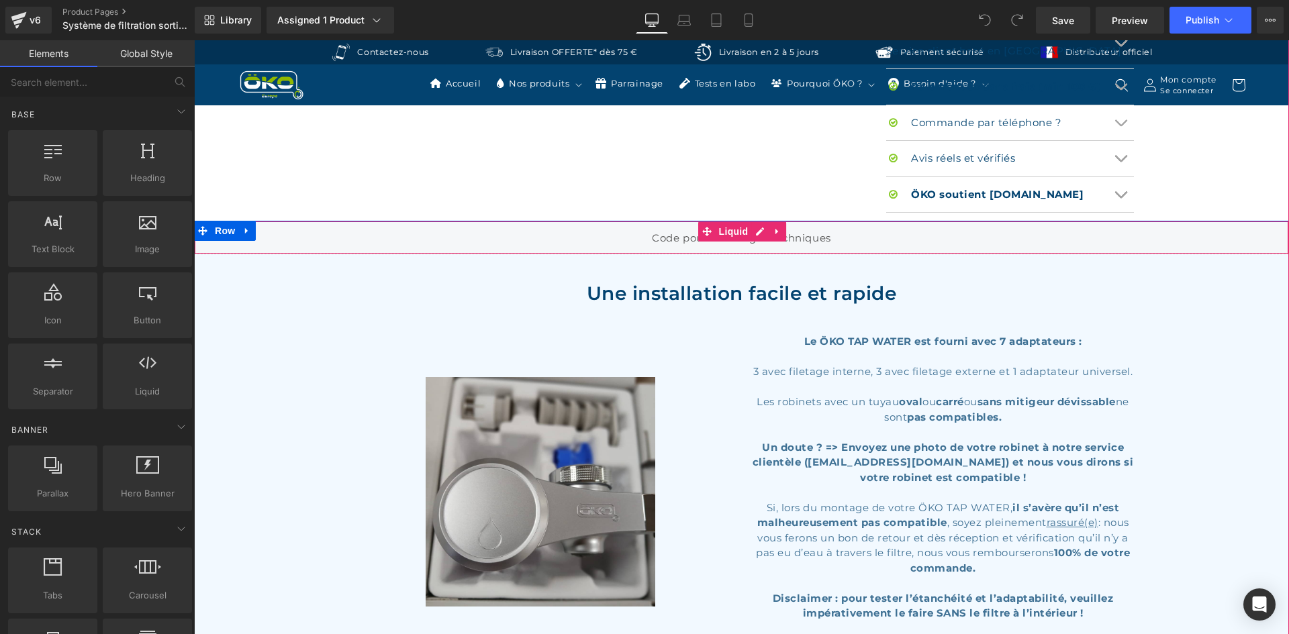
click at [758, 221] on div "Liquid" at bounding box center [741, 238] width 1095 height 34
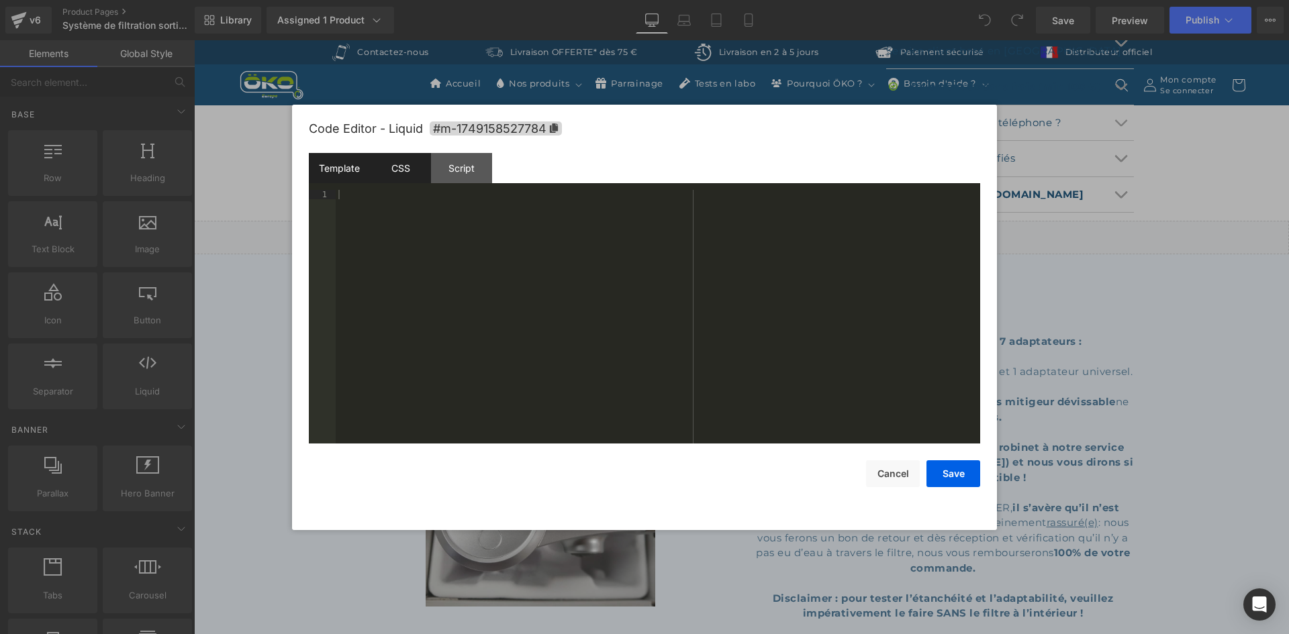
click at [425, 166] on div "CSS" at bounding box center [400, 168] width 61 height 30
click at [450, 173] on div "Script" at bounding box center [461, 168] width 61 height 30
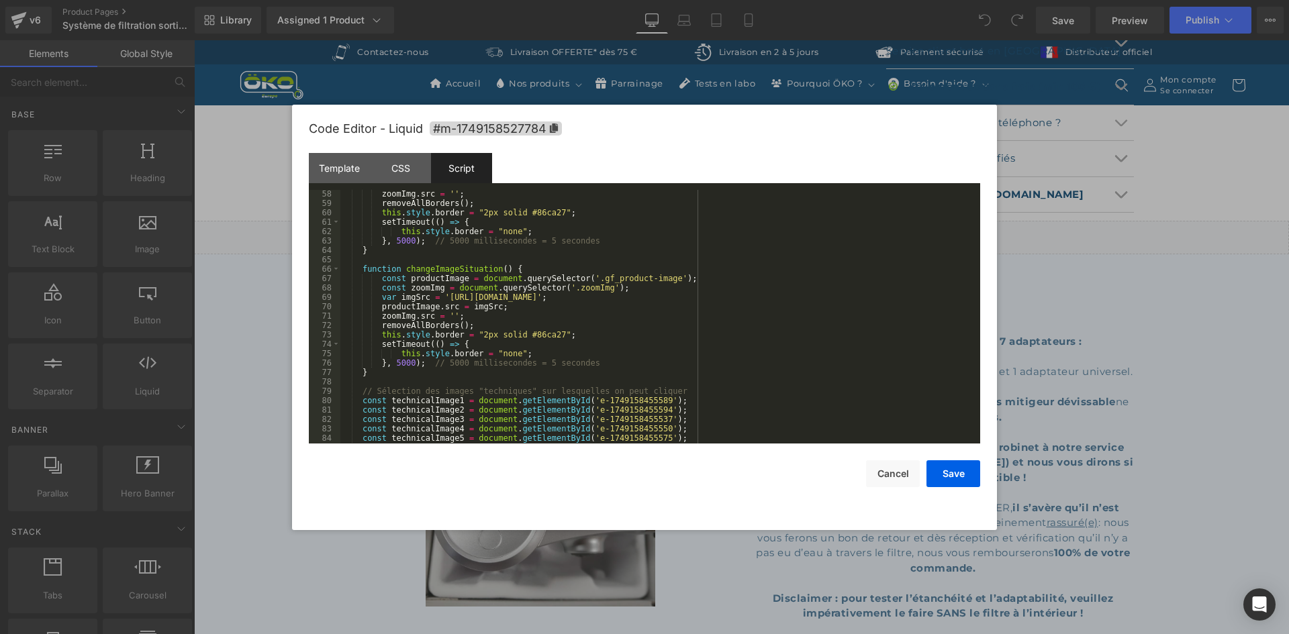
scroll to position [676, 0]
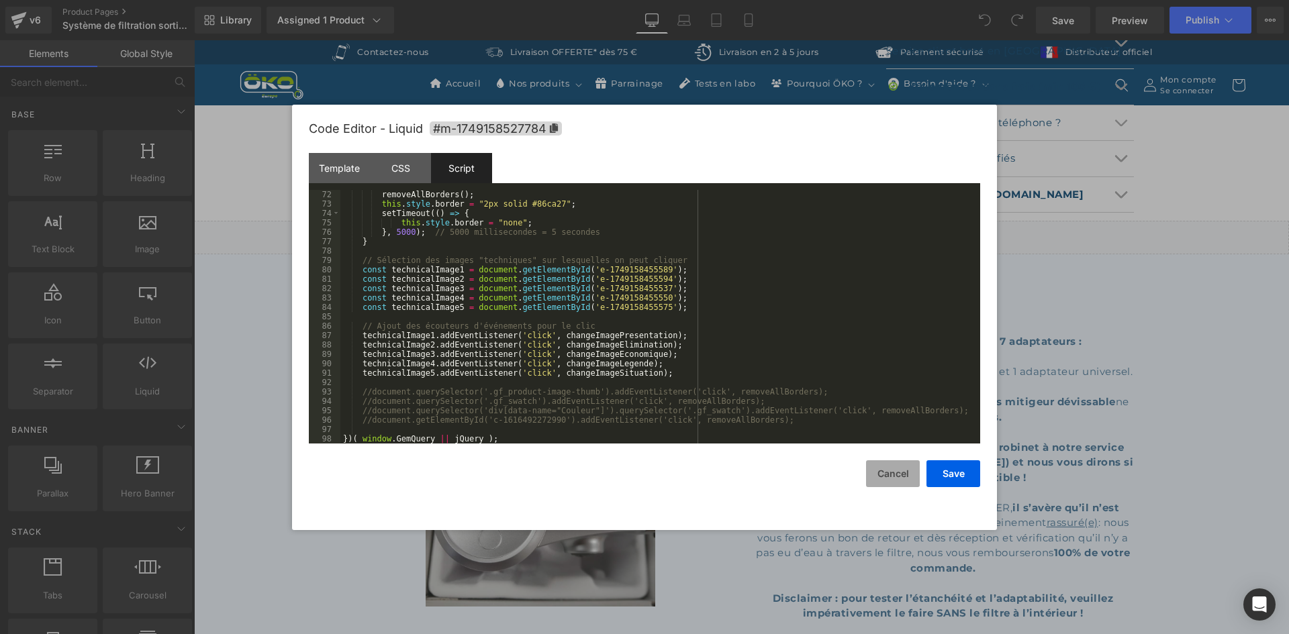
click at [890, 468] on button "Cancel" at bounding box center [893, 473] width 54 height 27
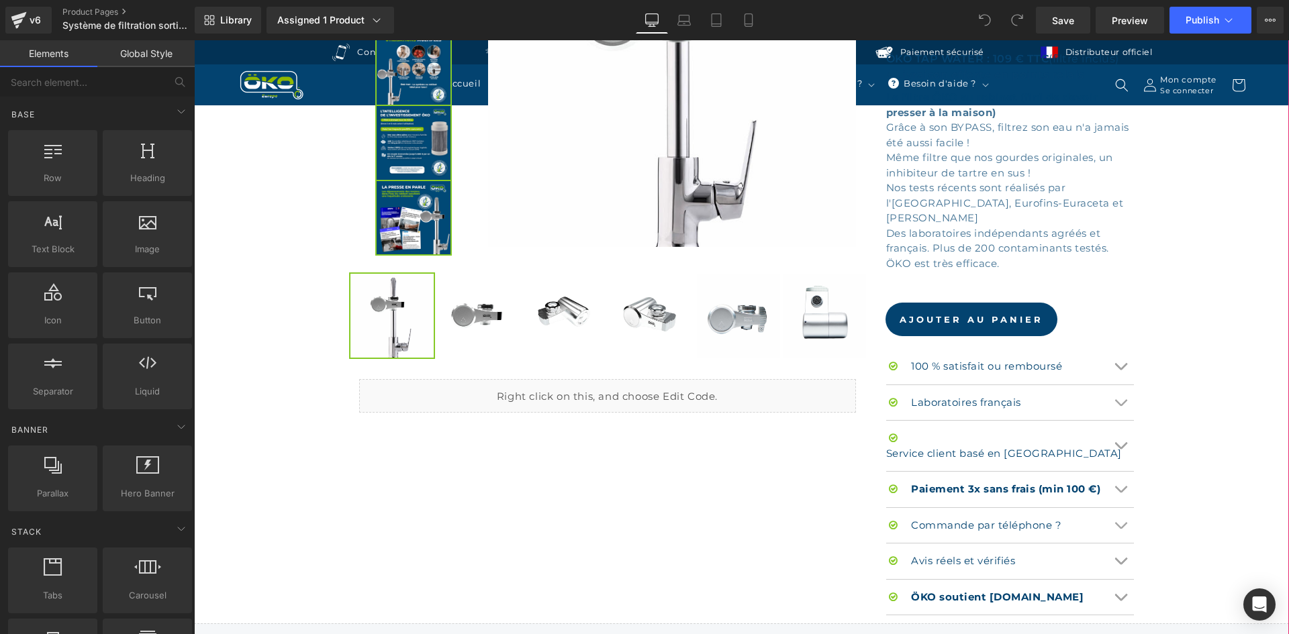
scroll to position [872, 0]
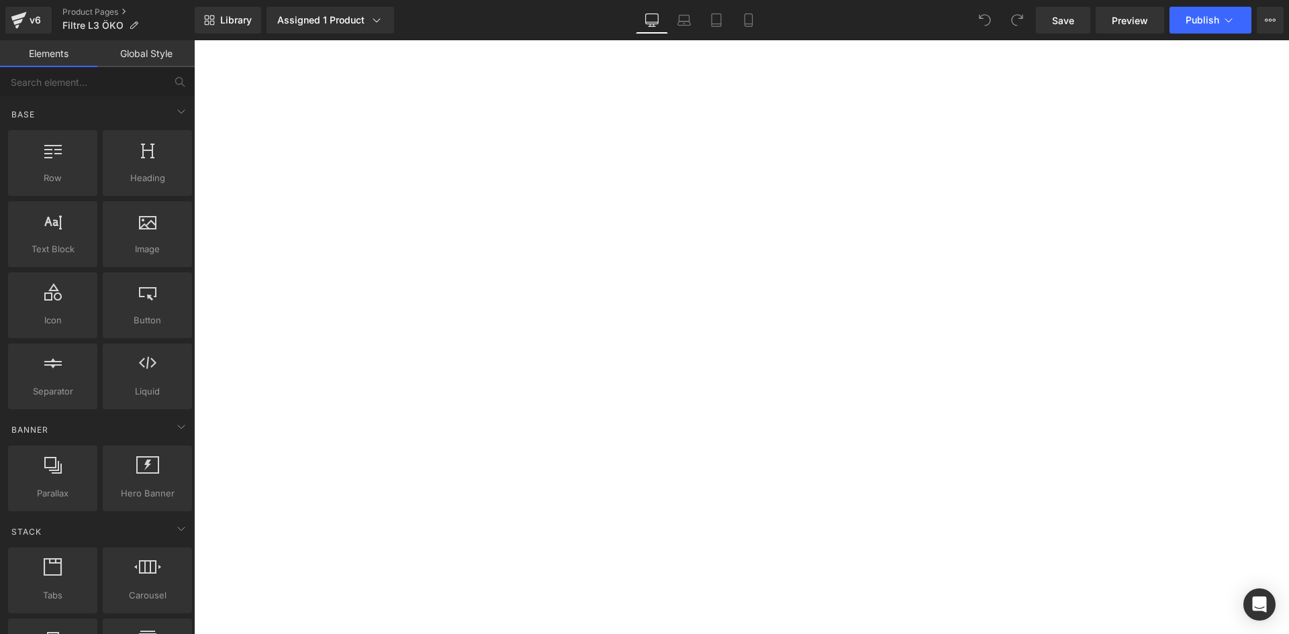
select select "1L"
select select "Vert"
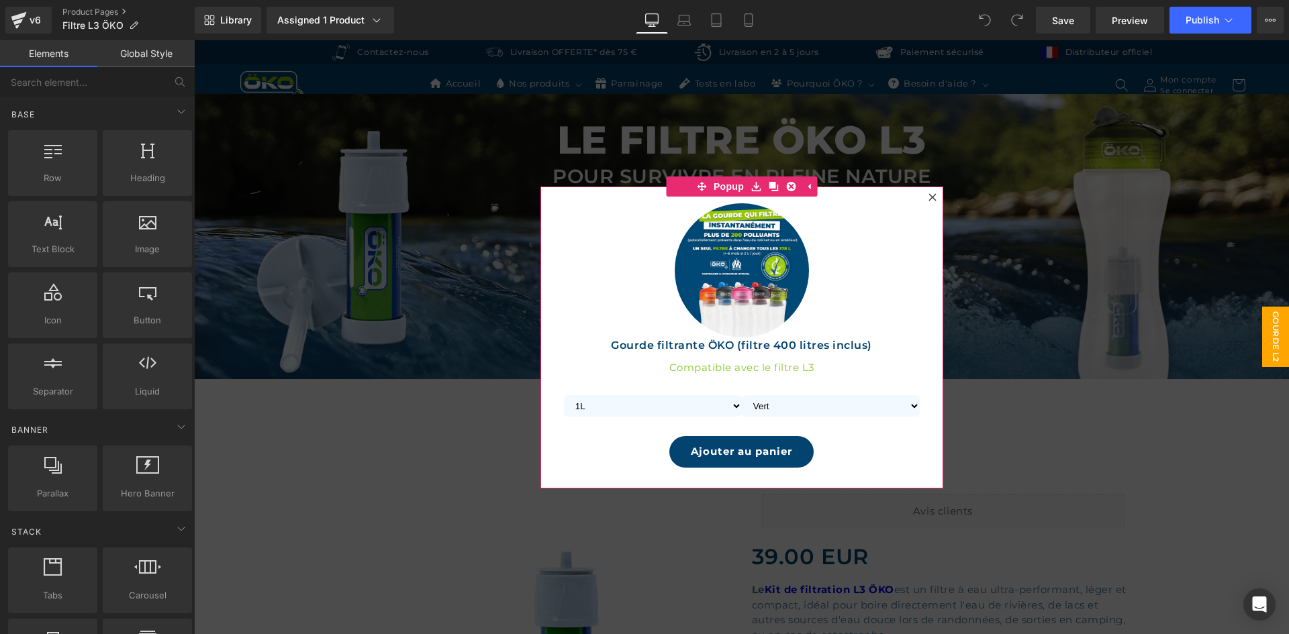
click at [928, 194] on icon at bounding box center [932, 197] width 8 height 8
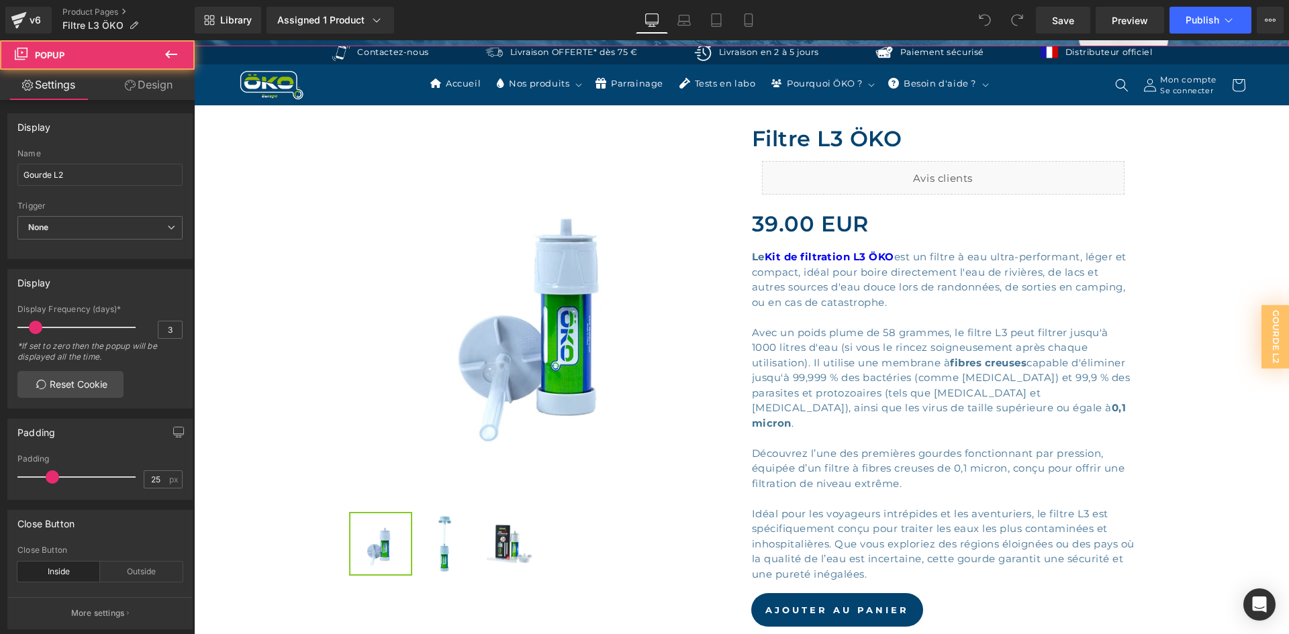
scroll to position [336, 0]
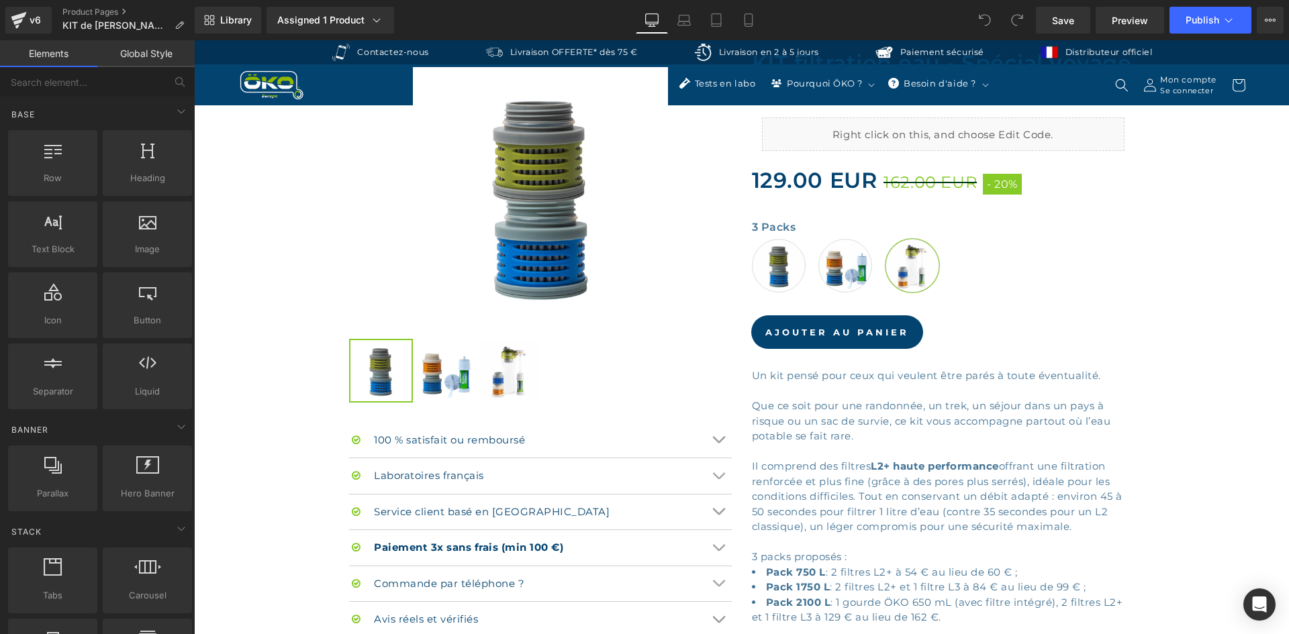
scroll to position [403, 0]
